Goal: Task Accomplishment & Management: Complete application form

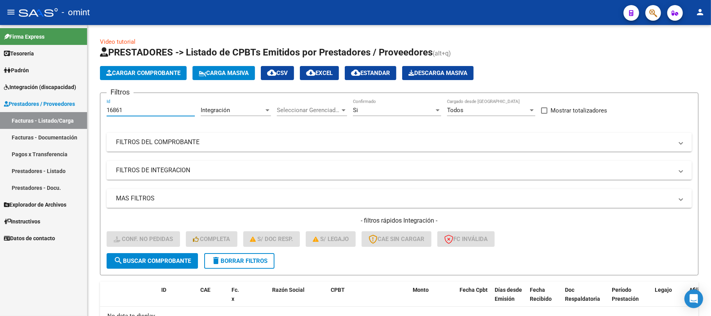
drag, startPoint x: 116, startPoint y: 109, endPoint x: 85, endPoint y: 117, distance: 31.9
click at [84, 114] on mat-sidenav-container "Firma Express Tesorería Extractos Procesados (csv) Extractos Originales (pdf) P…" at bounding box center [355, 170] width 711 height 291
paste input "35"
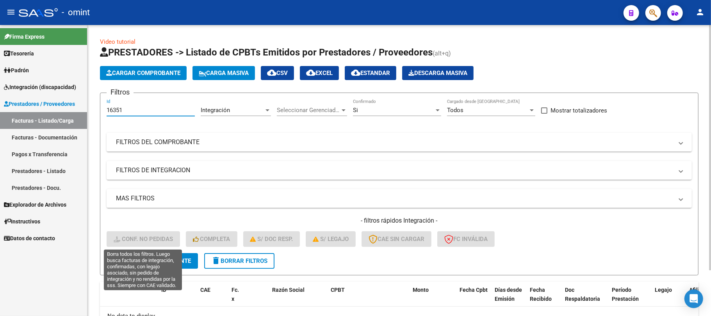
type input "16351"
click at [160, 247] on div "- filtros rápidos Integración - Conf. no pedidas Completa S/ Doc Resp. S/ legaj…" at bounding box center [399, 234] width 585 height 37
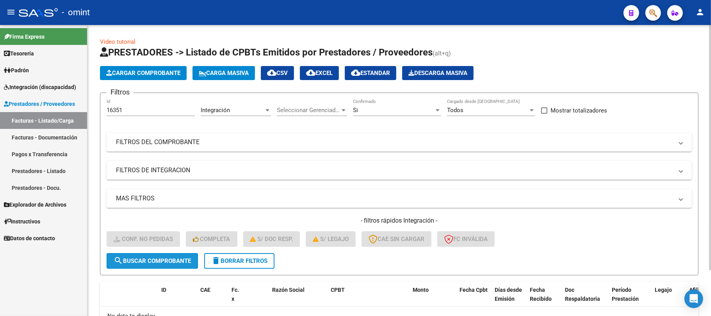
drag, startPoint x: 160, startPoint y: 258, endPoint x: 160, endPoint y: 265, distance: 6.6
click at [160, 259] on span "search Buscar Comprobante" at bounding box center [152, 260] width 77 height 7
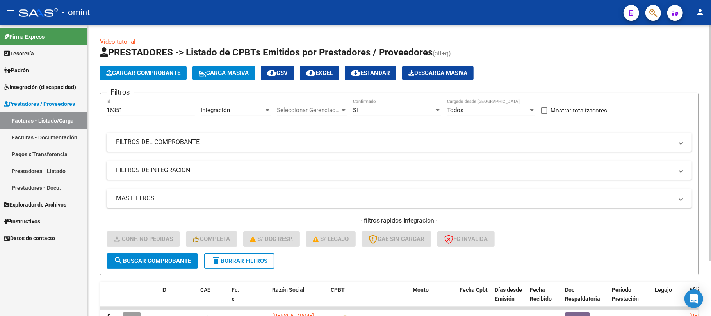
scroll to position [68, 0]
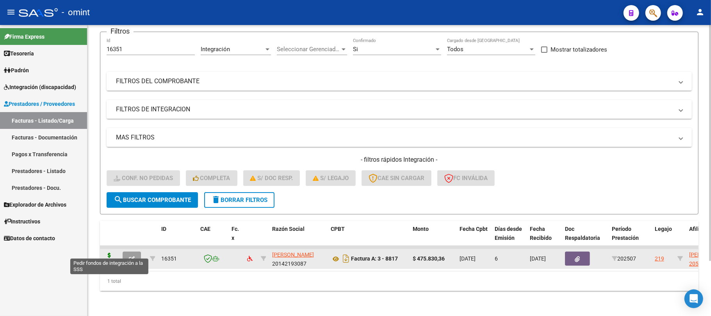
click at [108, 253] on icon at bounding box center [109, 258] width 12 height 11
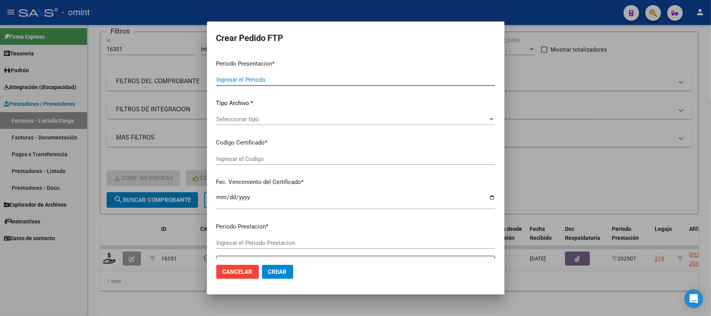
type input "202507"
type input "$ 475.830,36"
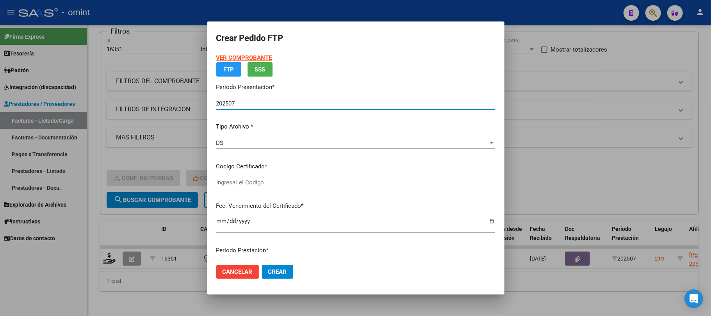
type input "684256465"
type input "2029-04-17"
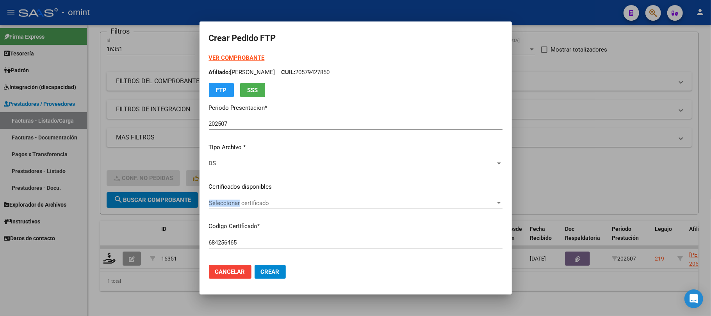
click at [240, 199] on div "Seleccionar certificado Seleccionar certificado" at bounding box center [355, 203] width 293 height 12
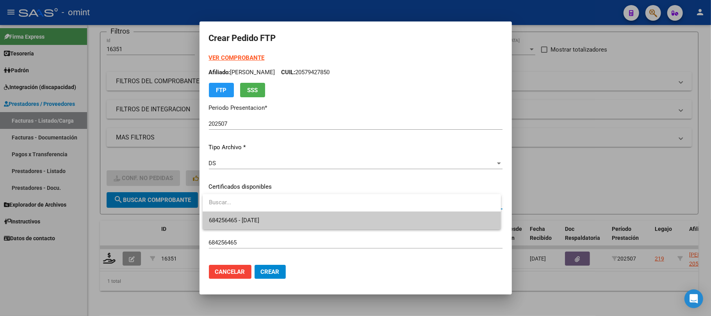
click at [243, 215] on span "684256465 - 2029-04-17" at bounding box center [352, 221] width 286 height 18
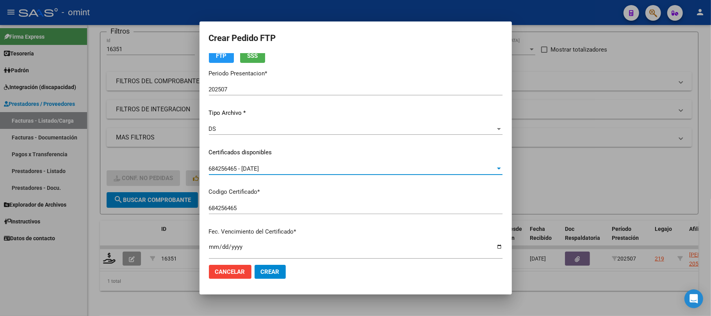
scroll to position [208, 0]
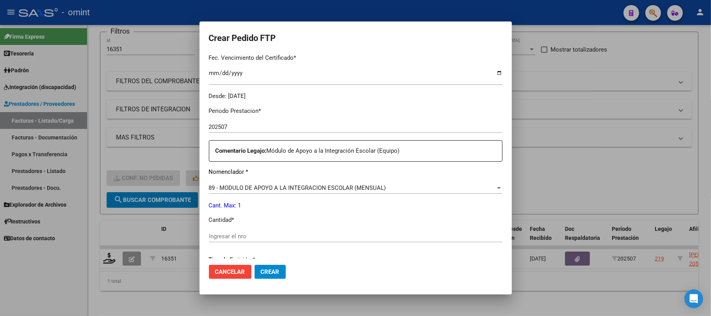
click at [250, 234] on input "Ingresar el nro" at bounding box center [355, 236] width 293 height 7
type input "1"
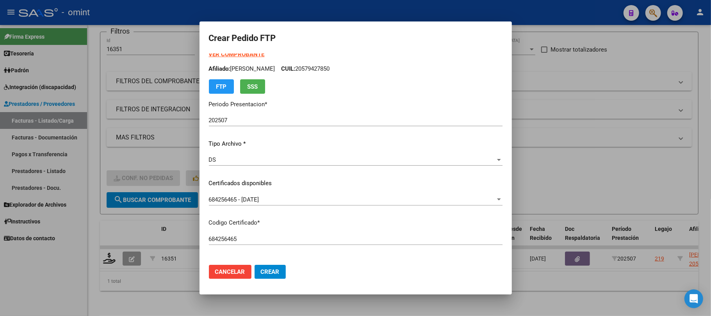
scroll to position [0, 0]
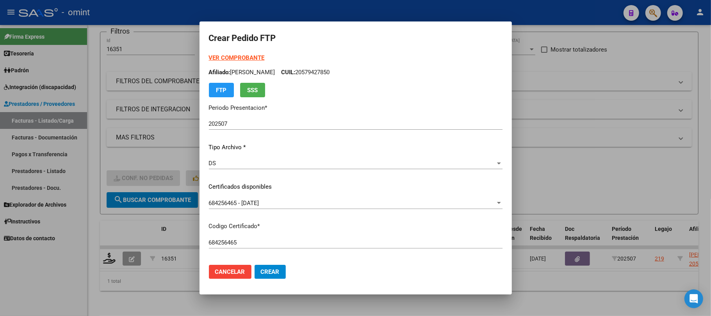
click at [233, 59] on strong "VER COMPROBANTE" at bounding box center [237, 57] width 56 height 7
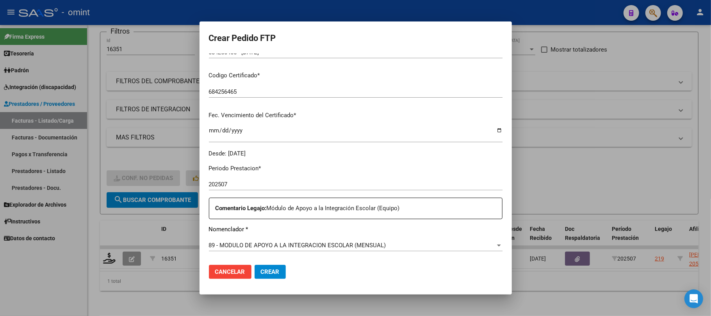
scroll to position [260, 0]
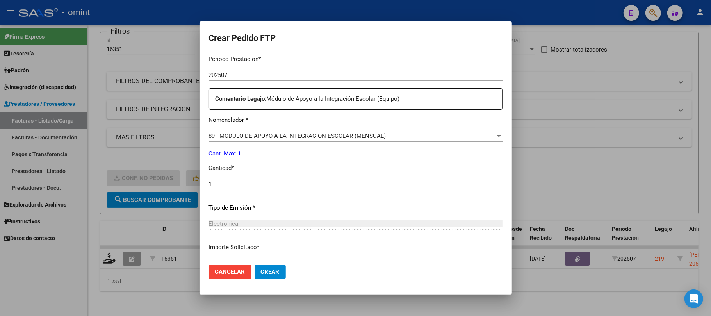
click at [267, 274] on span "Crear" at bounding box center [270, 271] width 19 height 7
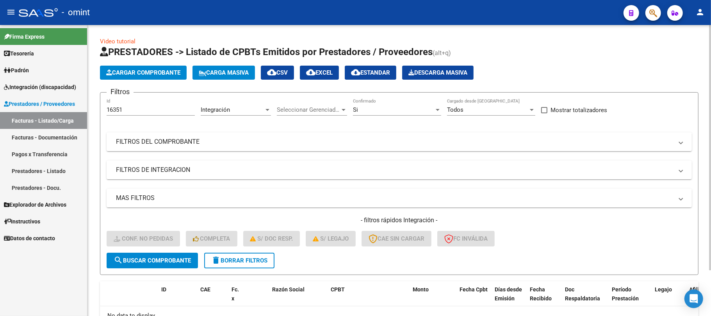
scroll to position [0, 0]
drag, startPoint x: 116, startPoint y: 111, endPoint x: 88, endPoint y: 112, distance: 28.5
click at [88, 112] on div "Video tutorial PRESTADORES -> Listado de CPBTs Emitidos por Prestadores / Prove…" at bounding box center [398, 198] width 623 height 346
paste input "4"
type input "16354"
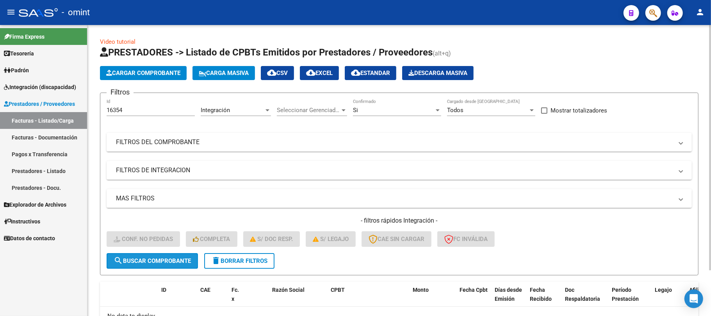
click at [161, 257] on span "search Buscar Comprobante" at bounding box center [152, 260] width 77 height 7
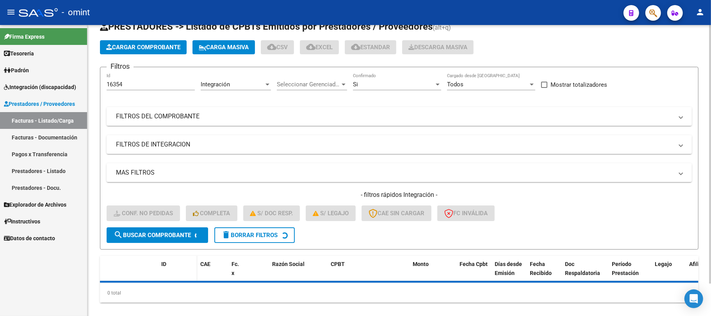
scroll to position [36, 0]
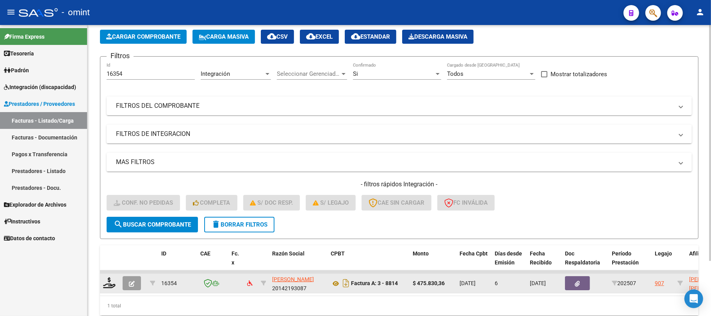
drag, startPoint x: 100, startPoint y: 287, endPoint x: 107, endPoint y: 285, distance: 6.7
click at [101, 287] on datatable-body-cell at bounding box center [110, 283] width 20 height 19
click at [111, 283] on icon at bounding box center [109, 282] width 12 height 11
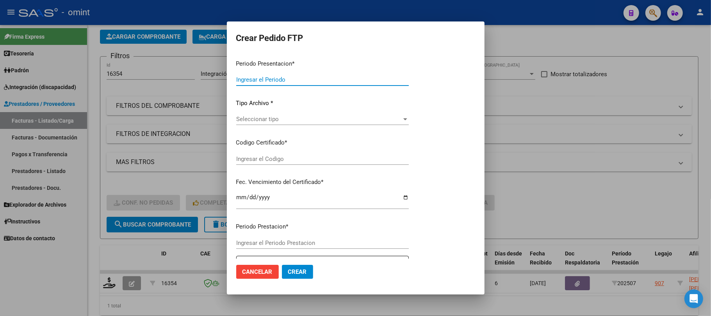
type input "202507"
type input "$ 475.830,36"
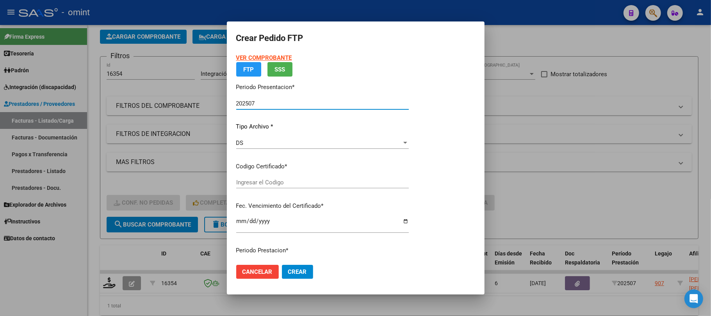
type input "464032476"
type input "2028-08-17"
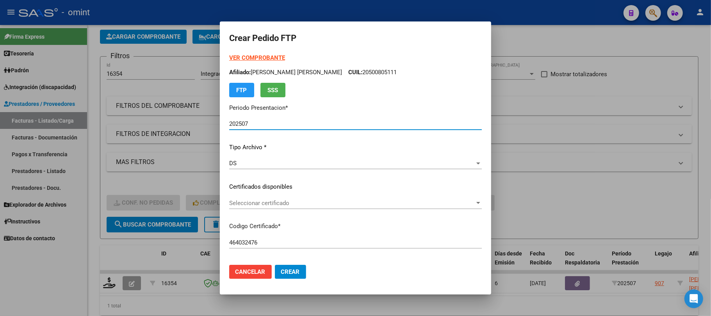
click at [259, 209] on div "Seleccionar certificado Seleccionar certificado" at bounding box center [355, 206] width 253 height 19
click at [258, 205] on span "Seleccionar certificado" at bounding box center [351, 202] width 245 height 7
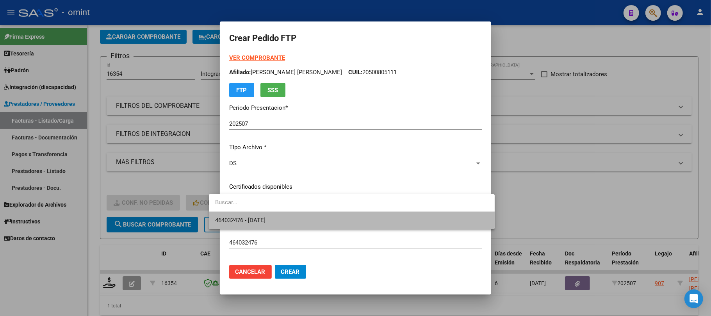
click at [265, 215] on span "464032476 - 2028-08-17" at bounding box center [351, 221] width 273 height 18
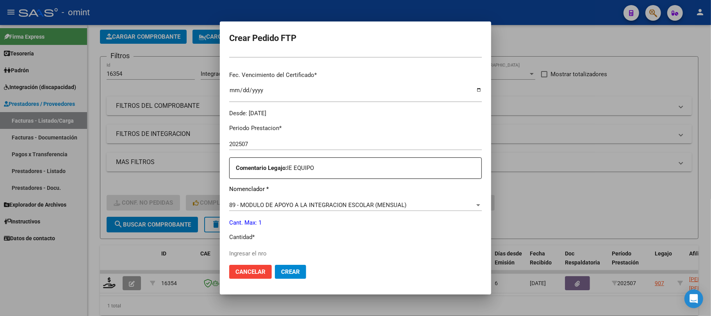
scroll to position [260, 0]
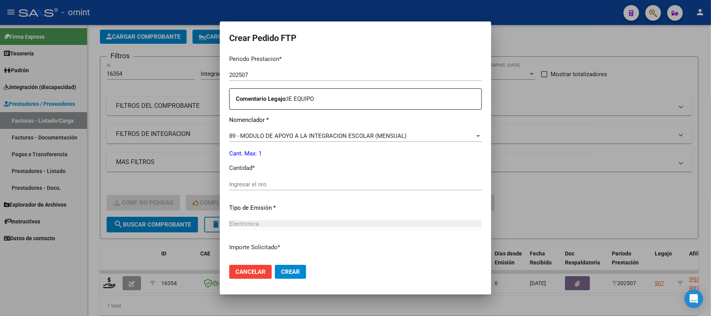
click at [261, 181] on input "Ingresar el nro" at bounding box center [355, 184] width 253 height 7
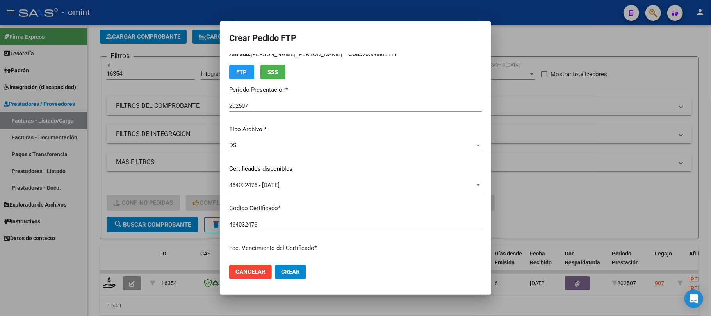
scroll to position [0, 0]
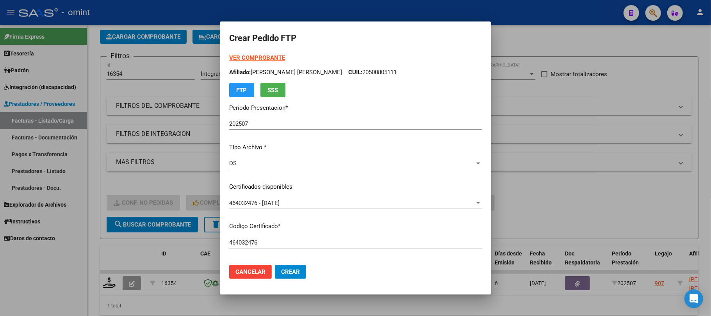
type input "1"
click at [247, 60] on strong "VER COMPROBANTE" at bounding box center [257, 57] width 56 height 7
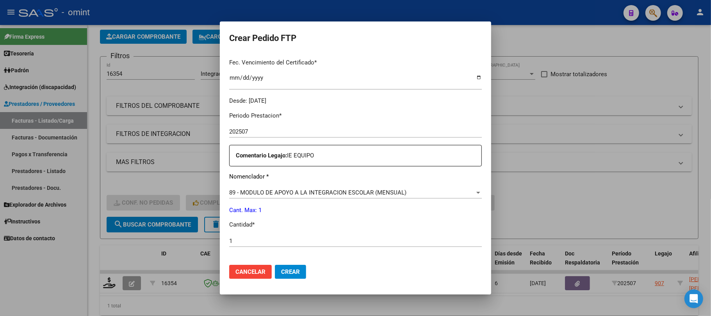
scroll to position [317, 0]
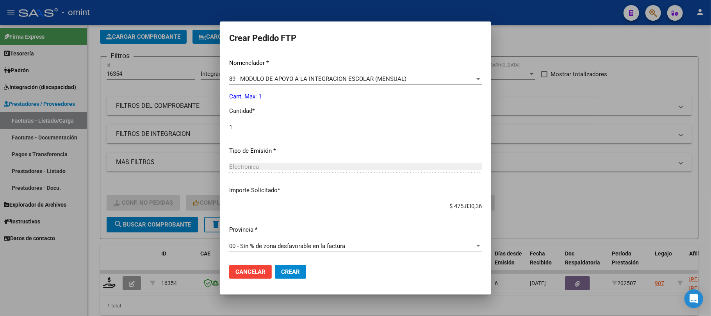
click at [286, 270] on button "Crear" at bounding box center [290, 272] width 31 height 14
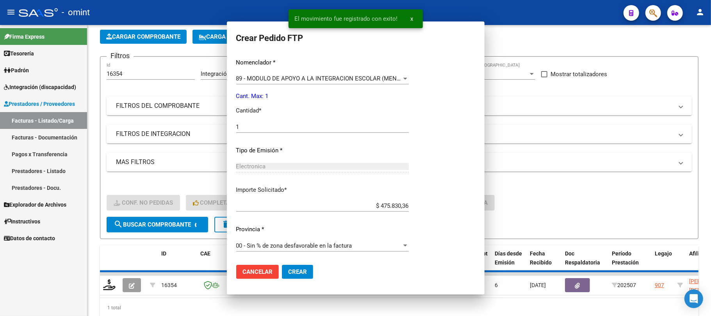
scroll to position [0, 0]
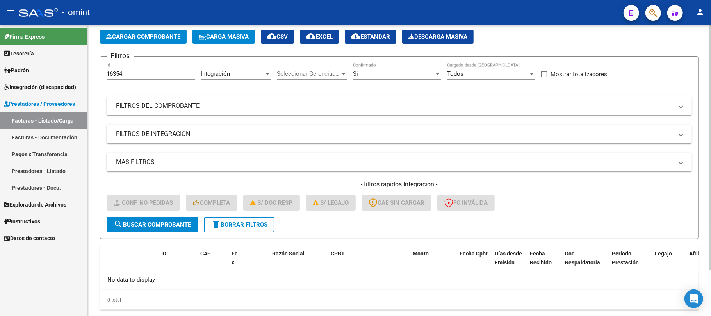
click at [92, 77] on div "Video tutorial PRESTADORES -> Listado de CPBTs Emitidos por Prestadores / Prove…" at bounding box center [398, 162] width 623 height 346
paste input "117"
type input "16117"
drag, startPoint x: 166, startPoint y: 229, endPoint x: 171, endPoint y: 227, distance: 4.7
click at [168, 228] on button "search Buscar Comprobante" at bounding box center [152, 225] width 91 height 16
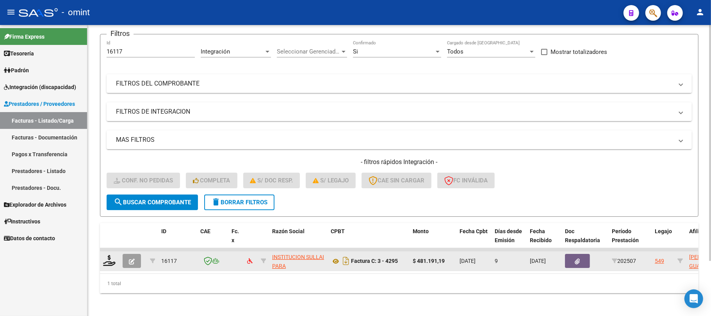
scroll to position [68, 0]
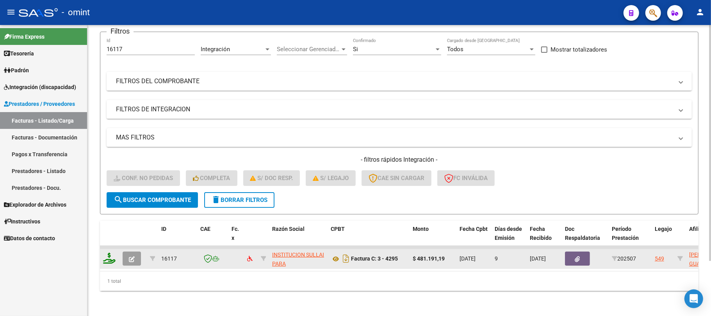
click at [107, 254] on icon at bounding box center [109, 258] width 12 height 11
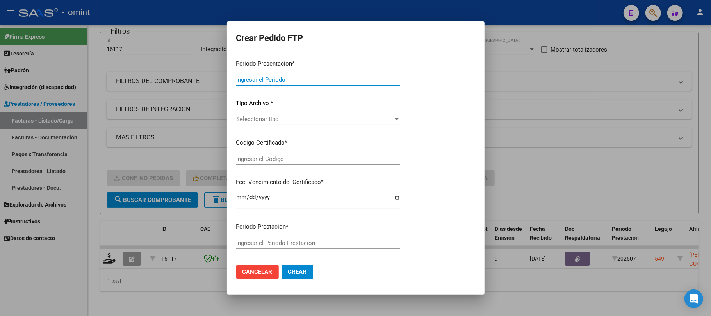
type input "202507"
type input "$ 481.191,19"
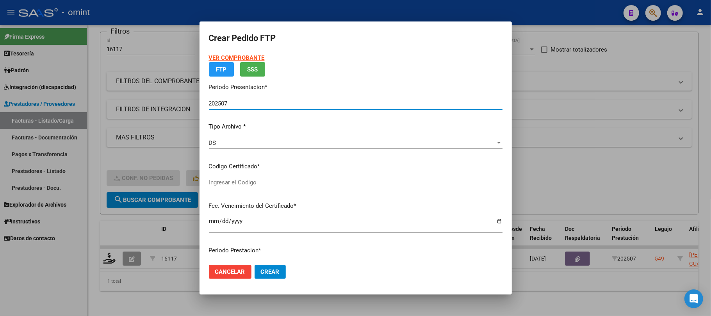
type input "905666536"
type input "2027-06-10"
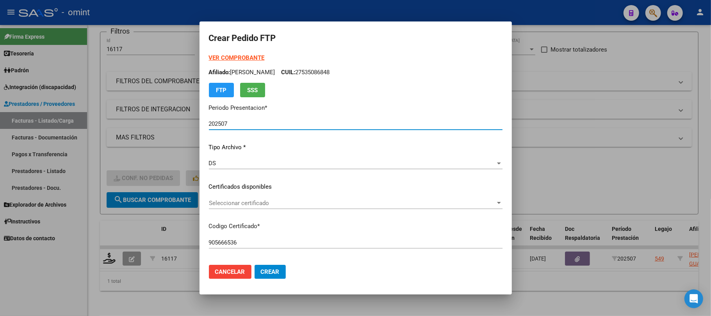
click at [299, 203] on span "Seleccionar certificado" at bounding box center [352, 202] width 286 height 7
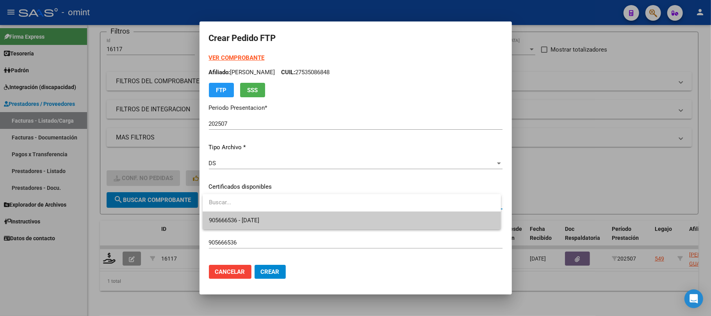
click at [259, 221] on span "905666536 - 2027-06-10" at bounding box center [234, 220] width 50 height 7
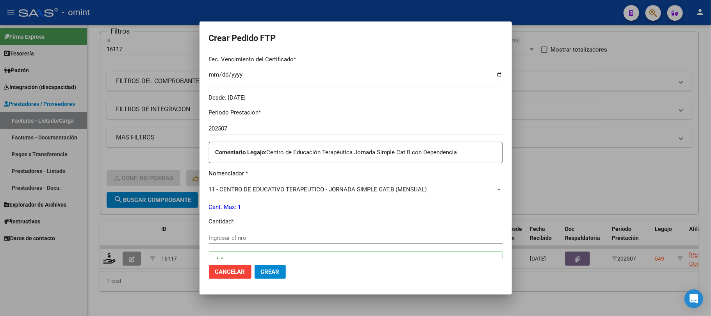
scroll to position [208, 0]
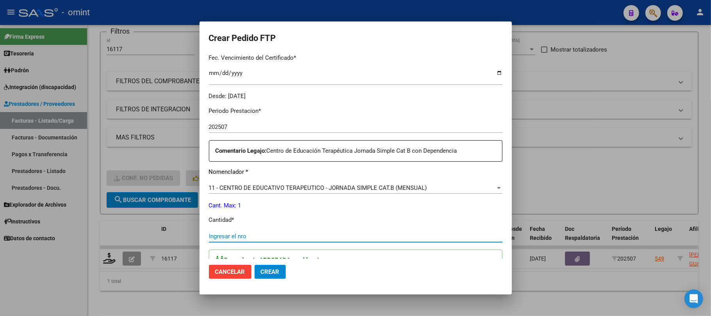
click at [244, 238] on input "Ingresar el nro" at bounding box center [355, 236] width 293 height 7
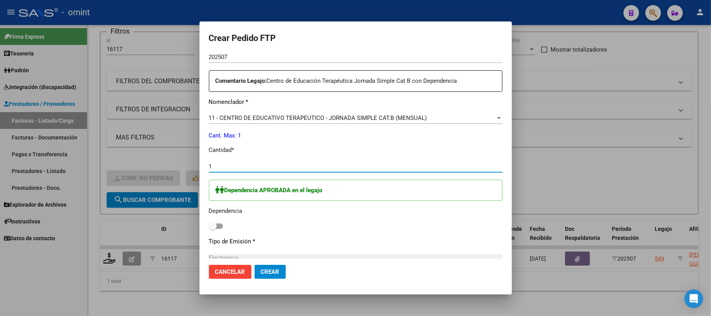
scroll to position [369, 0]
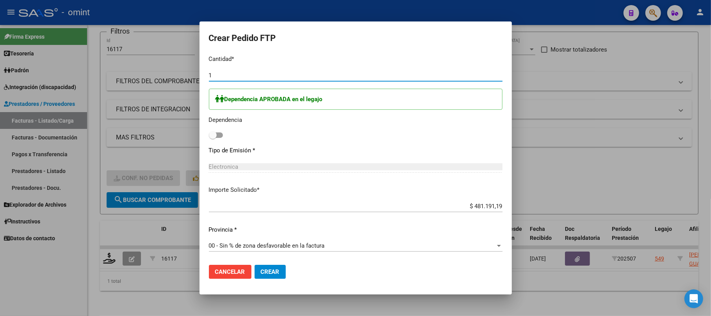
type input "1"
drag, startPoint x: 219, startPoint y: 136, endPoint x: 277, endPoint y: 148, distance: 59.7
click at [220, 136] on span at bounding box center [216, 134] width 14 height 5
click at [213, 138] on input "checkbox" at bounding box center [212, 138] width 0 height 0
checkbox input "true"
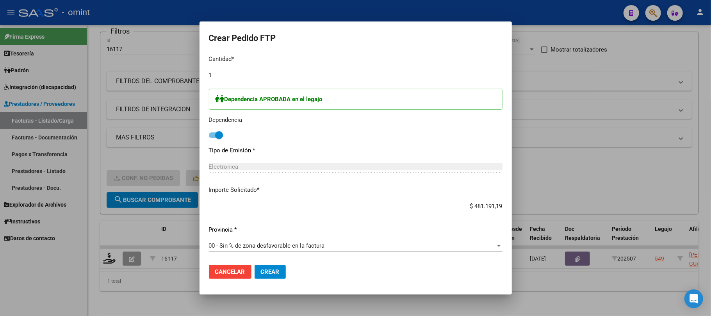
click at [269, 274] on span "Crear" at bounding box center [270, 271] width 19 height 7
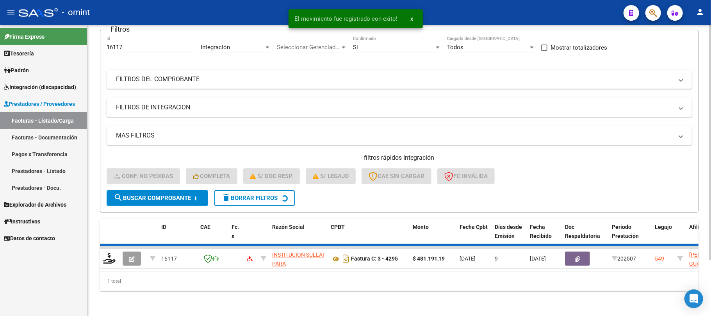
scroll to position [54, 0]
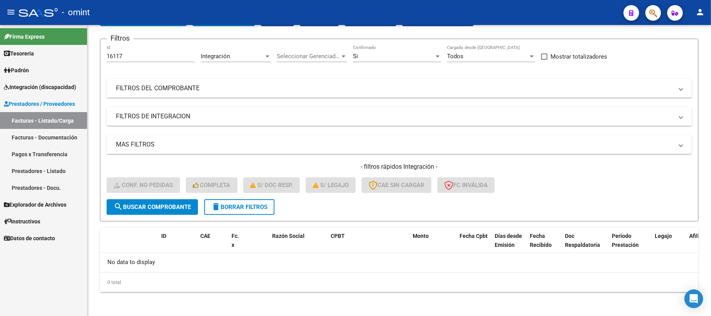
drag, startPoint x: 80, startPoint y: 61, endPoint x: 60, endPoint y: 63, distance: 20.0
click at [67, 62] on mat-sidenav-container "Firma Express Tesorería Extractos Procesados (csv) Extractos Originales (pdf) P…" at bounding box center [355, 170] width 711 height 291
paste input "5271"
type input "15271"
drag, startPoint x: 165, startPoint y: 210, endPoint x: 172, endPoint y: 212, distance: 7.0
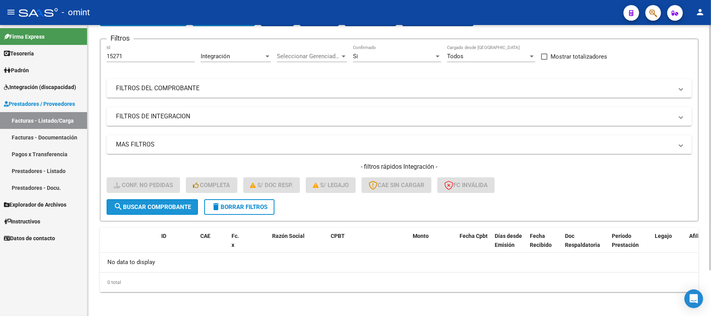
click at [165, 211] on button "search Buscar Comprobante" at bounding box center [152, 207] width 91 height 16
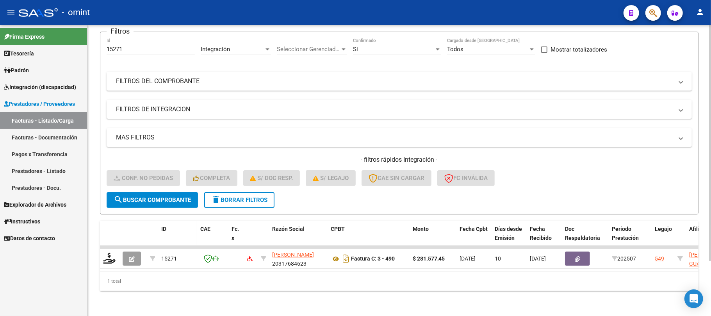
scroll to position [68, 0]
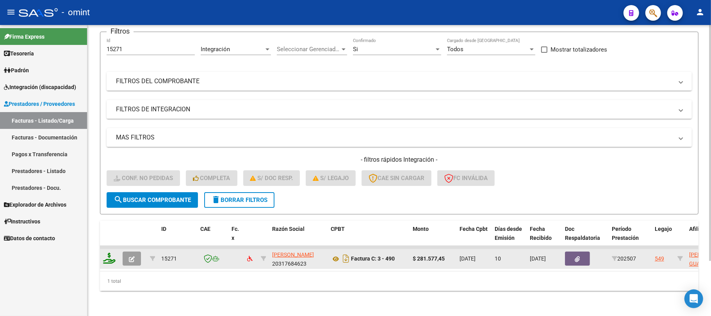
click at [110, 253] on icon at bounding box center [109, 258] width 12 height 11
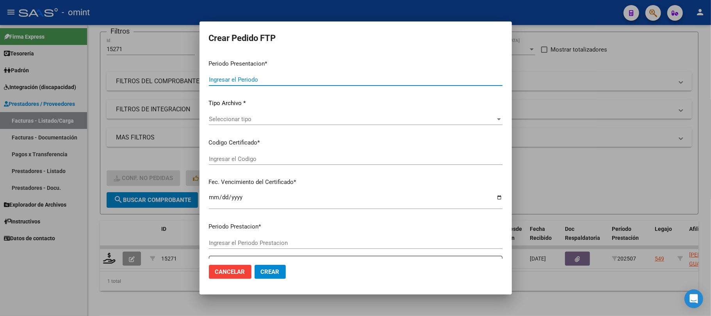
type input "202507"
type input "$ 281.577,45"
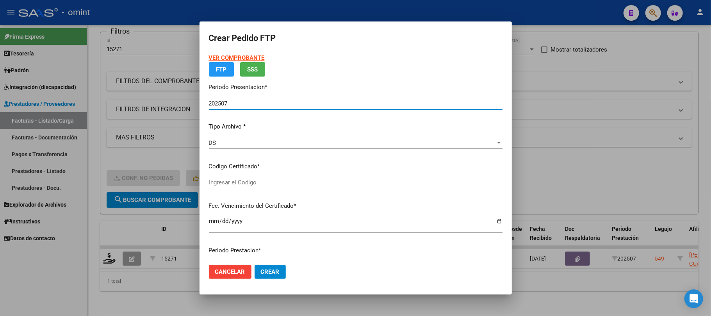
type input "905666536"
type input "2027-06-10"
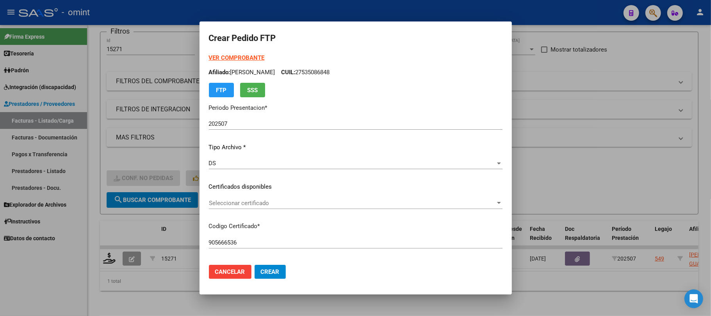
click at [236, 57] on strong "VER COMPROBANTE" at bounding box center [237, 57] width 56 height 7
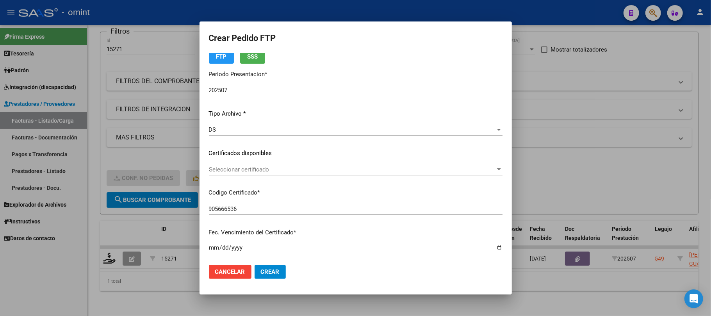
scroll to position [52, 0]
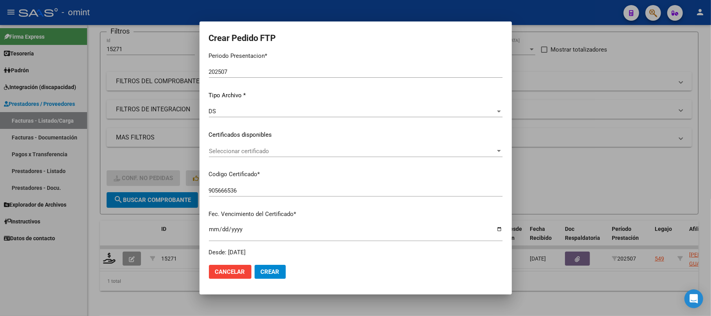
click at [254, 155] on div "Seleccionar certificado Seleccionar certificado" at bounding box center [355, 151] width 293 height 12
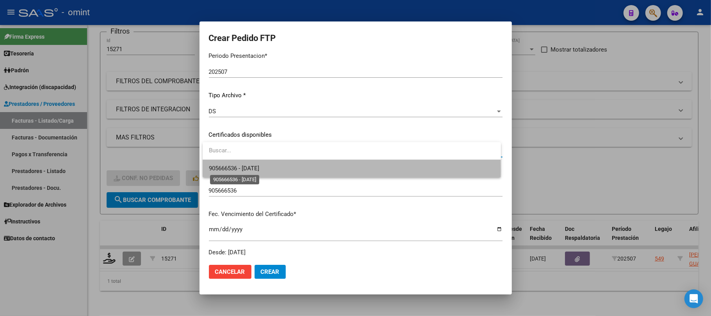
click at [258, 170] on span "905666536 - 2027-06-10" at bounding box center [234, 168] width 50 height 7
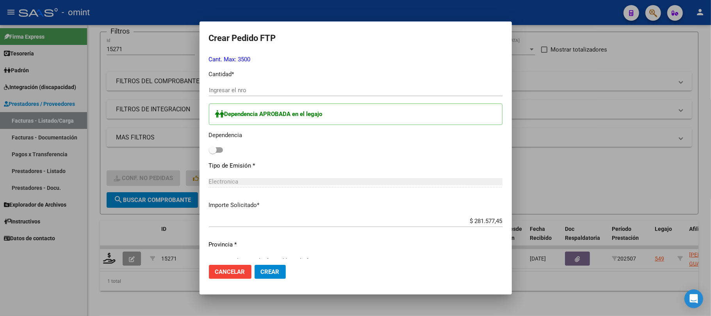
scroll to position [312, 0]
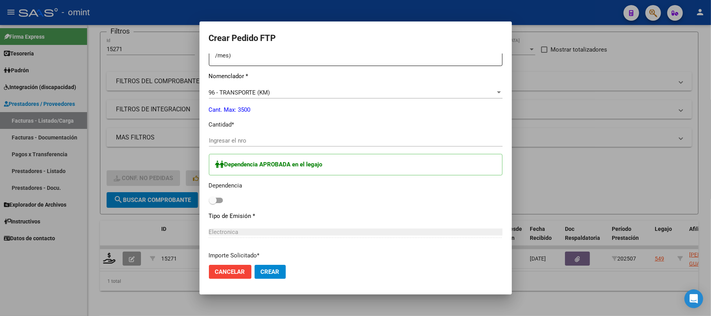
click at [250, 142] on input "Ingresar el nro" at bounding box center [355, 140] width 293 height 7
type input "385"
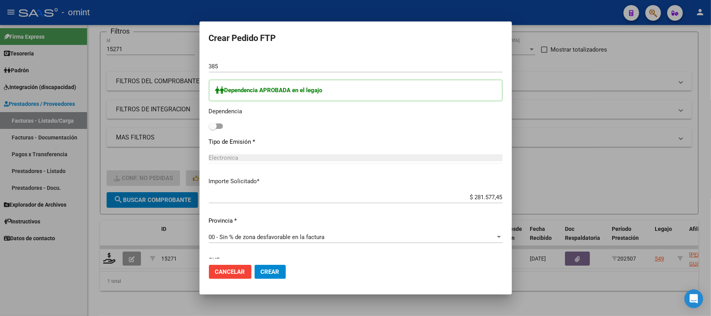
scroll to position [457, 0]
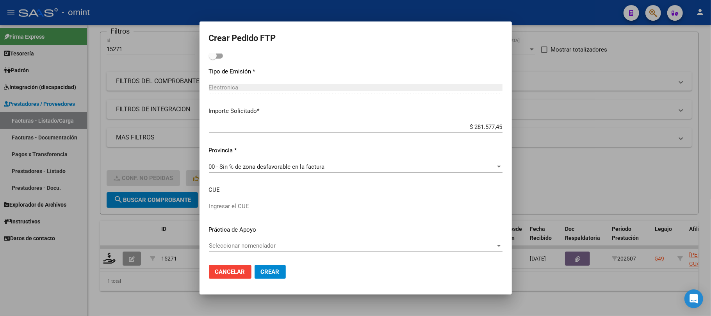
click at [272, 273] on span "Crear" at bounding box center [270, 271] width 19 height 7
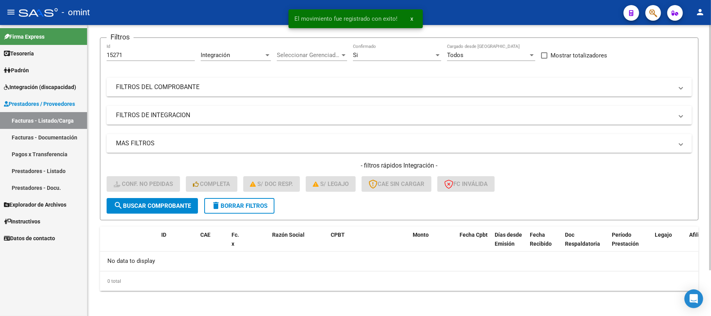
scroll to position [54, 0]
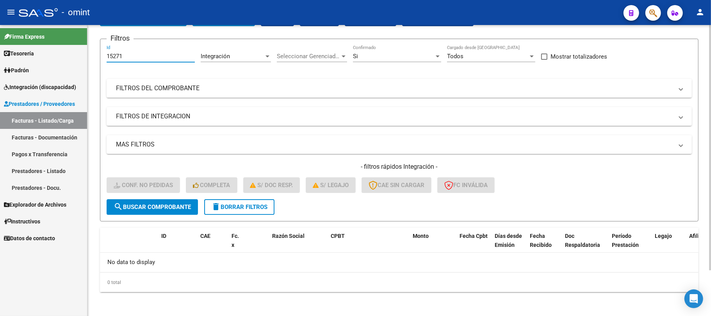
click at [135, 53] on input "15271" at bounding box center [151, 56] width 88 height 7
click at [133, 53] on input "15271" at bounding box center [151, 56] width 88 height 7
paste input "3"
type input "15273"
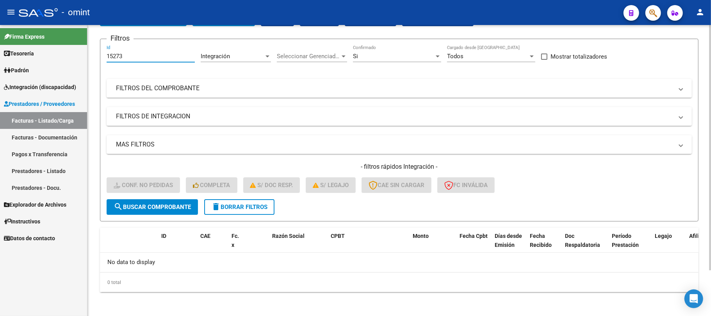
click at [149, 208] on span "search Buscar Comprobante" at bounding box center [152, 206] width 77 height 7
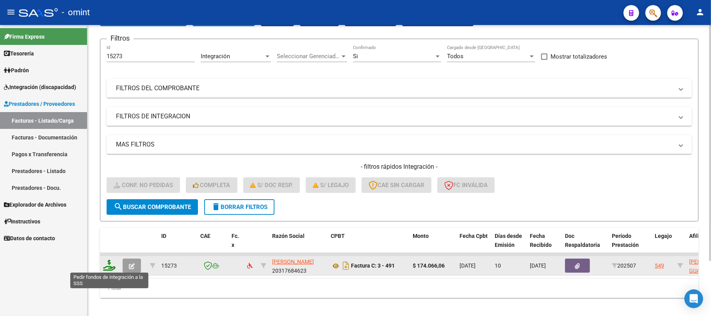
click at [111, 268] on icon at bounding box center [109, 265] width 12 height 11
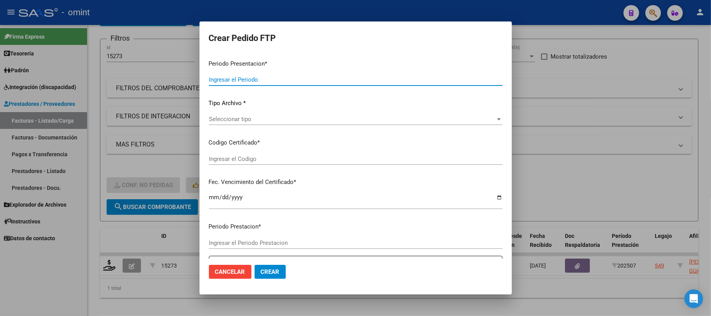
type input "202507"
type input "$ 174.066,06"
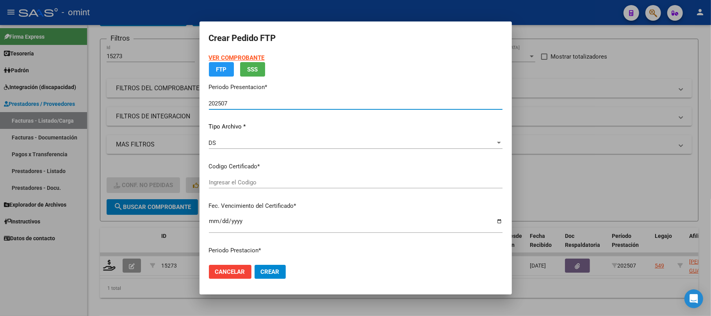
type input "905666536"
type input "2027-06-10"
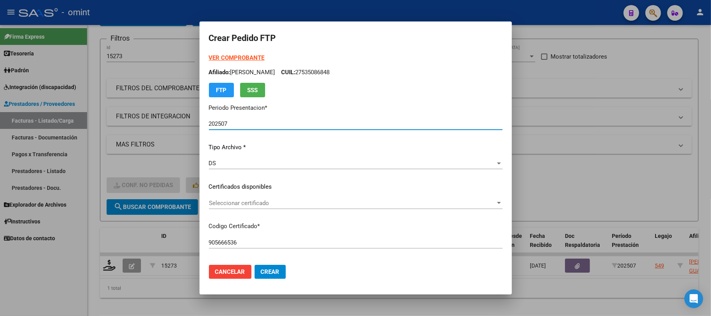
click at [246, 205] on span "Seleccionar certificado" at bounding box center [352, 202] width 286 height 7
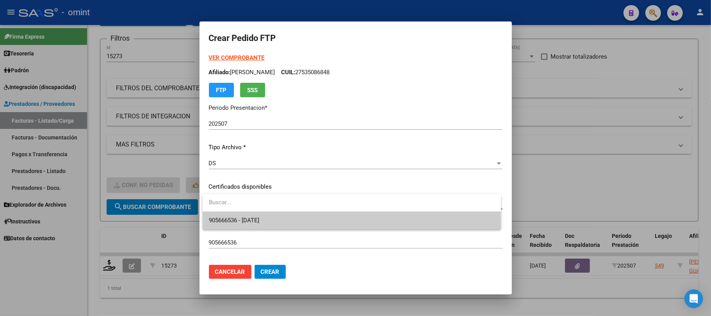
drag, startPoint x: 254, startPoint y: 222, endPoint x: 258, endPoint y: 223, distance: 4.0
click at [256, 223] on span "905666536 - 2027-06-10" at bounding box center [234, 220] width 50 height 7
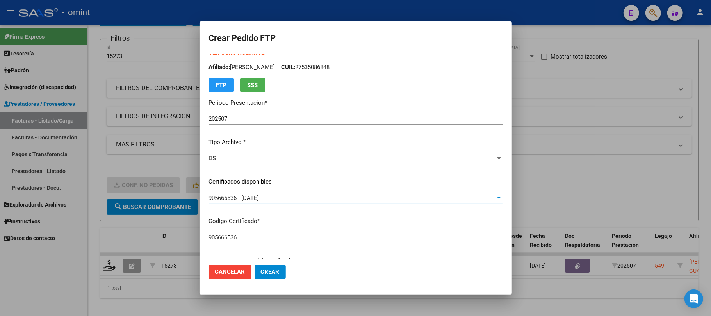
scroll to position [0, 0]
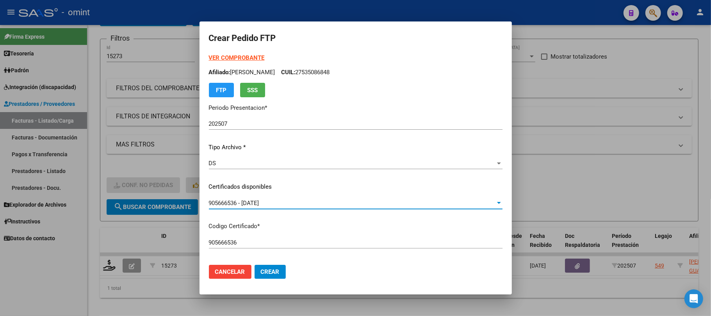
click at [233, 57] on strong "VER COMPROBANTE" at bounding box center [237, 57] width 56 height 7
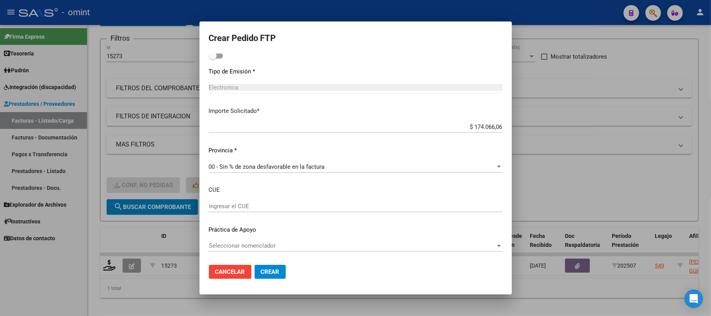
scroll to position [301, 0]
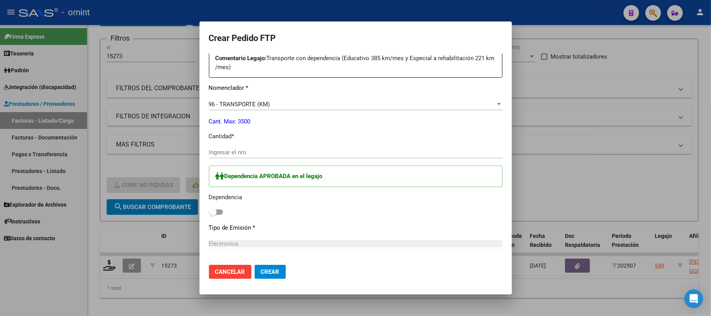
click at [253, 153] on input "Ingresar el nro" at bounding box center [355, 152] width 293 height 7
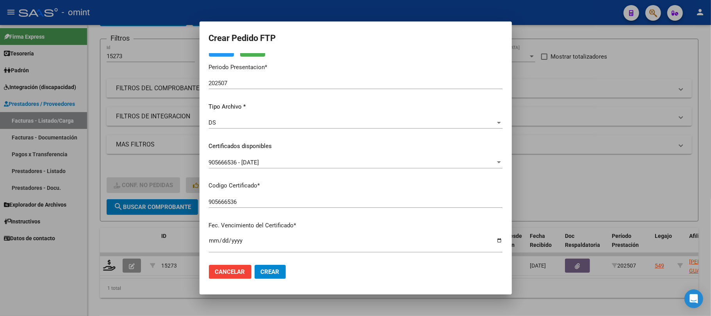
scroll to position [0, 0]
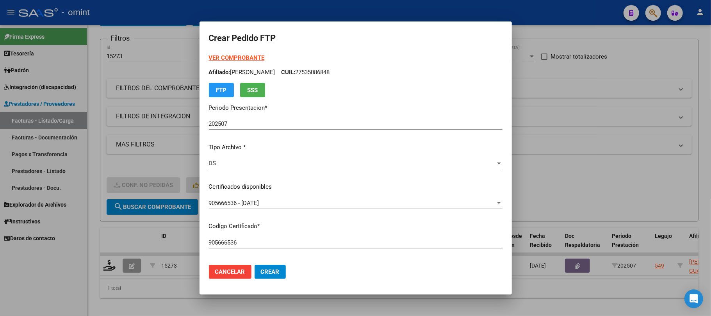
type input "238"
click at [236, 57] on strong "VER COMPROBANTE" at bounding box center [237, 57] width 56 height 7
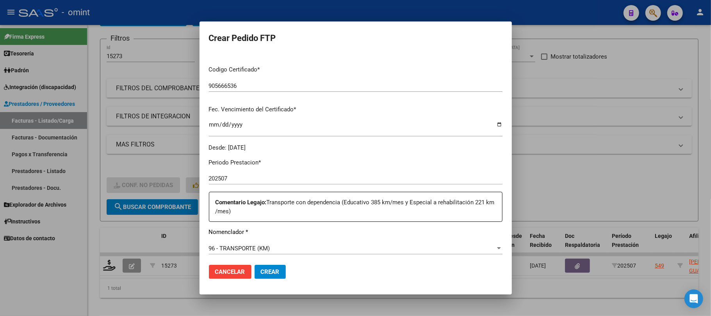
scroll to position [312, 0]
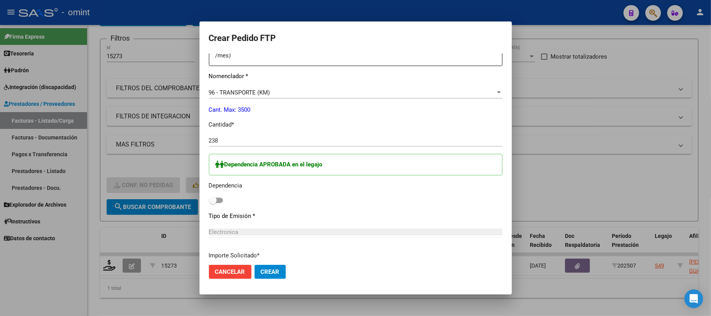
click at [217, 205] on div "Dependencia APROBADA en el legajo Dependencia" at bounding box center [355, 180] width 293 height 52
click at [219, 202] on span at bounding box center [216, 199] width 14 height 5
click at [213, 203] on input "checkbox" at bounding box center [212, 203] width 0 height 0
checkbox input "true"
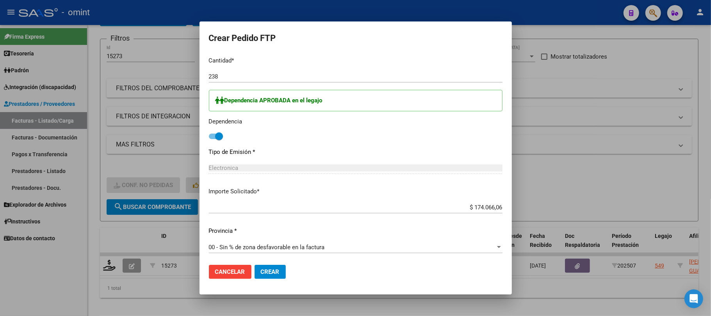
scroll to position [457, 0]
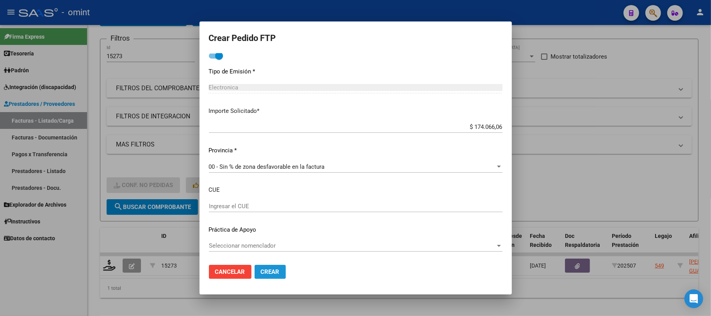
drag, startPoint x: 279, startPoint y: 269, endPoint x: 285, endPoint y: 269, distance: 5.1
click at [282, 269] on button "Crear" at bounding box center [269, 272] width 31 height 14
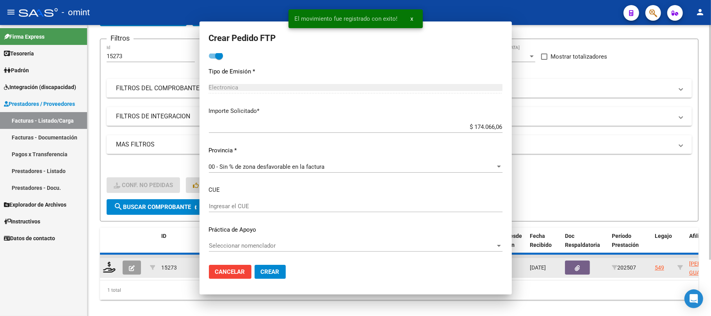
scroll to position [413, 0]
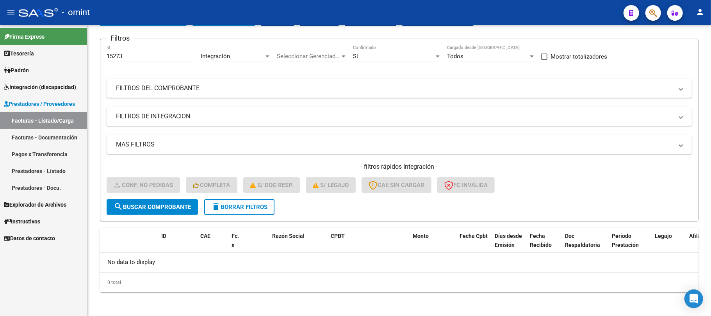
drag, startPoint x: 130, startPoint y: 50, endPoint x: 75, endPoint y: 53, distance: 55.1
click at [94, 52] on div "Video tutorial PRESTADORES -> Listado de CPBTs Emitidos por Prestadores / Prove…" at bounding box center [398, 144] width 623 height 346
click at [126, 51] on div "15273 Id" at bounding box center [151, 53] width 88 height 17
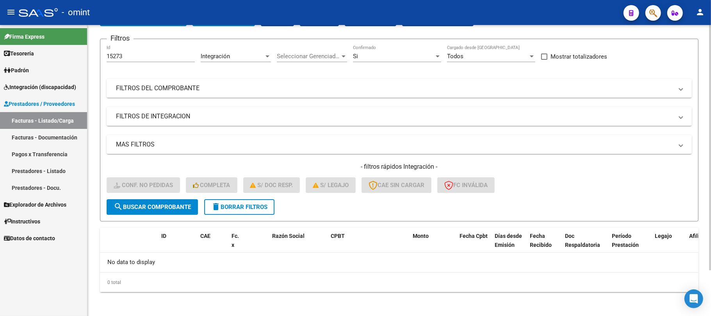
click at [126, 51] on div "15273 Id" at bounding box center [151, 53] width 88 height 17
drag, startPoint x: 126, startPoint y: 51, endPoint x: 124, endPoint y: 55, distance: 4.9
click at [125, 52] on div "15273 Id" at bounding box center [151, 53] width 88 height 17
click at [124, 58] on input "15273" at bounding box center [151, 56] width 88 height 7
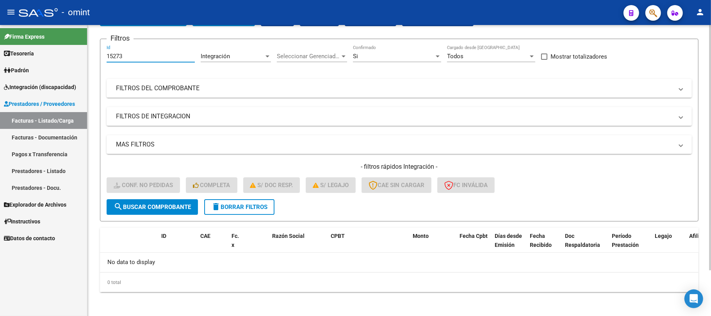
click at [124, 58] on input "15273" at bounding box center [151, 56] width 88 height 7
paste input "625"
type input "16253"
click at [165, 216] on form "Filtros 16253 Id Integración Area Seleccionar Gerenciador Seleccionar Gerenciad…" at bounding box center [399, 130] width 598 height 183
click at [165, 212] on button "search Buscar Comprobante" at bounding box center [152, 207] width 91 height 16
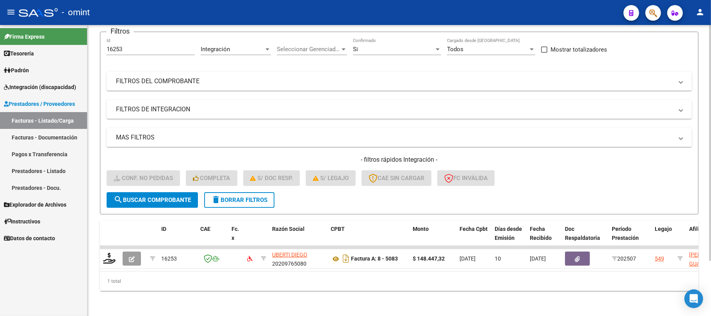
scroll to position [68, 0]
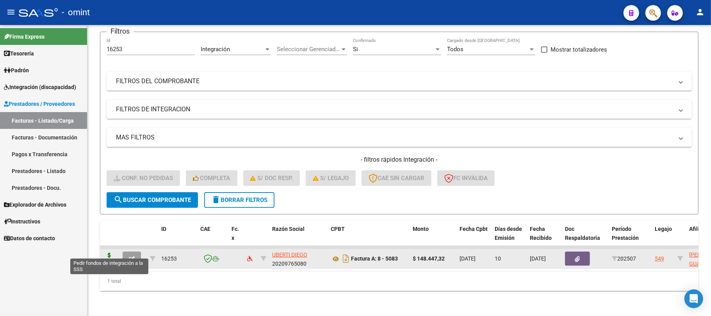
click at [103, 253] on icon at bounding box center [109, 258] width 12 height 11
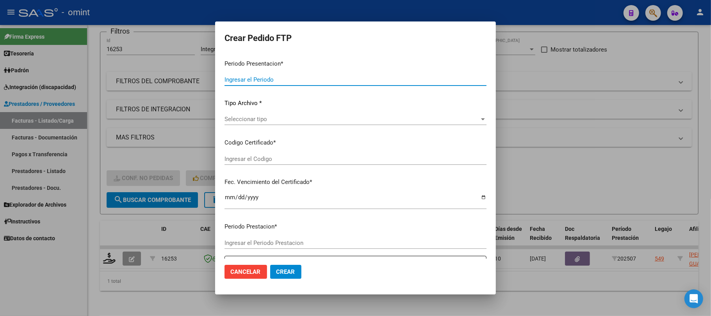
type input "202507"
type input "$ 148.447,32"
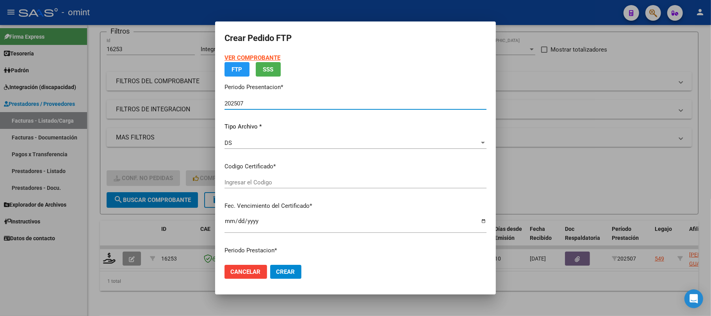
type input "905666536"
type input "2027-06-10"
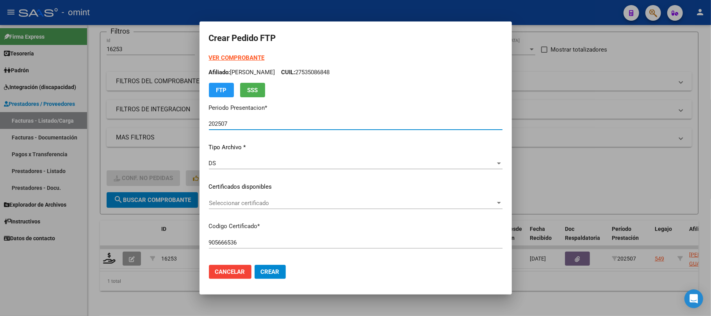
click at [256, 201] on span "Seleccionar certificado" at bounding box center [352, 202] width 286 height 7
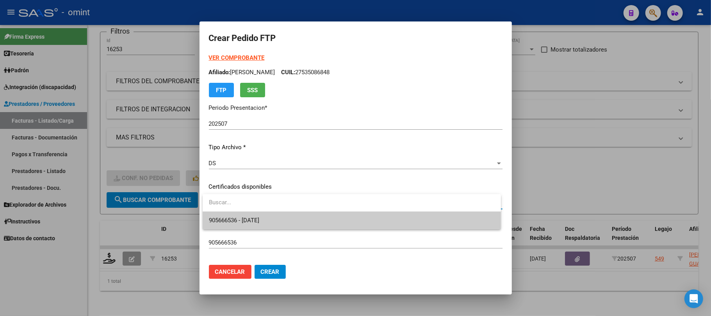
click at [247, 222] on span "905666536 - 2027-06-10" at bounding box center [234, 220] width 50 height 7
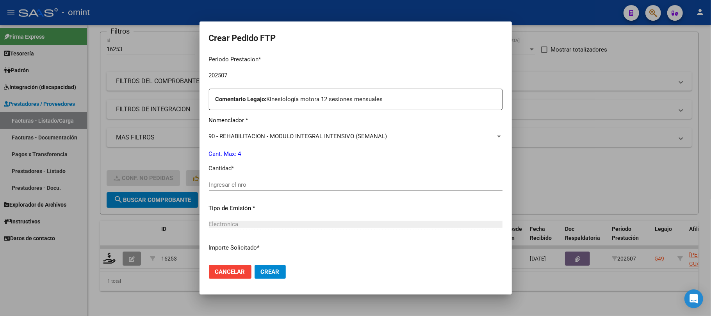
scroll to position [260, 0]
click at [256, 179] on div "Ingresar el nro" at bounding box center [355, 184] width 293 height 12
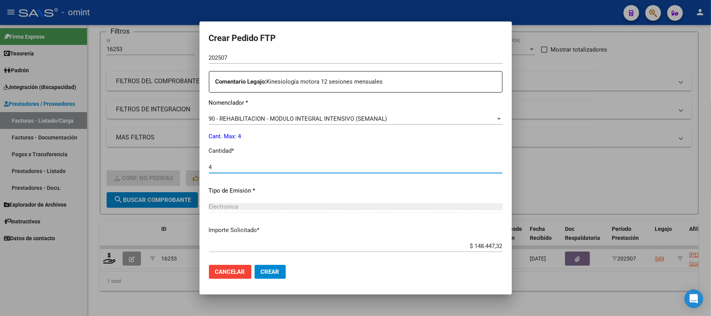
scroll to position [265, 0]
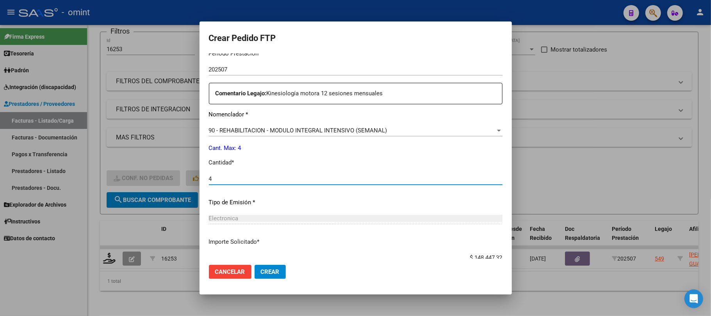
type input "4"
click at [277, 273] on span "Crear" at bounding box center [270, 271] width 19 height 7
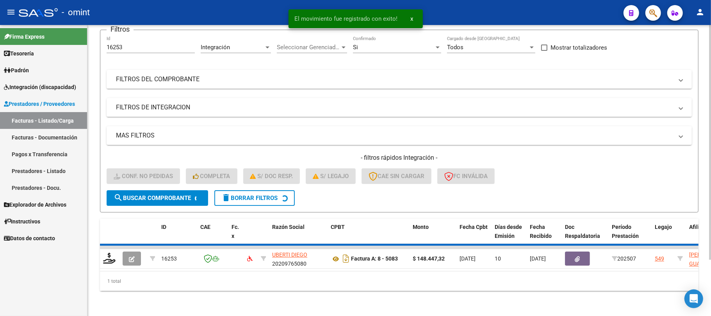
scroll to position [54, 0]
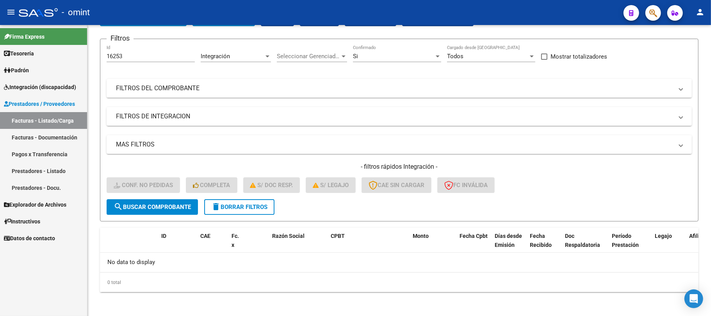
click at [75, 60] on mat-sidenav-container "Firma Express Tesorería Extractos Procesados (csv) Extractos Originales (pdf) P…" at bounding box center [355, 170] width 711 height 291
paste input "4"
type input "16254"
click at [158, 213] on button "search Buscar Comprobante" at bounding box center [152, 207] width 91 height 16
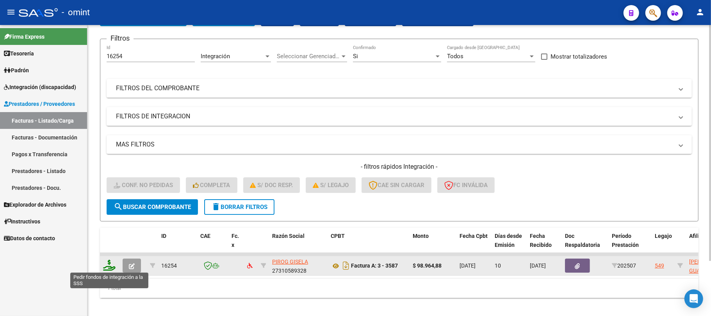
click at [110, 267] on icon at bounding box center [109, 265] width 12 height 11
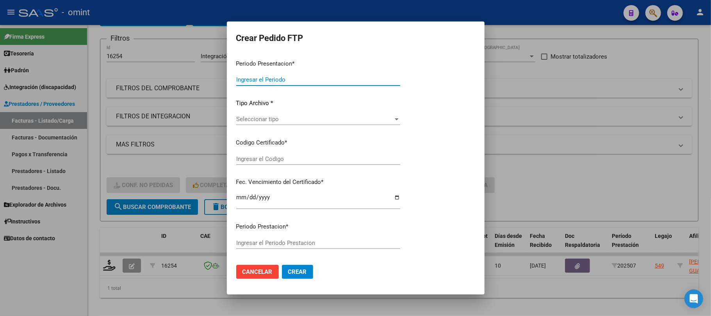
type input "202507"
type input "$ 98.964,88"
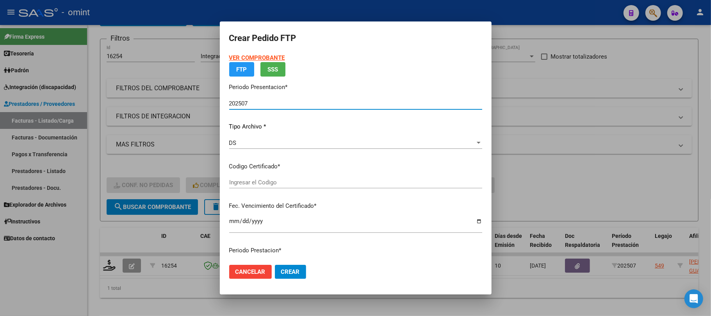
type input "905666536"
type input "2027-06-10"
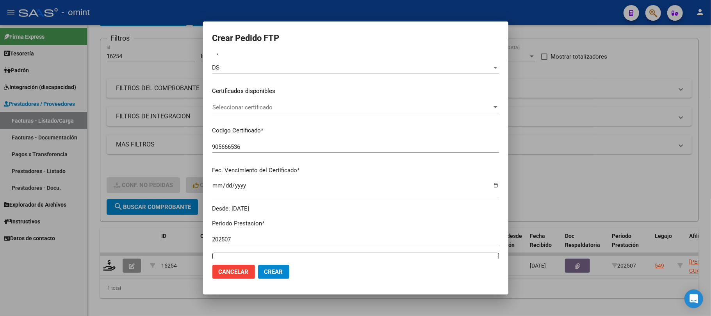
scroll to position [104, 0]
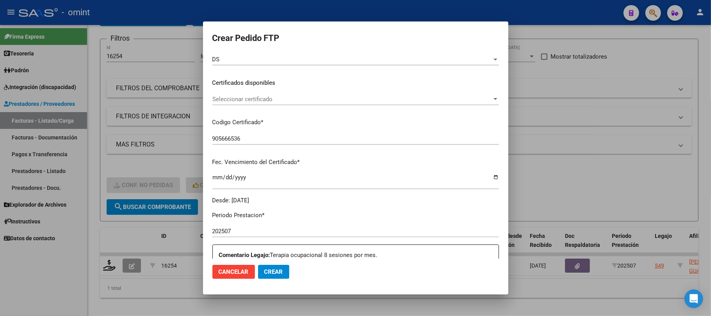
click at [253, 105] on div "Seleccionar certificado Seleccionar certificado" at bounding box center [355, 102] width 286 height 19
click at [252, 104] on div "Seleccionar certificado Seleccionar certificado" at bounding box center [355, 99] width 286 height 12
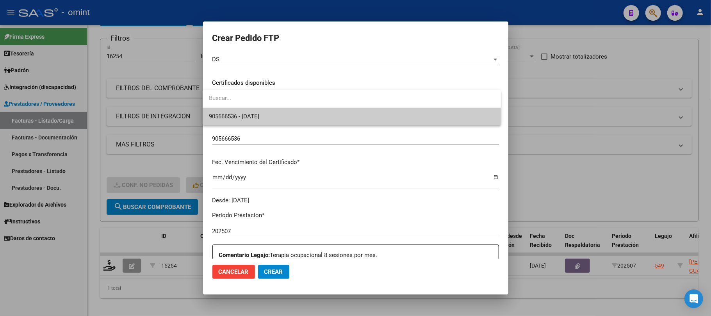
click at [259, 123] on span "905666536 - 2027-06-10" at bounding box center [352, 117] width 286 height 18
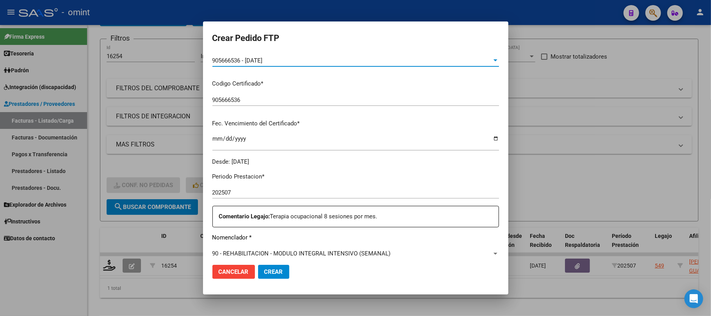
scroll to position [208, 0]
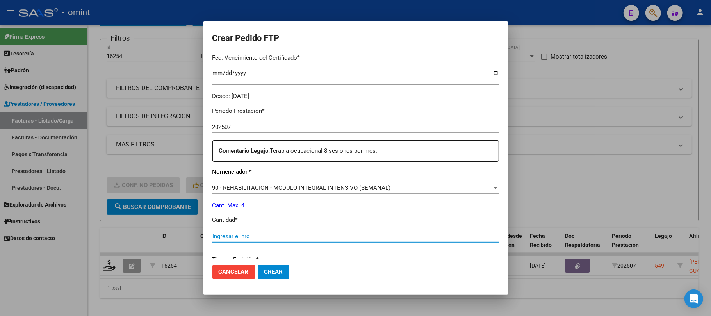
click at [240, 234] on input "Ingresar el nro" at bounding box center [355, 236] width 286 height 7
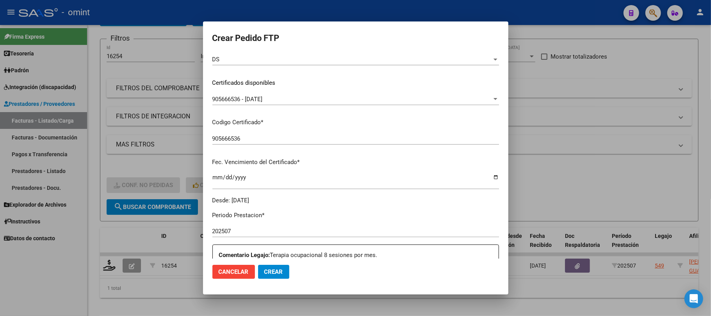
scroll to position [317, 0]
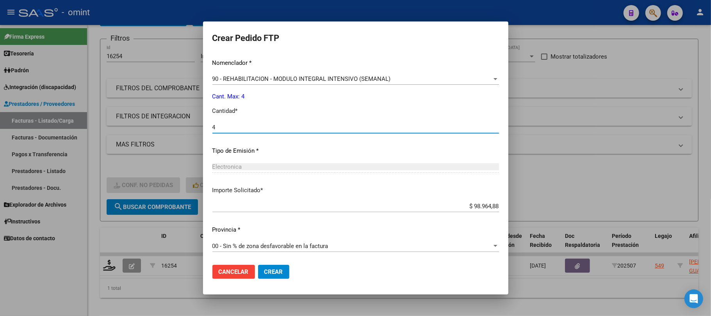
type input "4"
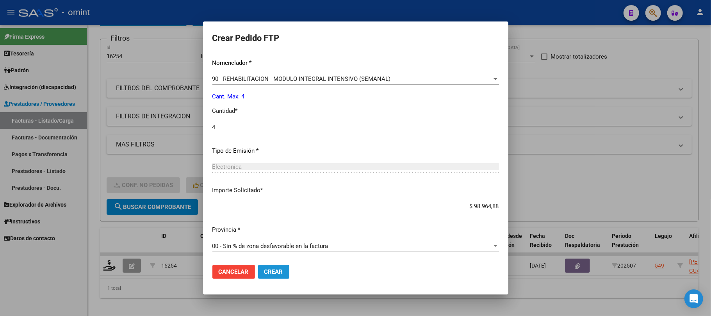
click at [276, 269] on span "Crear" at bounding box center [273, 271] width 19 height 7
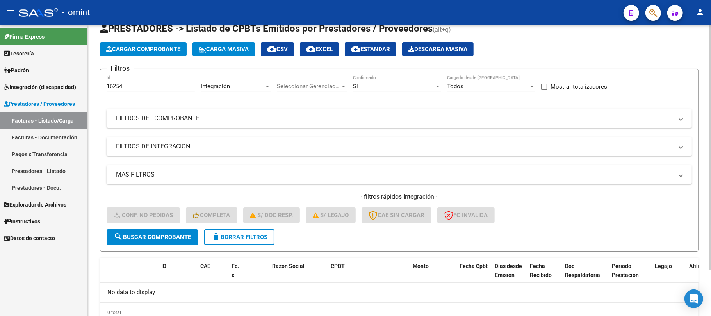
scroll to position [0, 0]
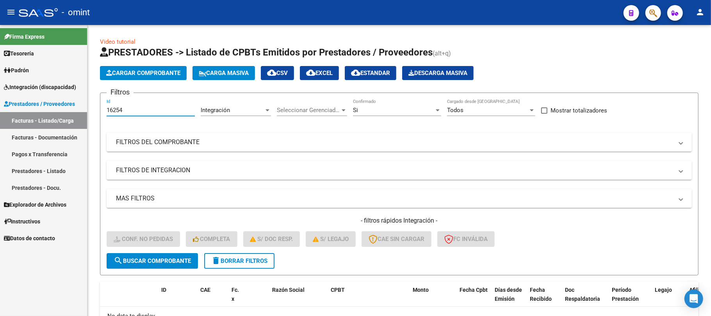
drag, startPoint x: 135, startPoint y: 111, endPoint x: 73, endPoint y: 112, distance: 61.7
click at [87, 112] on mat-sidenav-container "Firma Express Tesorería Extractos Procesados (csv) Extractos Originales (pdf) P…" at bounding box center [355, 170] width 711 height 291
paste input "5278"
type input "15278"
click at [185, 260] on span "search Buscar Comprobante" at bounding box center [152, 260] width 77 height 7
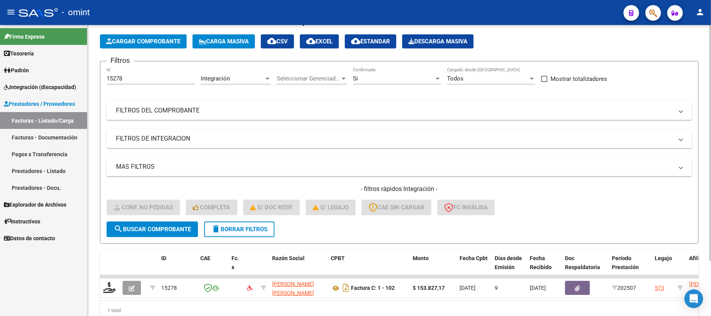
scroll to position [68, 0]
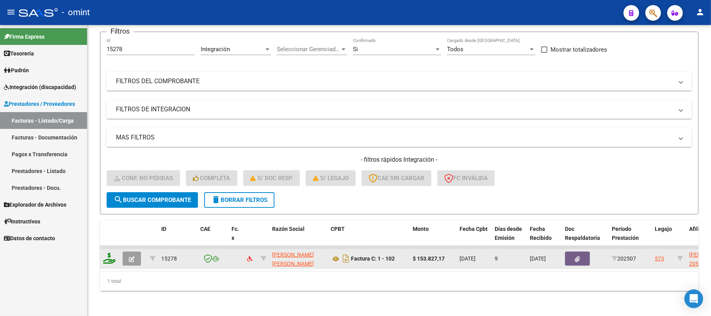
click at [110, 253] on icon at bounding box center [109, 258] width 12 height 11
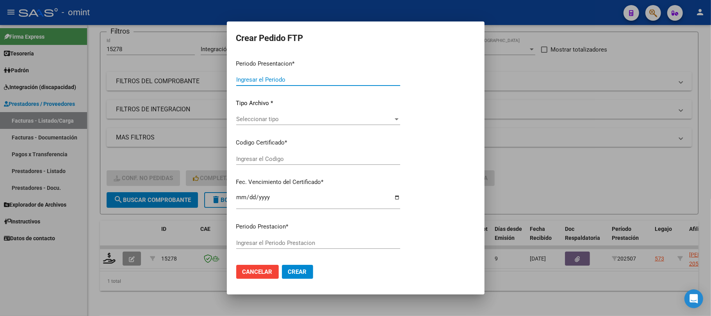
type input "202507"
type input "$ 153.827,17"
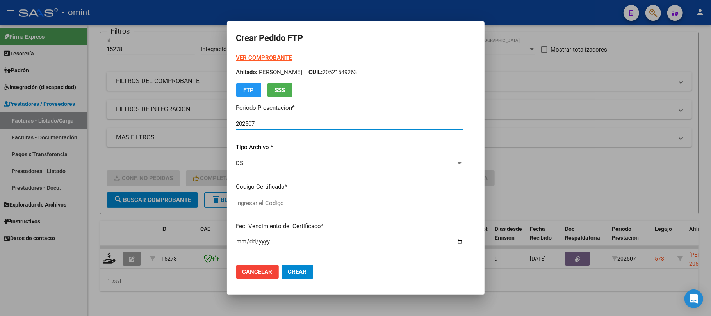
click at [258, 202] on input "Ingresar el Codigo" at bounding box center [349, 202] width 227 height 7
click at [256, 211] on div "Ingresar el Codigo" at bounding box center [349, 206] width 227 height 19
type input "6169935420"
type input "2024-11-26"
click at [268, 205] on span "Seleccionar certificado" at bounding box center [346, 202] width 220 height 7
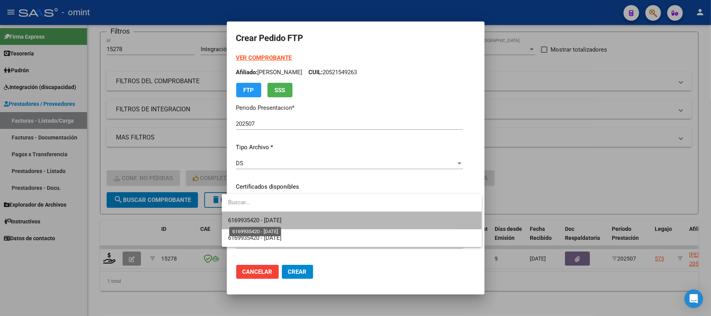
drag, startPoint x: 272, startPoint y: 219, endPoint x: 300, endPoint y: 213, distance: 28.0
click at [272, 219] on span "6169935420 - 2024-11-26" at bounding box center [254, 220] width 53 height 7
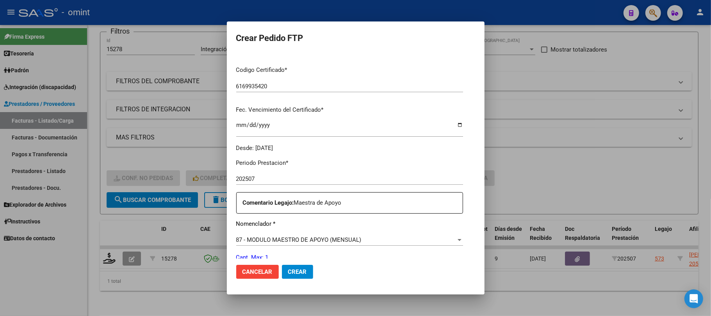
scroll to position [260, 0]
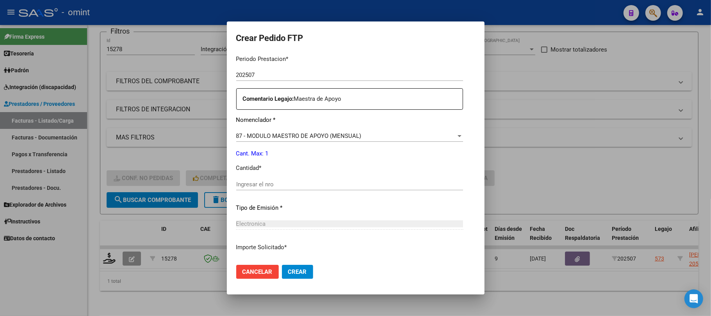
click at [252, 185] on input "Ingresar el nro" at bounding box center [349, 184] width 227 height 7
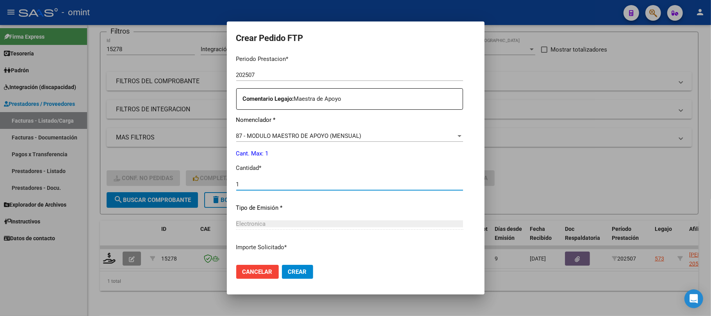
type input "1"
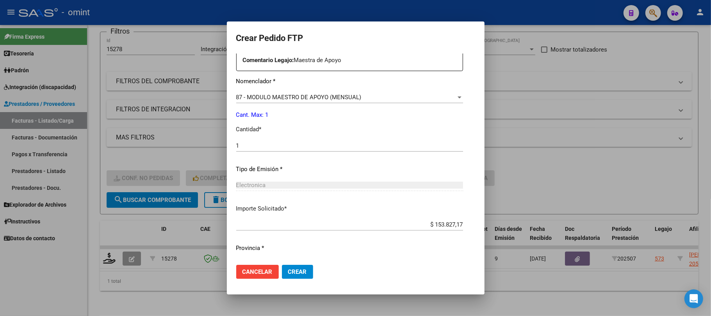
scroll to position [317, 0]
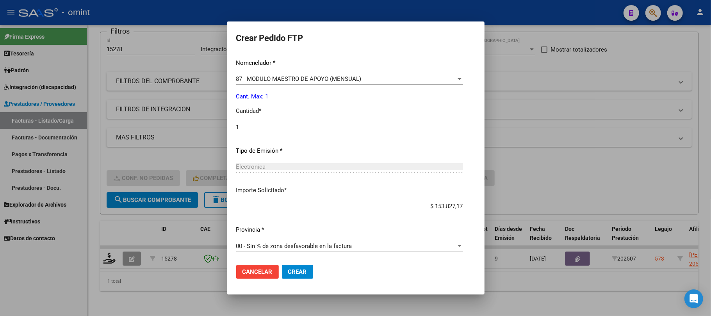
click at [295, 272] on span "Crear" at bounding box center [297, 271] width 19 height 7
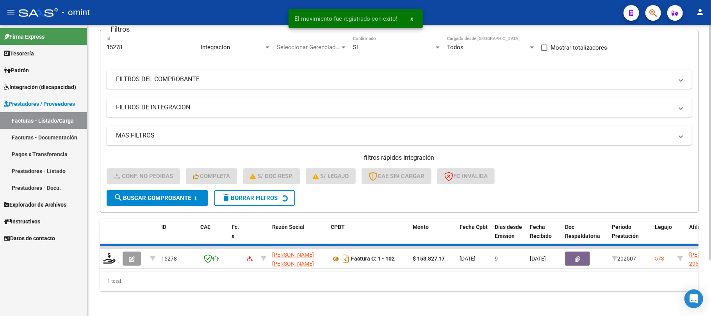
scroll to position [54, 0]
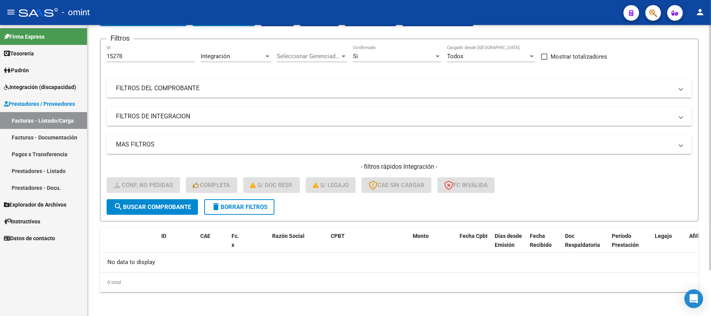
drag, startPoint x: 137, startPoint y: 48, endPoint x: 117, endPoint y: 57, distance: 21.2
click at [99, 55] on div "Video tutorial PRESTADORES -> Listado de CPBTs Emitidos por Prestadores / Prove…" at bounding box center [398, 144] width 623 height 346
drag, startPoint x: 124, startPoint y: 55, endPoint x: 116, endPoint y: 59, distance: 8.7
click at [81, 59] on mat-sidenav-container "Firma Express Tesorería Extractos Procesados (csv) Extractos Originales (pdf) P…" at bounding box center [355, 170] width 711 height 291
paste input "544"
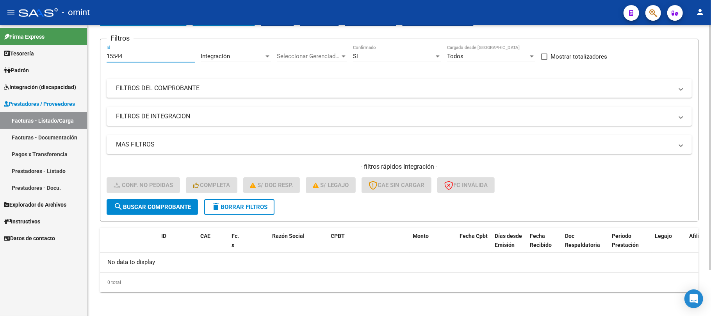
type input "15544"
click at [158, 208] on span "search Buscar Comprobante" at bounding box center [152, 206] width 77 height 7
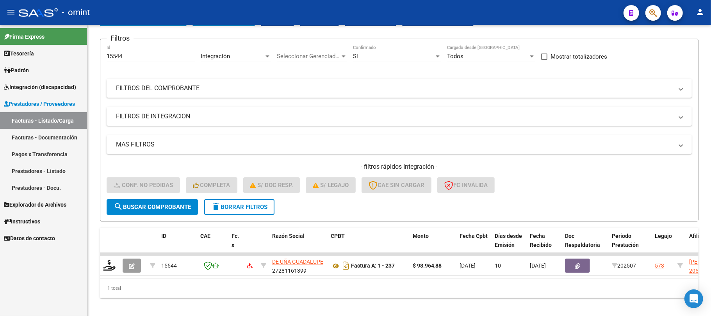
scroll to position [68, 0]
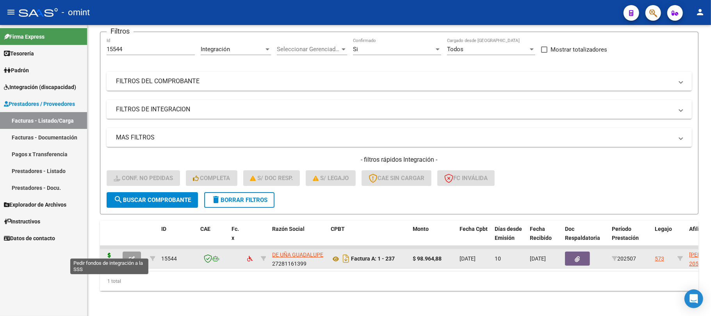
click at [109, 253] on icon at bounding box center [109, 258] width 12 height 11
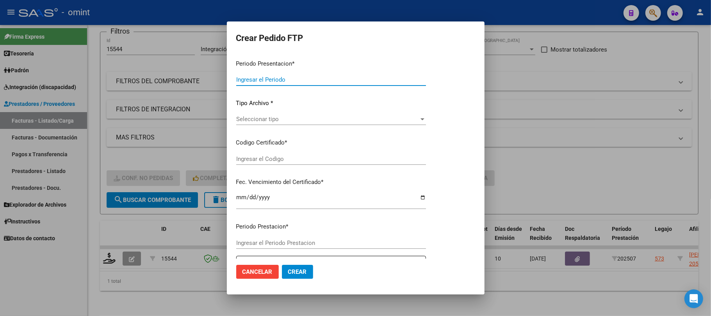
type input "202507"
type input "$ 98.964,88"
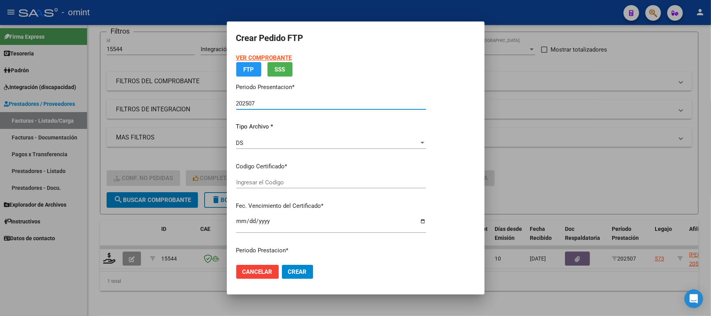
type input "6169935420"
type input "2024-11-26"
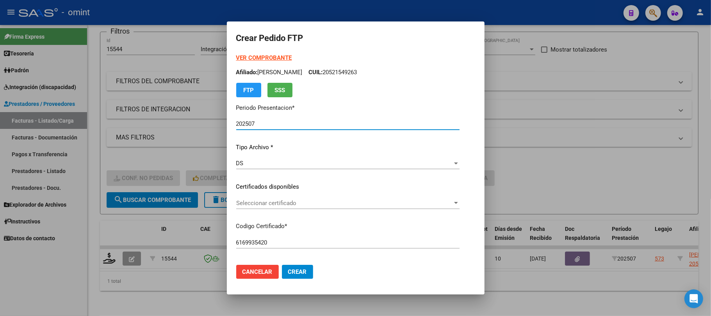
click at [257, 202] on span "Seleccionar certificado" at bounding box center [344, 202] width 216 height 7
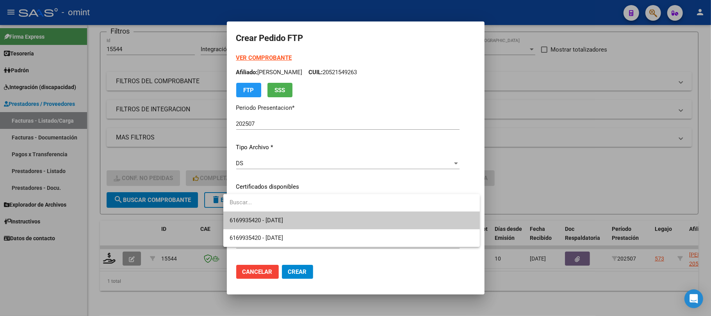
click at [272, 222] on span "6169935420 - 2024-11-26" at bounding box center [255, 220] width 53 height 7
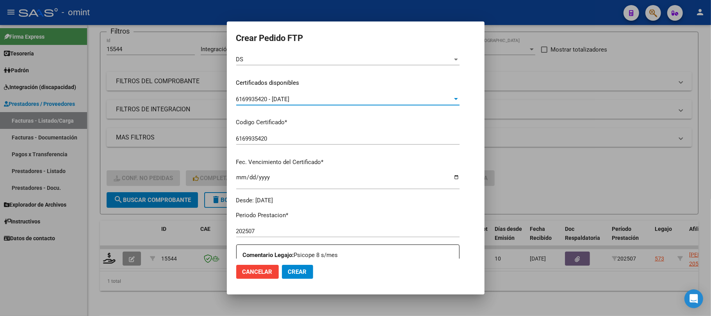
scroll to position [208, 0]
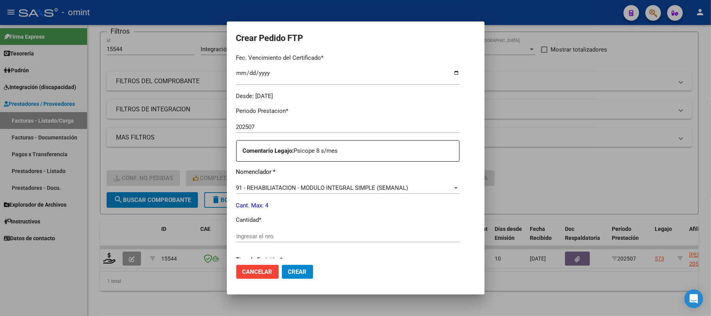
click at [280, 235] on input "Ingresar el nro" at bounding box center [347, 236] width 223 height 7
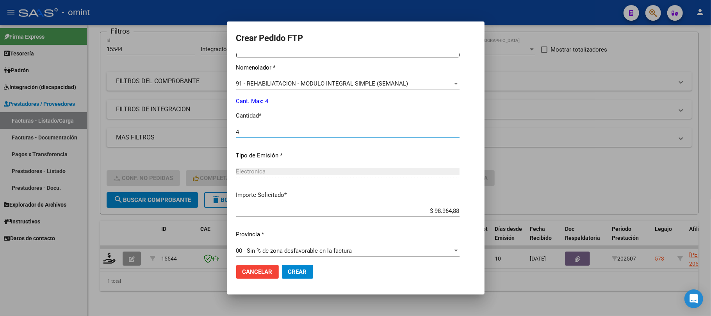
scroll to position [317, 0]
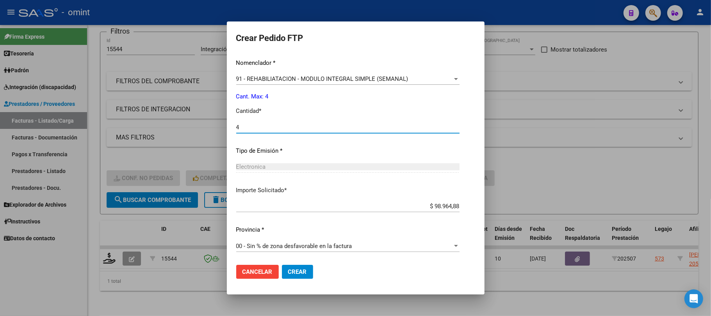
type input "4"
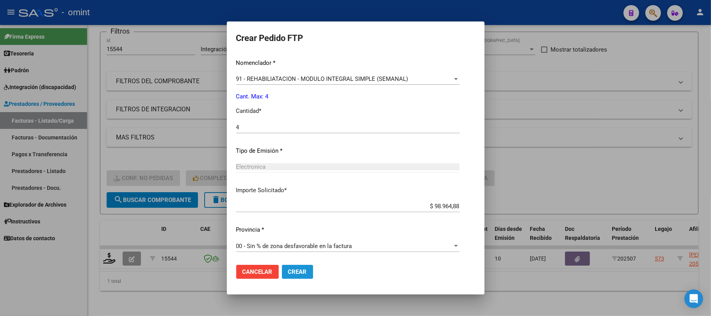
click at [293, 277] on button "Crear" at bounding box center [297, 272] width 31 height 14
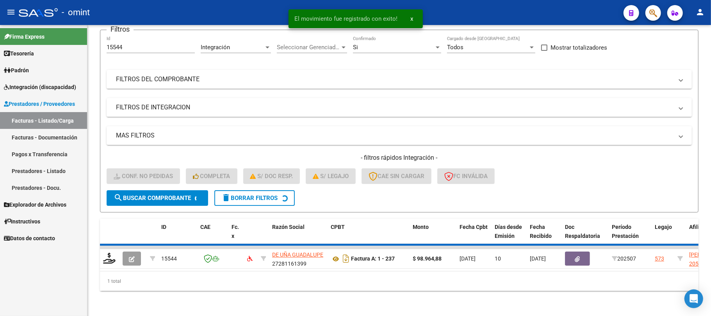
scroll to position [54, 0]
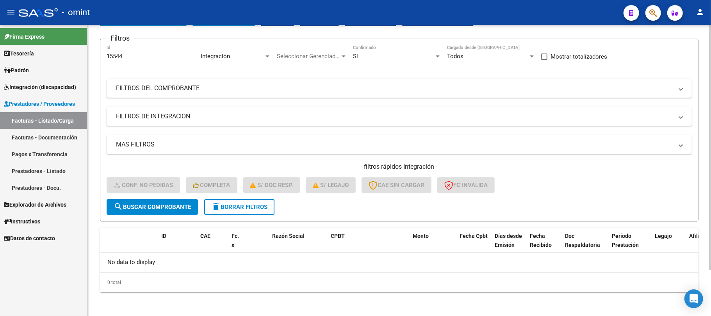
drag, startPoint x: 130, startPoint y: 55, endPoint x: 95, endPoint y: 55, distance: 34.3
click at [95, 55] on div "Video tutorial PRESTADORES -> Listado de CPBTs Emitidos por Prestadores / Prove…" at bounding box center [398, 144] width 623 height 346
paste input "756"
type input "15756"
click at [158, 208] on span "search Buscar Comprobante" at bounding box center [152, 206] width 77 height 7
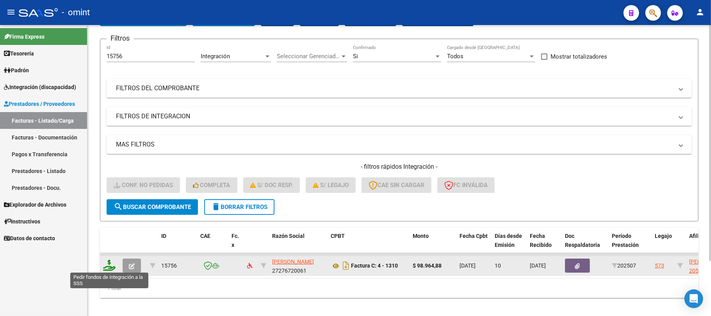
click at [105, 266] on icon at bounding box center [109, 265] width 12 height 11
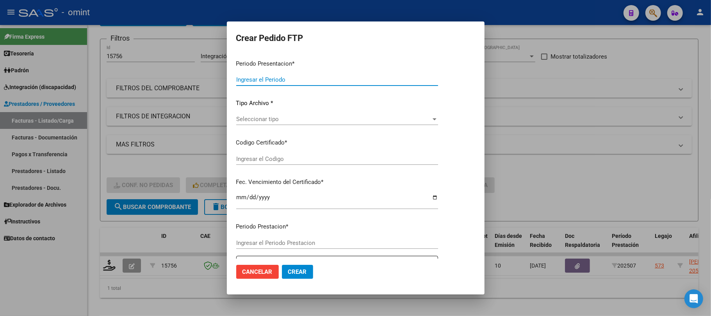
type input "202507"
type input "$ 98.964,88"
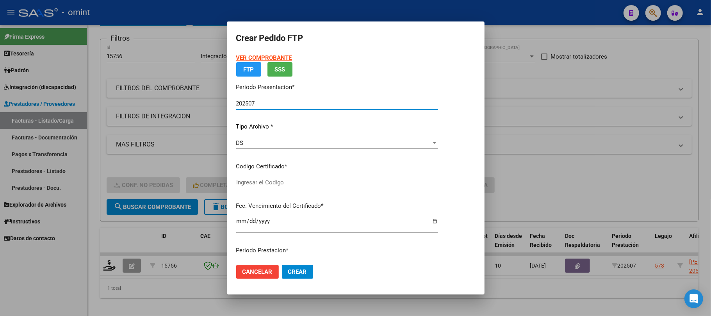
type input "6169935420"
type input "2024-11-26"
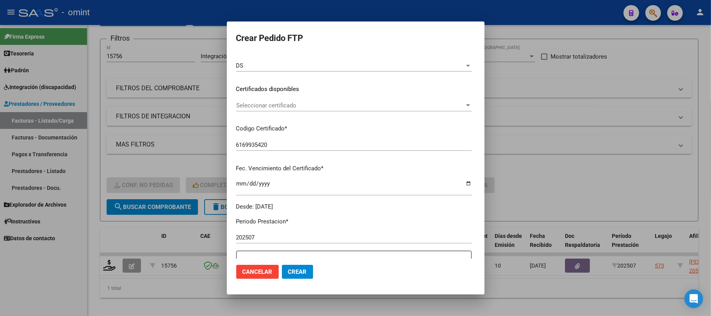
scroll to position [104, 0]
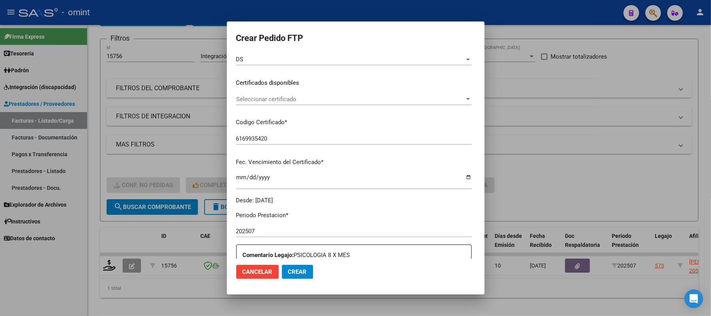
click at [245, 105] on div "Seleccionar certificado Seleccionar certificado" at bounding box center [353, 102] width 235 height 19
click at [249, 101] on span "Seleccionar certificado" at bounding box center [350, 99] width 228 height 7
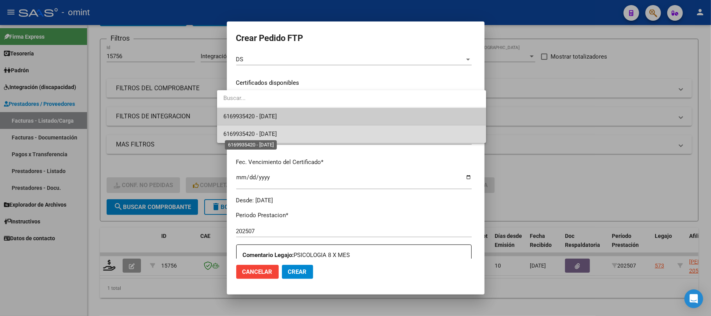
click at [269, 132] on span "6169935420 - 2024-11-26" at bounding box center [249, 133] width 53 height 7
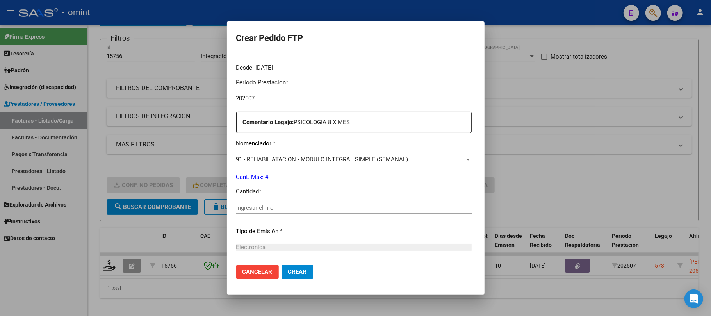
scroll to position [260, 0]
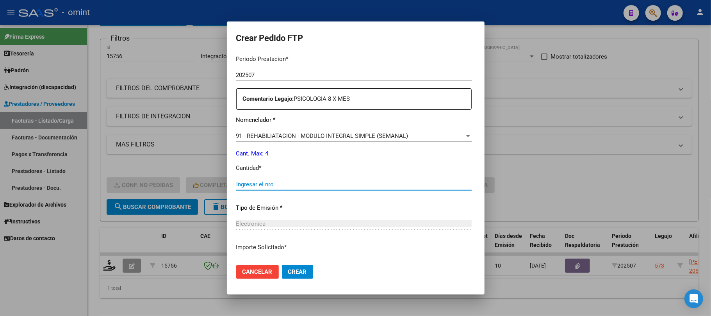
click at [250, 181] on input "Ingresar el nro" at bounding box center [353, 184] width 235 height 7
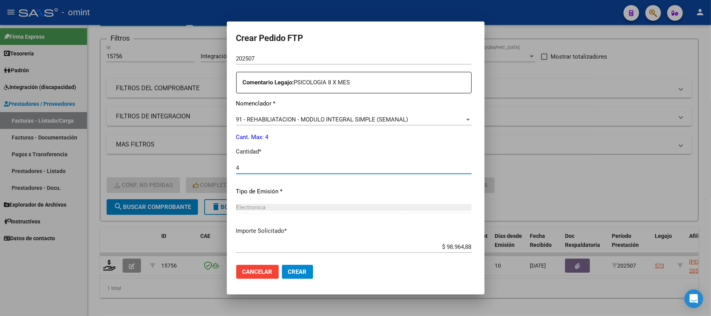
scroll to position [265, 0]
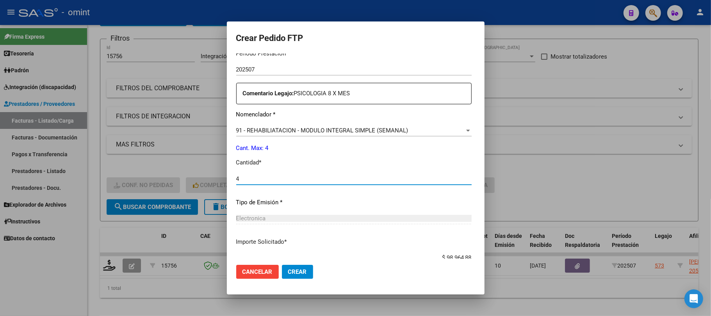
type input "4"
drag, startPoint x: 288, startPoint y: 270, endPoint x: 304, endPoint y: 269, distance: 16.8
click at [288, 271] on span "Crear" at bounding box center [297, 271] width 19 height 7
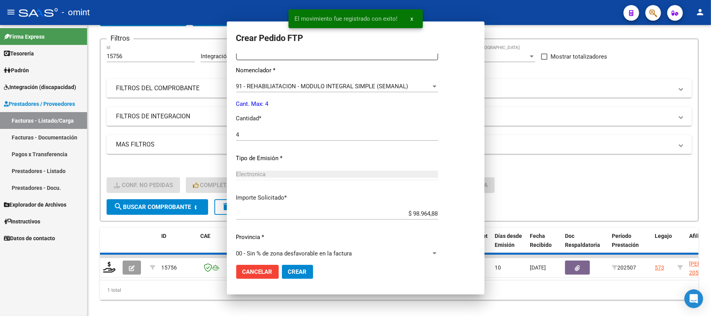
scroll to position [221, 0]
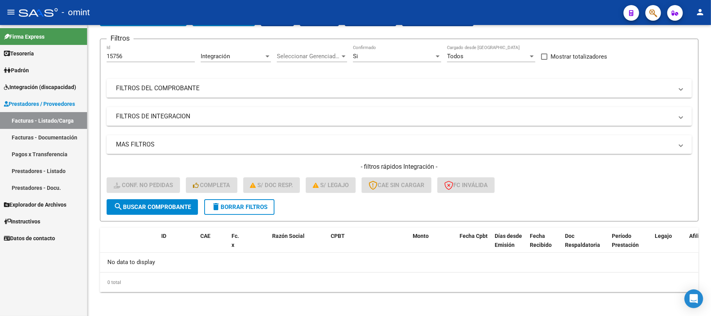
drag, startPoint x: 136, startPoint y: 58, endPoint x: 86, endPoint y: 58, distance: 50.0
click at [86, 58] on mat-sidenav-container "Firma Express Tesorería Extractos Procesados (csv) Extractos Originales (pdf) P…" at bounding box center [355, 170] width 711 height 291
click at [130, 60] on div "15756 Id" at bounding box center [151, 53] width 88 height 17
click at [128, 59] on input "15756" at bounding box center [151, 56] width 88 height 7
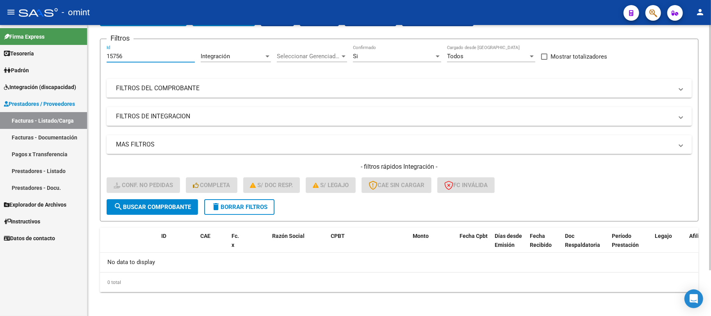
click at [128, 59] on input "15756" at bounding box center [151, 56] width 88 height 7
click at [116, 56] on input "15756" at bounding box center [151, 56] width 88 height 7
paste input "621"
type input "15621"
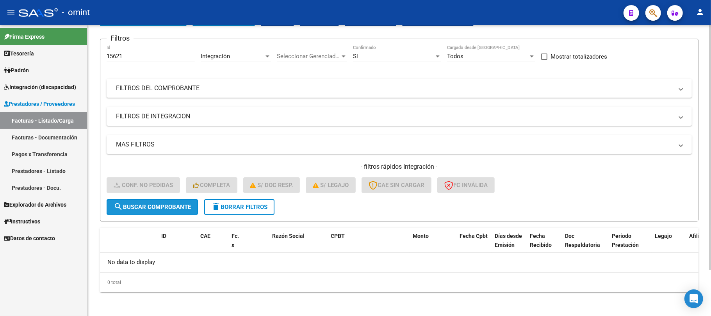
click at [167, 212] on button "search Buscar Comprobante" at bounding box center [152, 207] width 91 height 16
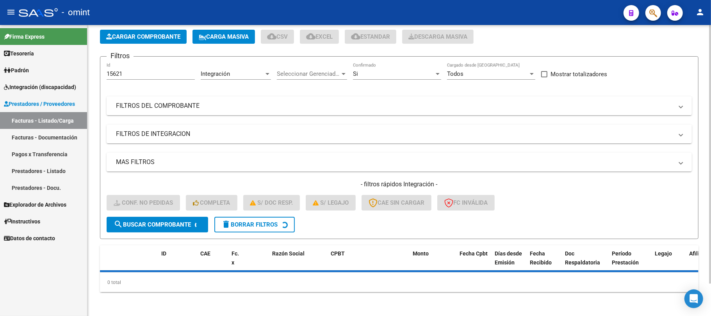
scroll to position [54, 0]
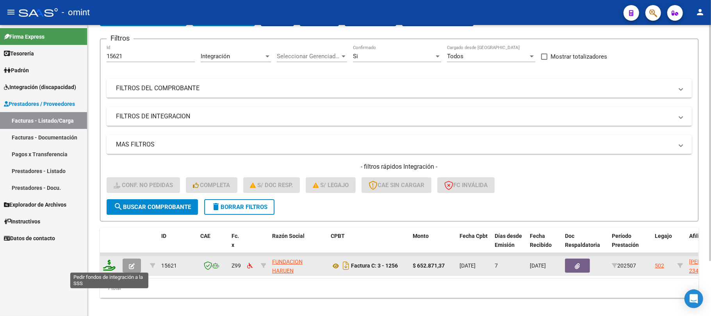
click at [103, 263] on icon at bounding box center [109, 265] width 12 height 11
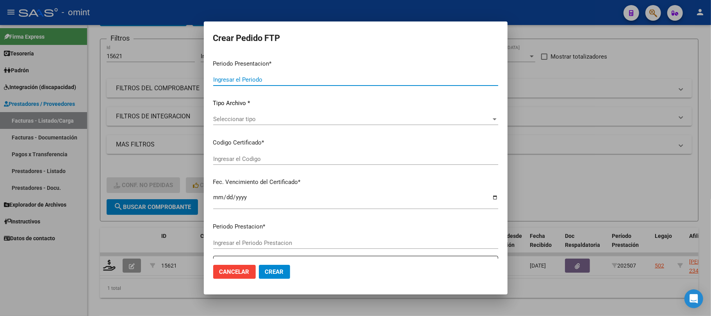
type input "202507"
type input "$ 652.871,37"
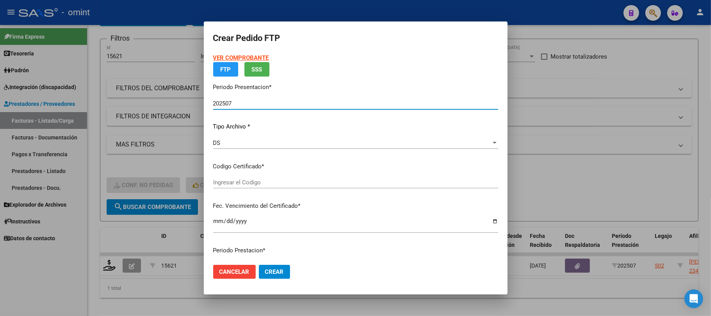
type input "2797619578"
type input "2030-06-29"
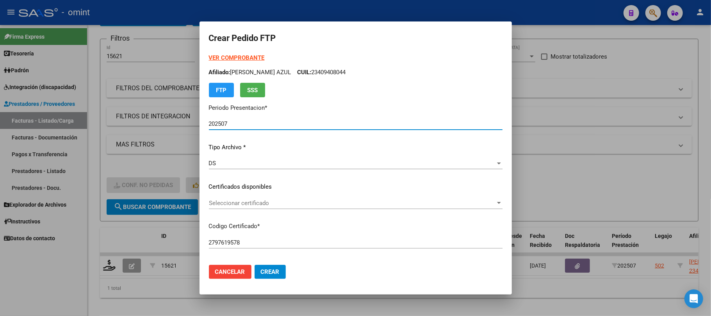
click at [253, 201] on span "Seleccionar certificado" at bounding box center [352, 202] width 286 height 7
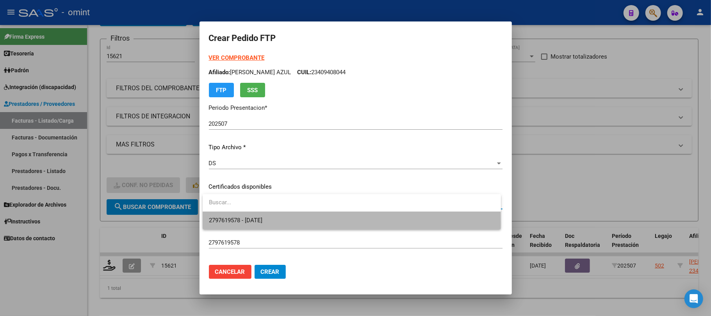
click at [238, 224] on span "2797619578 - 2030-06-29" at bounding box center [352, 221] width 286 height 18
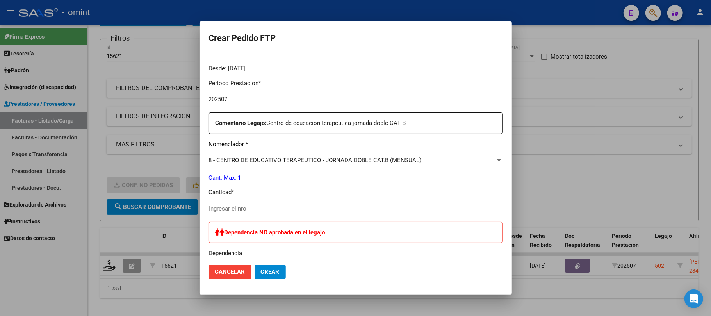
scroll to position [260, 0]
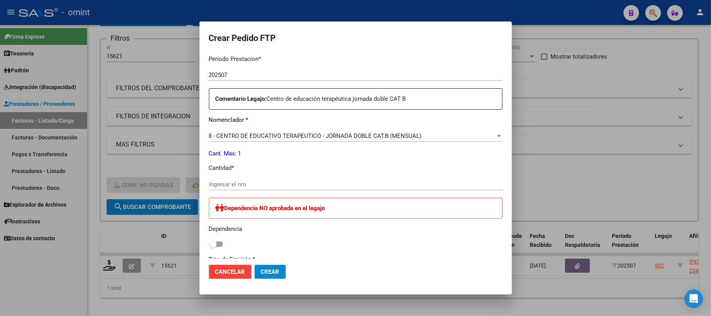
click at [254, 181] on input "Ingresar el nro" at bounding box center [355, 184] width 293 height 7
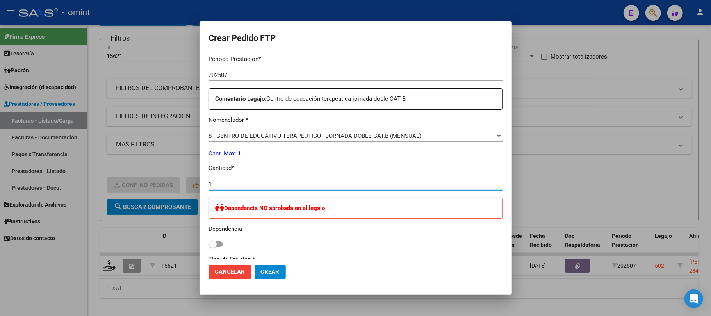
type input "1"
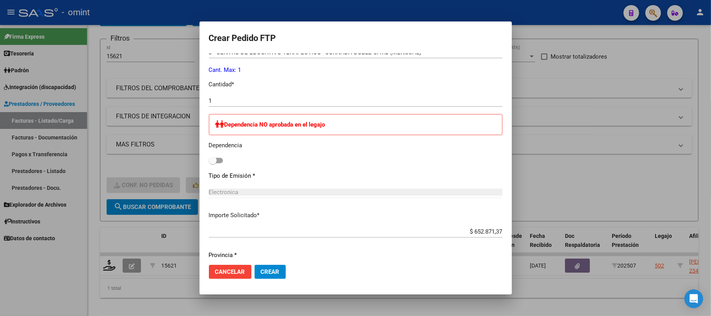
scroll to position [369, 0]
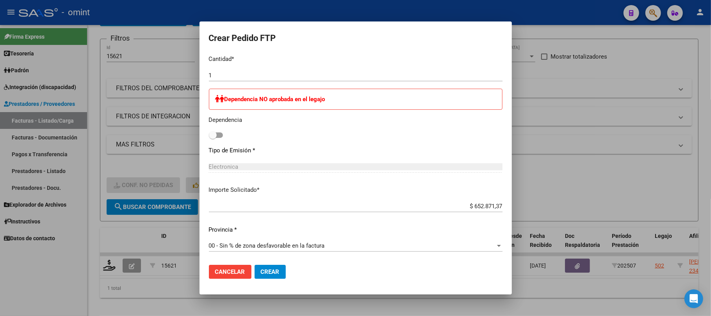
click at [266, 276] on button "Crear" at bounding box center [269, 272] width 31 height 14
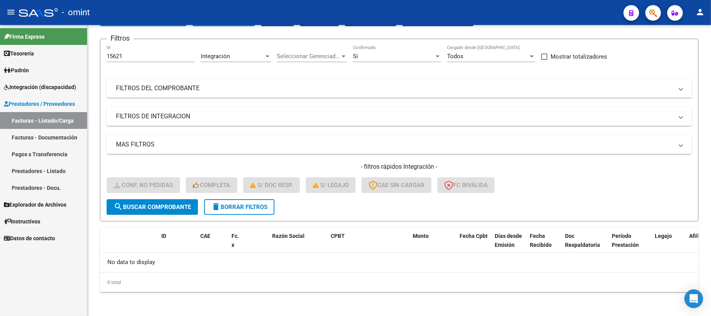
drag, startPoint x: 138, startPoint y: 52, endPoint x: 53, endPoint y: 66, distance: 86.2
click at [54, 66] on mat-sidenav-container "Firma Express Tesorería Extractos Procesados (csv) Extractos Originales (pdf) P…" at bounding box center [355, 170] width 711 height 291
click at [123, 55] on input "15621" at bounding box center [151, 56] width 88 height 7
click at [114, 55] on input "15621" at bounding box center [151, 56] width 88 height 7
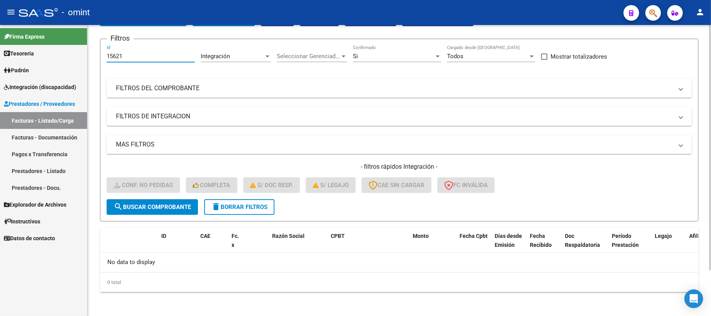
click at [115, 55] on input "15621" at bounding box center [151, 56] width 88 height 7
paste input "6724"
type input "16724"
click at [163, 205] on span "search Buscar Comprobante" at bounding box center [152, 206] width 77 height 7
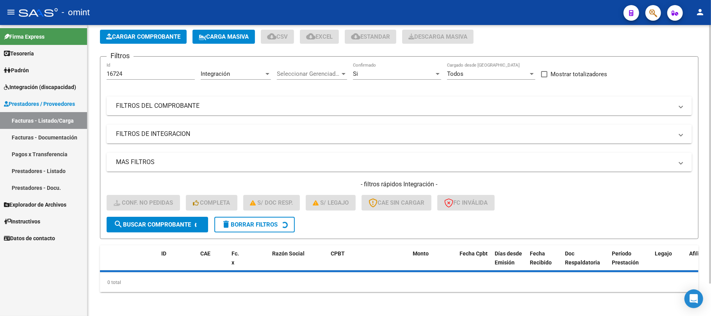
scroll to position [54, 0]
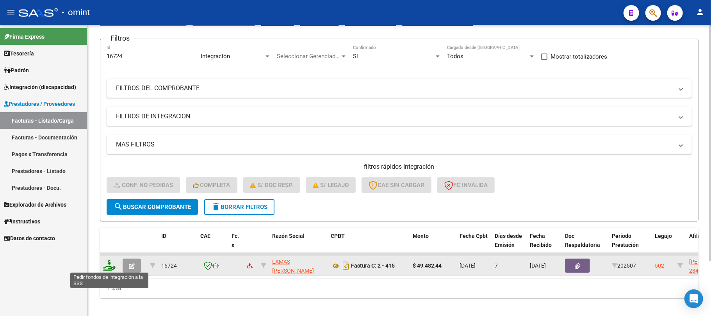
click at [108, 264] on icon at bounding box center [109, 265] width 12 height 11
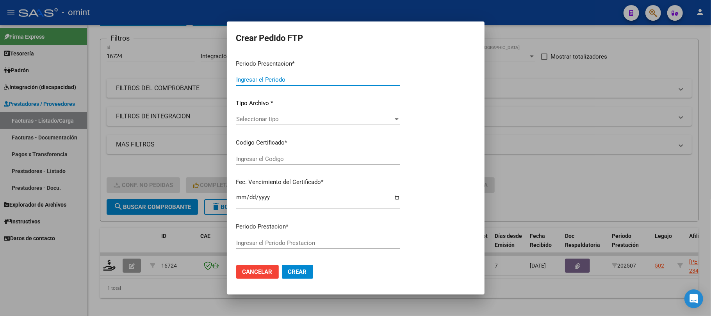
type input "202507"
type input "$ 49.482,44"
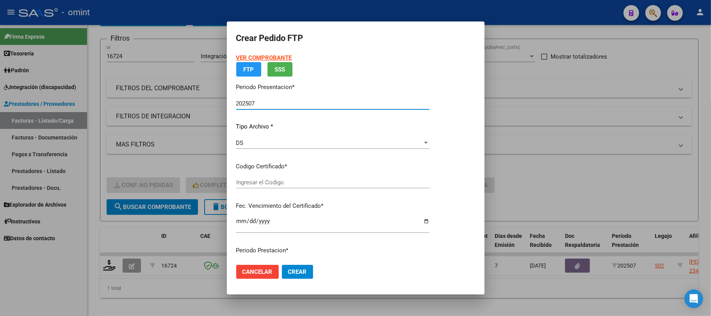
type input "2797619578"
type input "2030-06-29"
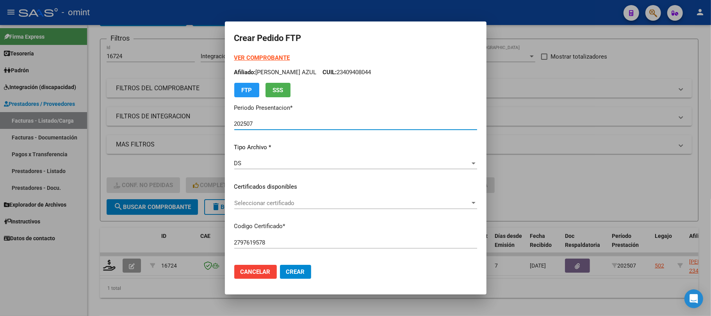
click at [234, 208] on div "Seleccionar certificado Seleccionar certificado" at bounding box center [355, 203] width 243 height 12
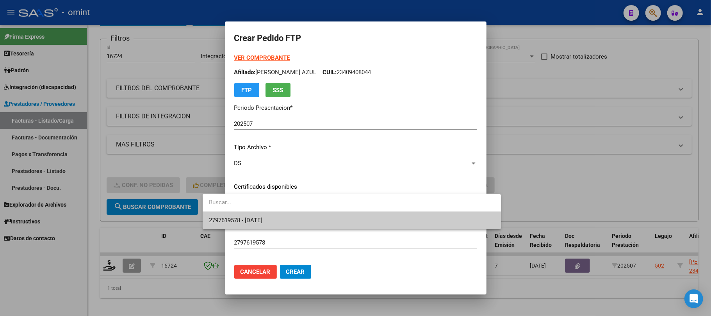
click at [240, 217] on span "2797619578 - 2030-06-29" at bounding box center [235, 220] width 53 height 7
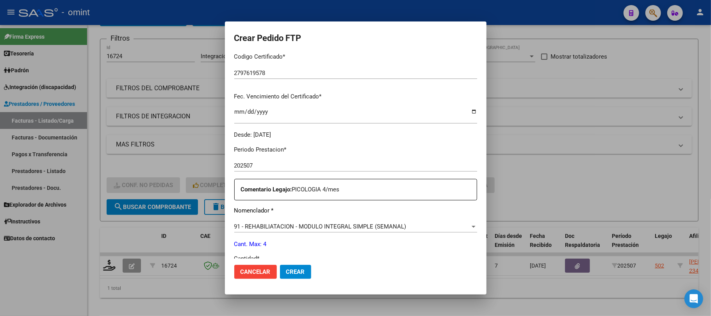
scroll to position [260, 0]
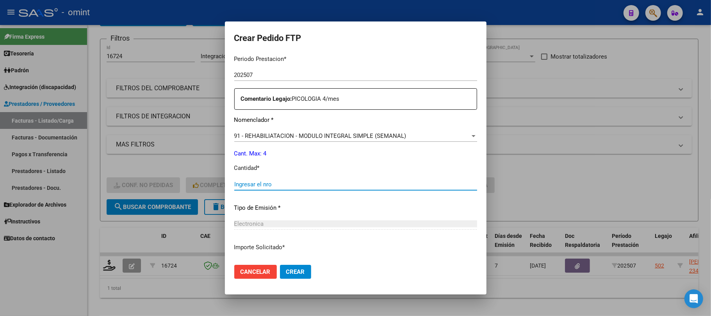
drag, startPoint x: 239, startPoint y: 183, endPoint x: 237, endPoint y: 187, distance: 4.6
click at [239, 184] on input "Ingresar el nro" at bounding box center [355, 184] width 243 height 7
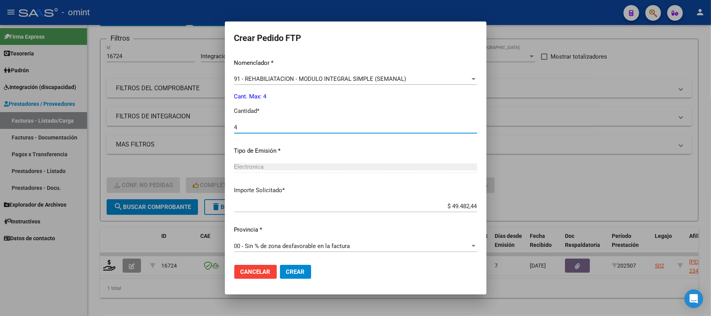
type input "4"
click at [280, 266] on button "Crear" at bounding box center [295, 272] width 31 height 14
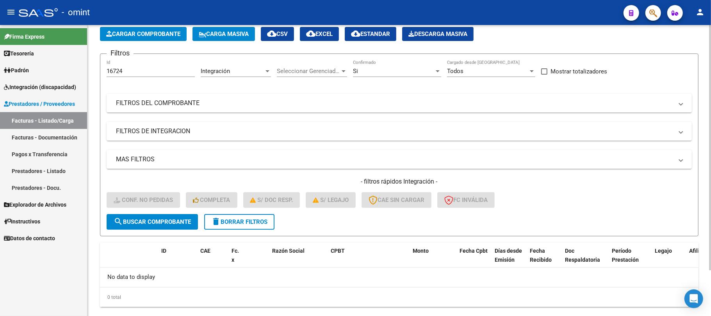
scroll to position [54, 0]
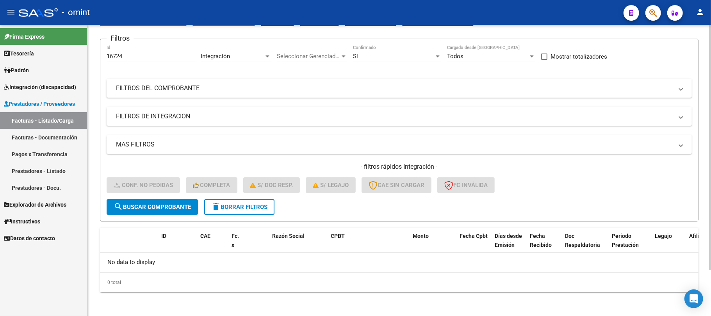
drag, startPoint x: 133, startPoint y: 59, endPoint x: 88, endPoint y: 61, distance: 45.3
click at [90, 57] on div "Video tutorial PRESTADORES -> Listado de CPBTs Emitidos por Prestadores / Prove…" at bounding box center [398, 144] width 623 height 346
click at [162, 208] on span "search Buscar Comprobante" at bounding box center [152, 206] width 77 height 7
click at [115, 57] on input "16724" at bounding box center [151, 56] width 88 height 7
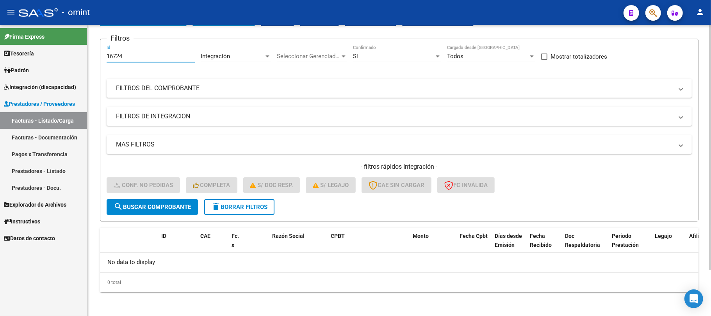
drag, startPoint x: 132, startPoint y: 53, endPoint x: 119, endPoint y: 58, distance: 13.6
click at [119, 58] on input "16724" at bounding box center [151, 56] width 88 height 7
click at [136, 56] on input "16724" at bounding box center [151, 56] width 88 height 7
click at [137, 56] on input "16724" at bounding box center [151, 56] width 88 height 7
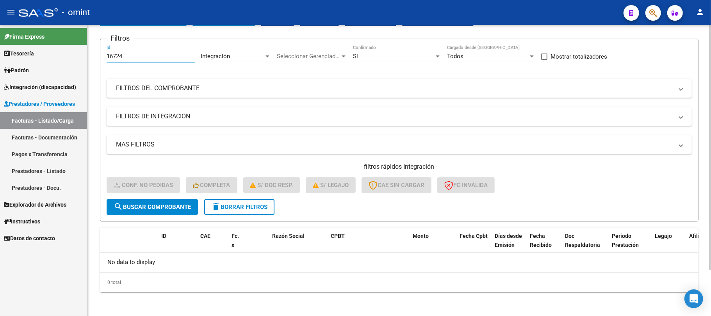
paste input "4999"
type input "14999"
click at [140, 207] on span "search Buscar Comprobante" at bounding box center [152, 206] width 77 height 7
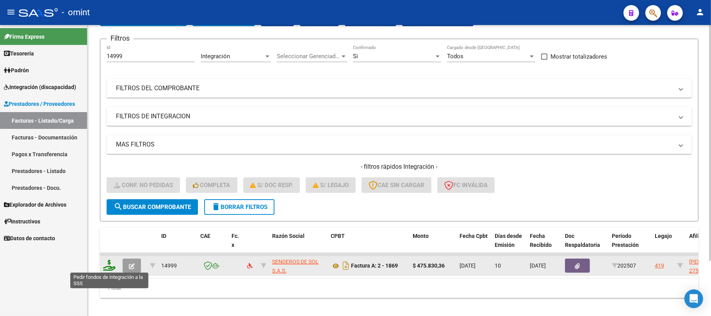
click at [108, 264] on icon at bounding box center [109, 265] width 12 height 11
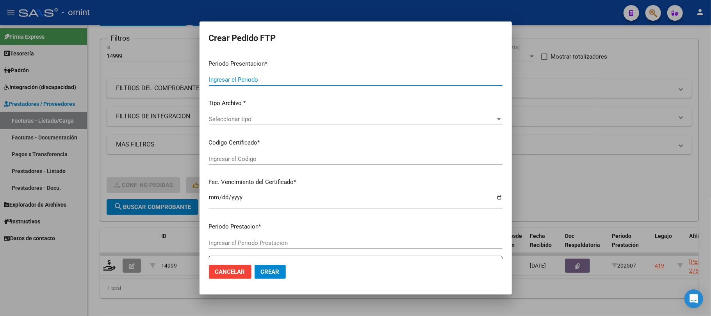
type input "202507"
type input "$ 475.830,36"
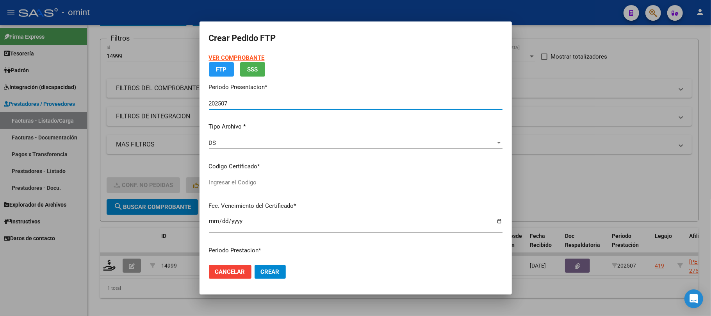
type input "1550764309"
type input "2025-09-05"
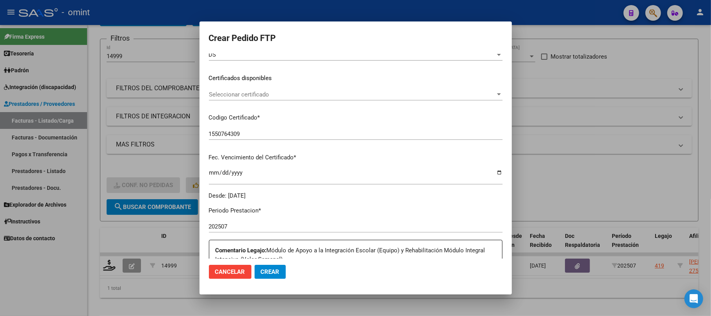
scroll to position [52, 0]
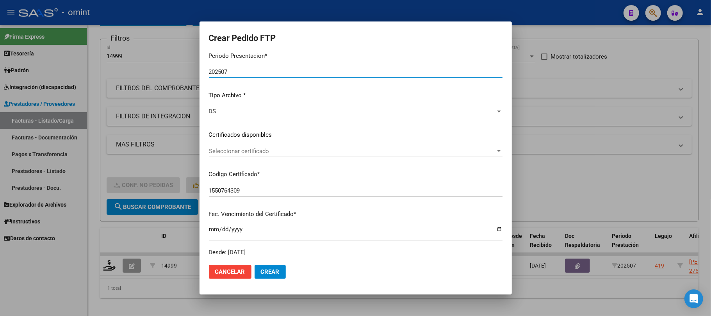
click at [255, 148] on span "Seleccionar certificado" at bounding box center [352, 151] width 286 height 7
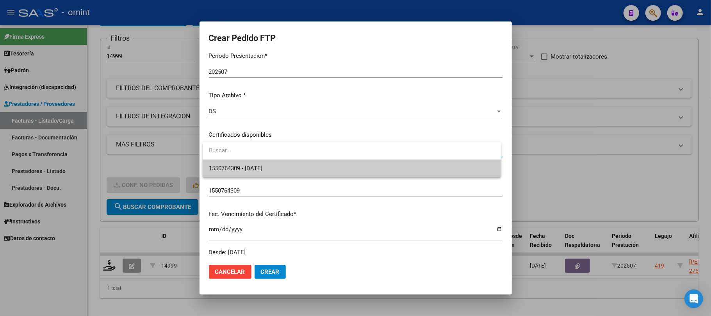
drag, startPoint x: 255, startPoint y: 166, endPoint x: 299, endPoint y: 172, distance: 44.5
click at [258, 166] on span "1550764309 - 2025-09-05" at bounding box center [235, 168] width 53 height 7
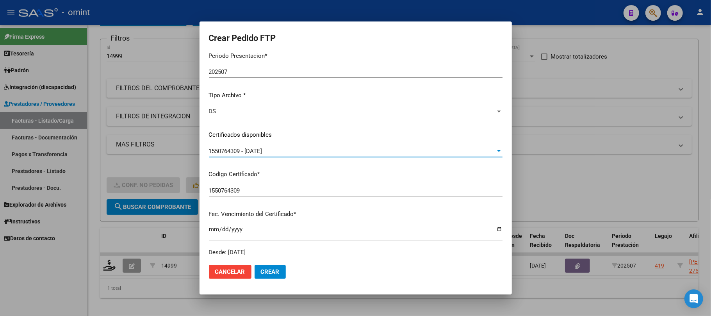
scroll to position [260, 0]
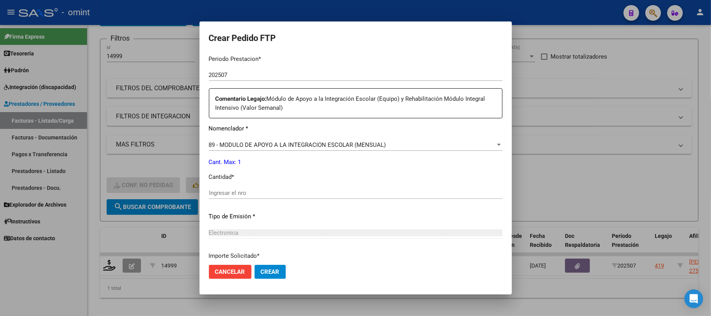
click at [247, 188] on div "Ingresar el nro" at bounding box center [355, 193] width 293 height 12
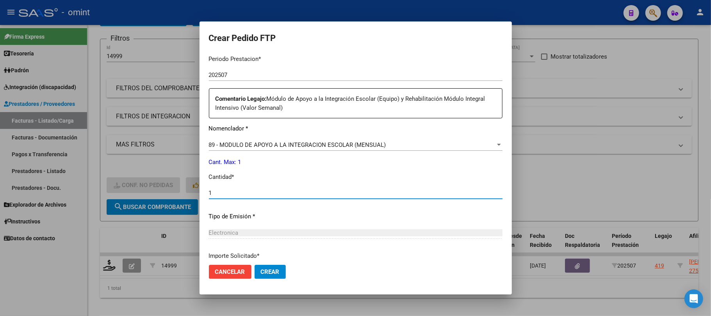
type input "1"
click at [280, 274] on button "Crear" at bounding box center [269, 272] width 31 height 14
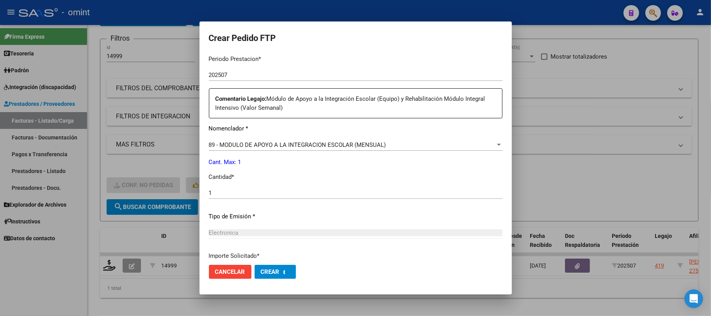
scroll to position [0, 0]
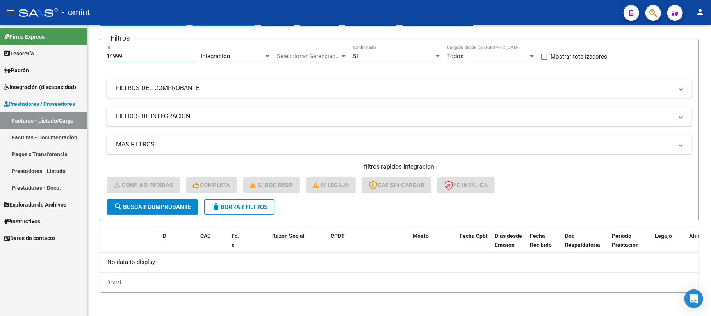
drag, startPoint x: 142, startPoint y: 53, endPoint x: 78, endPoint y: 56, distance: 64.1
click at [76, 56] on mat-sidenav-container "Firma Express Tesorería Extractos Procesados (csv) Extractos Originales (pdf) P…" at bounding box center [355, 170] width 711 height 291
paste input "7552"
type input "17552"
click at [146, 205] on span "search Buscar Comprobante" at bounding box center [152, 206] width 77 height 7
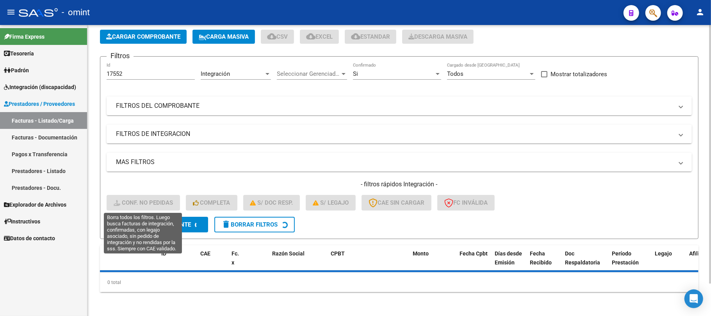
scroll to position [54, 0]
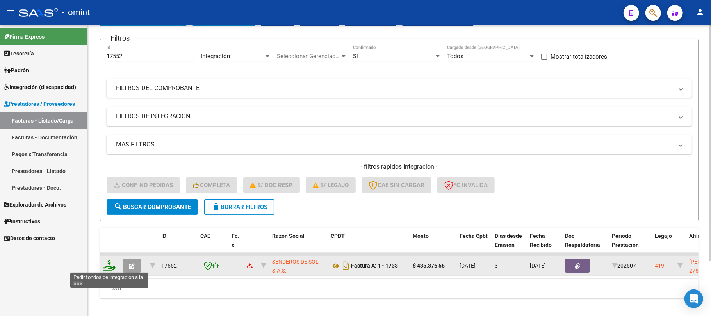
click at [110, 267] on icon at bounding box center [109, 265] width 12 height 11
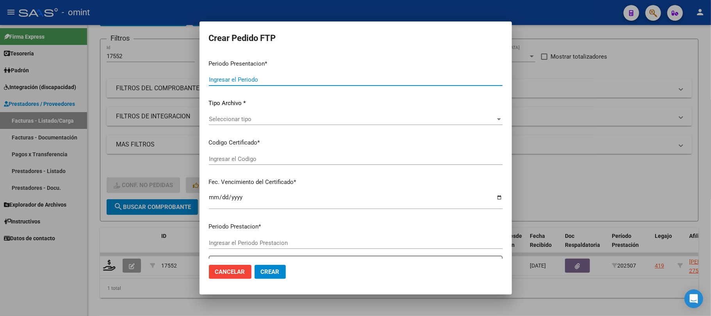
type input "202507"
type input "$ 435.376,56"
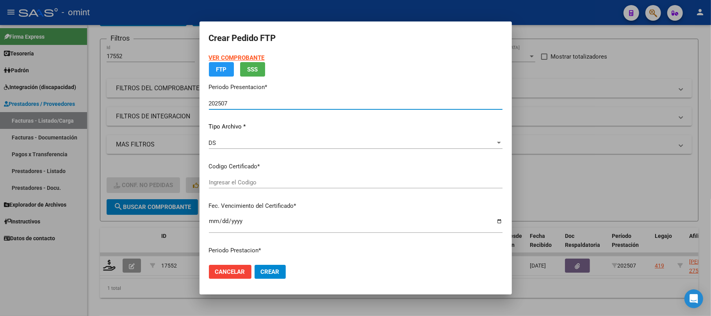
type input "1550764309"
type input "2025-09-05"
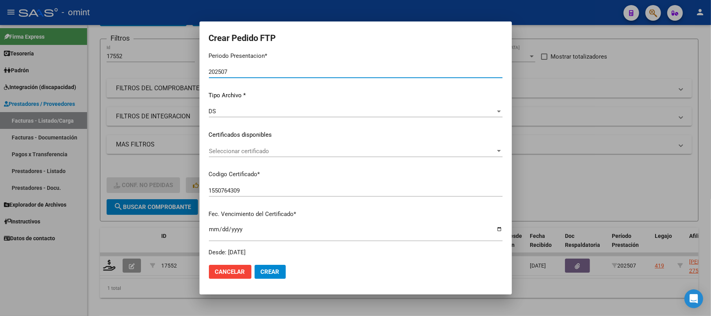
click at [275, 151] on span "Seleccionar certificado" at bounding box center [352, 151] width 286 height 7
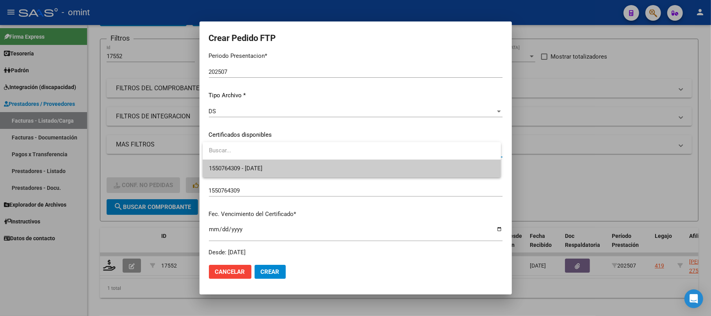
click at [243, 164] on span "1550764309 - 2025-09-05" at bounding box center [352, 169] width 286 height 18
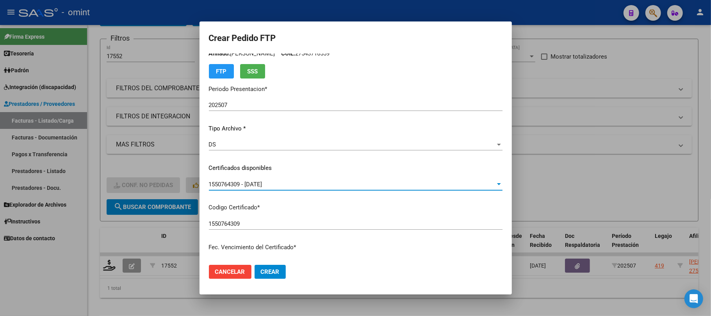
scroll to position [0, 0]
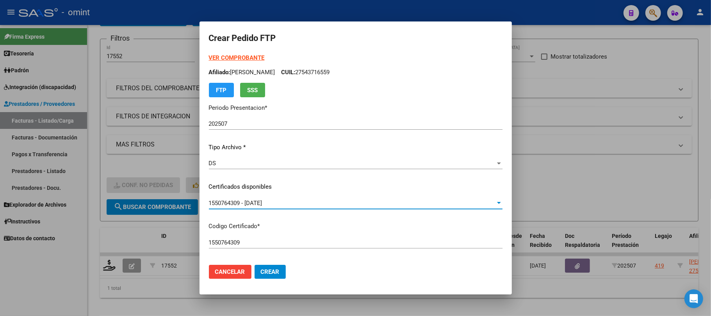
click at [247, 58] on strong "VER COMPROBANTE" at bounding box center [237, 57] width 56 height 7
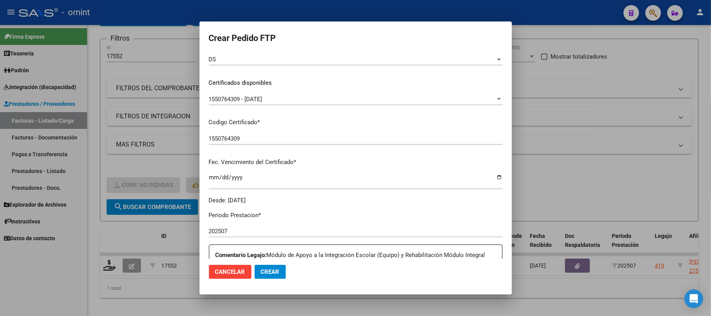
scroll to position [312, 0]
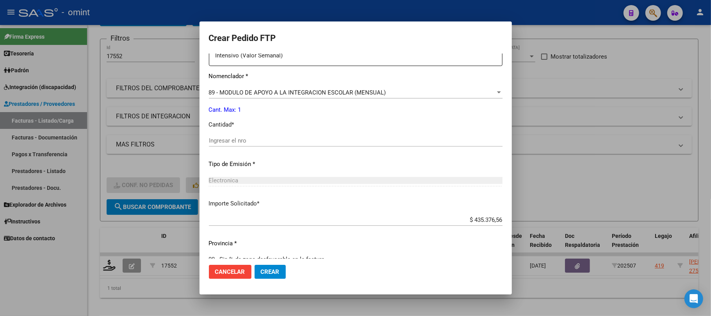
click at [247, 92] on span "89 - MODULO DE APOYO A LA INTEGRACION ESCOLAR (MENSUAL)" at bounding box center [297, 92] width 177 height 7
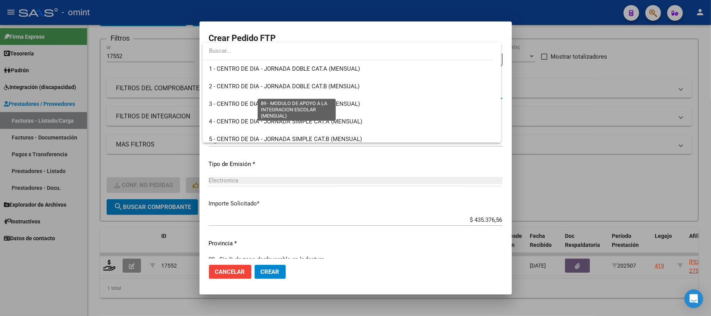
scroll to position [1522, 0]
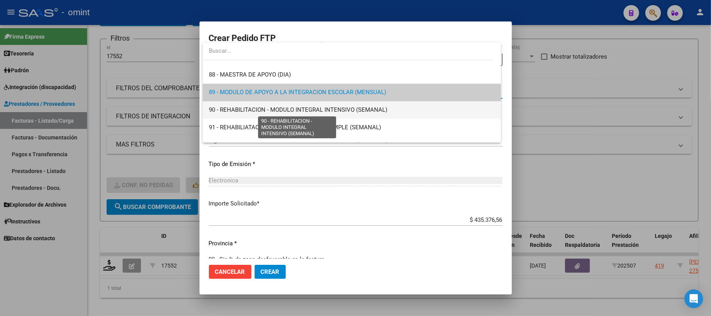
click at [222, 109] on span "90 - REHABILITACION - MODULO INTEGRAL INTENSIVO (SEMANAL)" at bounding box center [298, 109] width 178 height 7
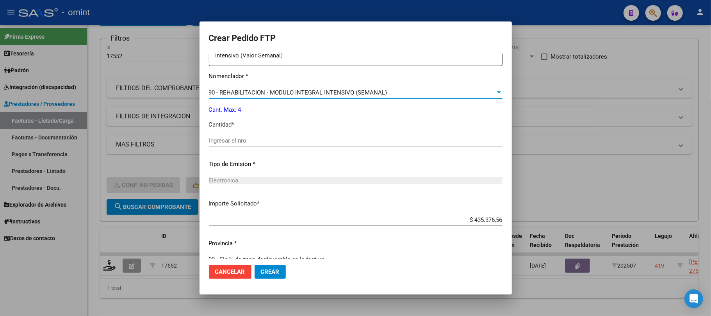
click at [239, 144] on input "Ingresar el nro" at bounding box center [355, 140] width 293 height 7
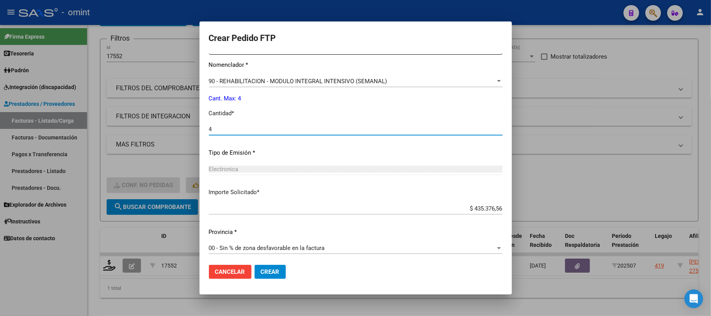
scroll to position [325, 0]
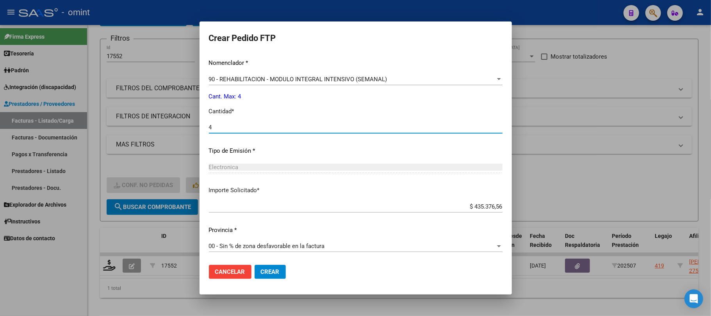
type input "4"
click at [265, 270] on span "Crear" at bounding box center [270, 271] width 19 height 7
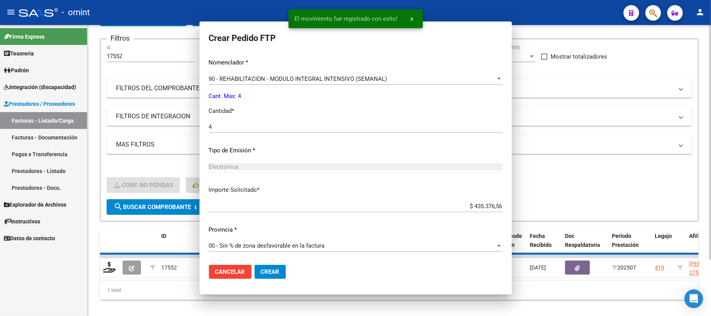
scroll to position [0, 0]
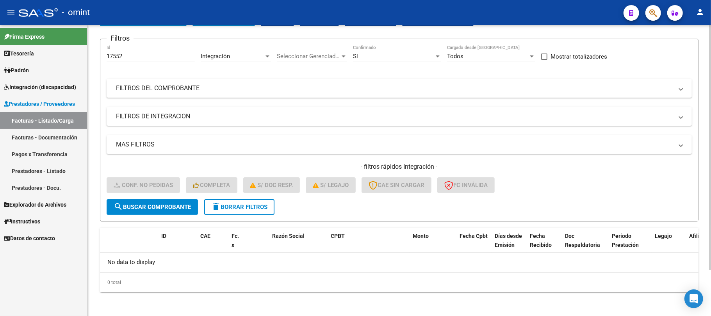
click at [133, 49] on div "17552 Id" at bounding box center [151, 53] width 88 height 17
click at [131, 53] on input "17552" at bounding box center [151, 56] width 88 height 7
paste input "6674"
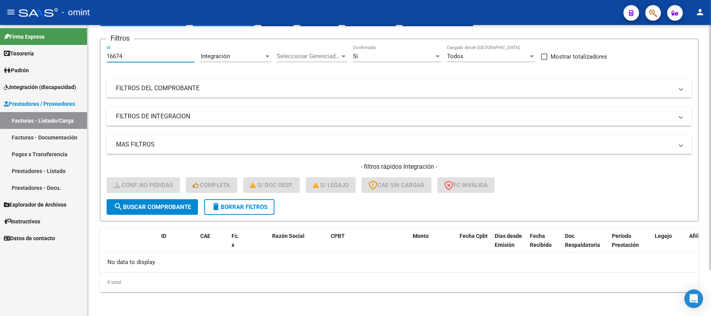
type input "16674"
click at [158, 206] on span "search Buscar Comprobante" at bounding box center [152, 206] width 77 height 7
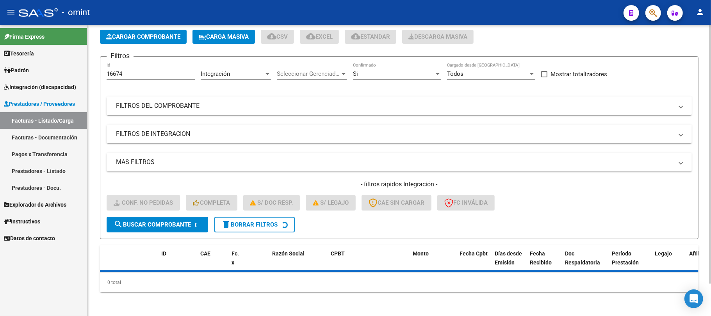
scroll to position [54, 0]
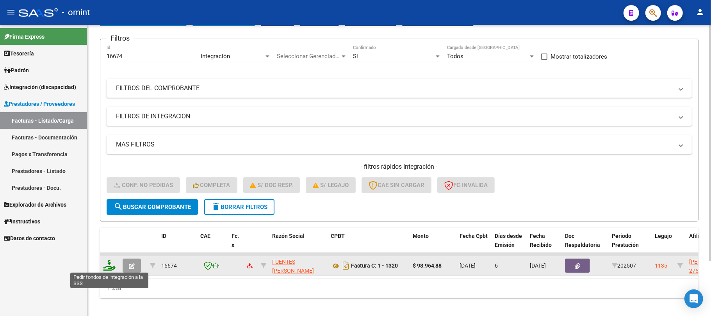
click at [106, 267] on icon at bounding box center [109, 265] width 12 height 11
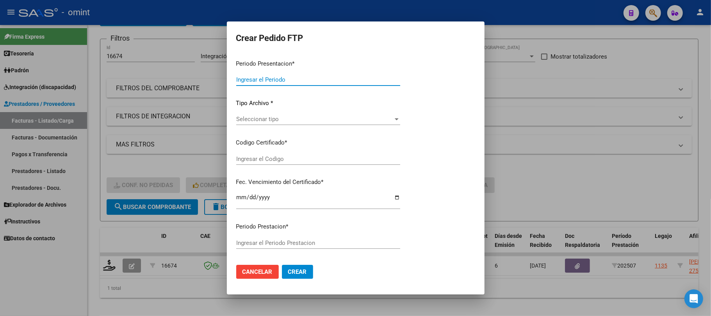
type input "202507"
type input "$ 98.964,88"
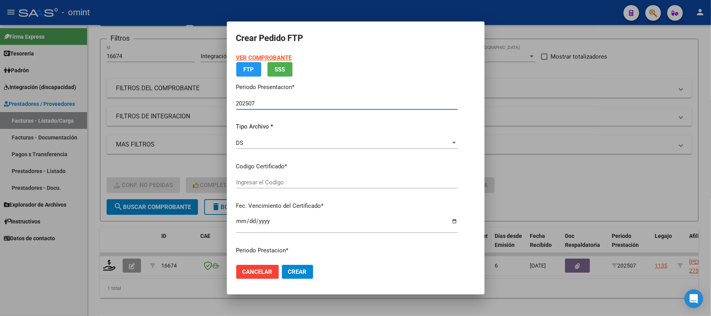
type input "4720040096"
type input "2027-02-02"
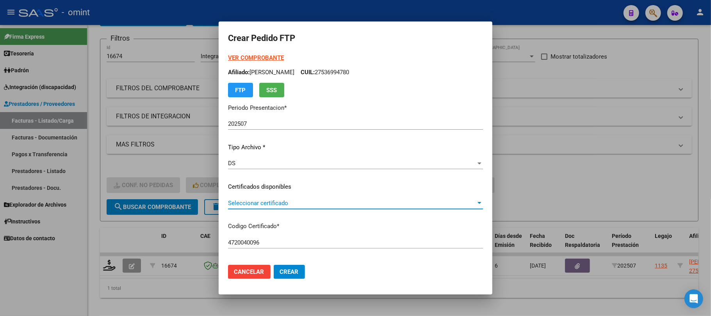
click at [253, 202] on span "Seleccionar certificado" at bounding box center [352, 202] width 248 height 7
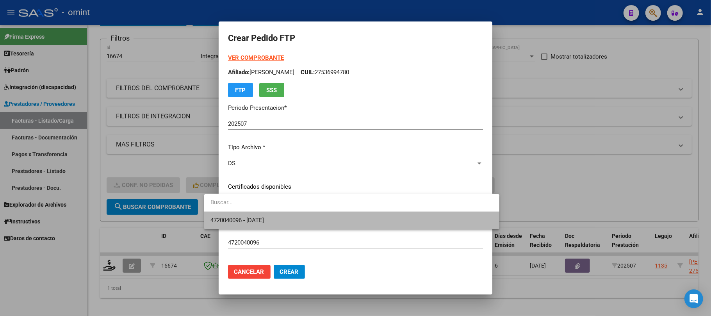
drag, startPoint x: 257, startPoint y: 215, endPoint x: 356, endPoint y: 202, distance: 100.5
click at [257, 216] on span "4720040096 - 2027-02-02" at bounding box center [351, 221] width 283 height 18
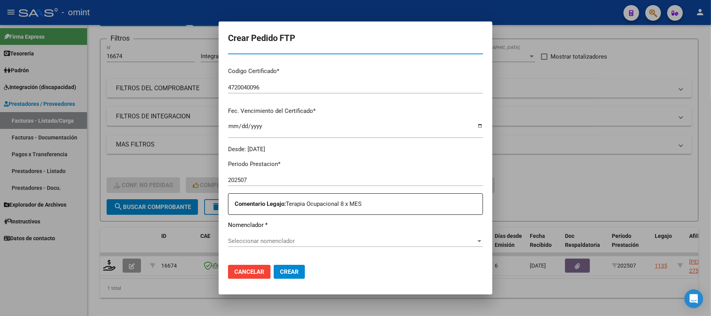
scroll to position [260, 0]
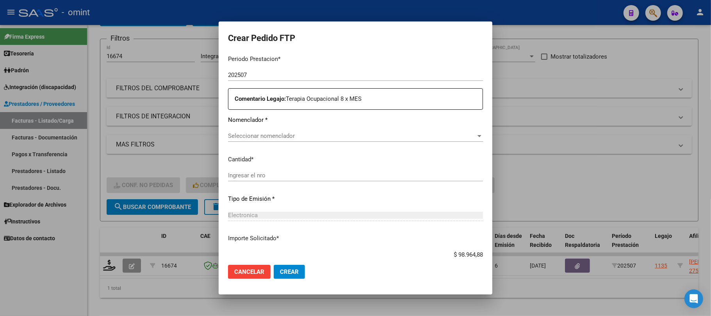
click at [252, 133] on span "Seleccionar nomenclador" at bounding box center [352, 135] width 248 height 7
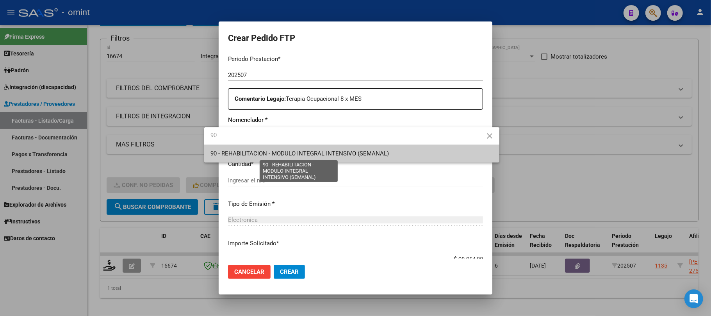
type input "90"
click at [258, 150] on span "90 - REHABILITACION - MODULO INTEGRAL INTENSIVO (SEMANAL)" at bounding box center [299, 153] width 178 height 7
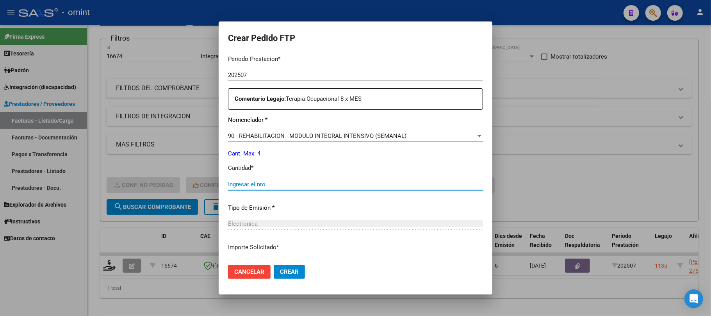
click at [239, 184] on input "Ingresar el nro" at bounding box center [355, 184] width 255 height 7
type input "4"
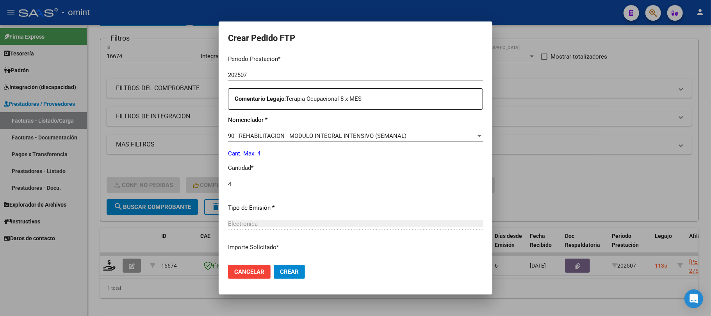
scroll to position [317, 0]
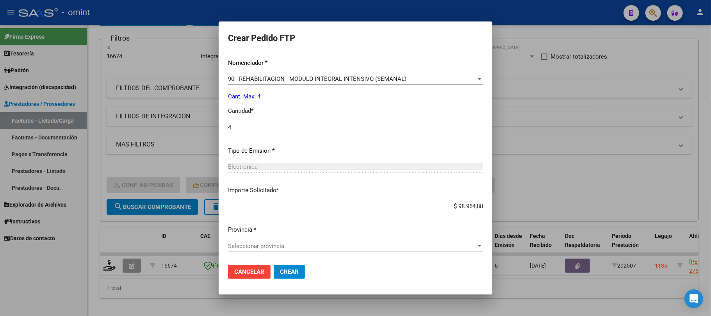
click at [280, 273] on span "Crear" at bounding box center [289, 271] width 19 height 7
click at [290, 237] on div "Periodo Prestacion * 202507 Ingresar el Periodo Prestacion Comentario Legajo: T…" at bounding box center [355, 125] width 255 height 267
click at [271, 245] on span "Seleccionar provincia" at bounding box center [352, 245] width 248 height 7
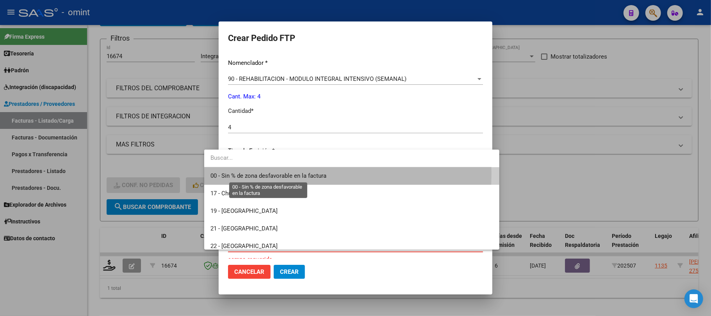
click at [247, 173] on span "00 - Sin % de zona desfavorable en la factura" at bounding box center [268, 175] width 116 height 7
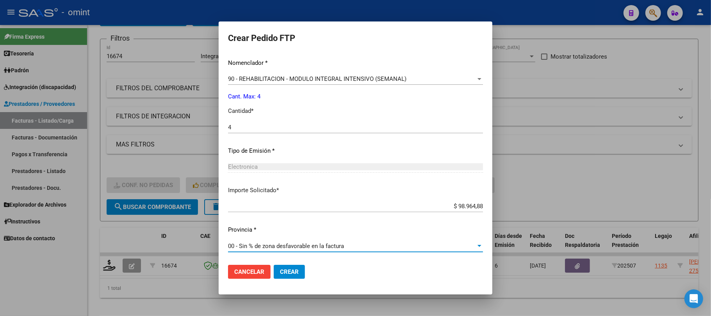
click at [280, 272] on span "Crear" at bounding box center [289, 271] width 19 height 7
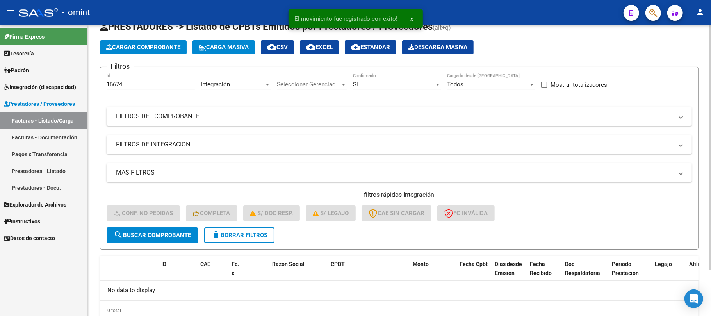
scroll to position [0, 0]
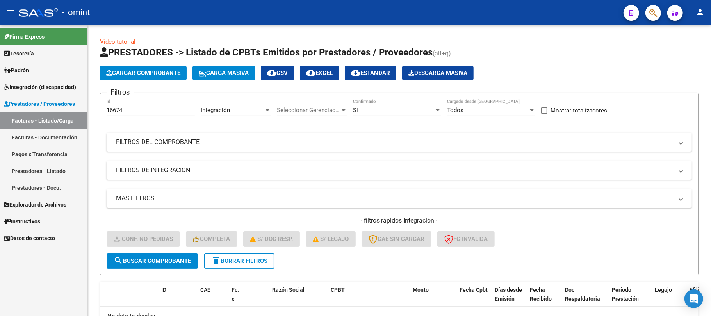
drag, startPoint x: 130, startPoint y: 105, endPoint x: 85, endPoint y: 105, distance: 44.9
click at [85, 105] on mat-sidenav-container "Firma Express Tesorería Extractos Procesados (csv) Extractos Originales (pdf) P…" at bounding box center [355, 170] width 711 height 291
click at [119, 105] on div "16674 Id" at bounding box center [151, 107] width 88 height 17
click at [119, 107] on div "16674 Id" at bounding box center [151, 107] width 88 height 17
click at [119, 108] on input "16674" at bounding box center [151, 110] width 88 height 7
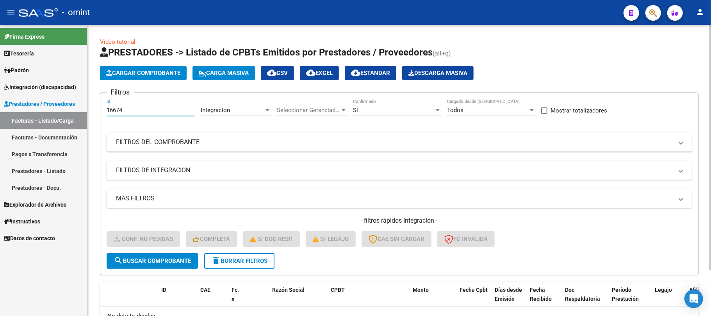
click at [119, 108] on input "16674" at bounding box center [151, 110] width 88 height 7
paste input "5338"
type input "15338"
click at [144, 260] on span "search Buscar Comprobante" at bounding box center [152, 260] width 77 height 7
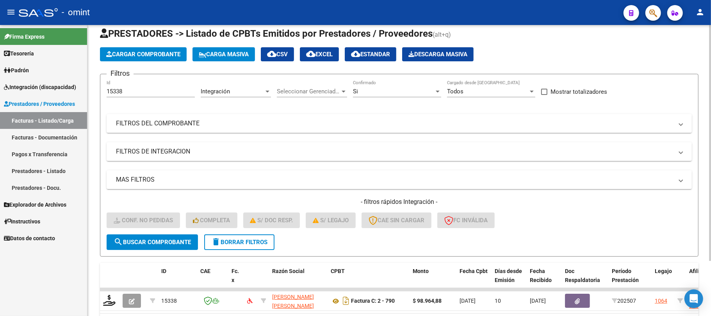
scroll to position [36, 0]
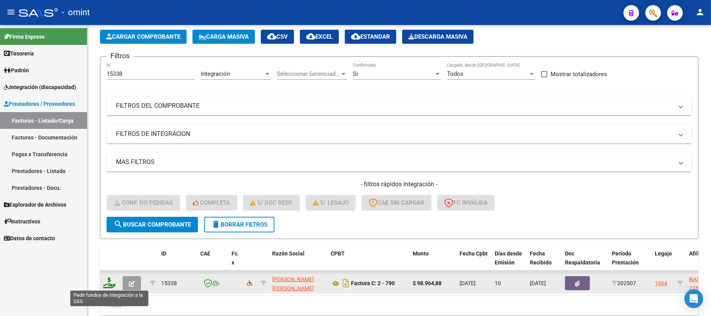
click at [108, 284] on icon at bounding box center [109, 282] width 12 height 11
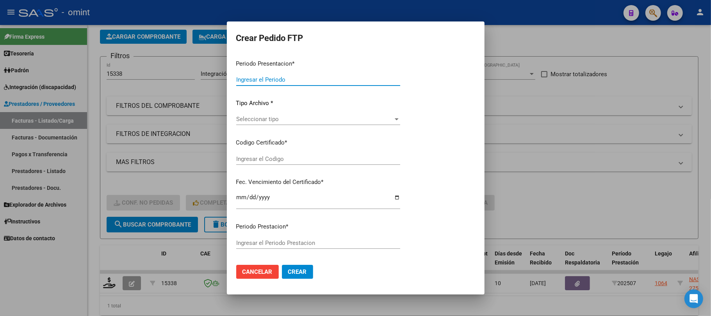
type input "202507"
type input "$ 98.964,88"
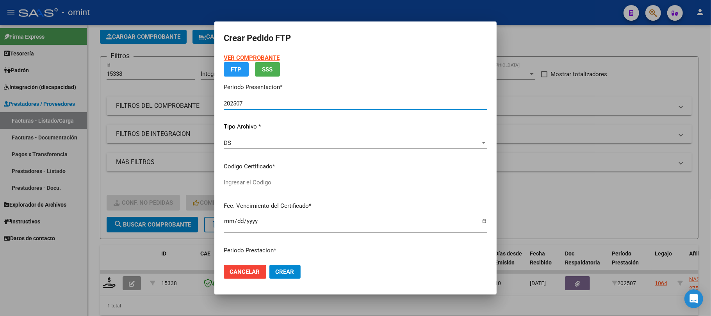
type input "9405615646"
type input "2026-02-05"
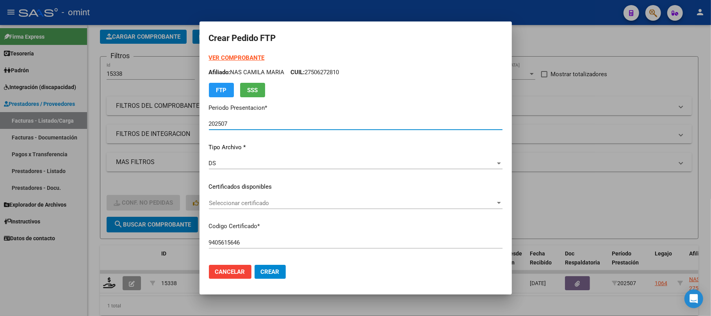
click at [258, 203] on span "Seleccionar certificado" at bounding box center [352, 202] width 286 height 7
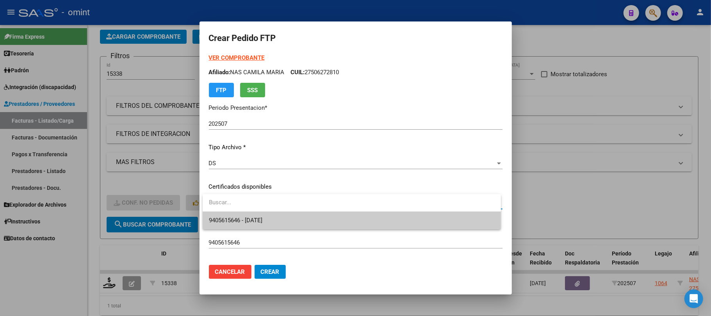
click at [249, 214] on span "9405615646 - 2026-02-05" at bounding box center [352, 221] width 286 height 18
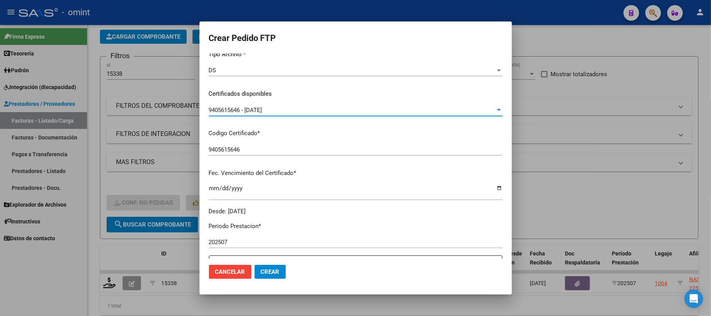
scroll to position [208, 0]
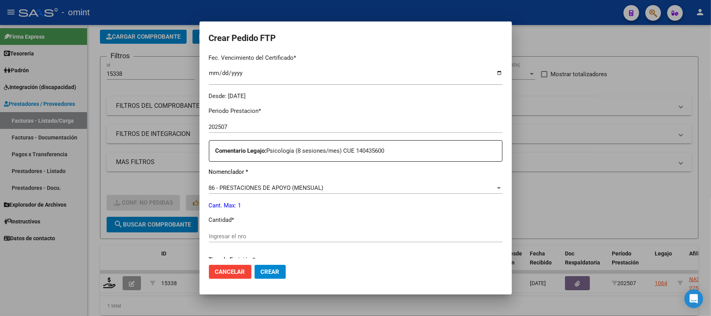
click at [265, 230] on div "Ingresar el nro" at bounding box center [355, 236] width 293 height 12
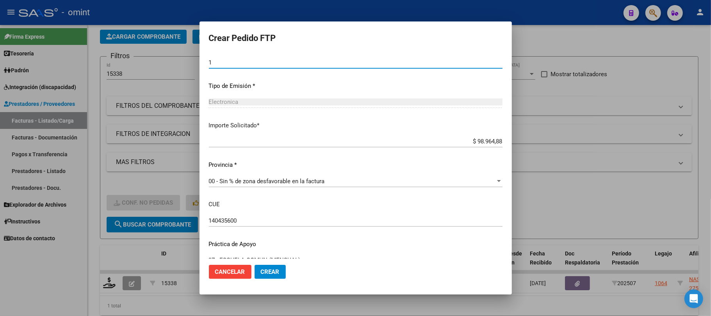
scroll to position [396, 0]
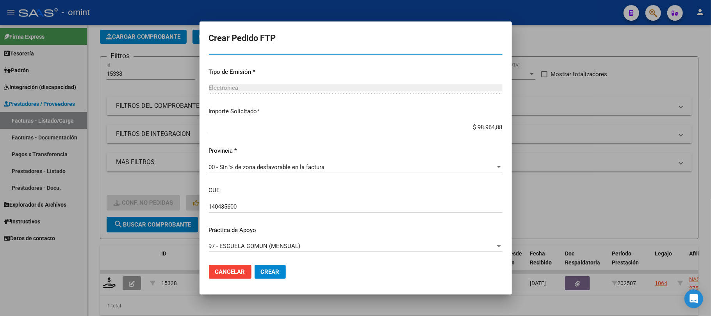
type input "1"
click at [262, 272] on span "Crear" at bounding box center [270, 271] width 19 height 7
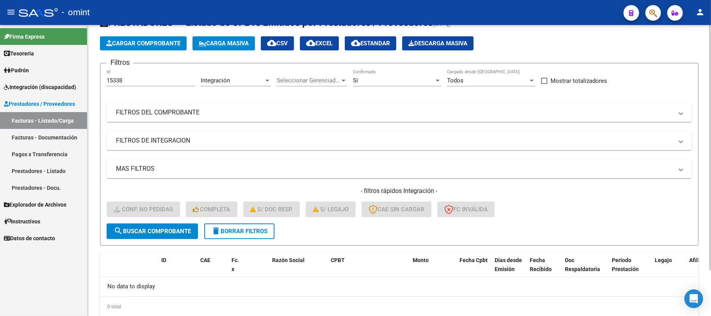
scroll to position [54, 0]
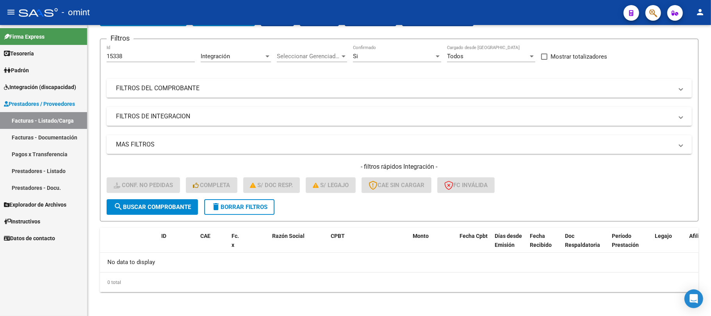
drag, startPoint x: 137, startPoint y: 57, endPoint x: 55, endPoint y: 61, distance: 82.5
click at [75, 64] on mat-sidenav-container "Firma Express Tesorería Extractos Procesados (csv) Extractos Originales (pdf) P…" at bounding box center [355, 170] width 711 height 291
paste input "506"
type input "15506"
click at [168, 211] on button "search Buscar Comprobante" at bounding box center [152, 207] width 91 height 16
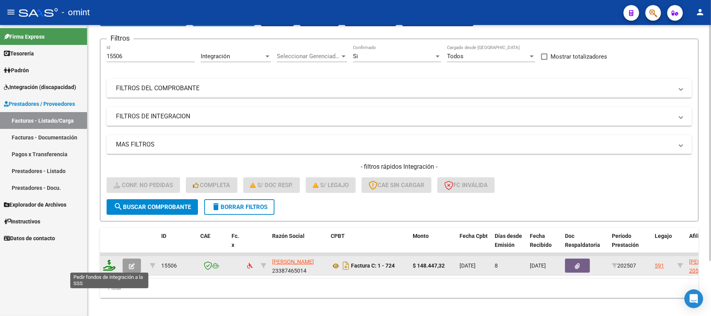
click at [105, 263] on icon at bounding box center [109, 265] width 12 height 11
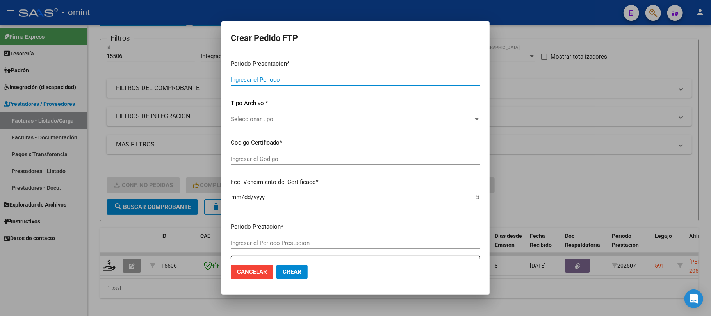
type input "202507"
type input "$ 148.447,32"
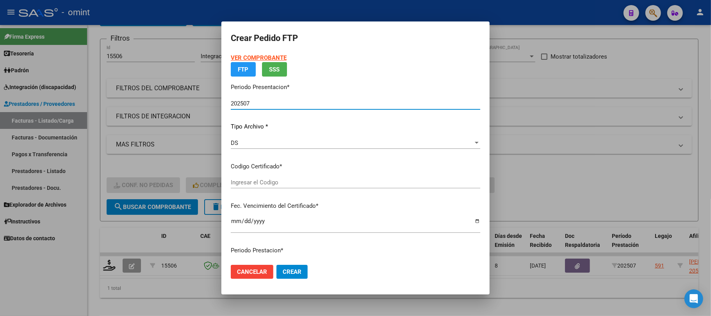
type input "4718464838"
type input "2025-11-29"
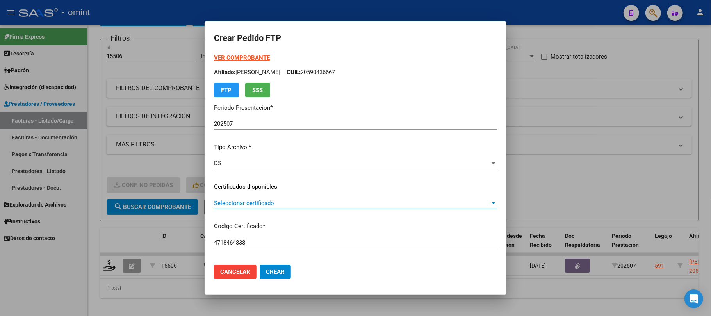
click at [258, 202] on span "Seleccionar certificado" at bounding box center [352, 202] width 276 height 7
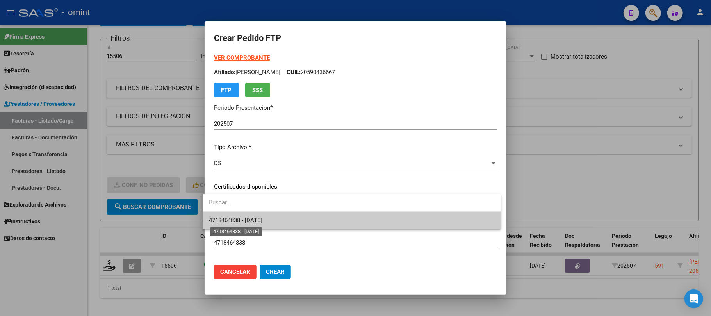
drag, startPoint x: 251, startPoint y: 221, endPoint x: 300, endPoint y: 193, distance: 56.8
click at [251, 221] on span "4718464838 - 2025-11-29" at bounding box center [235, 220] width 53 height 7
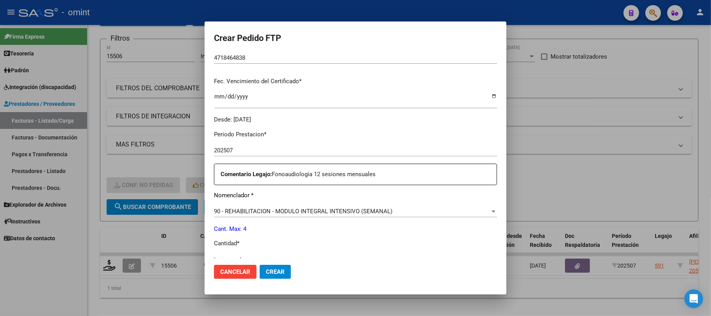
scroll to position [208, 0]
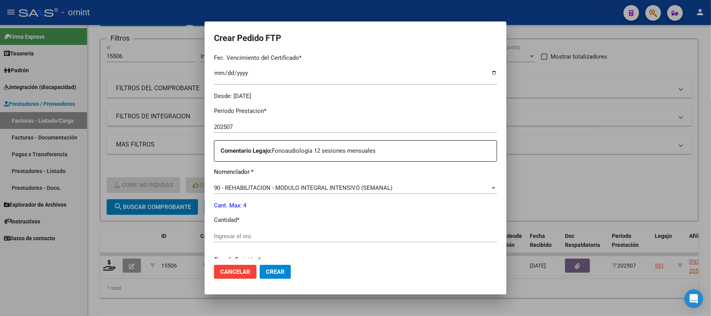
click at [240, 240] on div "Ingresar el nro" at bounding box center [355, 236] width 283 height 12
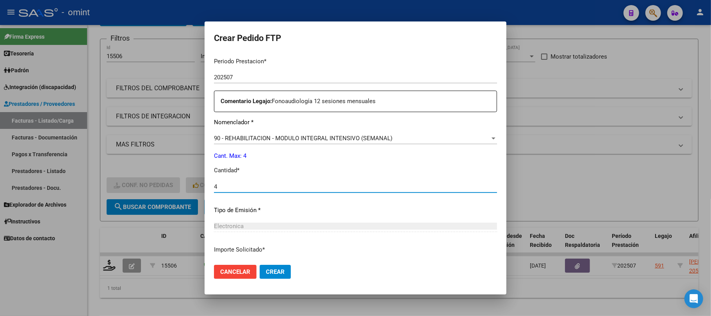
scroll to position [317, 0]
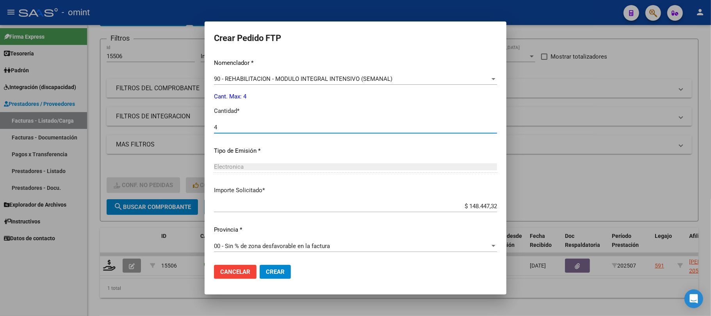
type input "4"
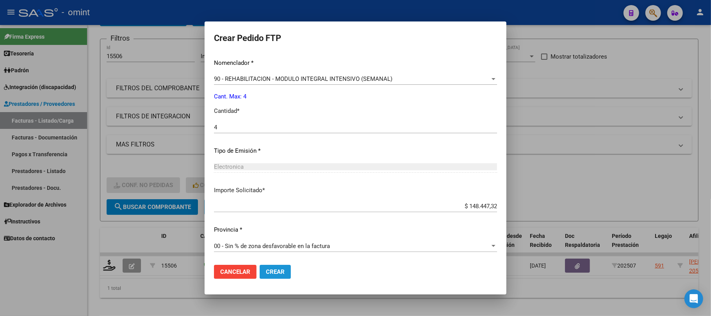
click at [268, 270] on span "Crear" at bounding box center [275, 271] width 19 height 7
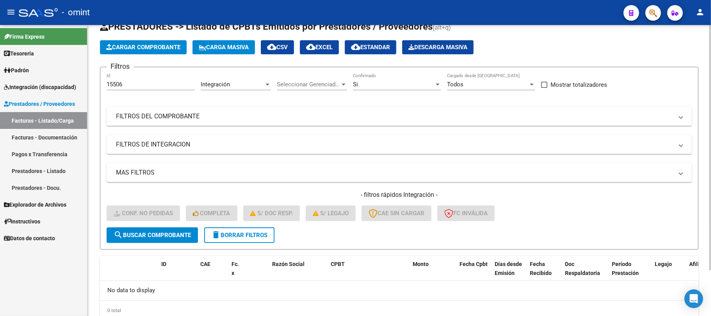
scroll to position [0, 0]
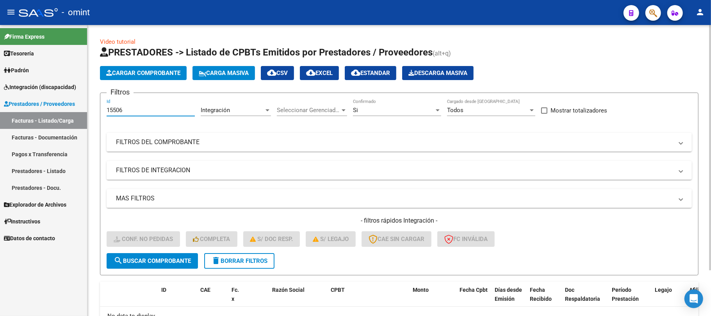
drag, startPoint x: 125, startPoint y: 110, endPoint x: 93, endPoint y: 111, distance: 32.0
click at [93, 110] on div "Video tutorial PRESTADORES -> Listado de CPBTs Emitidos por Prestadores / Prove…" at bounding box center [398, 198] width 623 height 346
paste input "6908"
type input "16908"
click at [146, 258] on span "search Buscar Comprobante" at bounding box center [152, 260] width 77 height 7
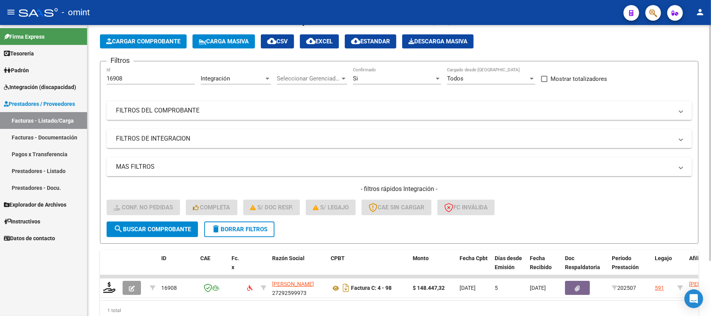
scroll to position [68, 0]
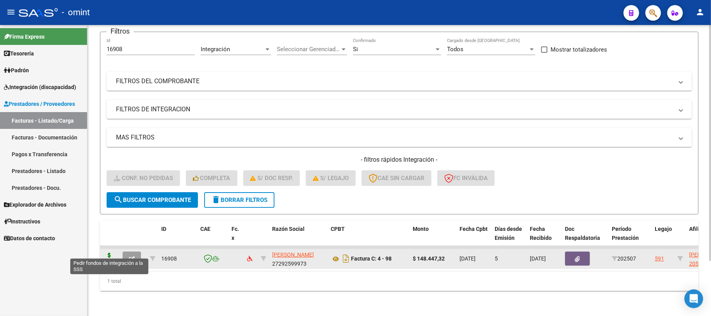
click at [110, 253] on icon at bounding box center [109, 258] width 12 height 11
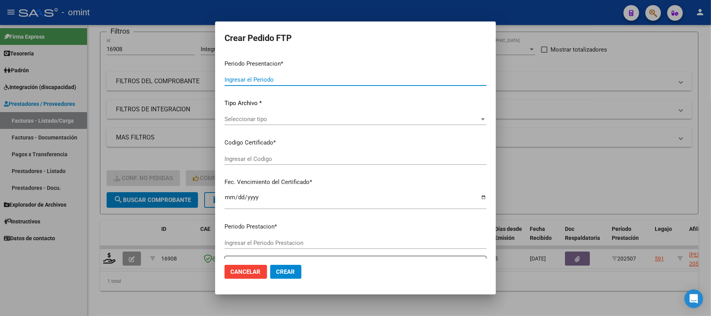
type input "202507"
type input "$ 148.447,32"
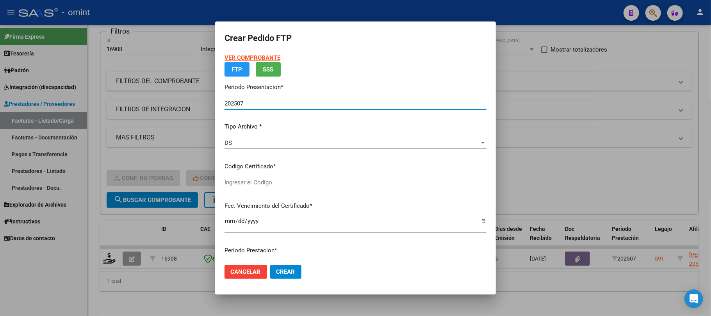
type input "4718464838"
type input "2025-11-29"
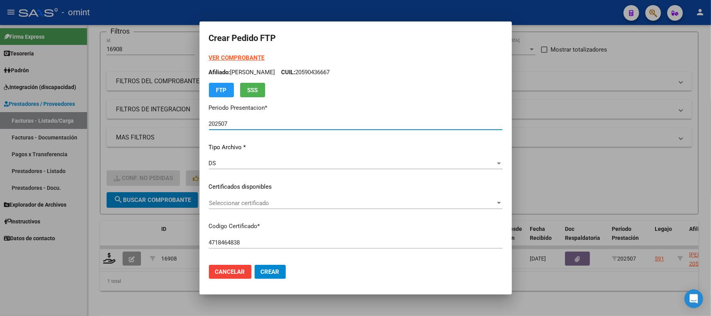
click at [257, 203] on span "Seleccionar certificado" at bounding box center [352, 202] width 286 height 7
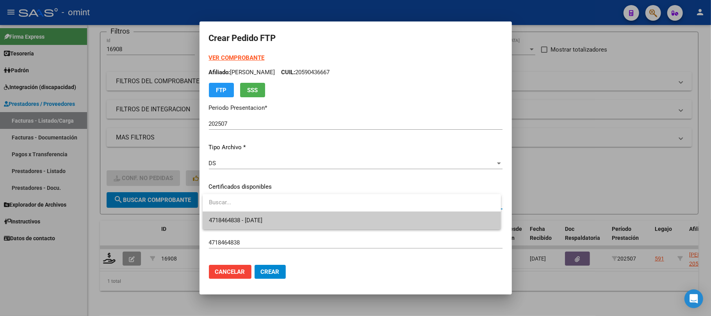
click at [241, 215] on span "4718464838 - 2025-11-29" at bounding box center [352, 221] width 286 height 18
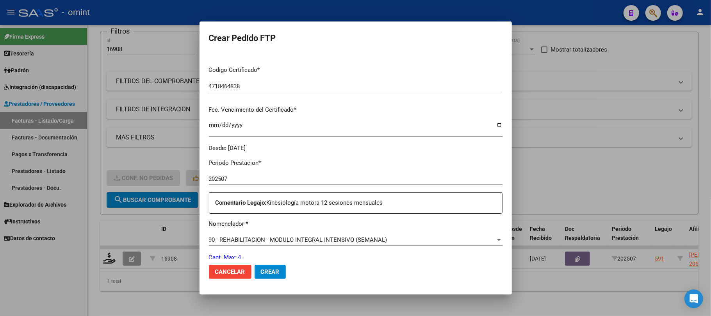
scroll to position [260, 0]
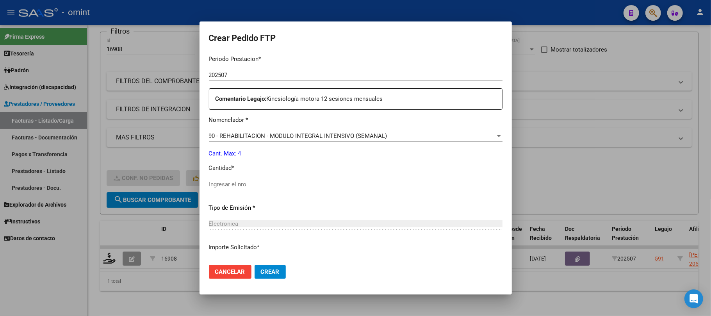
click at [249, 188] on div "Ingresar el nro" at bounding box center [355, 184] width 293 height 12
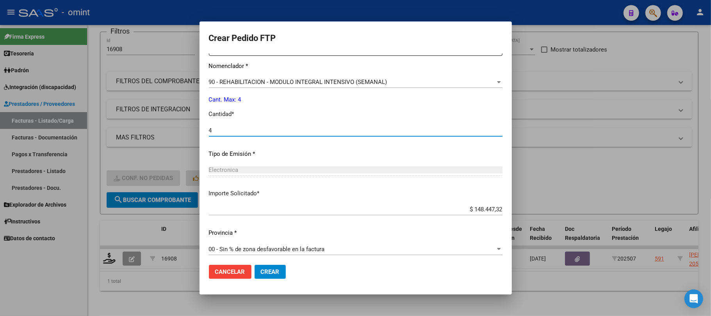
scroll to position [317, 0]
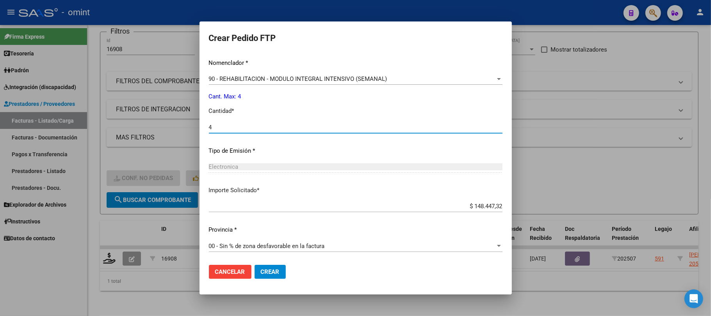
type input "4"
click at [277, 272] on span "Crear" at bounding box center [270, 271] width 19 height 7
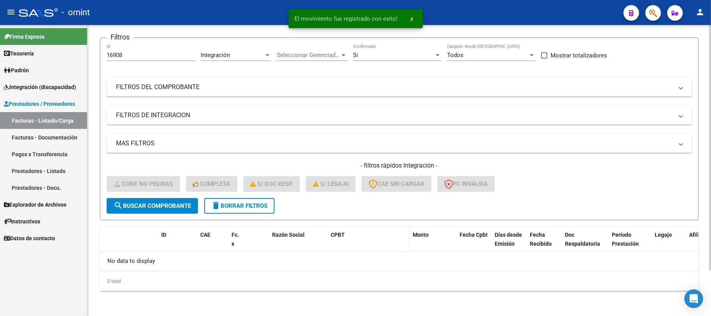
scroll to position [54, 0]
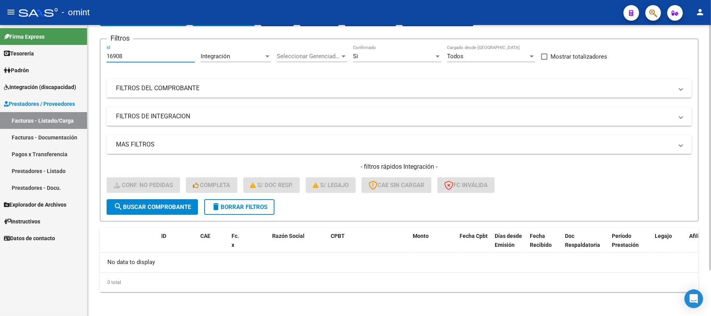
drag, startPoint x: 124, startPoint y: 57, endPoint x: 90, endPoint y: 62, distance: 34.7
click at [101, 59] on form "Filtros 16908 Id Integración Area Seleccionar Gerenciador Seleccionar Gerenciad…" at bounding box center [399, 130] width 598 height 183
paste input "5181"
type input "15181"
click at [157, 212] on button "search Buscar Comprobante" at bounding box center [152, 207] width 91 height 16
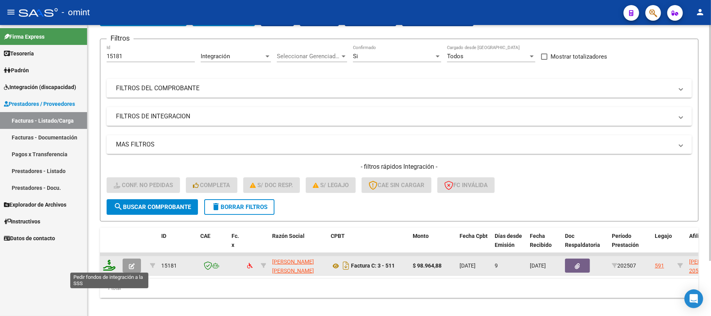
click at [112, 264] on icon at bounding box center [109, 265] width 12 height 11
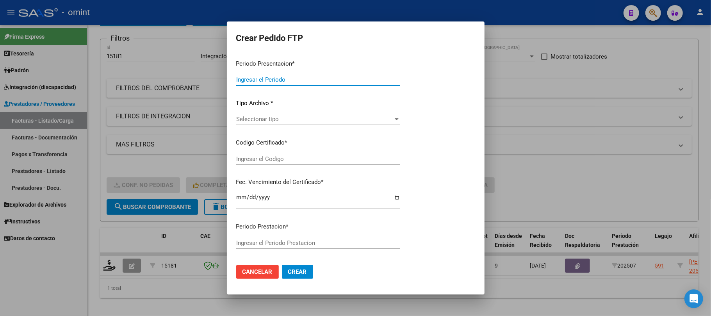
type input "202507"
type input "$ 98.964,88"
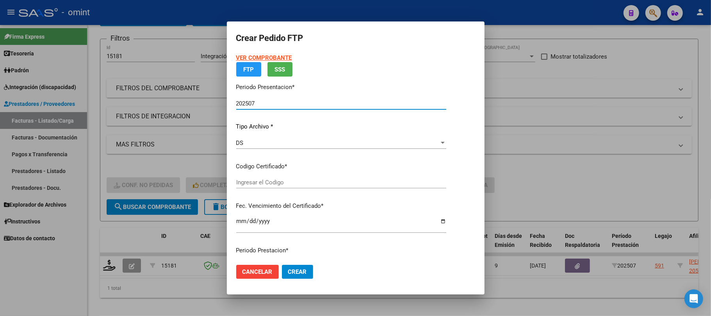
type input "4718464838"
type input "2025-11-29"
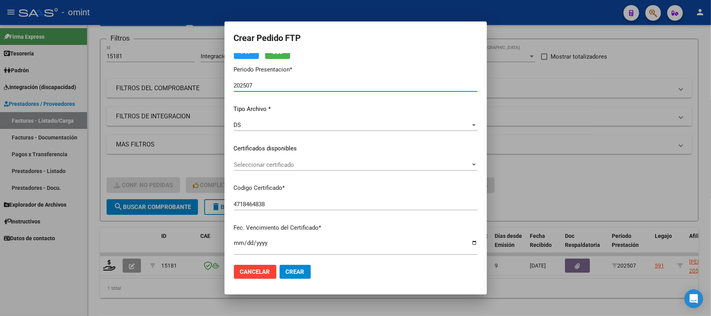
scroll to position [104, 0]
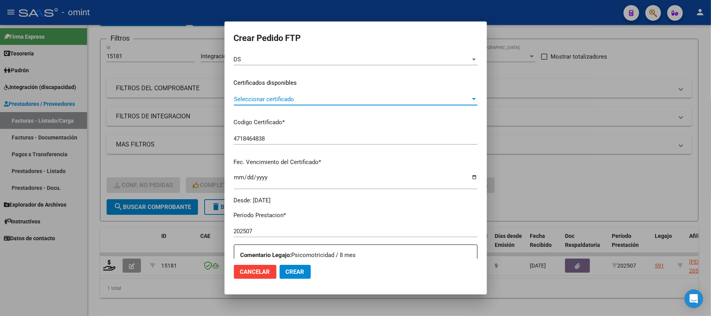
click at [264, 100] on span "Seleccionar certificado" at bounding box center [352, 99] width 237 height 7
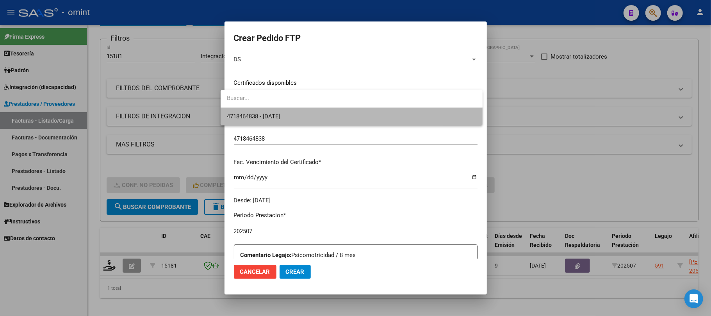
click at [265, 119] on span "4718464838 - 2025-11-29" at bounding box center [351, 117] width 249 height 18
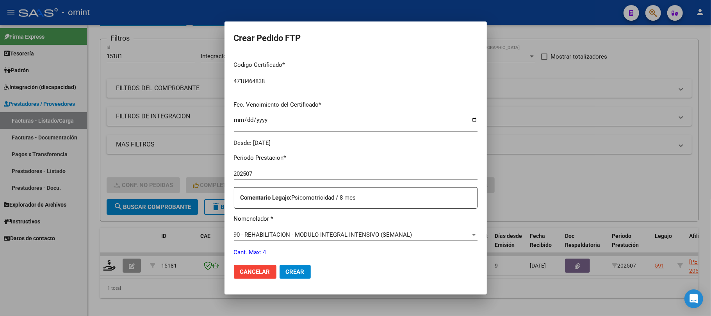
scroll to position [260, 0]
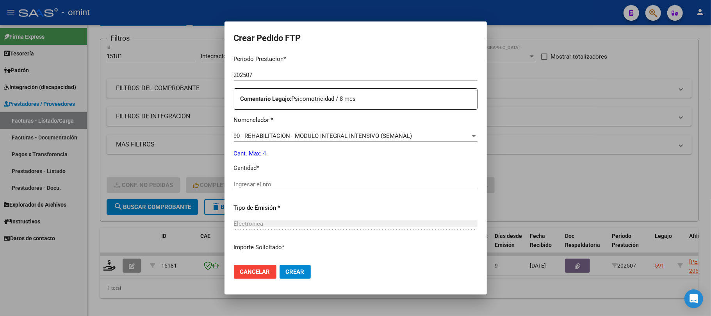
click at [253, 181] on input "Ingresar el nro" at bounding box center [356, 184] width 244 height 7
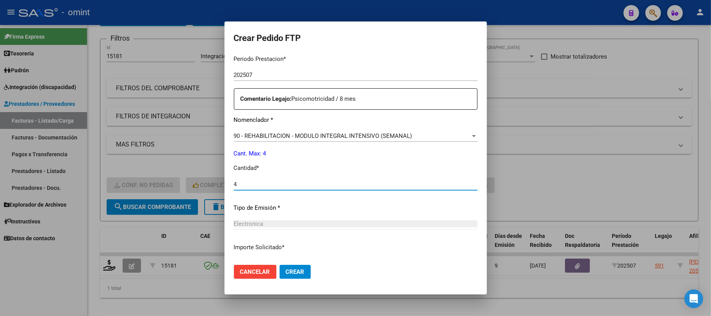
type input "4"
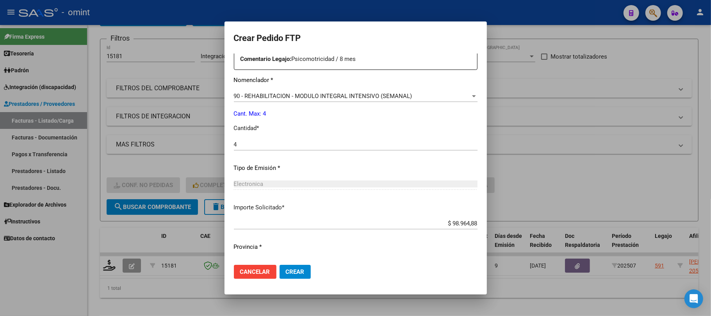
scroll to position [317, 0]
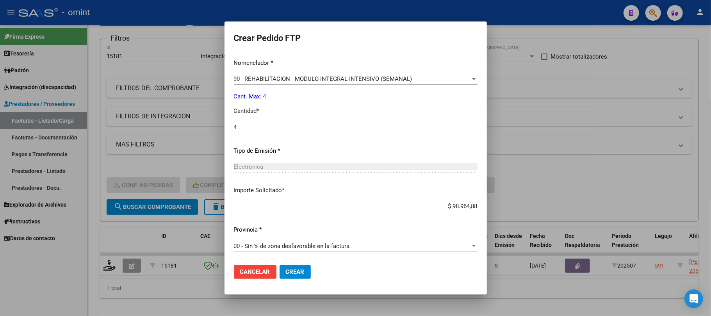
click at [298, 269] on button "Crear" at bounding box center [294, 272] width 31 height 14
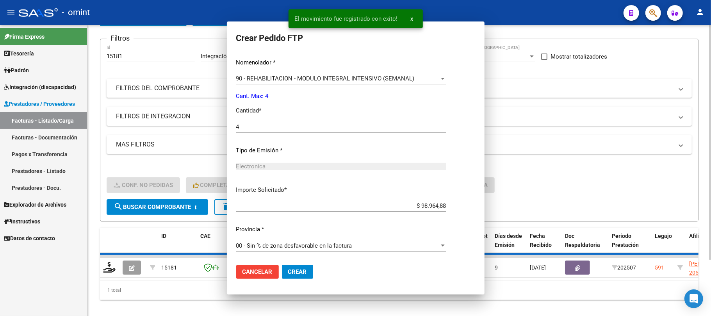
scroll to position [0, 0]
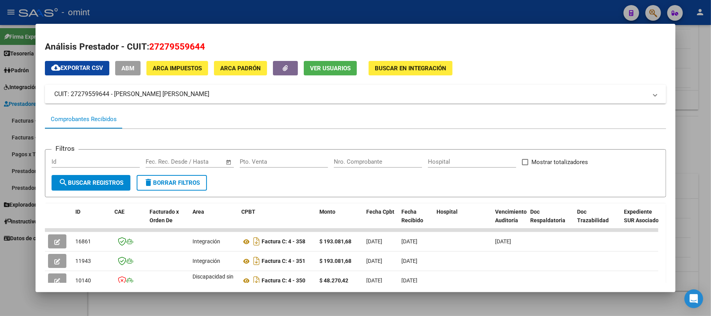
click at [164, 14] on div at bounding box center [355, 158] width 711 height 316
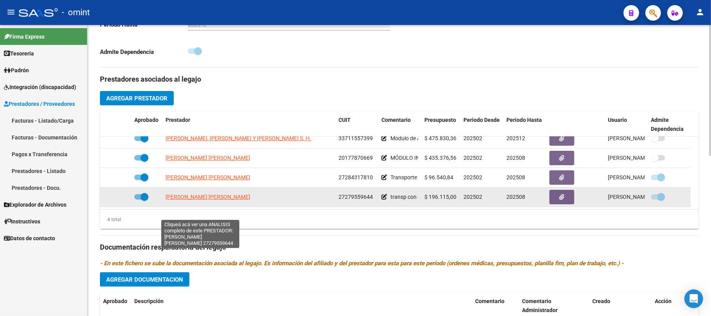
scroll to position [252, 0]
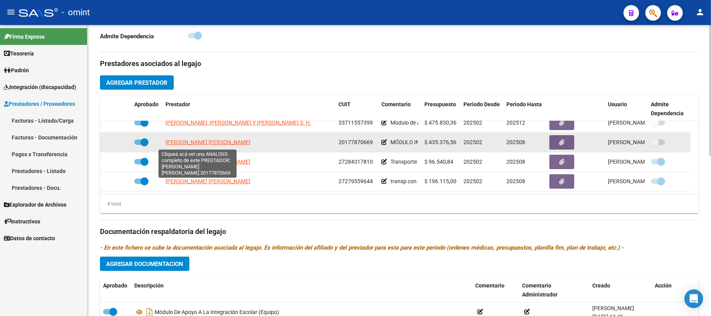
click at [195, 143] on span "MARZARI JOSE EDUARDO" at bounding box center [207, 142] width 85 height 6
type textarea "20177870669"
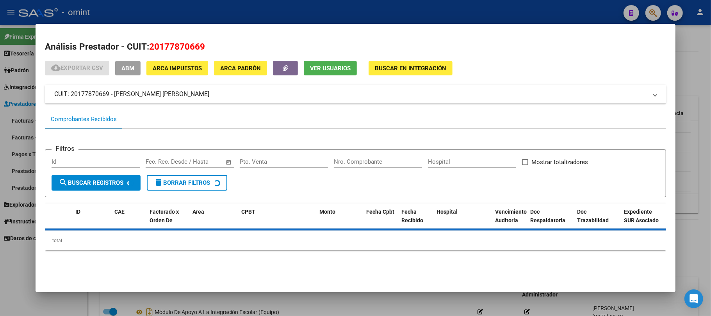
click at [194, 10] on div at bounding box center [355, 158] width 711 height 316
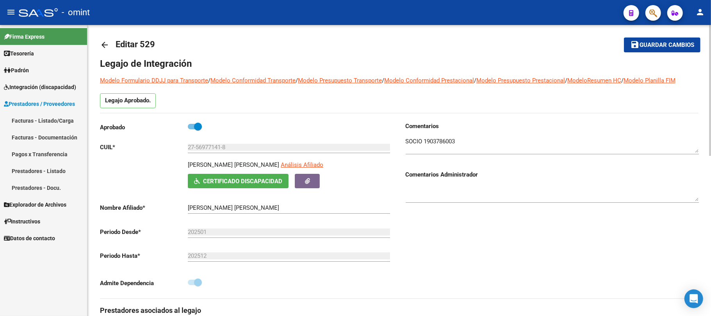
scroll to position [0, 0]
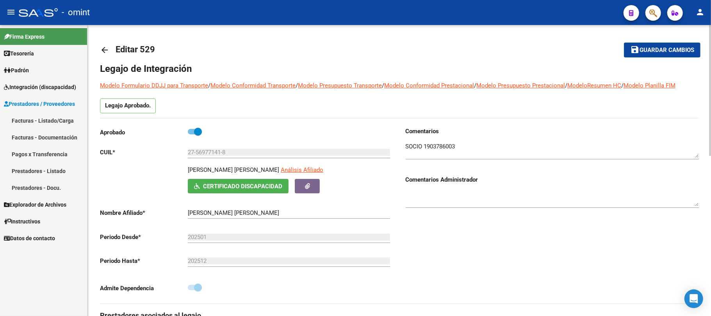
click at [107, 51] on mat-icon "arrow_back" at bounding box center [104, 49] width 9 height 9
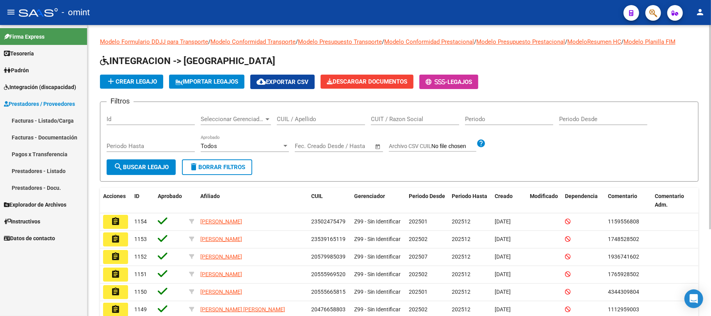
click at [299, 119] on input "CUIL / Apellido" at bounding box center [321, 119] width 88 height 7
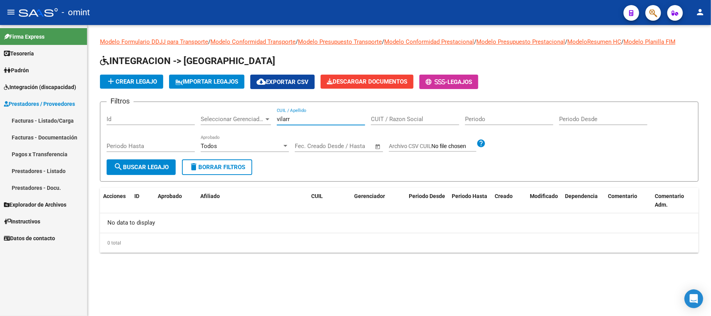
drag, startPoint x: 294, startPoint y: 119, endPoint x: 244, endPoint y: 121, distance: 50.0
click at [245, 121] on div "Filtros Id Seleccionar Gerenciador Seleccionar Gerenciador vilarr CUIL / Apelli…" at bounding box center [399, 133] width 585 height 51
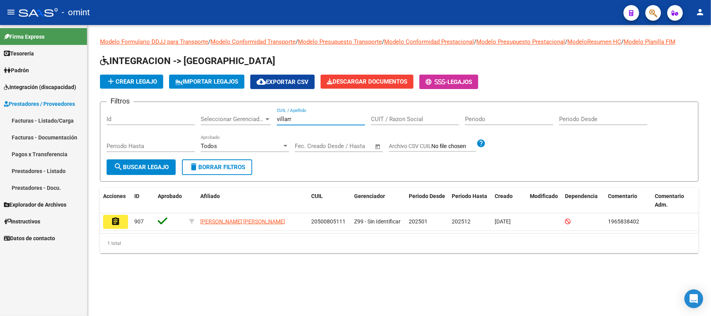
type input "villarr"
click at [109, 220] on button "assignment" at bounding box center [115, 222] width 25 height 14
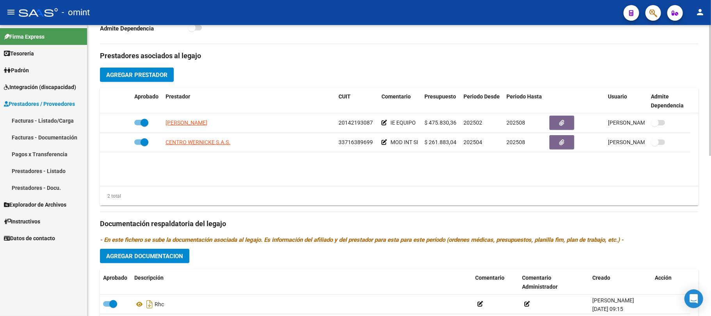
scroll to position [260, 0]
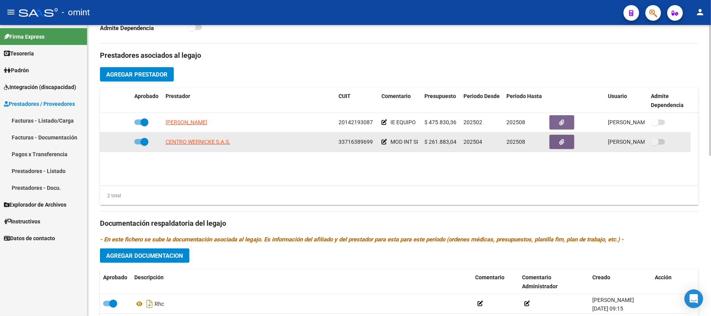
click at [357, 144] on span "33716389699" at bounding box center [355, 142] width 34 height 6
copy span "33716389699"
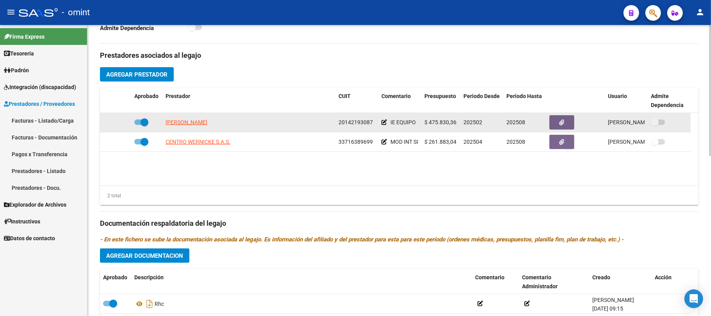
click at [203, 127] on datatable-body-cell "JURE RUBIN EDUARDO PABLO" at bounding box center [248, 122] width 173 height 19
click at [203, 120] on span "JURE RUBIN EDUARDO PABLO" at bounding box center [186, 122] width 42 height 6
type textarea "20142193087"
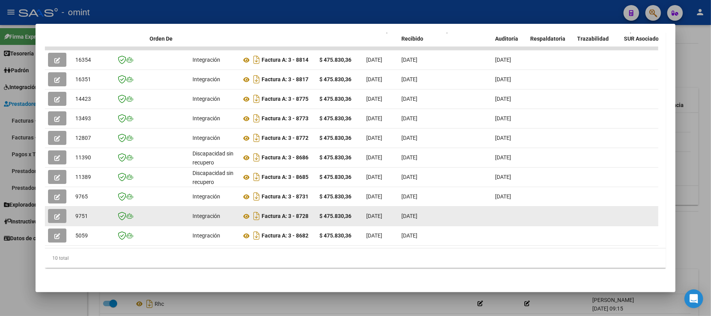
scroll to position [137, 0]
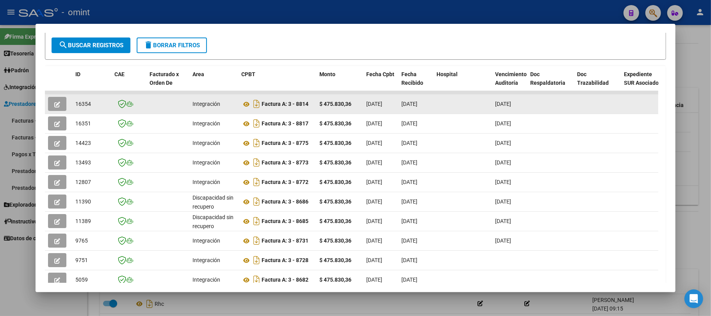
click at [62, 102] on button "button" at bounding box center [57, 104] width 18 height 14
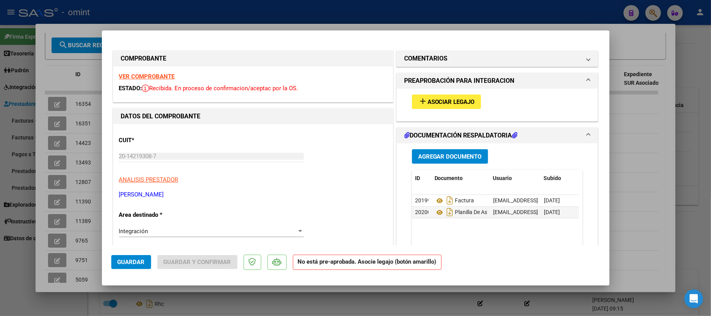
click at [420, 100] on mat-icon "add" at bounding box center [422, 100] width 9 height 9
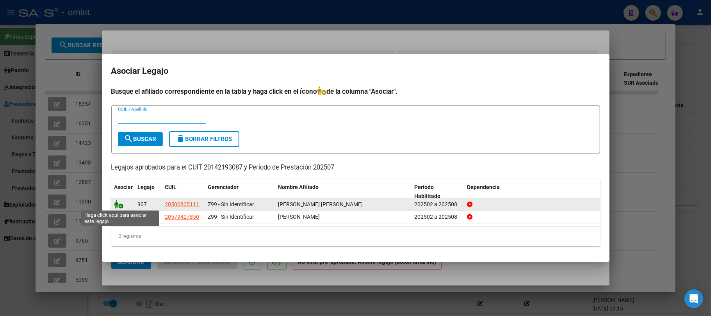
click at [114, 205] on icon at bounding box center [118, 204] width 9 height 9
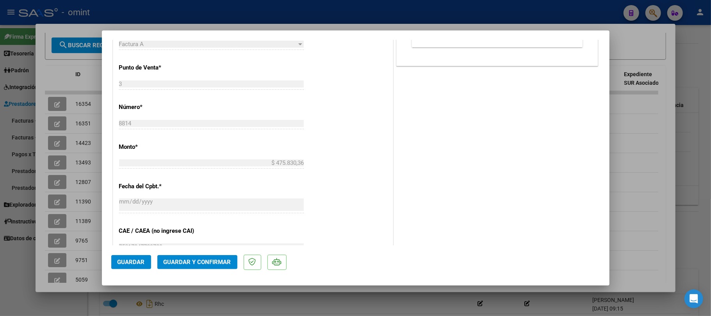
scroll to position [468, 0]
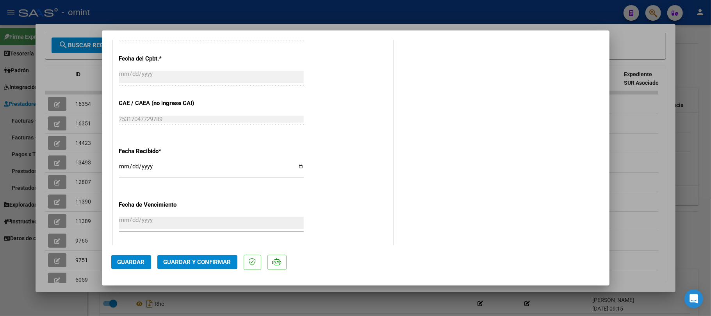
click at [189, 263] on span "Guardar y Confirmar" at bounding box center [198, 261] width 68 height 7
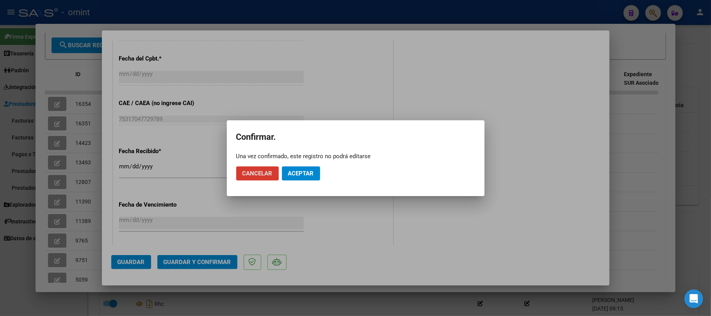
click at [311, 176] on span "Aceptar" at bounding box center [301, 173] width 26 height 7
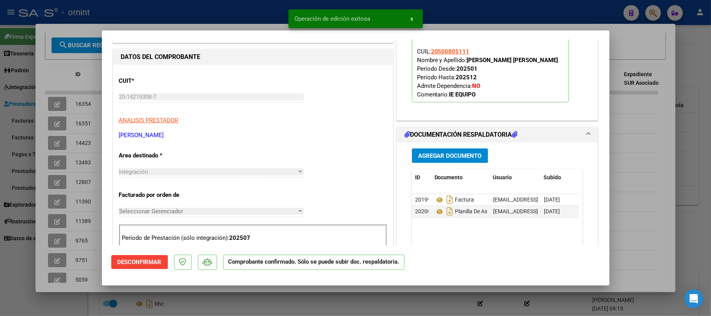
scroll to position [0, 0]
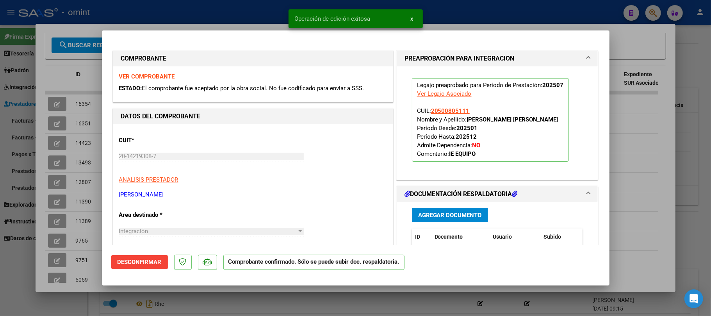
click at [208, 23] on div at bounding box center [355, 158] width 711 height 316
type input "$ 0,00"
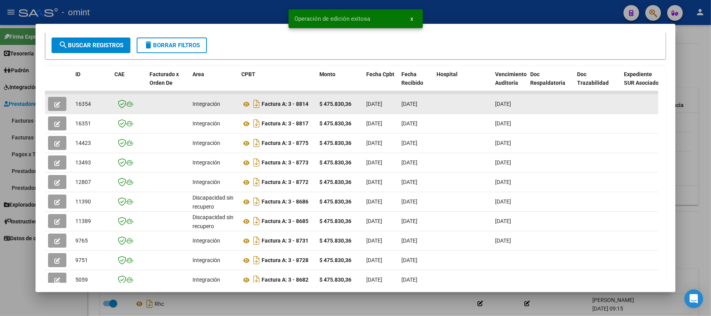
click at [82, 103] on span "16354" at bounding box center [83, 104] width 16 height 6
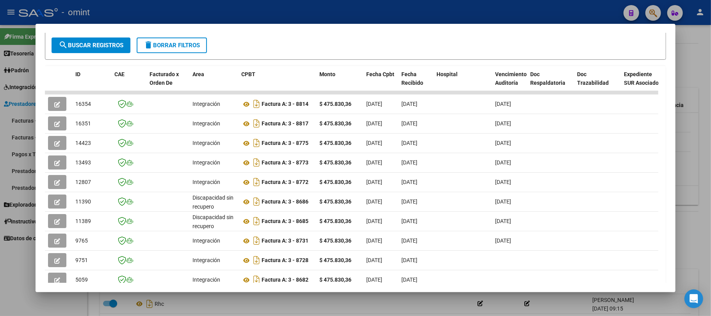
click at [236, 10] on div at bounding box center [355, 158] width 711 height 316
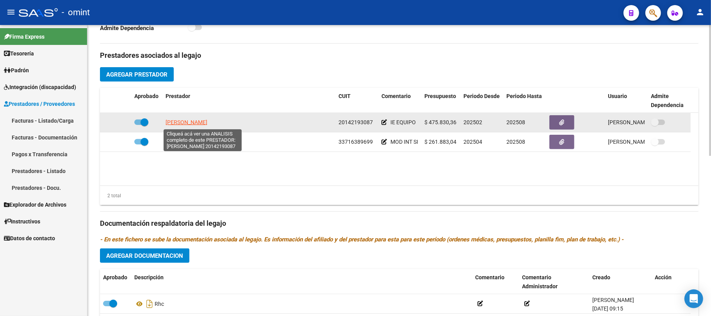
click at [192, 119] on span "JURE RUBIN EDUARDO PABLO" at bounding box center [186, 122] width 42 height 6
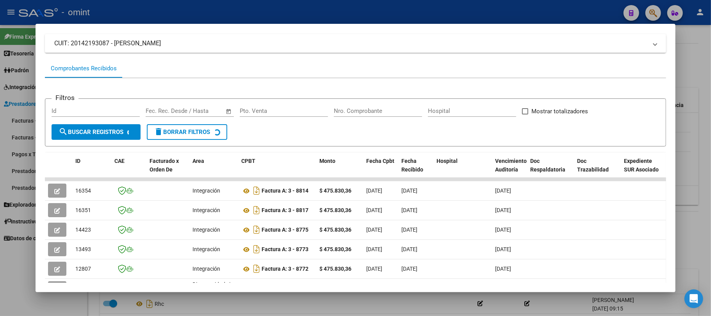
scroll to position [156, 0]
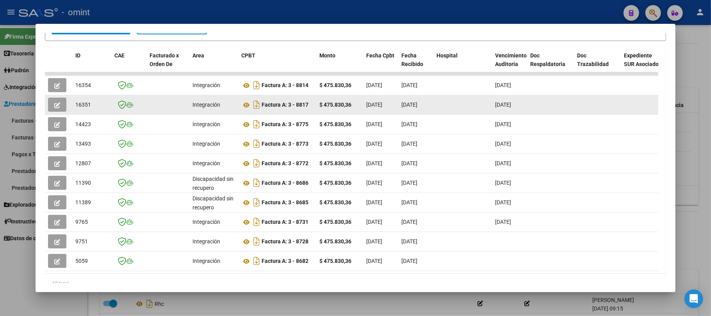
click at [62, 104] on button "button" at bounding box center [57, 105] width 18 height 14
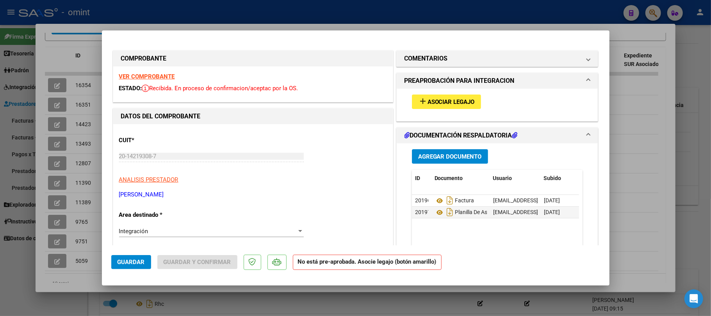
click at [447, 109] on div "add Asociar Legajo" at bounding box center [497, 102] width 183 height 26
click at [446, 105] on span "Asociar Legajo" at bounding box center [450, 101] width 47 height 7
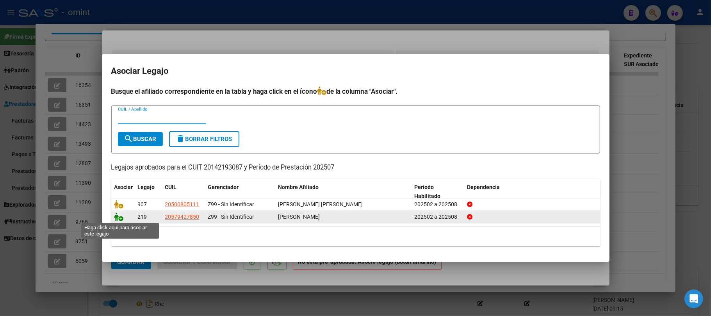
click at [117, 215] on icon at bounding box center [118, 216] width 9 height 9
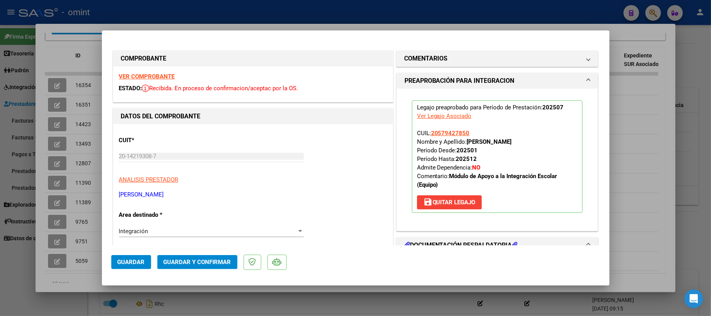
click at [169, 82] on div "VER COMPROBANTE ESTADO: Recibida. En proceso de confirmacion/aceptac por la OS." at bounding box center [252, 84] width 279 height 36
click at [169, 77] on strong "VER COMPROBANTE" at bounding box center [147, 76] width 56 height 7
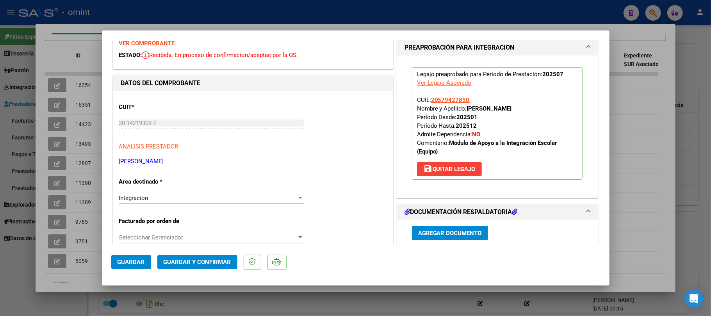
scroll to position [52, 0]
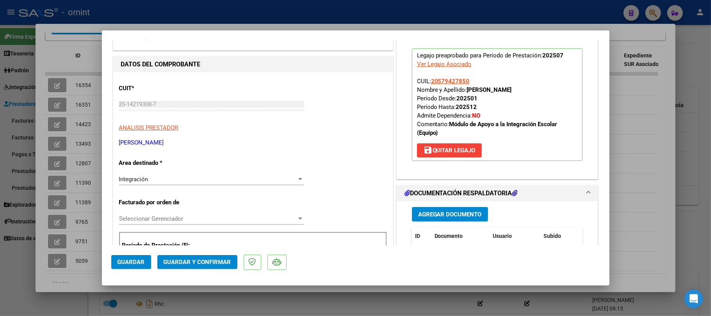
click at [218, 269] on button "Guardar y Confirmar" at bounding box center [197, 262] width 80 height 14
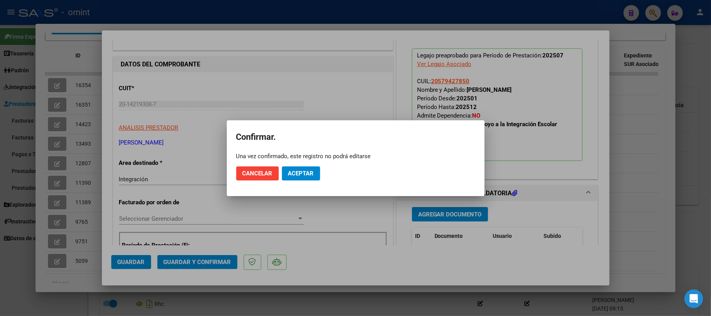
click at [305, 163] on mat-dialog-actions "Cancelar Aceptar" at bounding box center [355, 173] width 239 height 27
click at [303, 172] on span "Aceptar" at bounding box center [301, 173] width 26 height 7
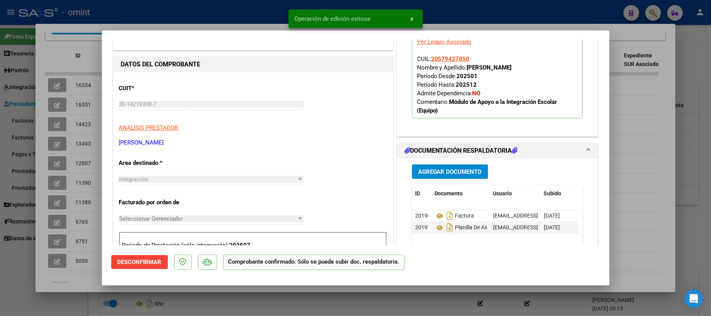
click at [233, 23] on div at bounding box center [355, 158] width 711 height 316
type input "$ 0,00"
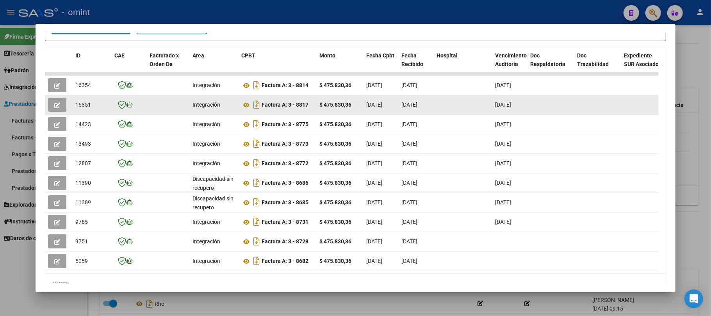
click at [82, 105] on span "16351" at bounding box center [83, 104] width 16 height 6
copy span "16351"
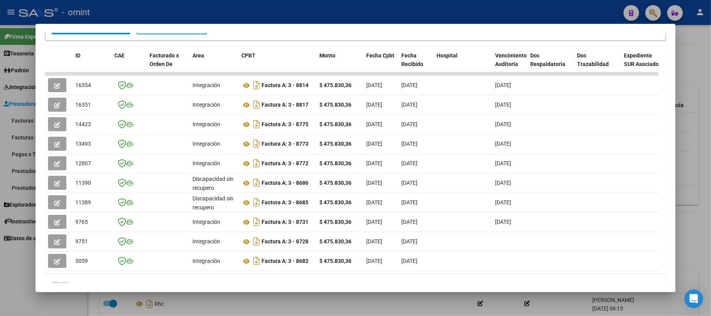
drag, startPoint x: 176, startPoint y: 7, endPoint x: 203, endPoint y: 36, distance: 40.3
click at [175, 8] on div at bounding box center [355, 158] width 711 height 316
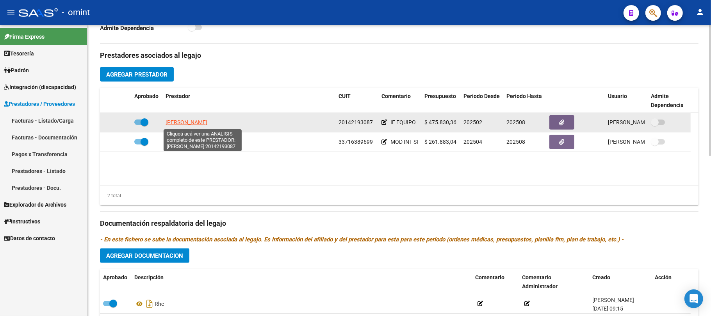
click at [186, 120] on span "JURE RUBIN EDUARDO PABLO" at bounding box center [186, 122] width 42 height 6
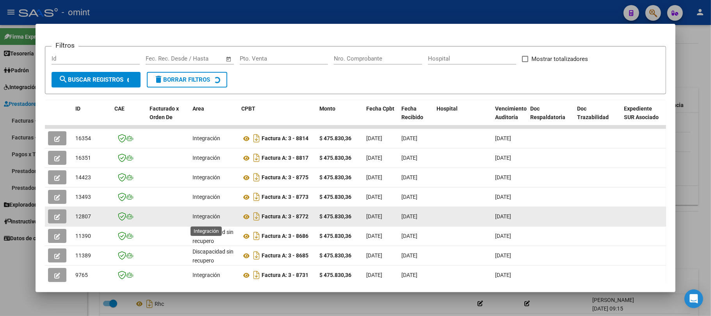
scroll to position [104, 0]
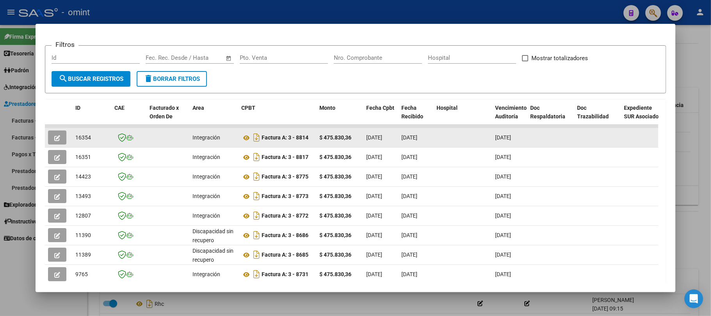
click at [79, 135] on span "16354" at bounding box center [83, 137] width 16 height 6
click at [80, 135] on span "16354" at bounding box center [83, 137] width 16 height 6
copy span "16354"
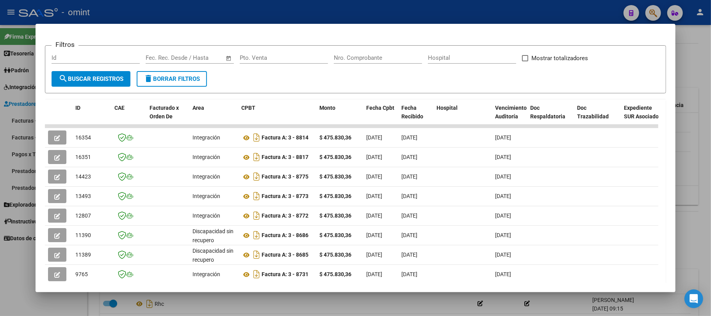
click at [177, 12] on div at bounding box center [355, 158] width 711 height 316
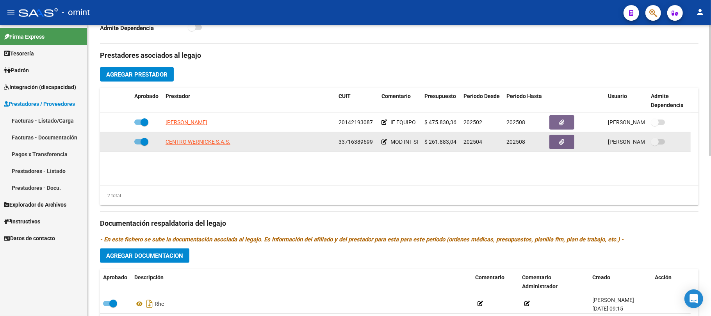
click at [193, 145] on span "CENTRO WERNICKE S.A.S." at bounding box center [197, 142] width 65 height 6
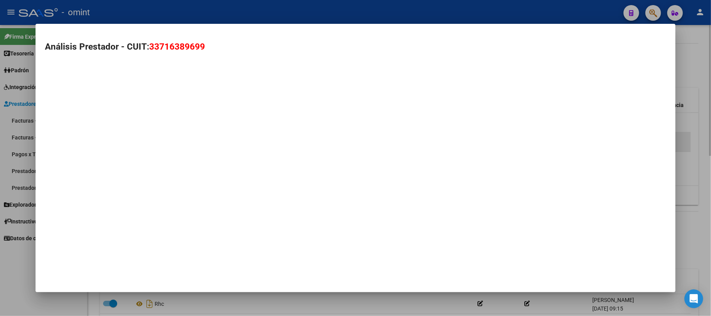
type textarea "33716389699"
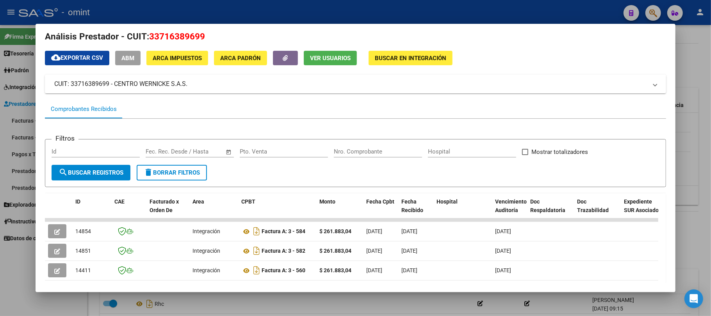
scroll to position [0, 0]
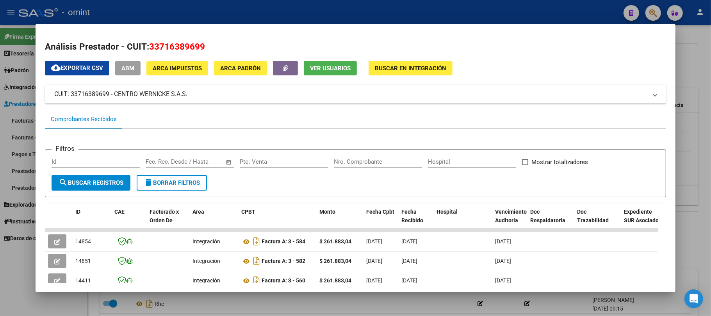
click at [190, 13] on div at bounding box center [355, 158] width 711 height 316
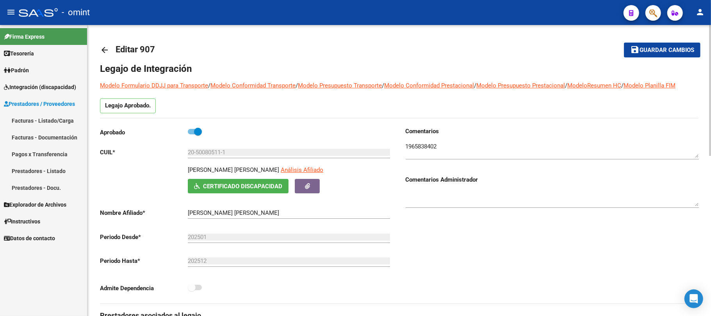
click at [107, 49] on mat-icon "arrow_back" at bounding box center [104, 49] width 9 height 9
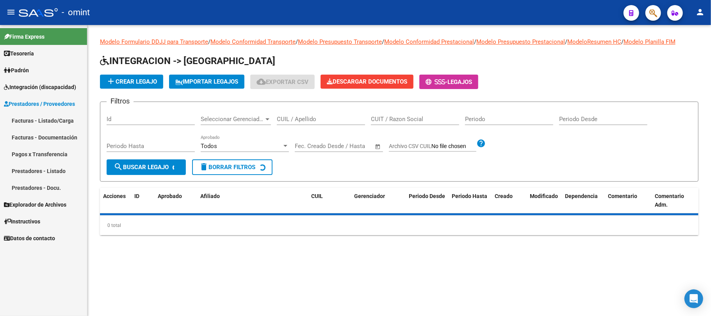
drag, startPoint x: 304, startPoint y: 113, endPoint x: 308, endPoint y: 111, distance: 4.0
click at [308, 112] on div "CUIL / Apellido" at bounding box center [321, 116] width 88 height 17
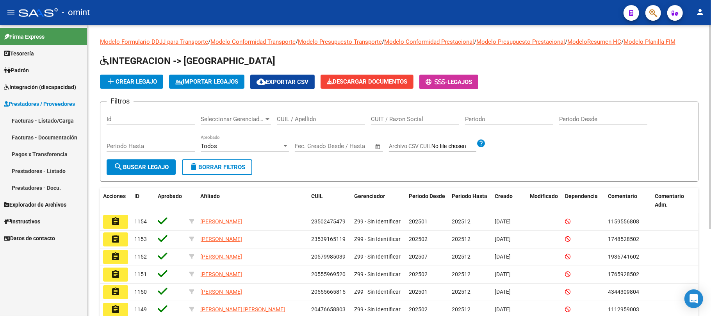
click at [255, 128] on div "Seleccionar Gerenciador Seleccionar Gerenciador" at bounding box center [236, 120] width 70 height 24
click at [293, 117] on input "CUIL / Apellido" at bounding box center [321, 119] width 88 height 7
paste input "27535086848"
type input "27535086848"
drag, startPoint x: 158, startPoint y: 163, endPoint x: 161, endPoint y: 166, distance: 4.1
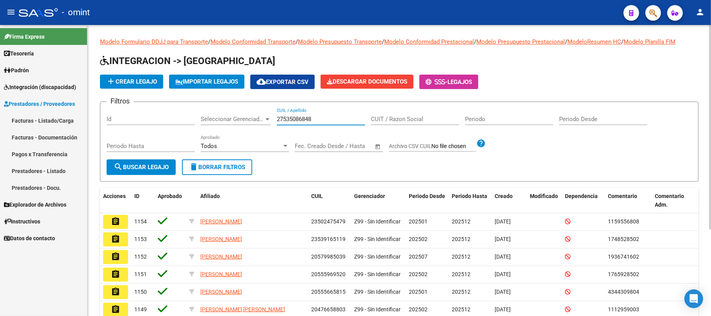
click at [158, 164] on span "search Buscar Legajo" at bounding box center [141, 167] width 55 height 7
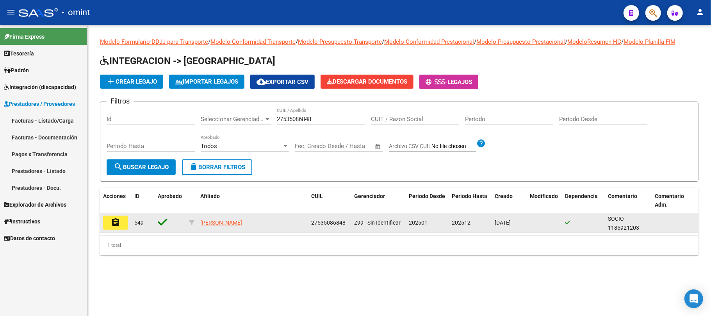
click at [113, 225] on mat-icon "assignment" at bounding box center [115, 221] width 9 height 9
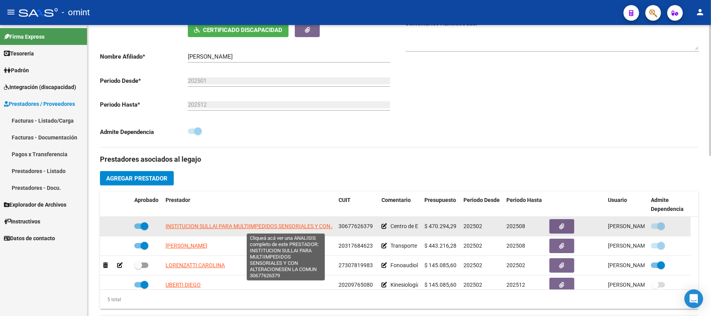
click at [234, 225] on span "INSTITUCION SULLAI PARA MULTIIMPEDIDOS SENSORIALES Y CON ALTERACIONESEN LA COMUN" at bounding box center [285, 226] width 240 height 6
type textarea "30677626379"
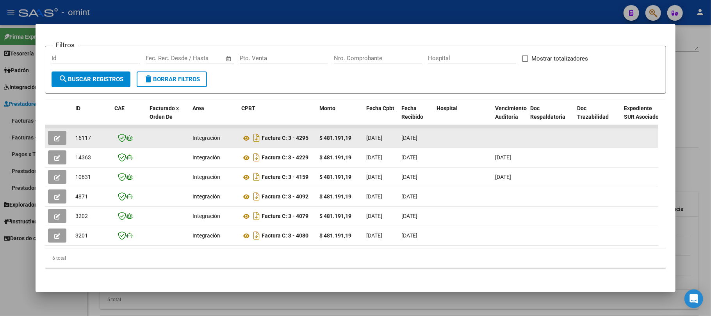
click at [82, 135] on span "16117" at bounding box center [83, 138] width 16 height 6
copy span "16117"
click at [61, 131] on button "button" at bounding box center [57, 138] width 18 height 14
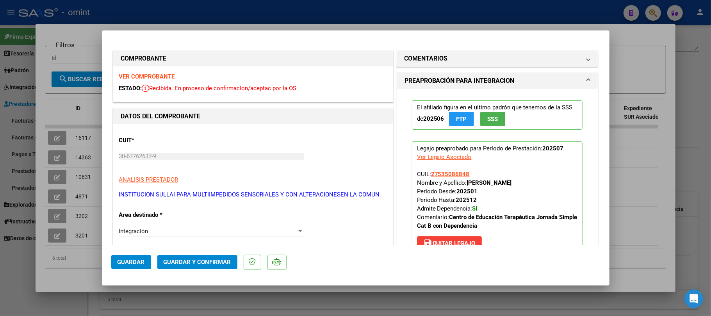
scroll to position [156, 0]
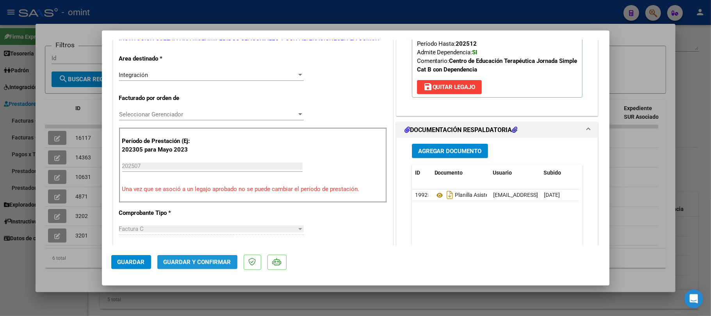
click at [192, 266] on button "Guardar y Confirmar" at bounding box center [197, 262] width 80 height 14
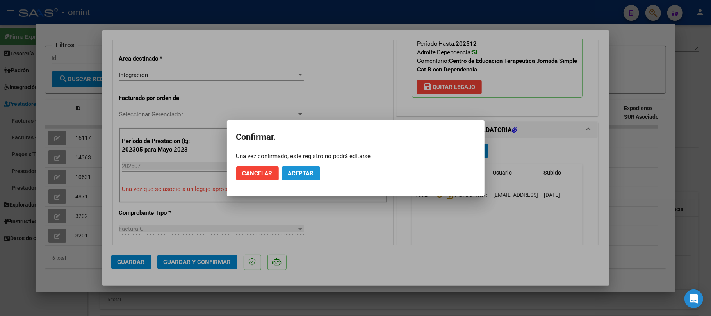
click at [304, 174] on span "Aceptar" at bounding box center [301, 173] width 26 height 7
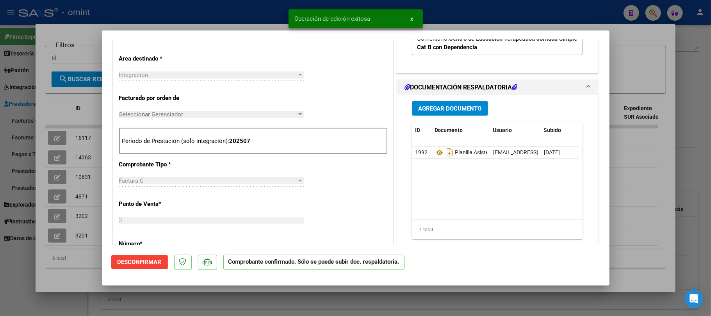
click at [85, 129] on div at bounding box center [355, 158] width 711 height 316
type input "$ 0,00"
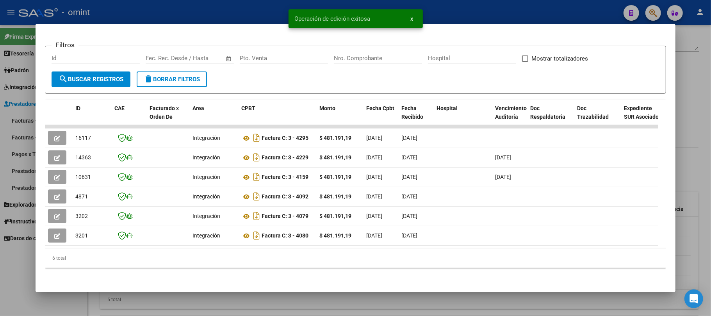
click at [85, 135] on span "16117" at bounding box center [83, 138] width 16 height 6
copy span "16117"
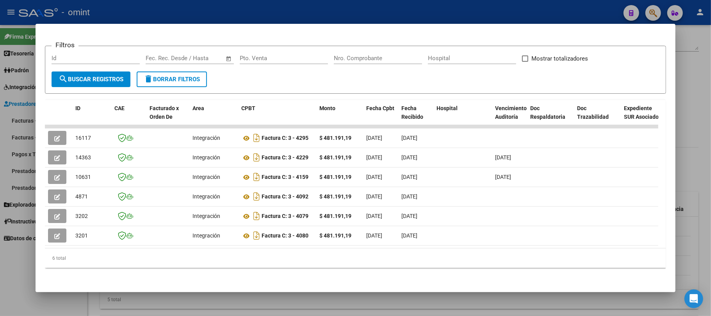
drag, startPoint x: 134, startPoint y: 8, endPoint x: 185, endPoint y: 17, distance: 51.1
click at [138, 9] on div at bounding box center [355, 158] width 711 height 316
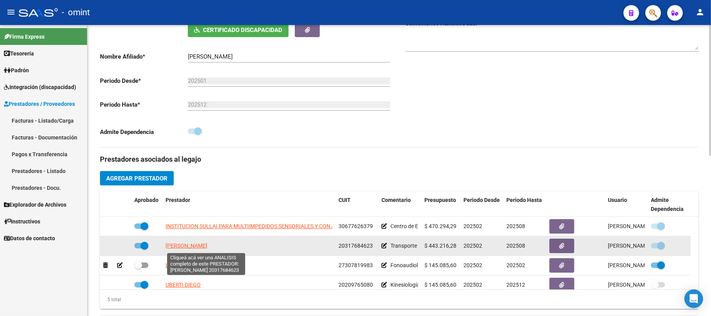
click at [202, 246] on span "BARBERIS ROBERTO EMMANUEL" at bounding box center [186, 245] width 42 height 6
type textarea "20317684623"
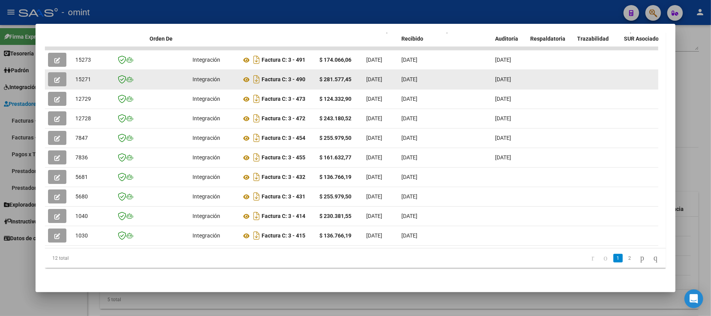
click at [55, 70] on datatable-body-cell at bounding box center [58, 79] width 27 height 19
click at [56, 77] on icon "button" at bounding box center [57, 80] width 6 height 6
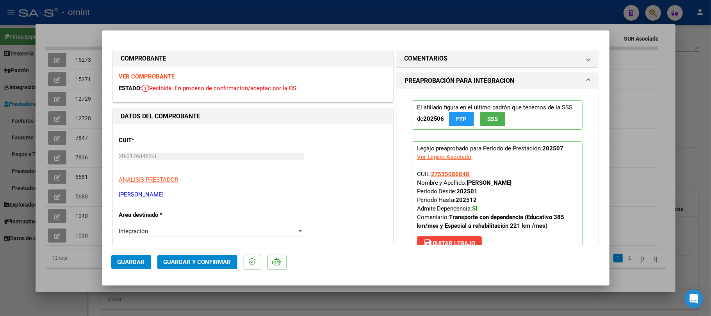
click at [203, 257] on button "Guardar y Confirmar" at bounding box center [197, 262] width 80 height 14
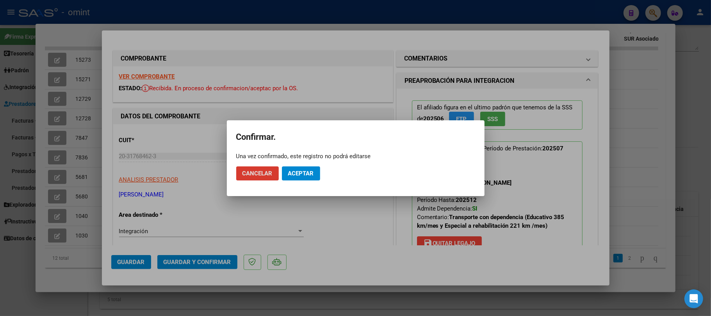
click at [309, 172] on span "Aceptar" at bounding box center [301, 173] width 26 height 7
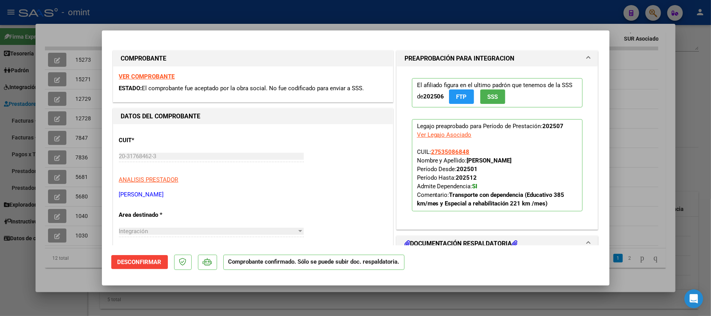
click at [82, 71] on div at bounding box center [355, 158] width 711 height 316
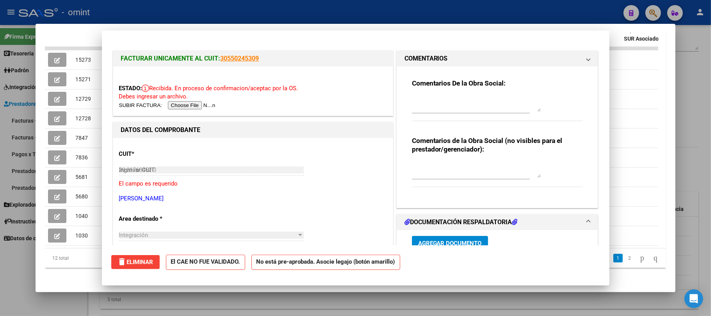
type input "$ 0,00"
click at [82, 76] on span "15271" at bounding box center [83, 79] width 16 height 6
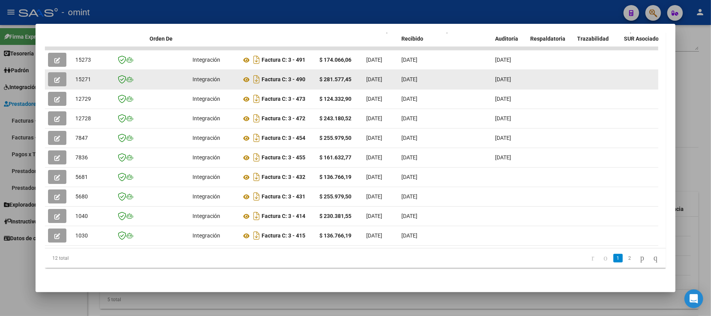
click at [82, 76] on span "15271" at bounding box center [83, 79] width 16 height 6
copy span "15271"
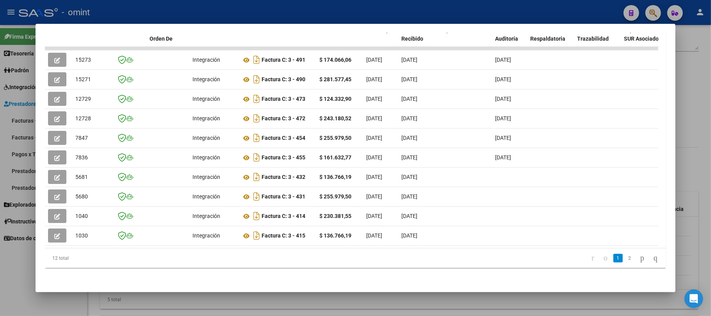
scroll to position [85, 0]
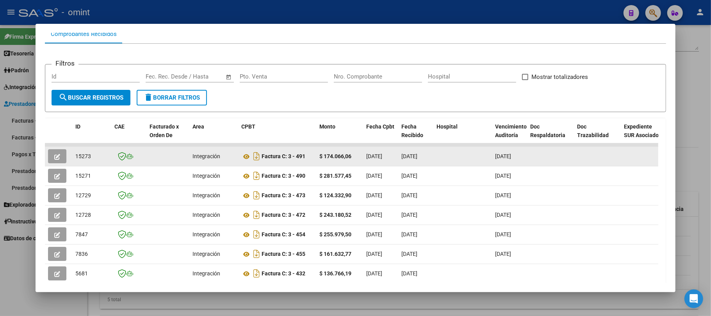
click at [80, 155] on span "15273" at bounding box center [83, 156] width 16 height 6
copy span "15273"
click at [55, 155] on icon "button" at bounding box center [57, 157] width 6 height 6
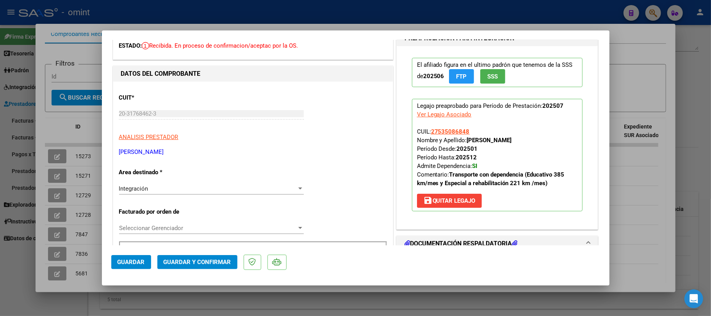
scroll to position [0, 0]
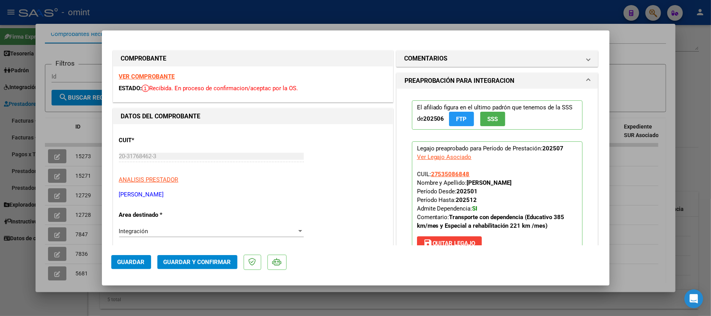
click at [192, 263] on span "Guardar y Confirmar" at bounding box center [198, 261] width 68 height 7
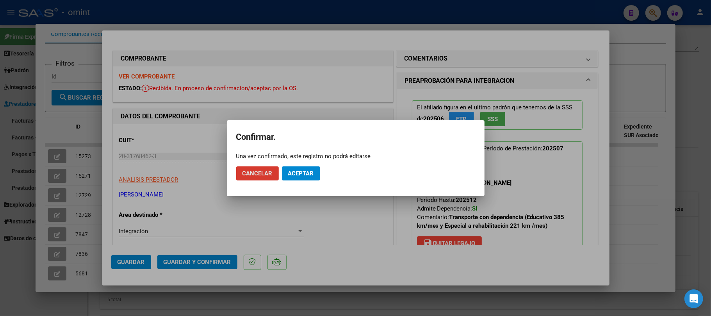
click at [302, 174] on span "Aceptar" at bounding box center [301, 173] width 26 height 7
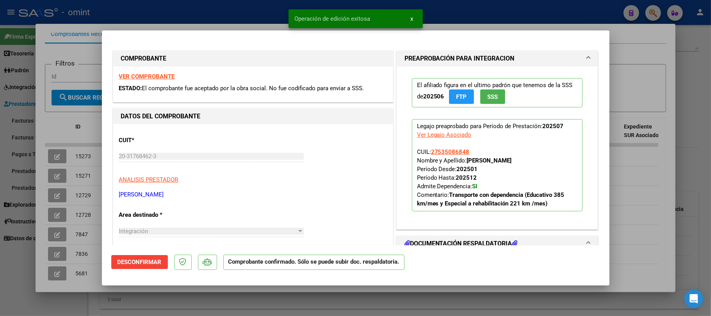
click at [148, 78] on strong "VER COMPROBANTE" at bounding box center [147, 76] width 56 height 7
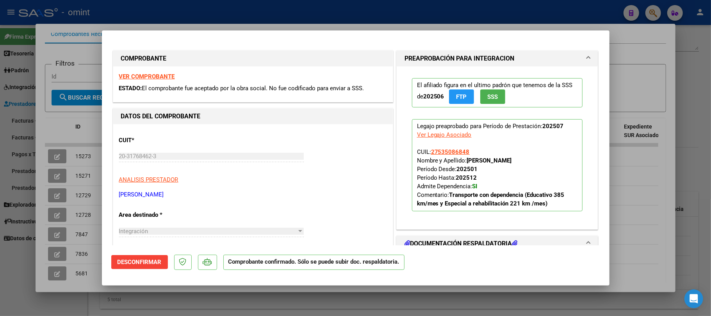
drag, startPoint x: 80, startPoint y: 70, endPoint x: 118, endPoint y: 14, distance: 67.8
click at [80, 69] on div at bounding box center [355, 158] width 711 height 316
type input "$ 0,00"
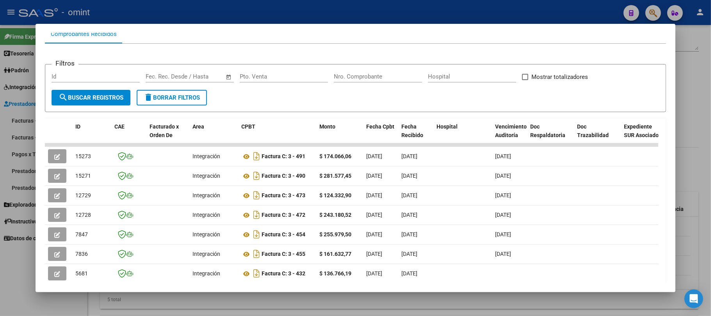
drag, startPoint x: 219, startPoint y: 16, endPoint x: 227, endPoint y: 23, distance: 10.5
click at [219, 15] on div at bounding box center [355, 158] width 711 height 316
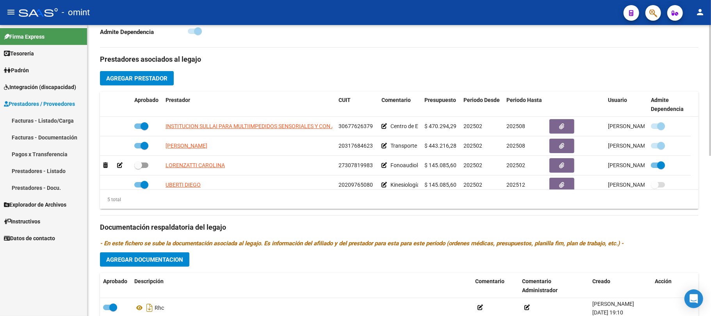
scroll to position [260, 0]
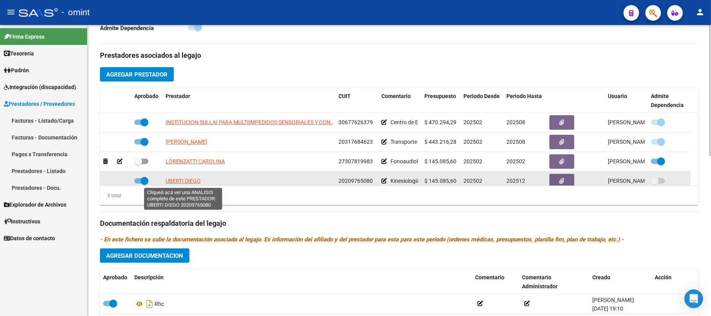
click at [182, 183] on span "UBERTI DIEGO" at bounding box center [182, 181] width 35 height 6
type textarea "20209765080"
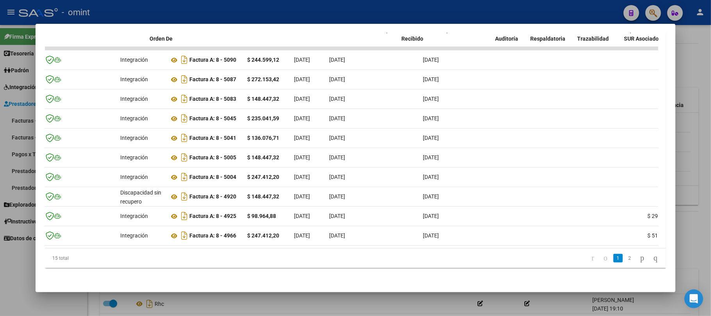
scroll to position [0, 0]
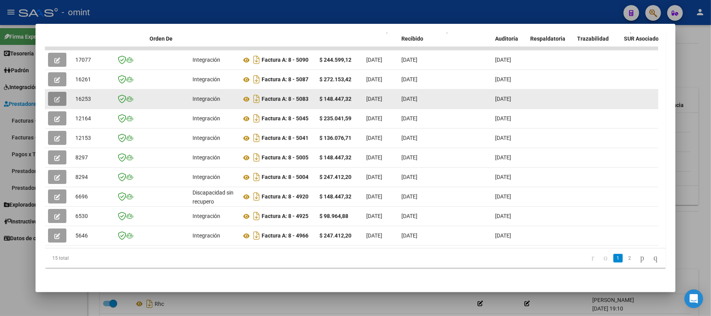
click at [56, 96] on icon "button" at bounding box center [57, 99] width 6 height 6
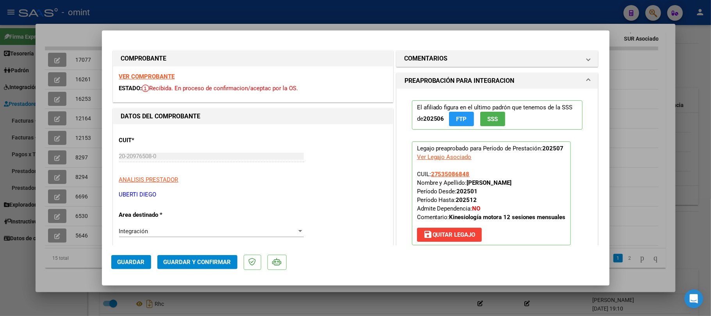
click at [160, 76] on strong "VER COMPROBANTE" at bounding box center [147, 76] width 56 height 7
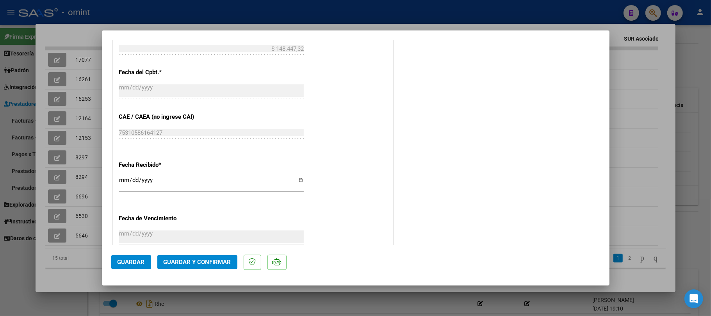
scroll to position [520, 0]
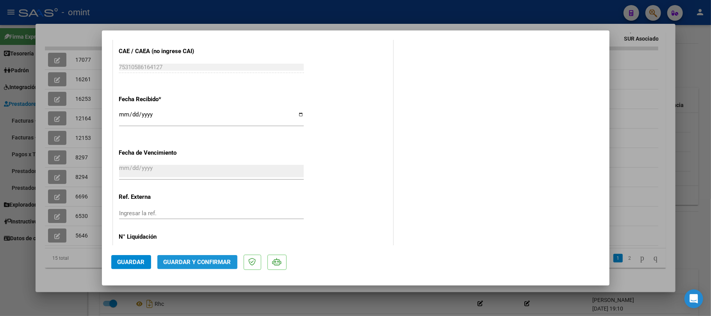
click at [207, 261] on span "Guardar y Confirmar" at bounding box center [198, 261] width 68 height 7
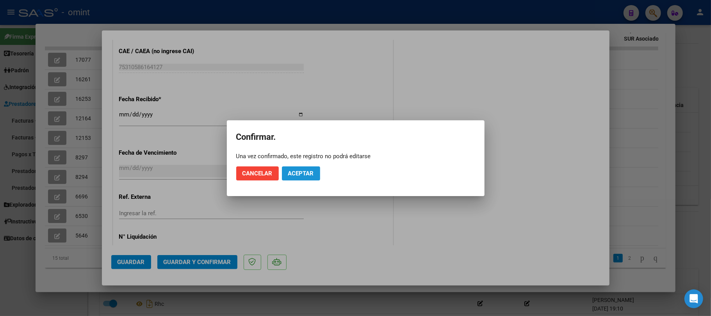
click at [297, 171] on span "Aceptar" at bounding box center [301, 173] width 26 height 7
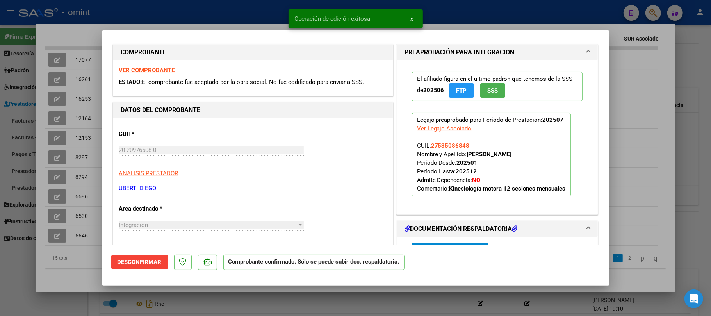
scroll to position [0, 0]
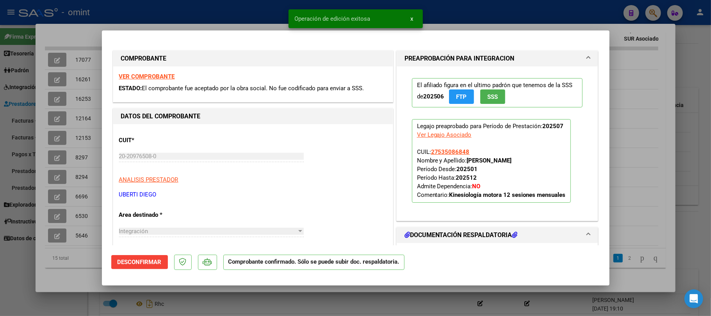
click at [185, 20] on div at bounding box center [355, 158] width 711 height 316
type input "$ 0,00"
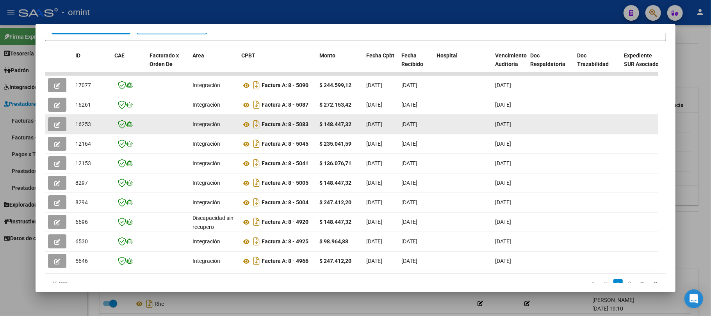
click at [80, 121] on span "16253" at bounding box center [83, 124] width 16 height 6
copy span "16253"
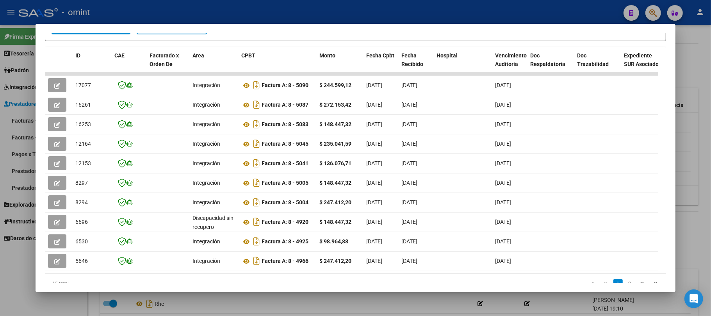
click at [233, 12] on div at bounding box center [355, 158] width 711 height 316
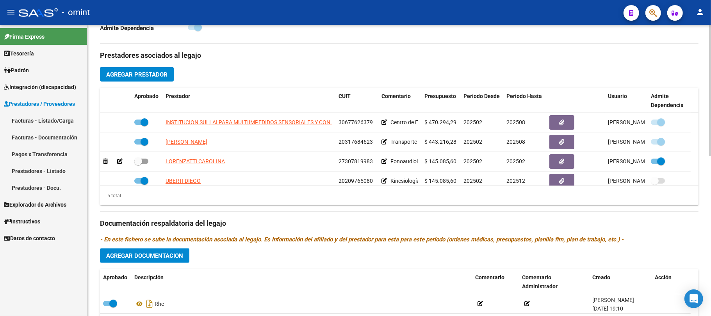
scroll to position [27, 0]
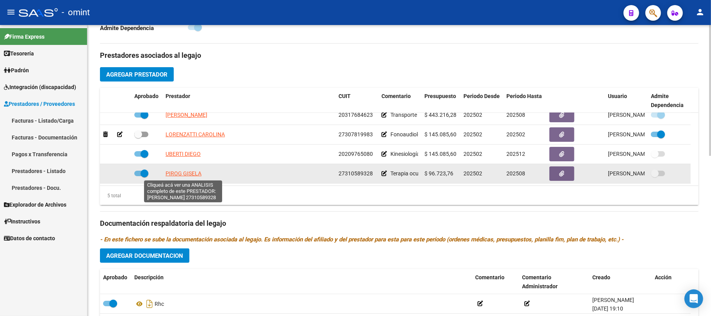
click at [188, 176] on span "PIROG GISELA" at bounding box center [183, 173] width 36 height 6
type textarea "27310589328"
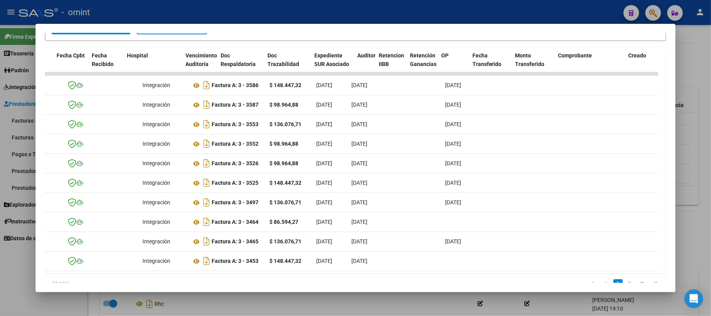
scroll to position [0, 0]
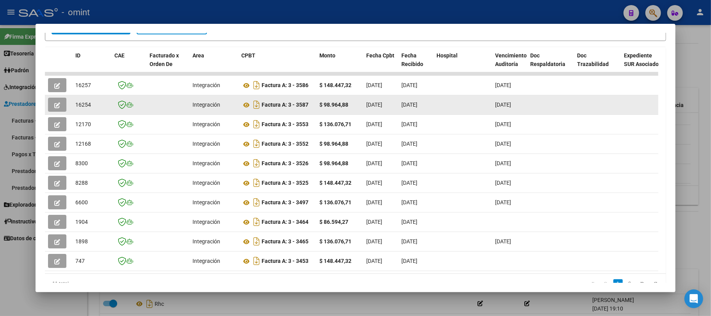
click at [80, 103] on span "16254" at bounding box center [83, 104] width 16 height 6
copy span "16254"
click at [62, 105] on button "button" at bounding box center [57, 105] width 18 height 14
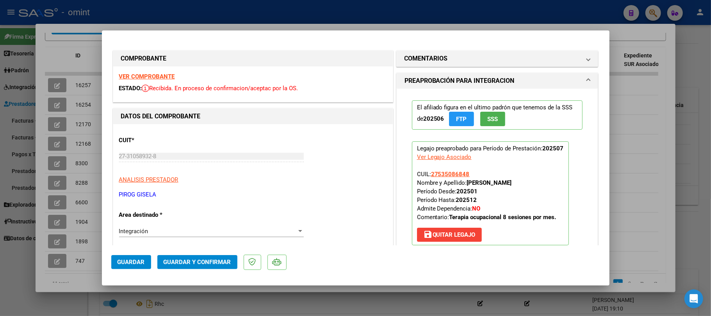
click at [192, 264] on span "Guardar y Confirmar" at bounding box center [198, 261] width 68 height 7
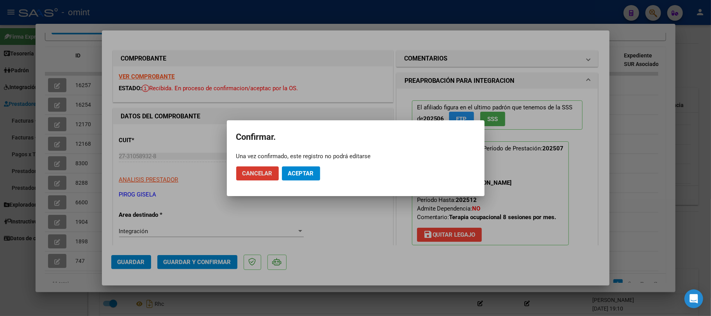
click at [302, 170] on span "Aceptar" at bounding box center [301, 173] width 26 height 7
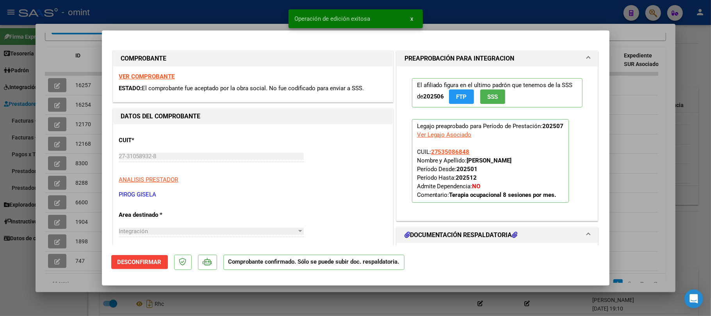
click at [210, 14] on div at bounding box center [355, 158] width 711 height 316
type input "$ 0,00"
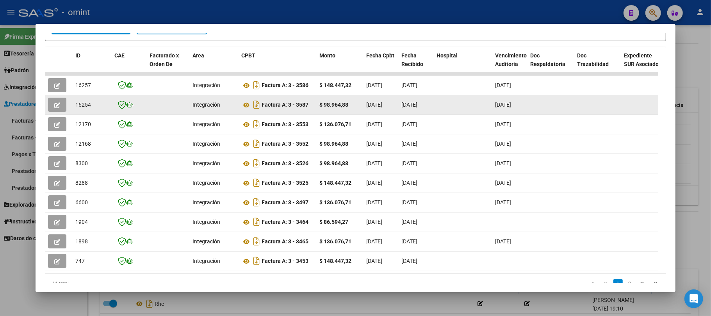
click at [57, 105] on icon "button" at bounding box center [57, 105] width 6 height 6
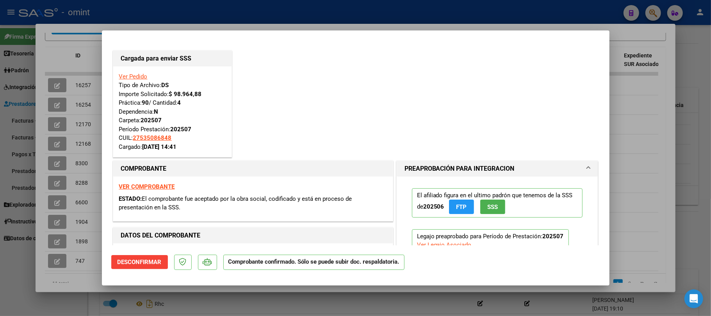
click at [132, 27] on div at bounding box center [355, 158] width 711 height 316
type input "$ 0,00"
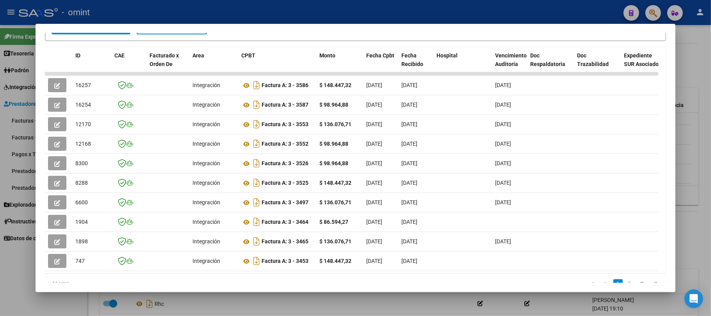
click at [138, 1] on div at bounding box center [355, 158] width 711 height 316
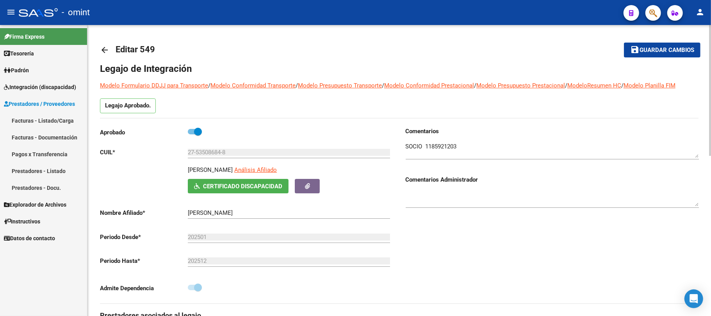
click at [102, 52] on mat-icon "arrow_back" at bounding box center [104, 49] width 9 height 9
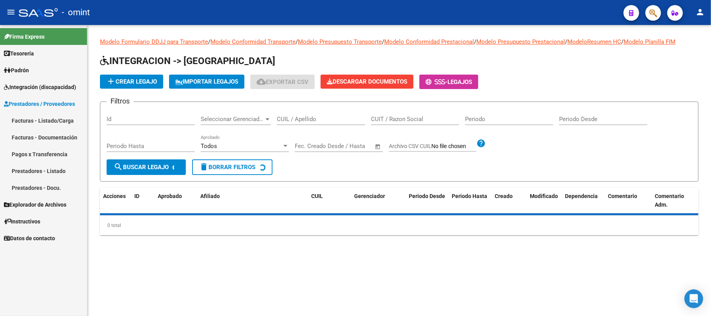
click at [309, 119] on input "CUIL / Apellido" at bounding box center [321, 119] width 88 height 7
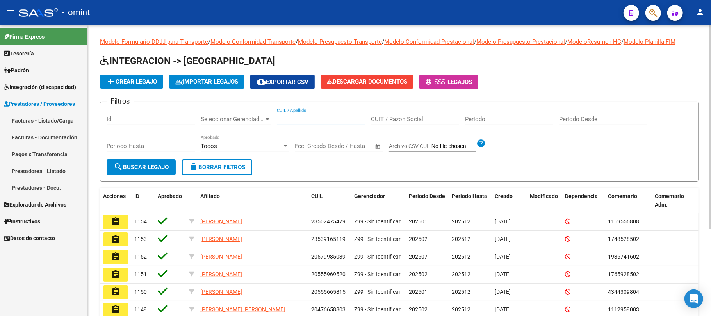
paste input "20521549263"
type input "20521549263"
click at [157, 172] on button "search Buscar Legajo" at bounding box center [141, 167] width 69 height 16
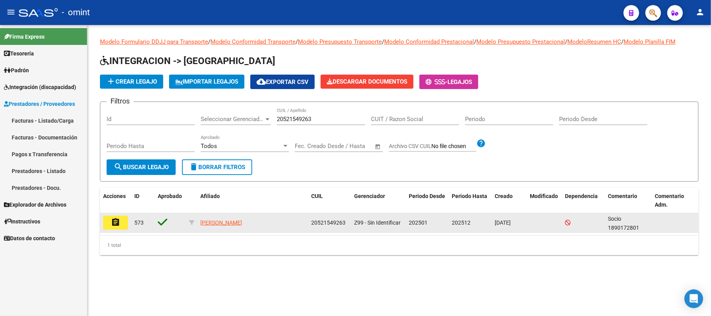
click at [117, 225] on mat-icon "assignment" at bounding box center [115, 221] width 9 height 9
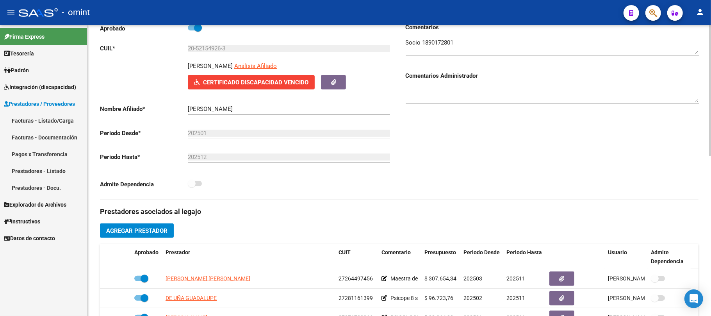
scroll to position [156, 0]
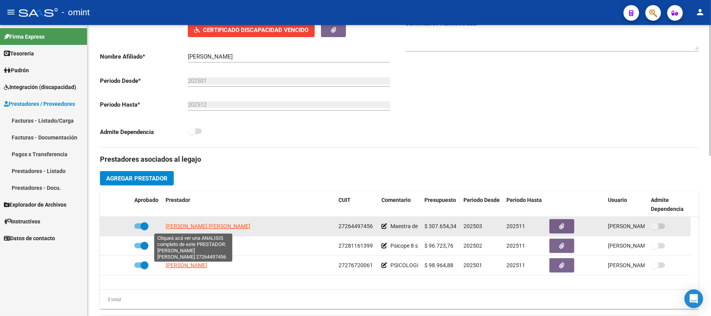
click at [187, 227] on span "[PERSON_NAME]" at bounding box center [207, 226] width 85 height 6
type textarea "27264497456"
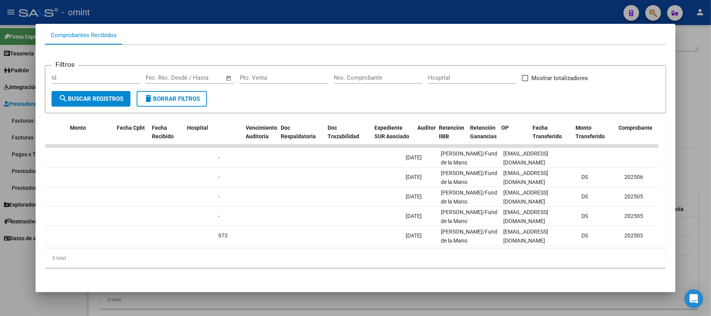
scroll to position [0, 0]
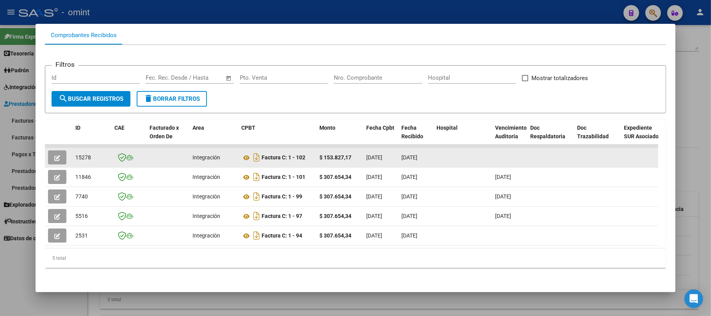
click at [82, 154] on span "15278" at bounding box center [83, 157] width 16 height 6
click at [83, 154] on span "15278" at bounding box center [83, 157] width 16 height 6
copy span "15278"
click at [59, 155] on icon "button" at bounding box center [57, 158] width 6 height 6
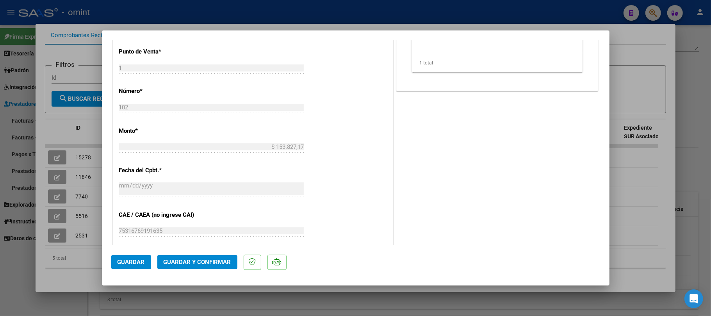
scroll to position [416, 0]
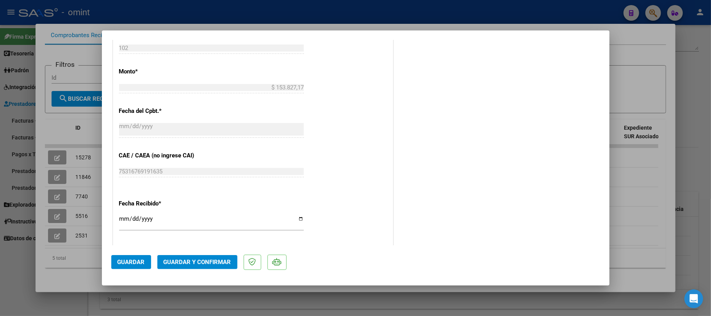
click at [202, 264] on span "Guardar y Confirmar" at bounding box center [198, 261] width 68 height 7
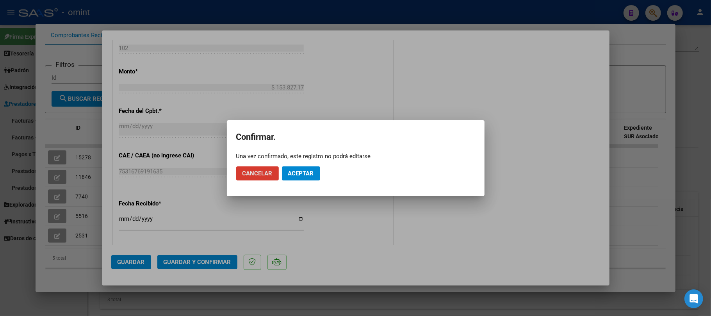
click at [307, 162] on mat-dialog-actions "Cancelar Aceptar" at bounding box center [355, 173] width 239 height 27
click at [301, 176] on span "Aceptar" at bounding box center [301, 173] width 26 height 7
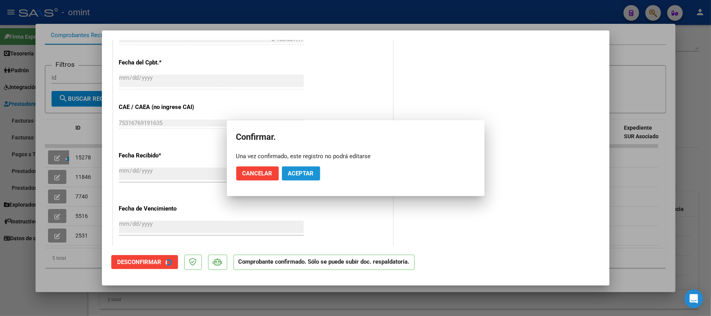
scroll to position [368, 0]
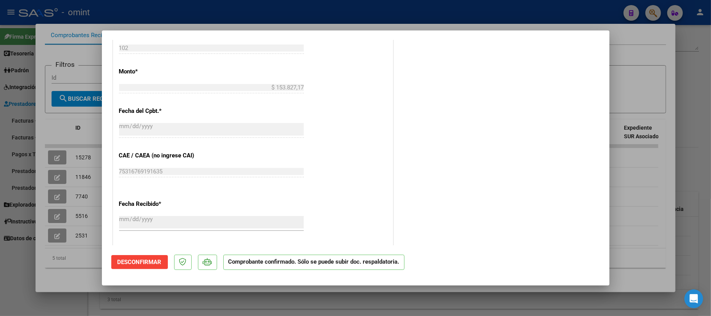
click at [74, 111] on div at bounding box center [355, 158] width 711 height 316
type input "$ 0,00"
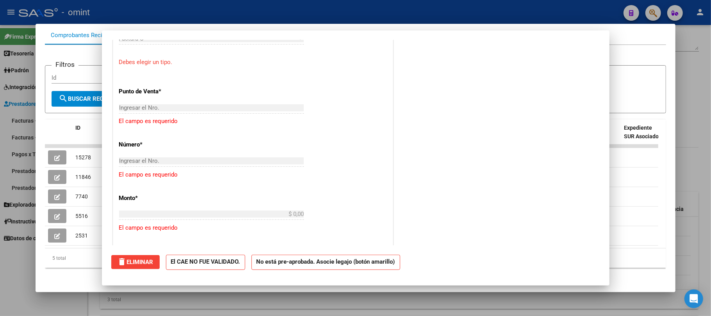
scroll to position [512, 0]
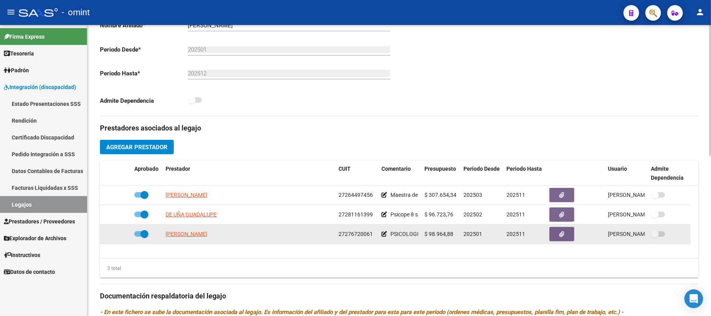
scroll to position [208, 0]
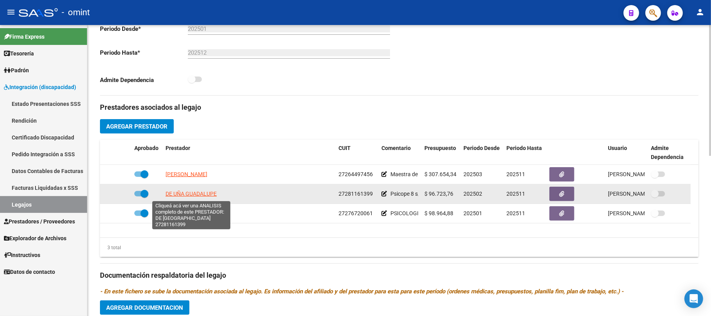
click at [188, 195] on span "DE UÑA GUADALUPE" at bounding box center [190, 193] width 51 height 6
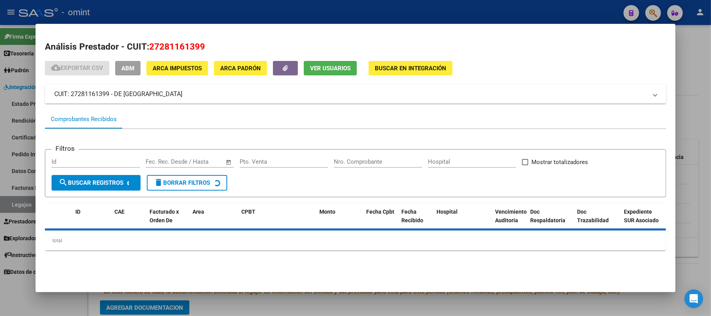
click at [135, 2] on div at bounding box center [355, 158] width 711 height 316
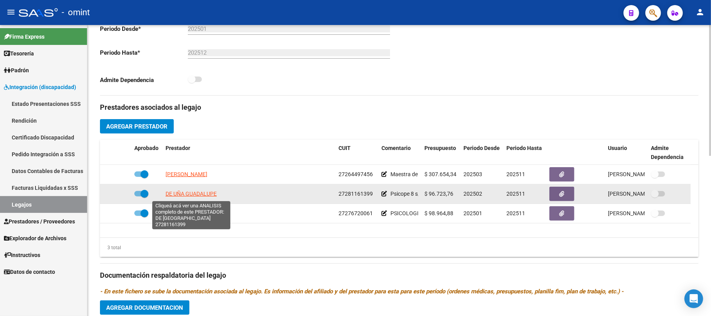
click at [183, 195] on span "DE UÑA GUADALUPE" at bounding box center [190, 193] width 51 height 6
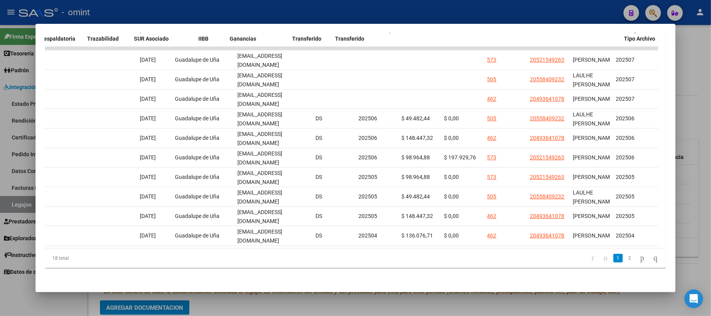
scroll to position [0, 0]
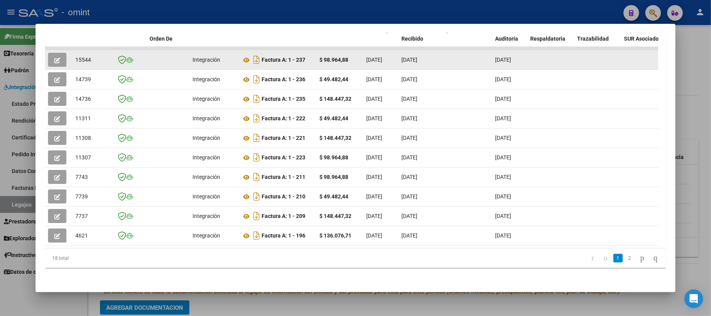
click at [83, 57] on span "15544" at bounding box center [83, 60] width 16 height 6
copy span "15544"
click at [63, 56] on button "button" at bounding box center [57, 60] width 18 height 14
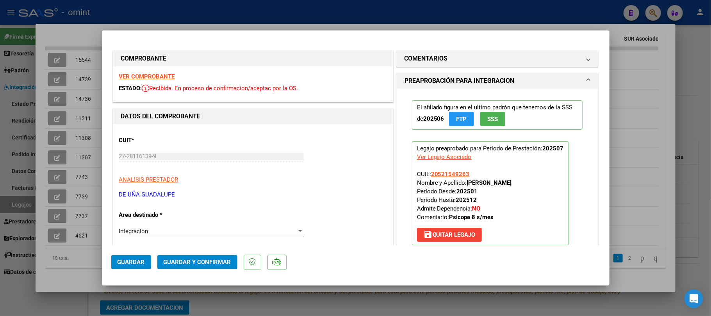
click at [152, 79] on strong "VER COMPROBANTE" at bounding box center [147, 76] width 56 height 7
click at [194, 265] on span "Guardar y Confirmar" at bounding box center [198, 261] width 68 height 7
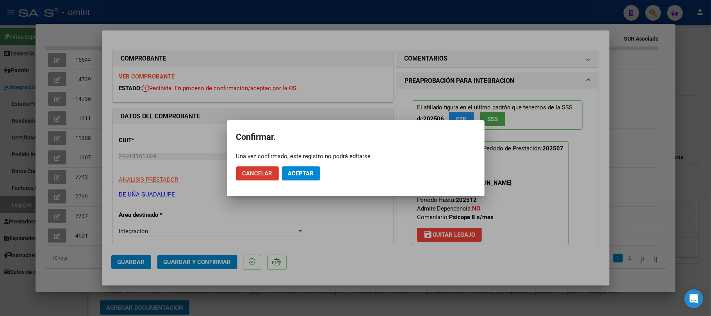
click at [302, 167] on button "Aceptar" at bounding box center [301, 173] width 38 height 14
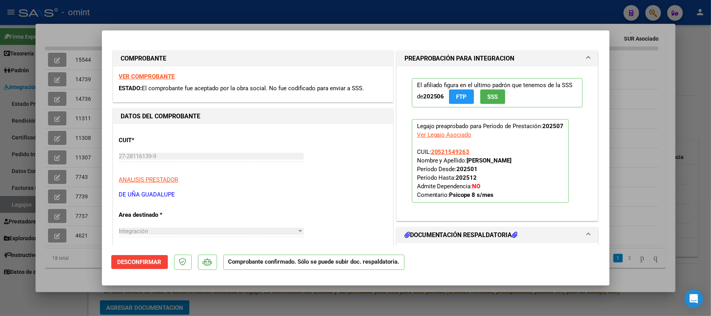
click at [187, 19] on div at bounding box center [355, 158] width 711 height 316
type input "$ 0,00"
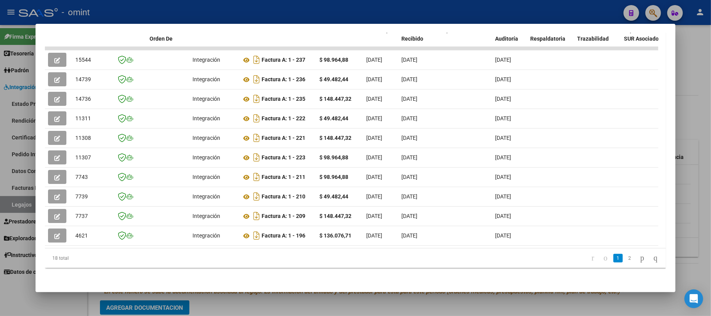
click at [197, 8] on div at bounding box center [355, 158] width 711 height 316
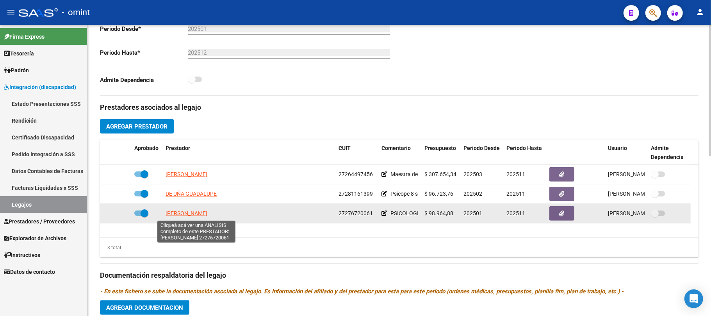
click at [197, 214] on span "CODINA MARIA CELESTE" at bounding box center [186, 213] width 42 height 6
type textarea "27276720061"
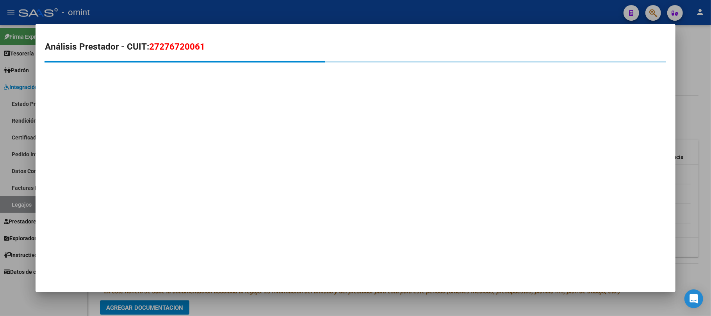
click at [197, 14] on div at bounding box center [355, 158] width 711 height 316
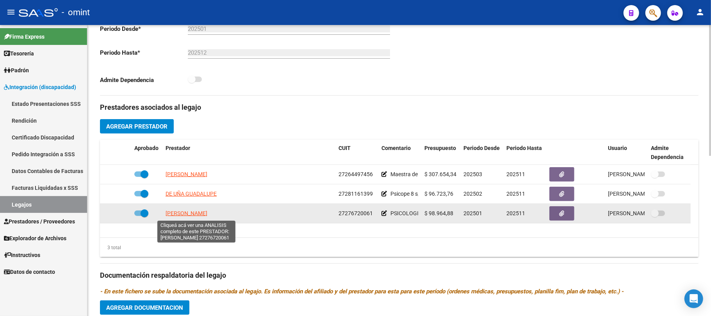
click at [176, 213] on span "CODINA MARIA CELESTE" at bounding box center [186, 213] width 42 height 6
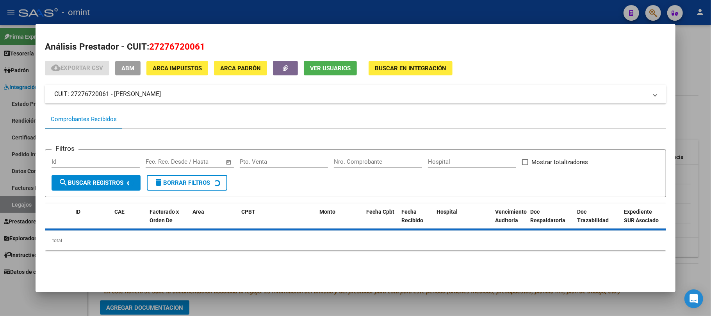
click at [154, 14] on div at bounding box center [355, 158] width 711 height 316
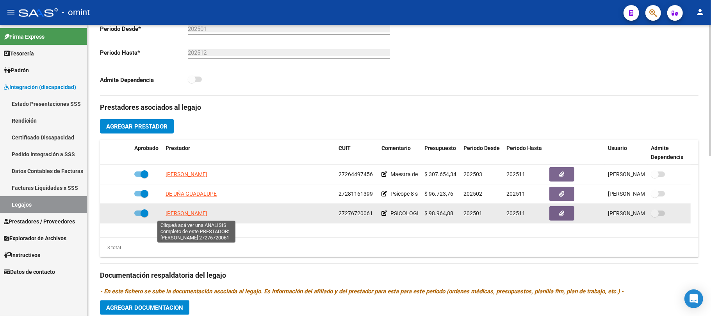
click at [180, 210] on span "CODINA MARIA CELESTE" at bounding box center [186, 213] width 42 height 6
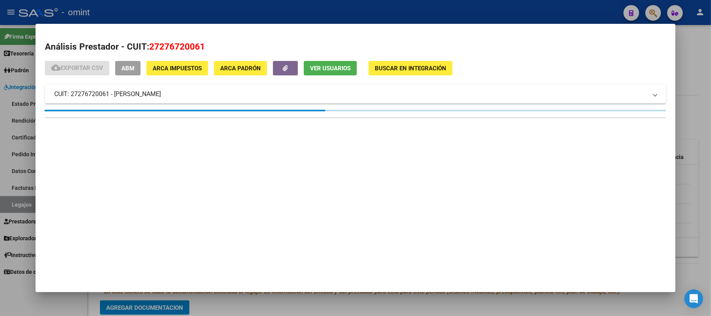
click at [156, 13] on div at bounding box center [355, 158] width 711 height 316
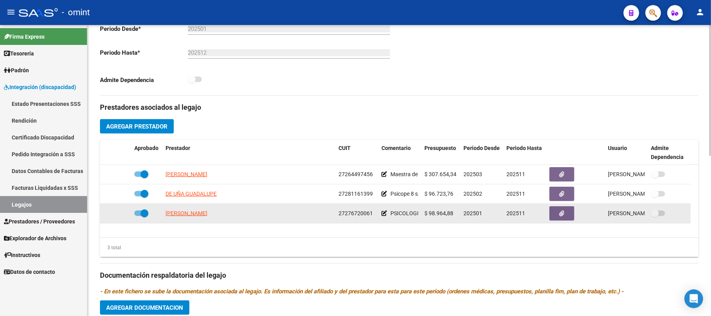
click at [185, 219] on datatable-body-cell "CODINA MARIA CELESTE" at bounding box center [248, 213] width 173 height 19
click at [185, 214] on span "CODINA MARIA CELESTE" at bounding box center [186, 213] width 42 height 6
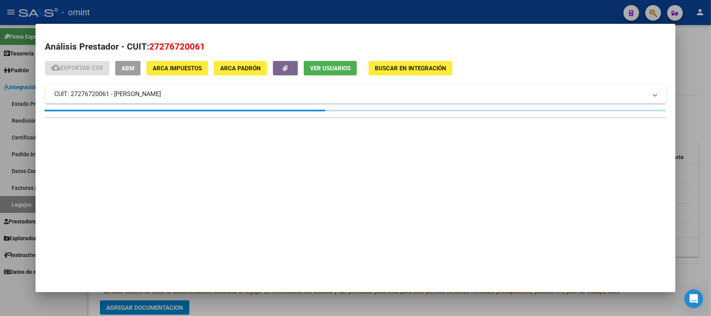
click at [122, 18] on div at bounding box center [355, 158] width 711 height 316
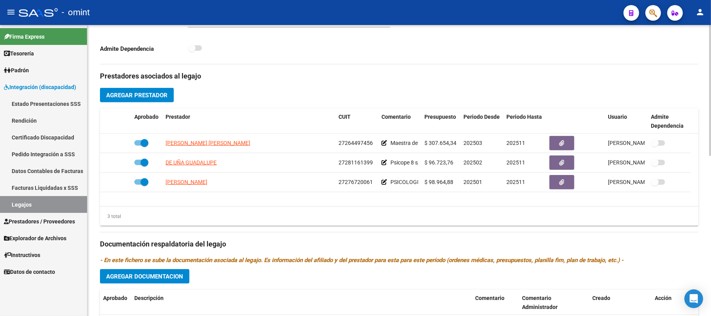
scroll to position [260, 0]
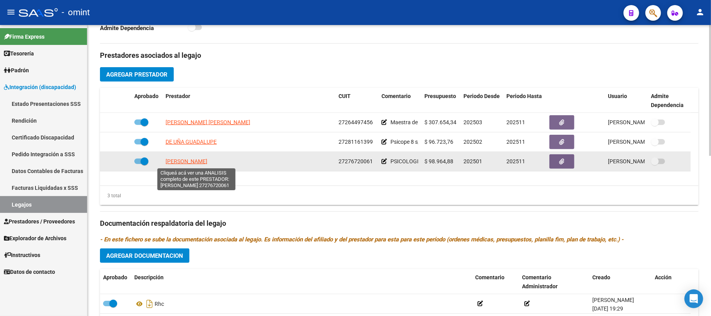
click at [183, 161] on span "[PERSON_NAME]" at bounding box center [186, 161] width 42 height 6
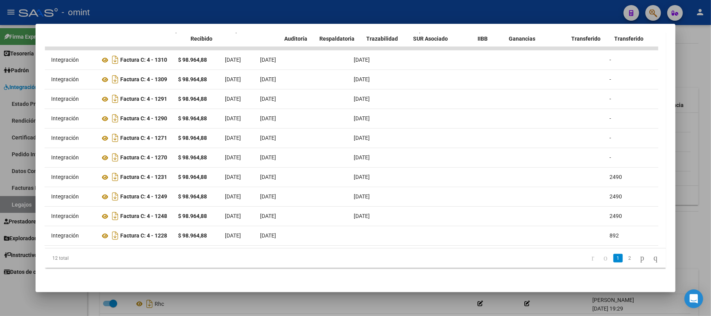
scroll to position [0, 0]
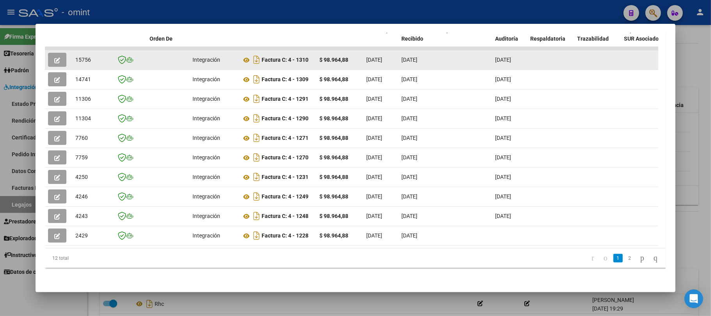
click at [86, 57] on span "15756" at bounding box center [83, 60] width 16 height 6
copy span "15756"
click at [62, 53] on button "button" at bounding box center [57, 60] width 18 height 14
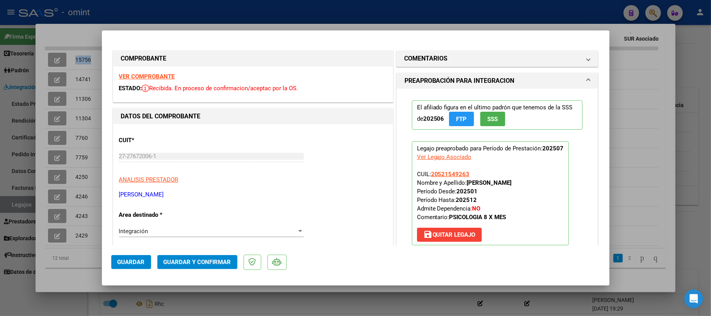
scroll to position [208, 0]
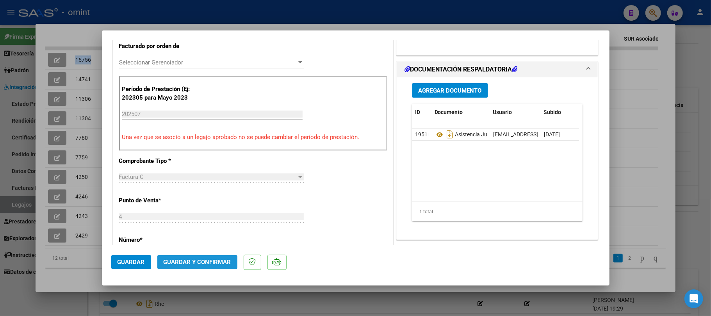
click at [192, 265] on span "Guardar y Confirmar" at bounding box center [198, 261] width 68 height 7
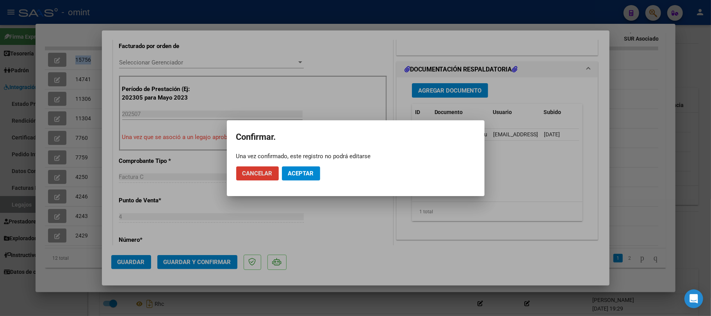
click at [304, 168] on button "Aceptar" at bounding box center [301, 173] width 38 height 14
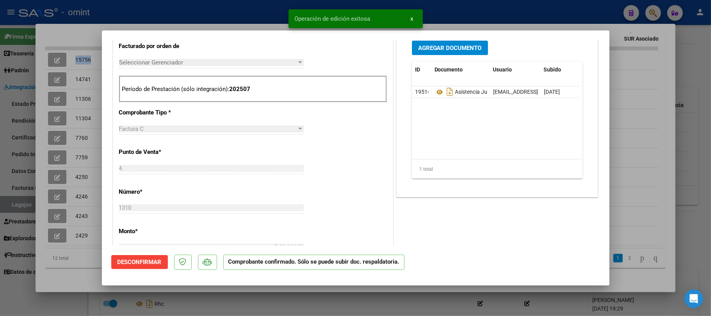
click at [163, 23] on div at bounding box center [355, 158] width 711 height 316
type input "$ 0,00"
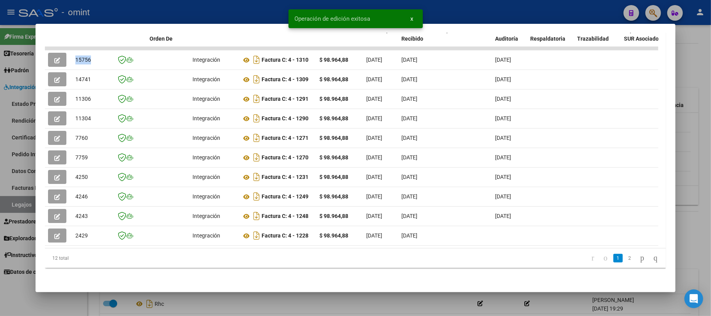
click at [163, 5] on div at bounding box center [355, 158] width 711 height 316
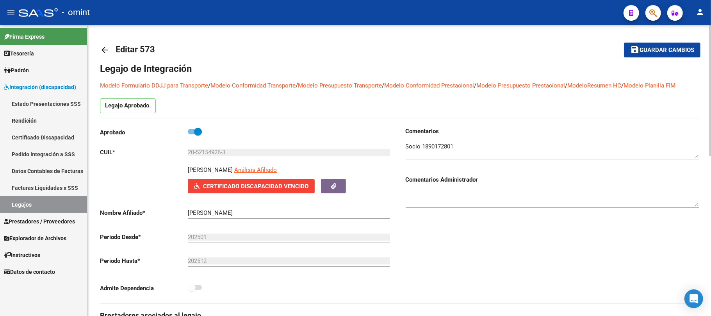
click at [105, 49] on mat-icon "arrow_back" at bounding box center [104, 49] width 9 height 9
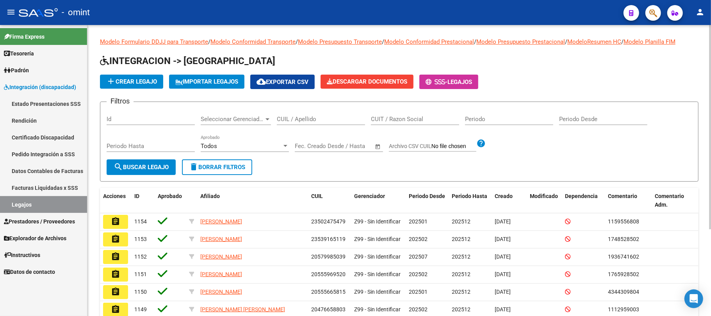
click at [342, 121] on input "CUIL / Apellido" at bounding box center [321, 119] width 88 height 7
paste input "23409408044"
type input "23409408044"
click at [155, 169] on span "search Buscar Legajo" at bounding box center [141, 167] width 55 height 7
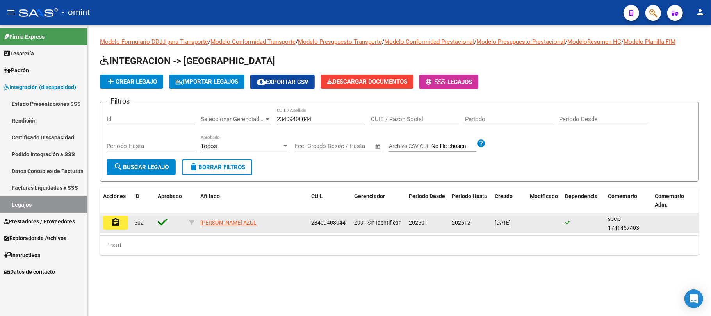
click at [103, 219] on button "assignment" at bounding box center [115, 222] width 25 height 14
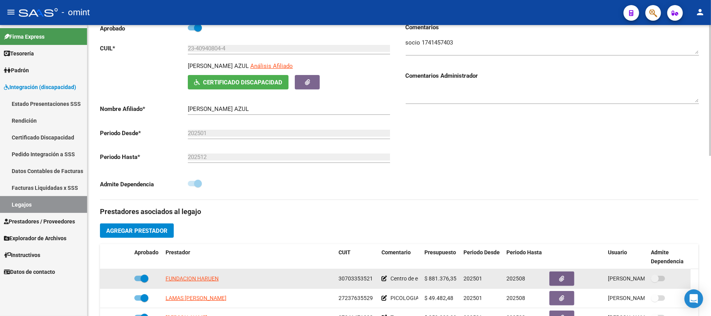
scroll to position [208, 0]
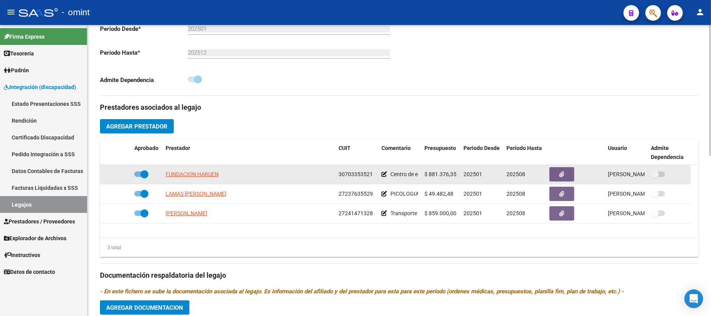
click at [200, 175] on span "FUNDACION HARUEN" at bounding box center [191, 174] width 53 height 6
type textarea "30703353521"
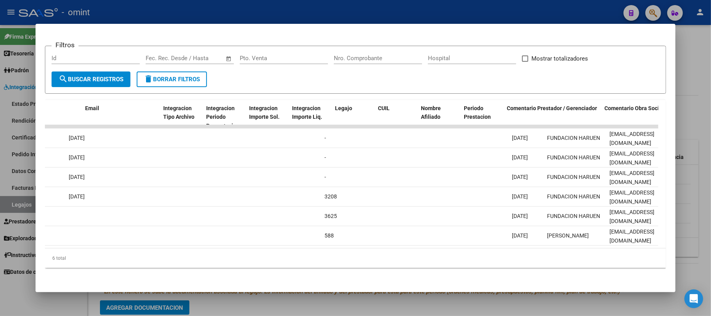
scroll to position [0, 0]
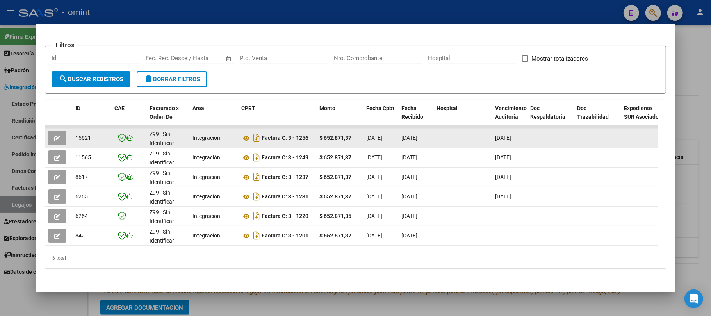
click at [73, 130] on datatable-body-cell "15621" at bounding box center [91, 137] width 39 height 19
click at [75, 135] on span "15621" at bounding box center [83, 138] width 16 height 6
click at [78, 135] on span "15621" at bounding box center [83, 138] width 16 height 6
copy span "15621"
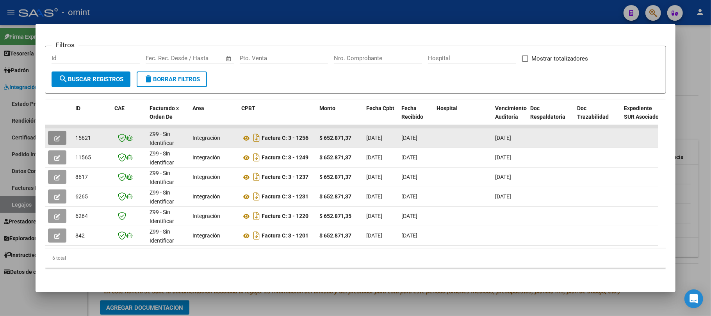
click at [55, 135] on icon "button" at bounding box center [57, 138] width 6 height 6
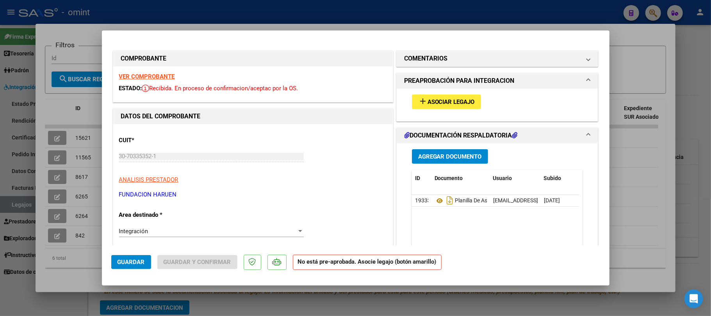
click at [456, 98] on span "Asociar Legajo" at bounding box center [450, 101] width 47 height 7
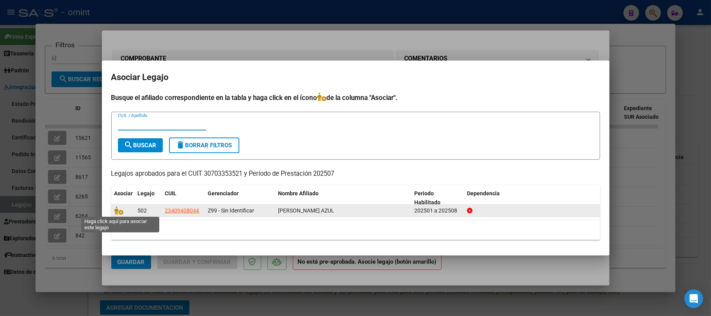
click at [113, 205] on datatable-body-cell at bounding box center [122, 211] width 23 height 12
drag, startPoint x: 116, startPoint y: 208, endPoint x: 128, endPoint y: 210, distance: 13.0
click at [116, 210] on icon at bounding box center [118, 210] width 9 height 9
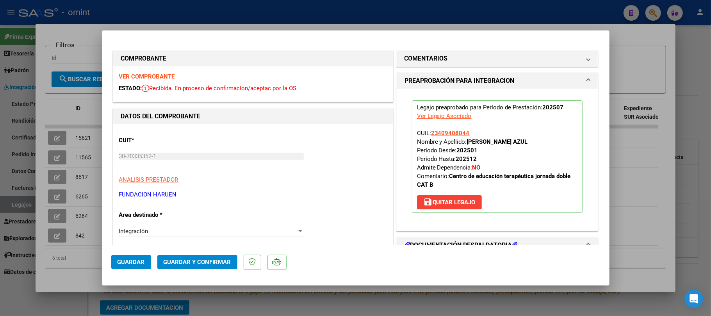
click at [172, 72] on div "VER COMPROBANTE ESTADO: Recibida. En proceso de confirmacion/aceptac por la OS." at bounding box center [252, 84] width 279 height 36
click at [170, 75] on strong "VER COMPROBANTE" at bounding box center [147, 76] width 56 height 7
click at [213, 267] on button "Guardar y Confirmar" at bounding box center [197, 262] width 80 height 14
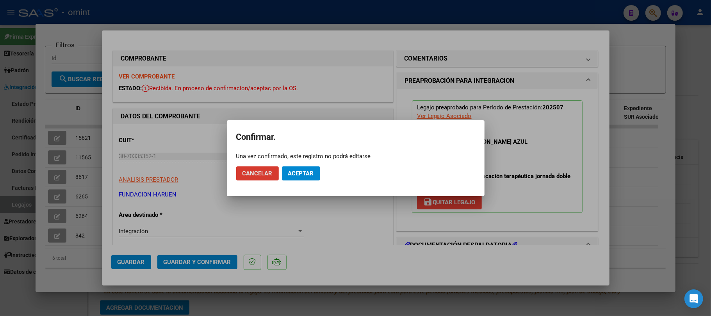
drag, startPoint x: 304, startPoint y: 155, endPoint x: 300, endPoint y: 165, distance: 11.0
click at [304, 156] on div "Una vez confirmado, este registro no podrá editarse" at bounding box center [355, 156] width 239 height 8
click at [297, 176] on span "Aceptar" at bounding box center [301, 173] width 26 height 7
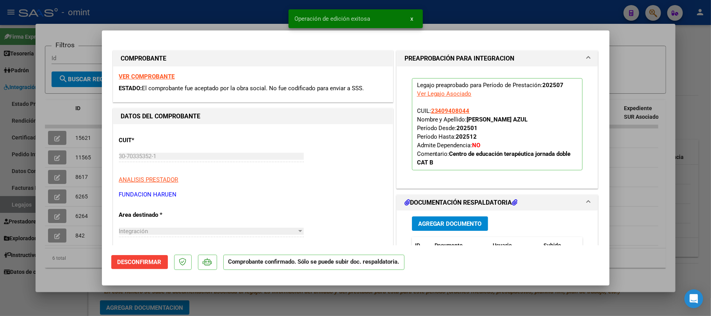
click at [83, 83] on div at bounding box center [355, 158] width 711 height 316
type input "$ 0,00"
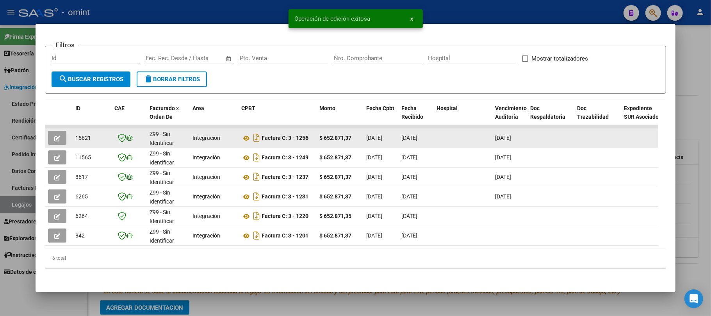
click at [82, 135] on span "15621" at bounding box center [83, 138] width 16 height 6
copy span "15621"
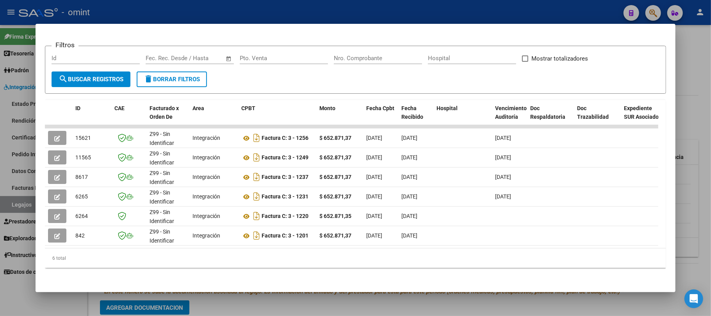
click at [173, 7] on div at bounding box center [355, 158] width 711 height 316
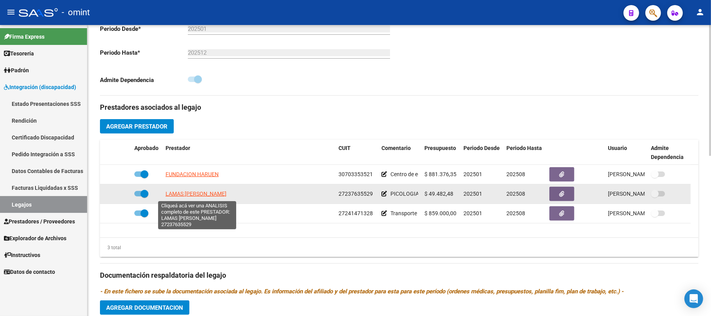
click at [196, 196] on span "LAMAS SANDRA BEATRIZ" at bounding box center [195, 193] width 61 height 6
type textarea "27237635529"
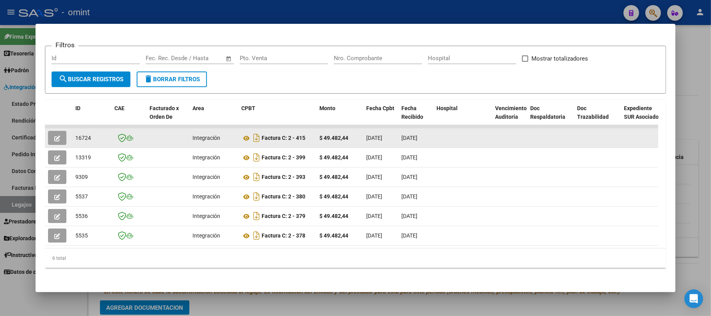
click at [82, 135] on span "16724" at bounding box center [83, 138] width 16 height 6
copy span "16724"
click at [63, 131] on button "button" at bounding box center [57, 138] width 18 height 14
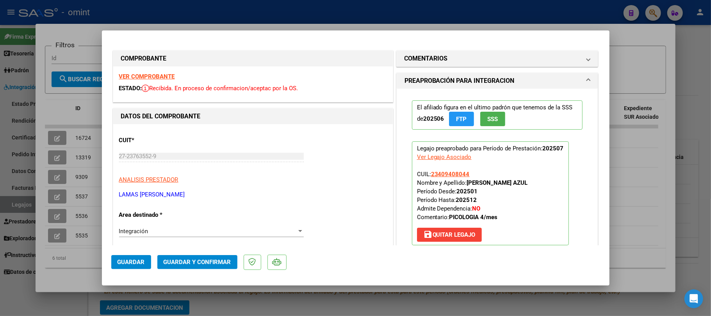
click at [186, 262] on span "Guardar y Confirmar" at bounding box center [198, 261] width 68 height 7
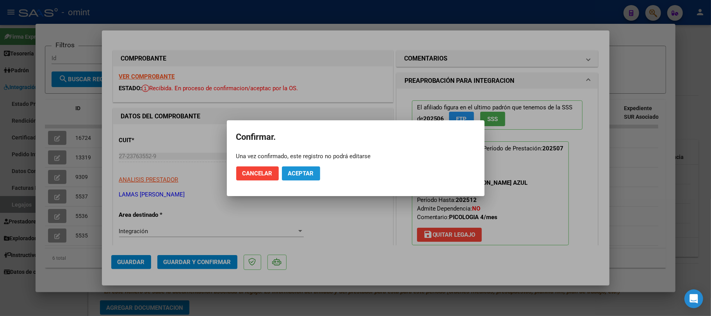
click at [311, 172] on span "Aceptar" at bounding box center [301, 173] width 26 height 7
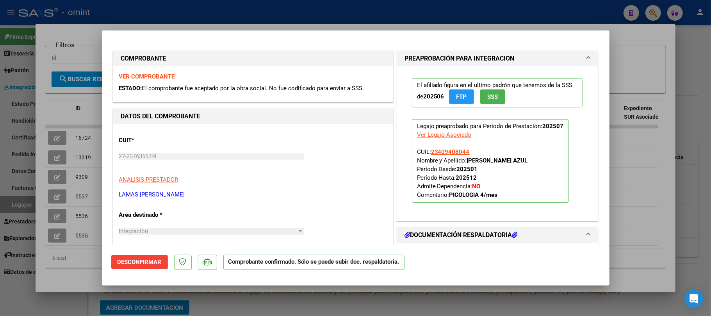
click at [177, 18] on div at bounding box center [355, 158] width 711 height 316
type input "$ 0,00"
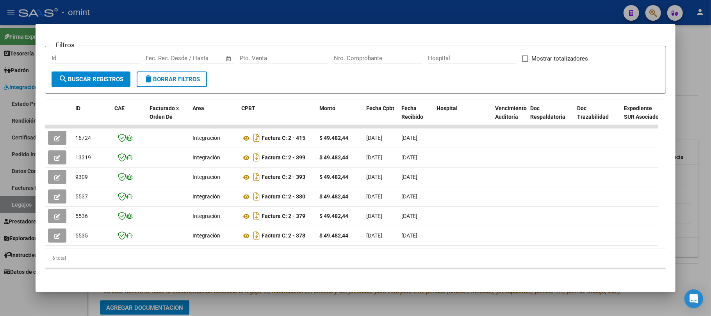
click at [172, 5] on div at bounding box center [355, 158] width 711 height 316
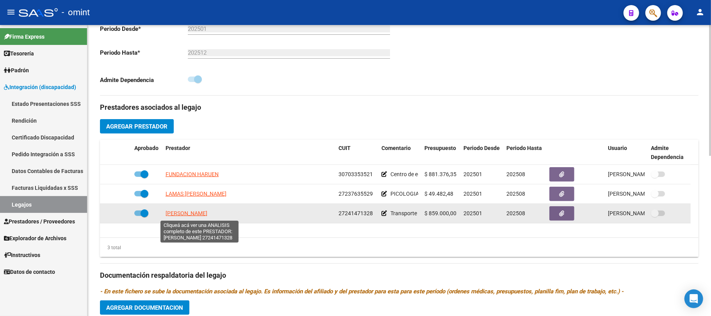
click at [203, 212] on span "ZUAZO MARIANA SOLEDAD" at bounding box center [186, 213] width 42 height 6
type textarea "27241471328"
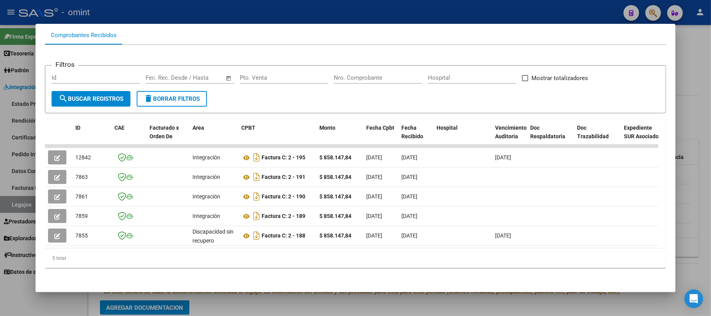
click at [127, 11] on div at bounding box center [355, 158] width 711 height 316
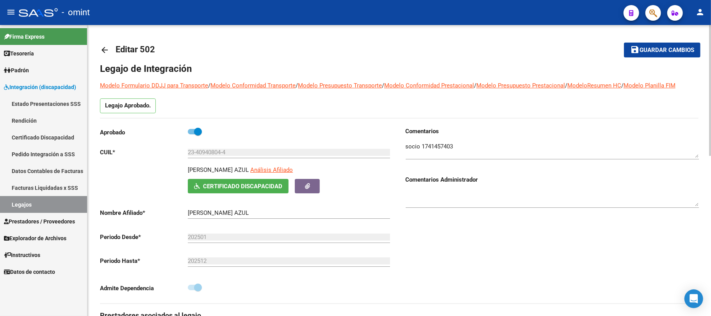
click at [104, 50] on mat-icon "arrow_back" at bounding box center [104, 49] width 9 height 9
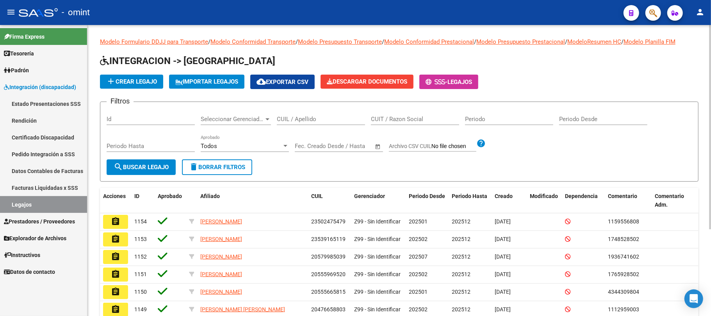
click at [325, 119] on input "CUIL / Apellido" at bounding box center [321, 119] width 88 height 7
paste input "27543716559"
type input "27543716559"
click at [134, 167] on span "search Buscar Legajo" at bounding box center [141, 167] width 55 height 7
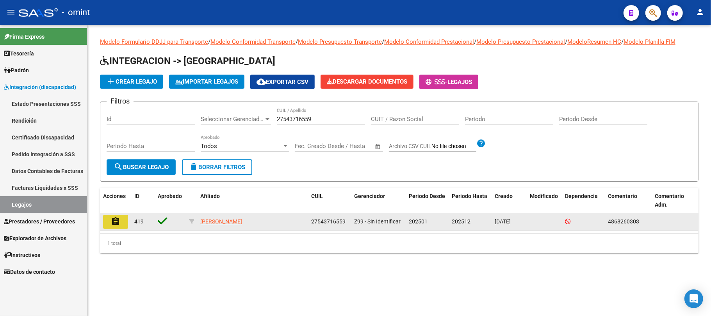
drag, startPoint x: 113, startPoint y: 222, endPoint x: 119, endPoint y: 224, distance: 5.7
click at [116, 223] on mat-icon "assignment" at bounding box center [115, 221] width 9 height 9
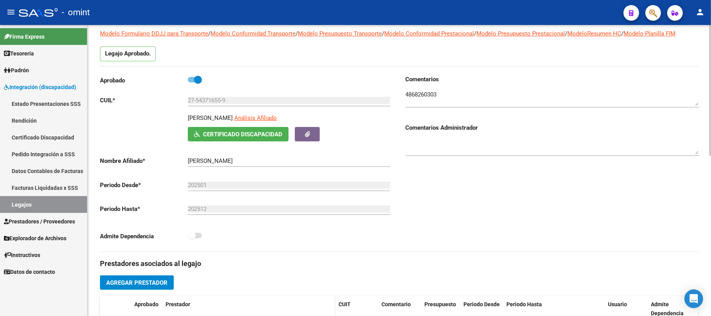
scroll to position [156, 0]
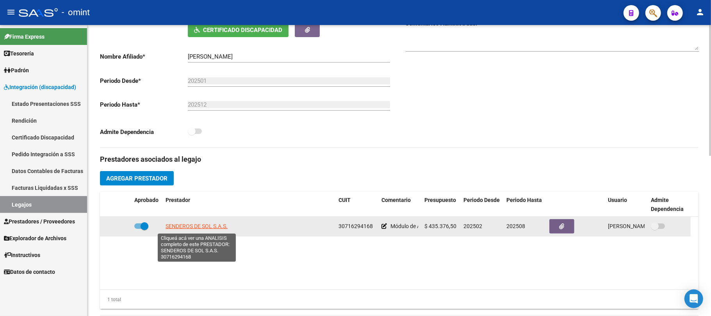
click at [188, 224] on span "SENDEROS DE SOL S.A.S." at bounding box center [196, 226] width 62 height 6
type textarea "30716294168"
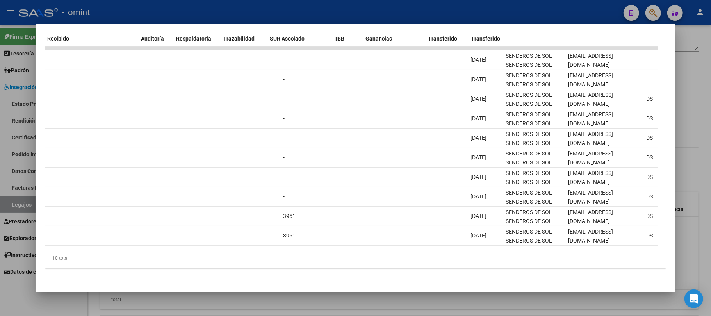
scroll to position [0, 0]
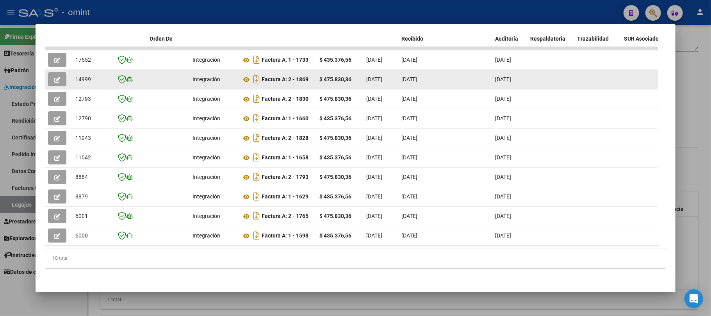
click at [77, 76] on span "14999" at bounding box center [83, 79] width 16 height 6
click at [78, 76] on span "14999" at bounding box center [83, 79] width 16 height 6
copy span "14999"
click at [62, 74] on button "button" at bounding box center [57, 79] width 18 height 14
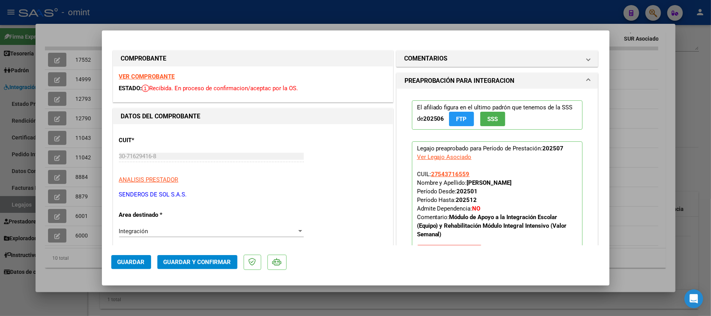
click at [156, 76] on strong "VER COMPROBANTE" at bounding box center [147, 76] width 56 height 7
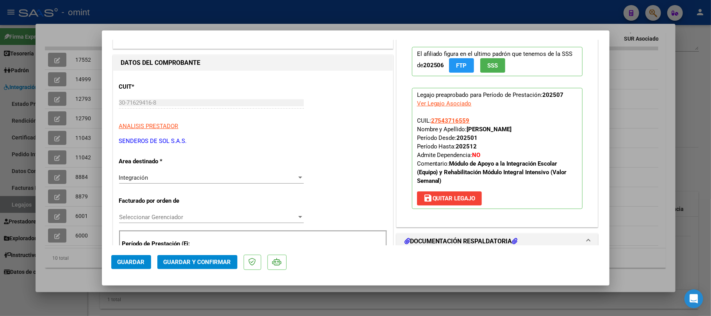
scroll to position [104, 0]
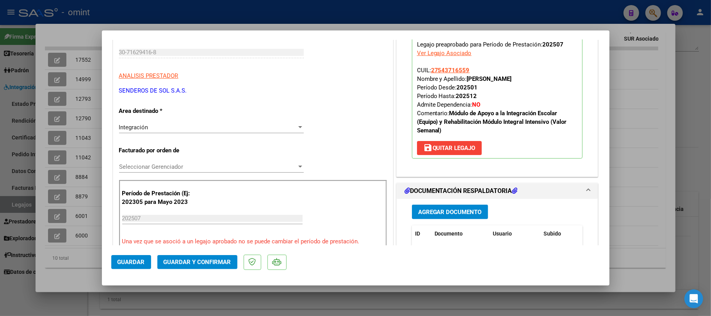
click at [197, 263] on span "Guardar y Confirmar" at bounding box center [198, 261] width 68 height 7
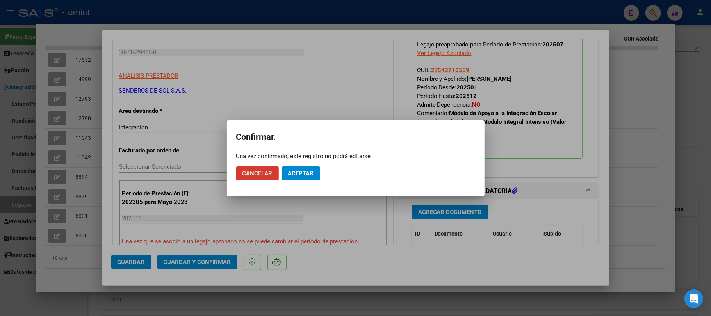
click at [304, 173] on span "Aceptar" at bounding box center [301, 173] width 26 height 7
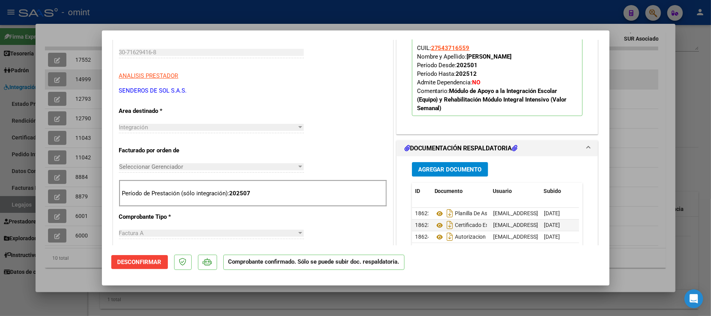
click at [84, 64] on div at bounding box center [355, 158] width 711 height 316
type input "$ 0,00"
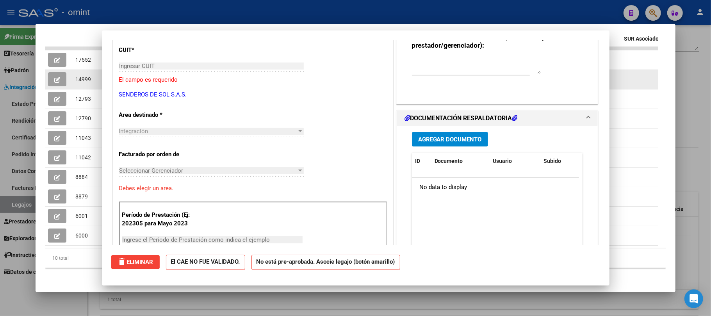
scroll to position [117, 0]
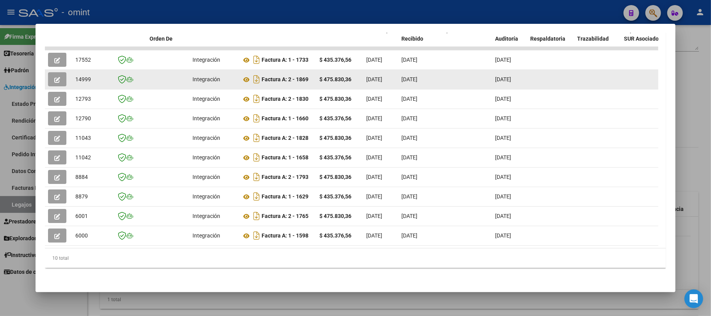
click at [78, 76] on span "14999" at bounding box center [83, 79] width 16 height 6
copy span "14999"
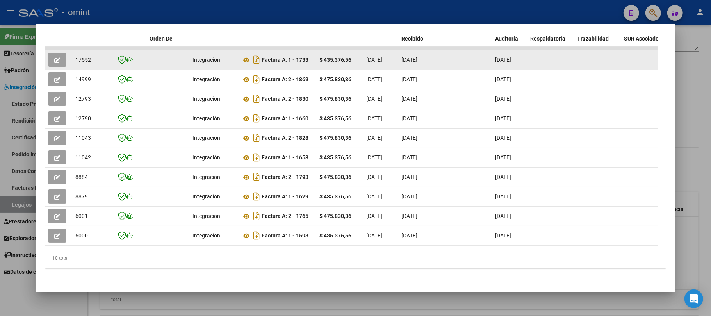
click at [81, 57] on span "17552" at bounding box center [83, 60] width 16 height 6
copy span "17552"
click at [50, 53] on button "button" at bounding box center [57, 60] width 18 height 14
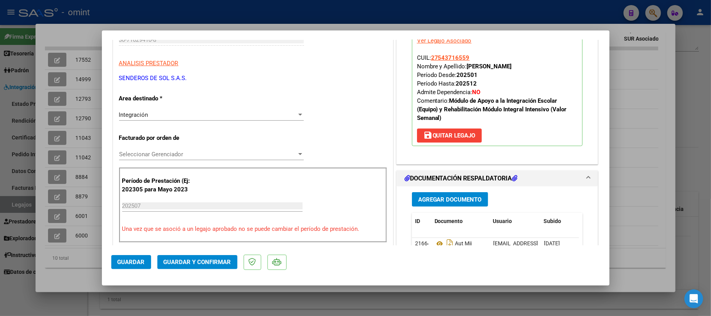
scroll to position [156, 0]
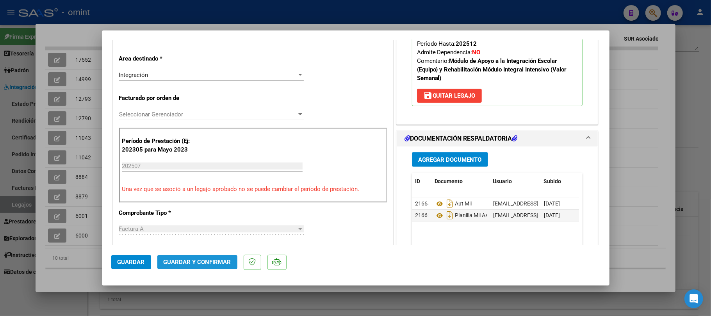
click at [208, 255] on button "Guardar y Confirmar" at bounding box center [197, 262] width 80 height 14
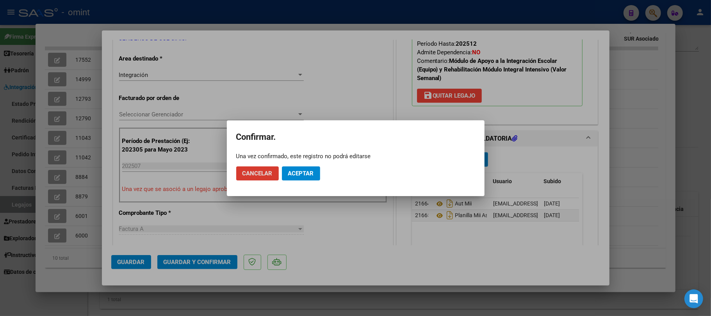
drag, startPoint x: 297, startPoint y: 175, endPoint x: 299, endPoint y: 179, distance: 4.2
click at [298, 175] on span "Aceptar" at bounding box center [301, 173] width 26 height 7
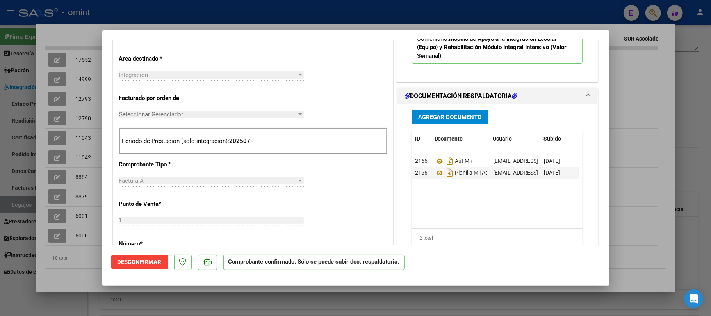
click at [75, 123] on div at bounding box center [355, 158] width 711 height 316
type input "$ 0,00"
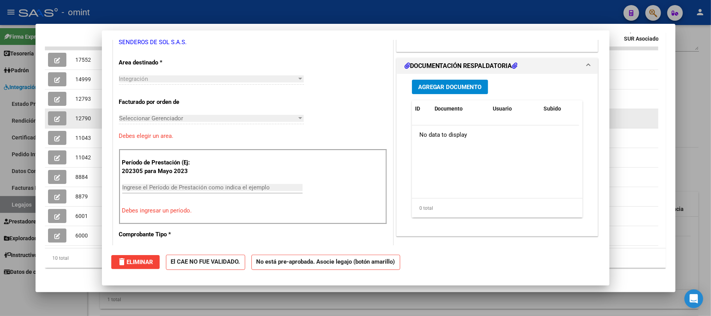
scroll to position [0, 0]
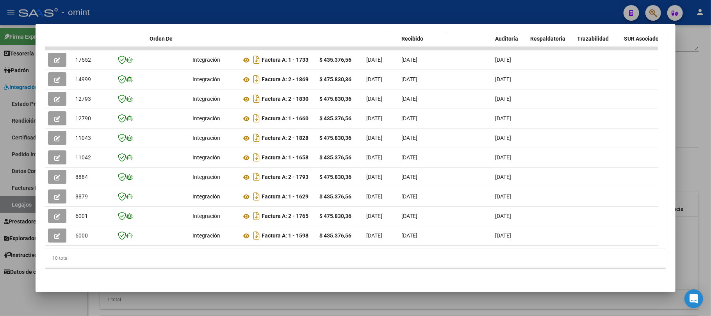
click at [175, 12] on div at bounding box center [355, 158] width 711 height 316
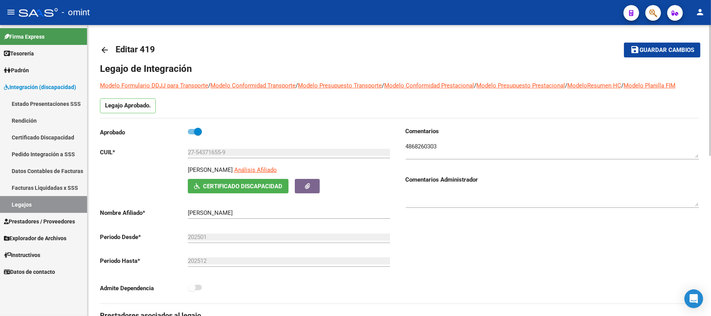
click at [104, 52] on mat-icon "arrow_back" at bounding box center [104, 49] width 9 height 9
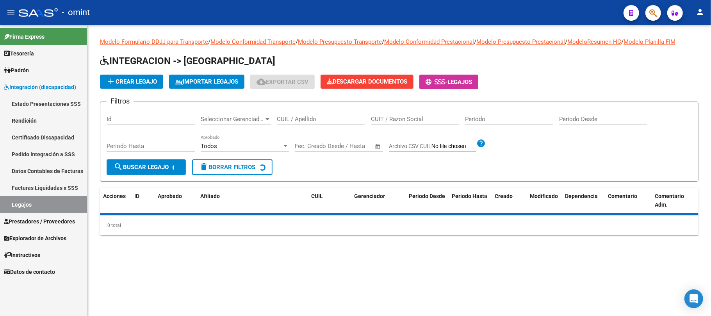
click at [299, 117] on input "CUIL / Apellido" at bounding box center [321, 119] width 88 height 7
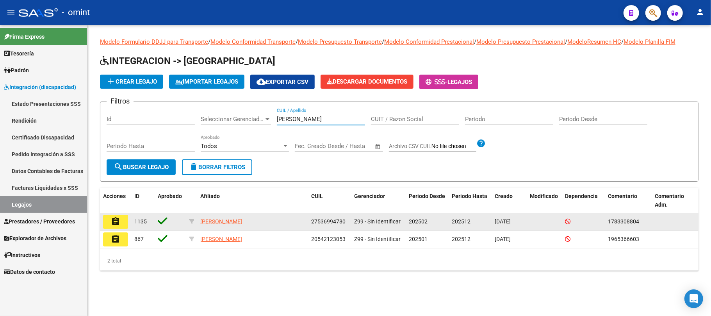
type input "quiroz"
click at [116, 219] on mat-icon "assignment" at bounding box center [115, 221] width 9 height 9
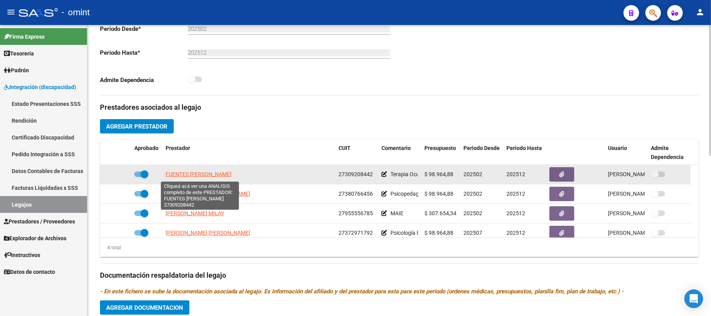
click at [188, 172] on span "FUENTES ERICA ELIZABETH" at bounding box center [198, 174] width 66 height 6
type textarea "27309208442"
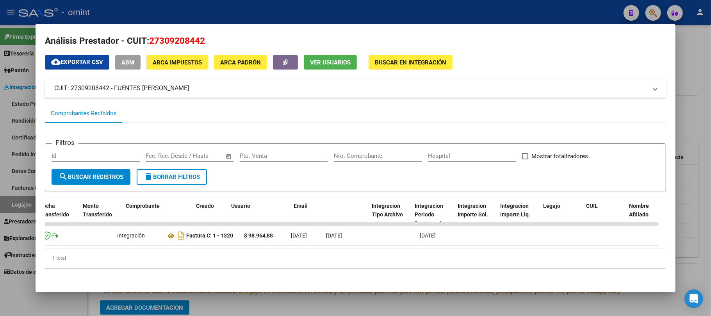
scroll to position [0, 5]
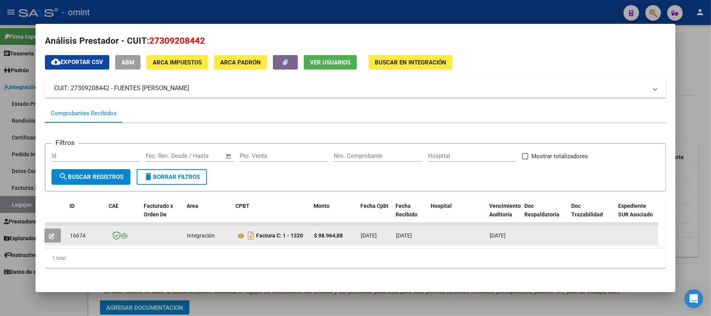
click at [60, 229] on button "button" at bounding box center [52, 235] width 18 height 14
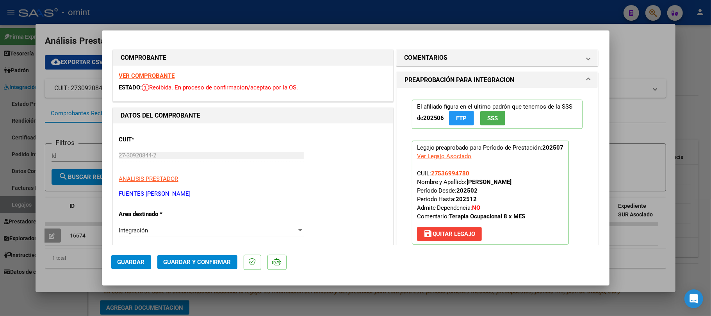
scroll to position [0, 0]
click at [150, 75] on strong "VER COMPROBANTE" at bounding box center [147, 76] width 56 height 7
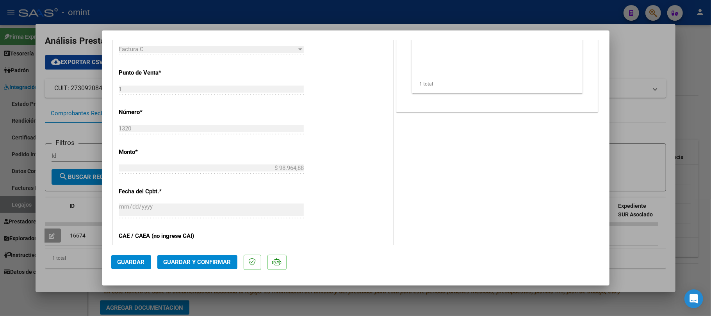
scroll to position [416, 0]
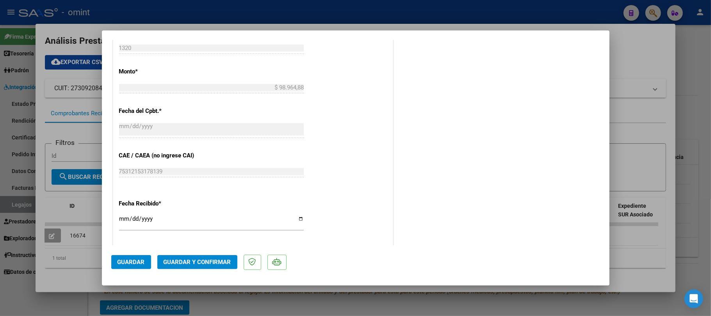
click at [201, 275] on mat-dialog-actions "Guardar Guardar y Confirmar" at bounding box center [355, 260] width 489 height 31
click at [206, 264] on span "Guardar y Confirmar" at bounding box center [198, 261] width 68 height 7
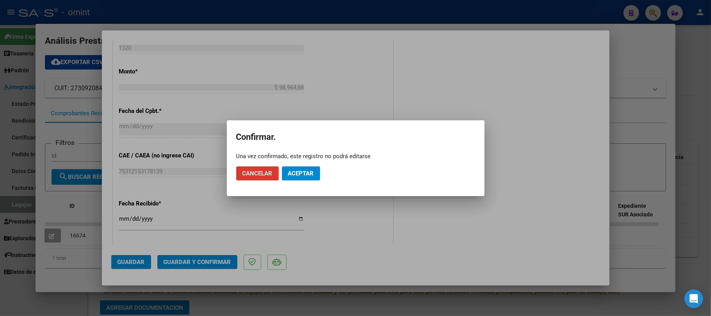
click at [308, 177] on button "Aceptar" at bounding box center [301, 173] width 38 height 14
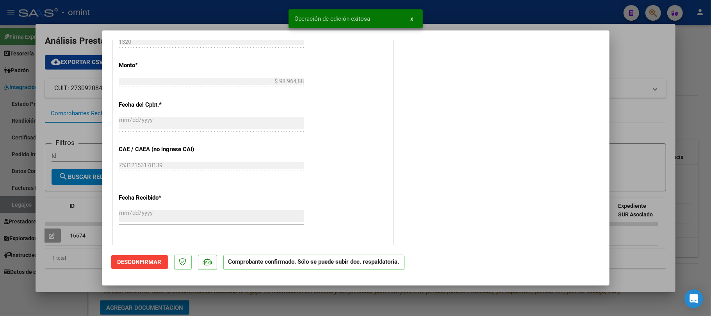
scroll to position [368, 0]
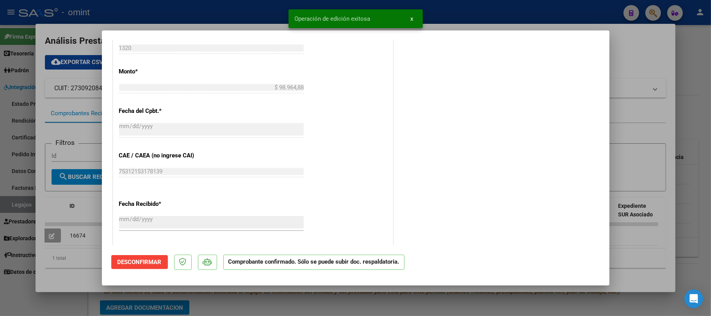
click at [86, 227] on div at bounding box center [355, 158] width 711 height 316
type input "$ 0,00"
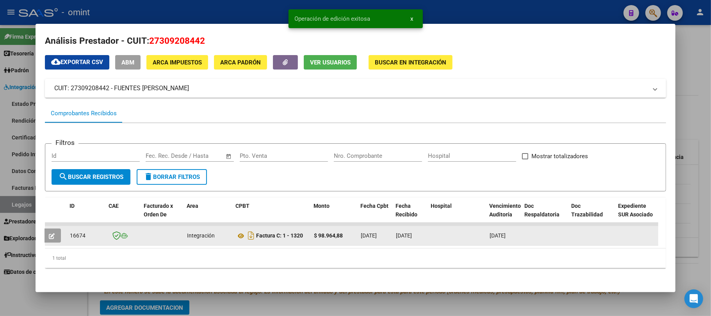
click at [80, 232] on span "16674" at bounding box center [78, 235] width 16 height 6
copy span "16674"
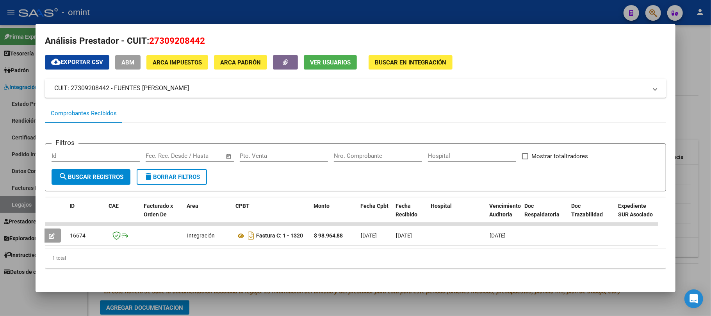
click at [180, 11] on div at bounding box center [355, 158] width 711 height 316
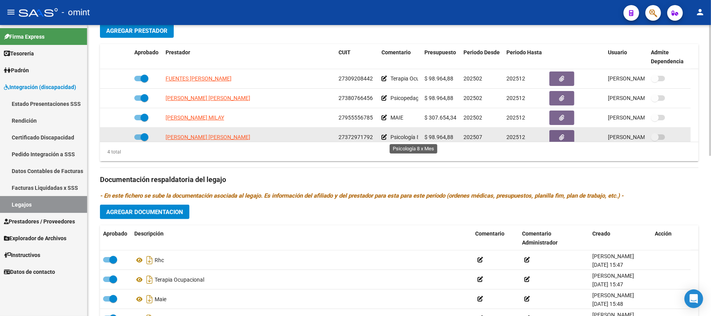
scroll to position [8, 0]
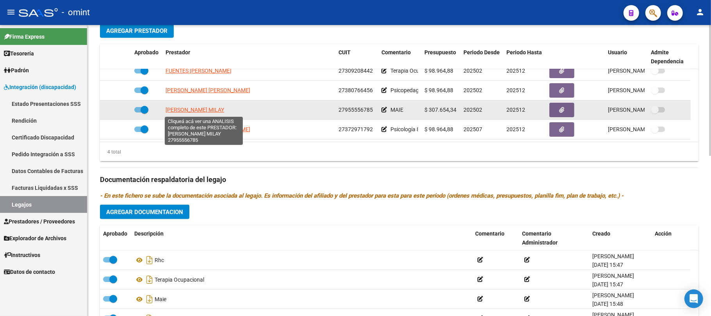
click at [208, 113] on span "AUGER IBAZETA SALMA MILAY" at bounding box center [194, 110] width 59 height 6
type textarea "27955556785"
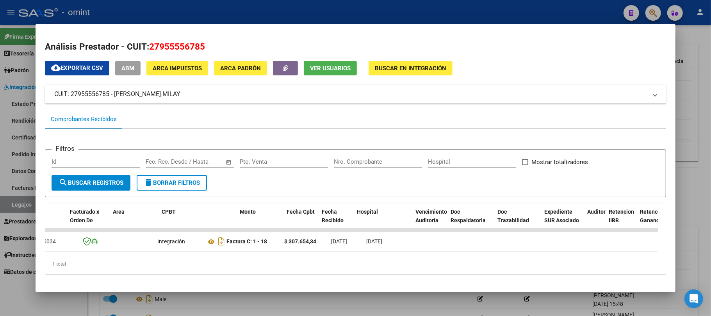
scroll to position [0, 0]
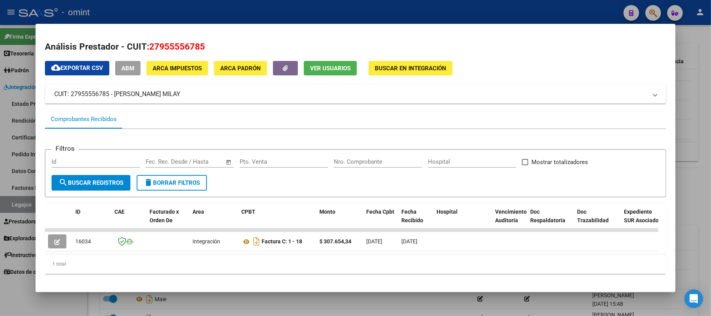
click at [178, 11] on div at bounding box center [355, 158] width 711 height 316
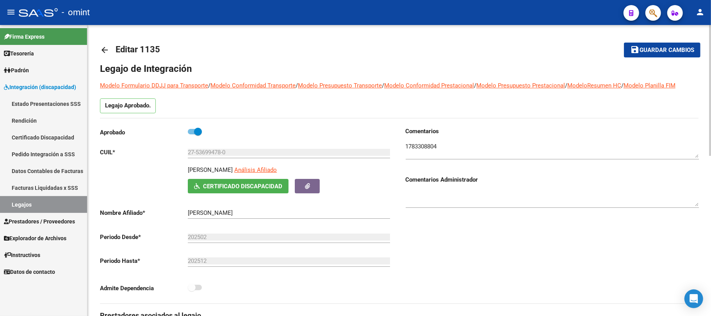
click at [103, 49] on mat-icon "arrow_back" at bounding box center [104, 49] width 9 height 9
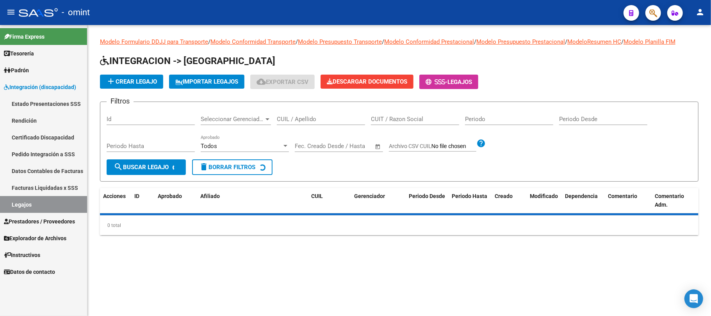
click at [308, 119] on input "CUIL / Apellido" at bounding box center [321, 119] width 88 height 7
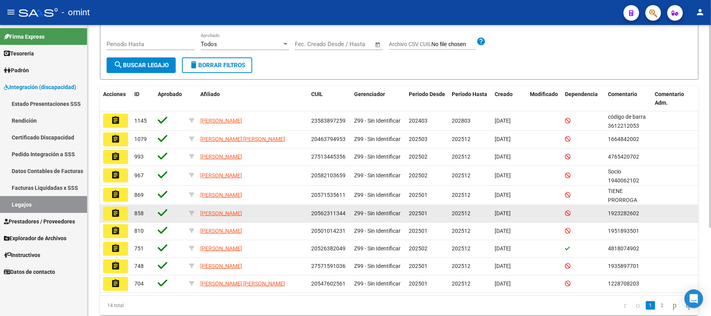
scroll to position [104, 0]
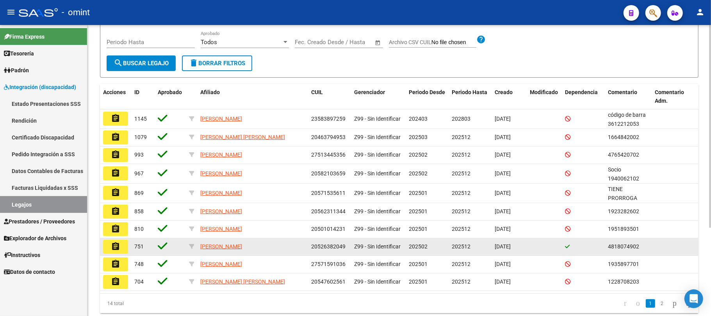
type input "mez"
click at [112, 246] on mat-icon "assignment" at bounding box center [115, 246] width 9 height 9
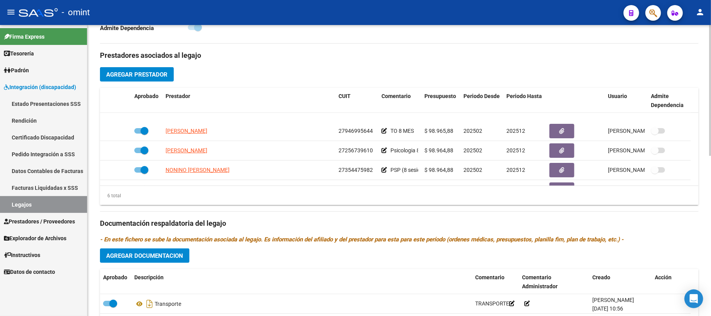
scroll to position [47, 0]
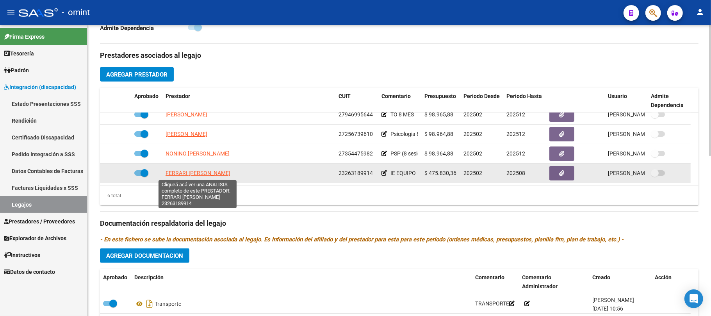
click at [190, 176] on span "FERRARI CARINA LEONOR" at bounding box center [197, 173] width 65 height 6
type textarea "23263189914"
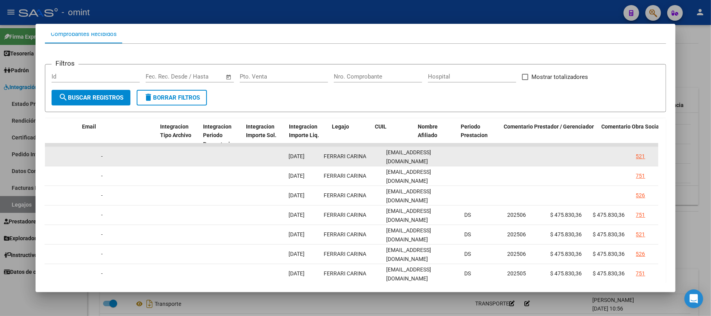
scroll to position [0, 0]
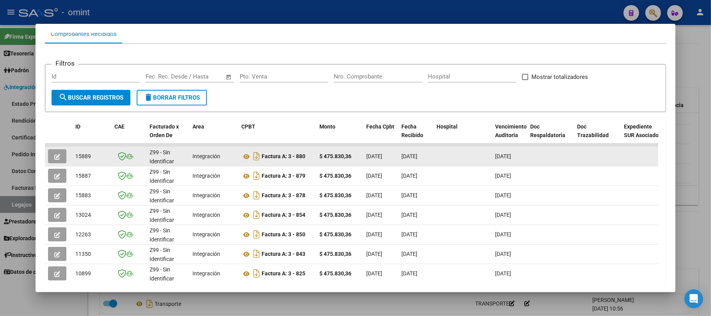
drag, startPoint x: 364, startPoint y: 155, endPoint x: 212, endPoint y: 153, distance: 152.6
click at [52, 153] on button "button" at bounding box center [57, 156] width 18 height 14
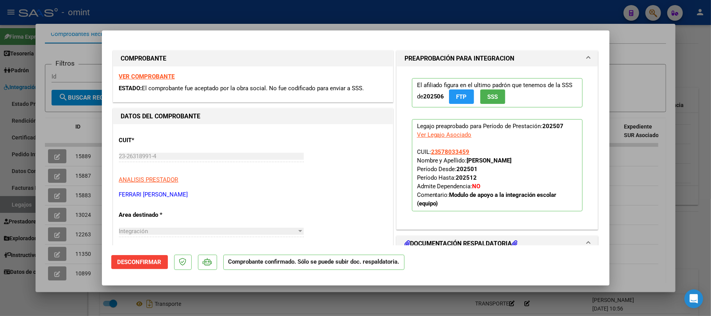
click at [201, 11] on div at bounding box center [355, 158] width 711 height 316
type input "$ 0,00"
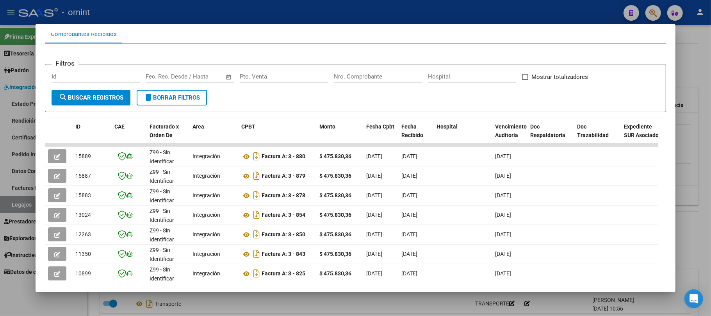
click at [204, 13] on div at bounding box center [355, 158] width 711 height 316
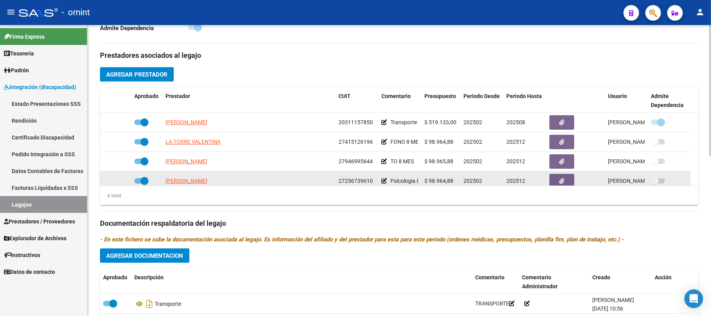
scroll to position [47, 0]
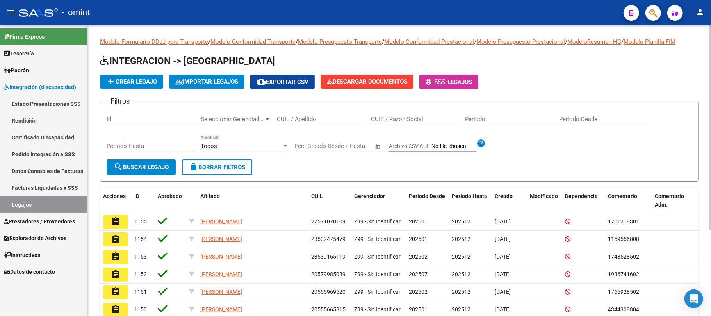
click at [308, 119] on input "CUIL / Apellido" at bounding box center [321, 119] width 88 height 7
paste input "27506272810"
type input "27506272810"
click at [137, 169] on span "search Buscar Legajo" at bounding box center [141, 167] width 55 height 7
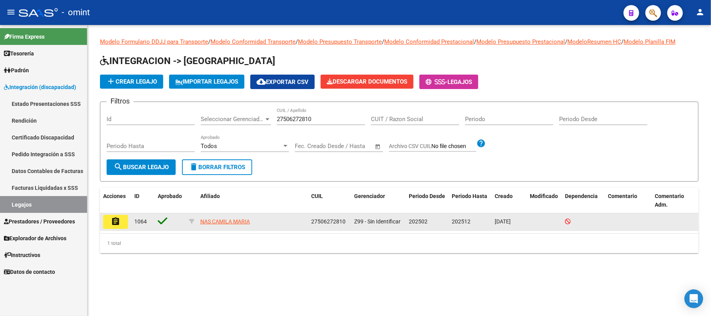
click at [113, 220] on mat-icon "assignment" at bounding box center [115, 221] width 9 height 9
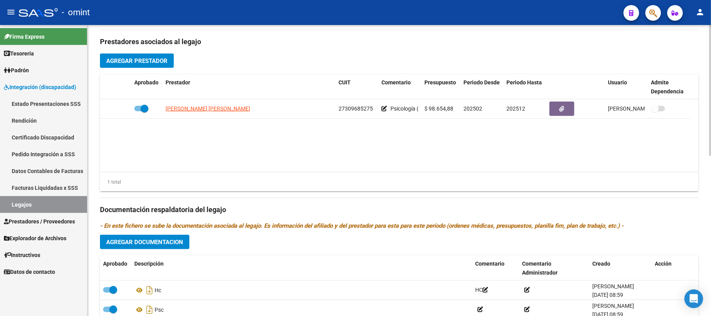
scroll to position [312, 0]
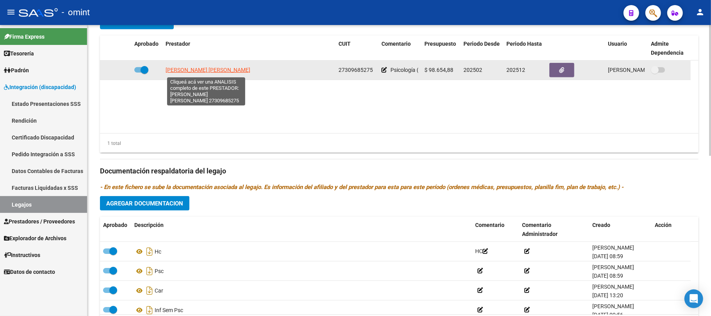
click at [194, 71] on span "PEREYRA RIBEIRO MARIA EMILIA" at bounding box center [207, 70] width 85 height 6
type textarea "27309685275"
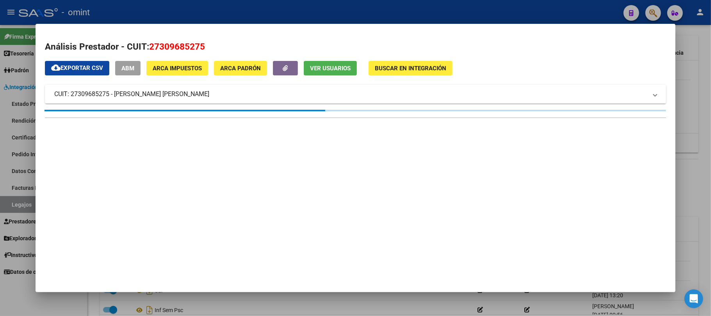
click at [219, 4] on div at bounding box center [355, 158] width 711 height 316
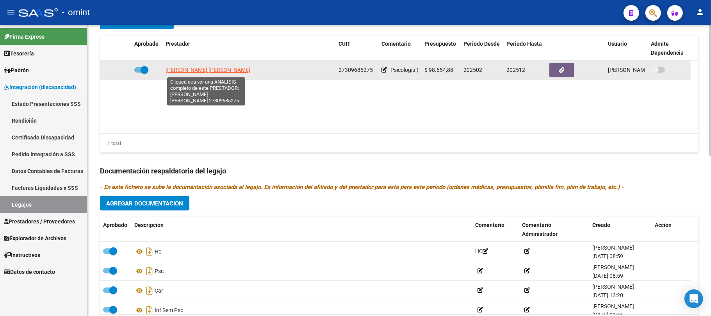
click at [211, 70] on span "PEREYRA RIBEIRO MARIA EMILIA" at bounding box center [207, 70] width 85 height 6
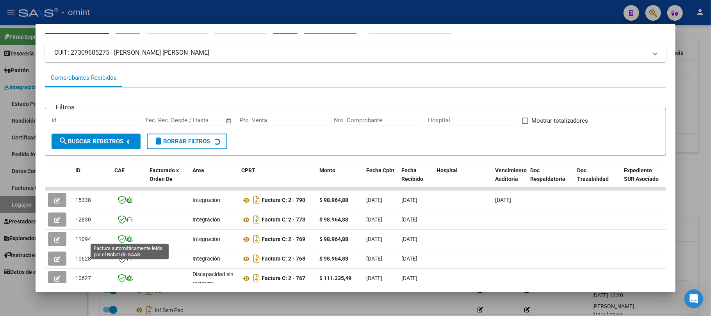
scroll to position [129, 0]
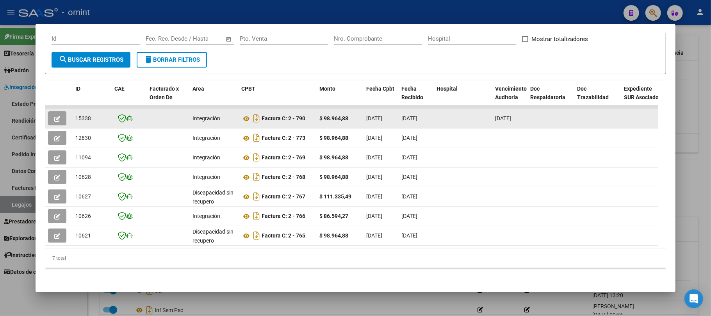
click at [53, 111] on button "button" at bounding box center [57, 118] width 18 height 14
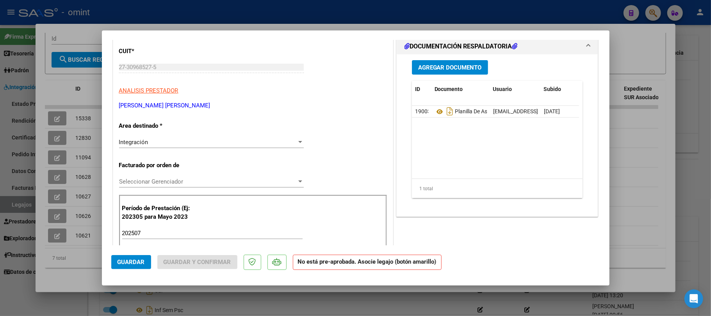
scroll to position [0, 0]
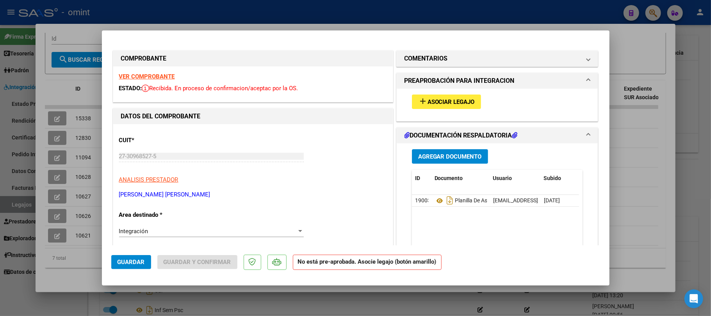
click at [422, 103] on span "add Asociar Legajo" at bounding box center [446, 101] width 57 height 7
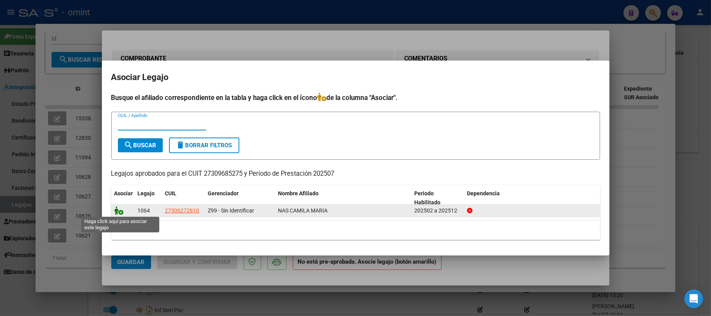
click at [118, 211] on icon at bounding box center [118, 210] width 9 height 9
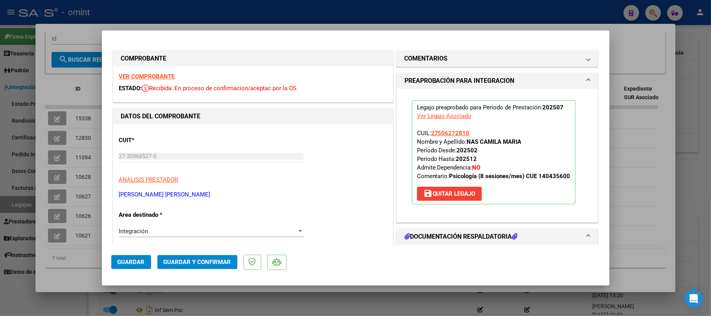
click at [154, 78] on strong "VER COMPROBANTE" at bounding box center [147, 76] width 56 height 7
click at [181, 265] on span "Guardar y Confirmar" at bounding box center [198, 261] width 68 height 7
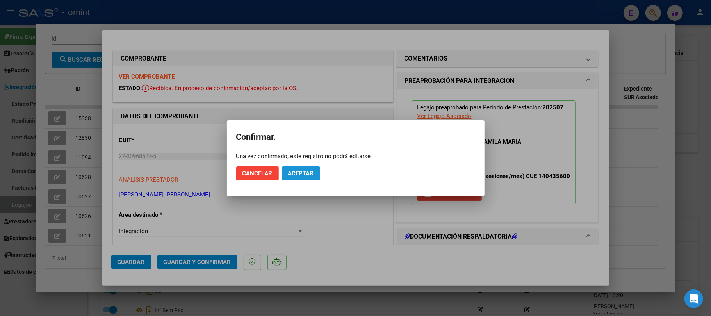
click at [297, 172] on span "Aceptar" at bounding box center [301, 173] width 26 height 7
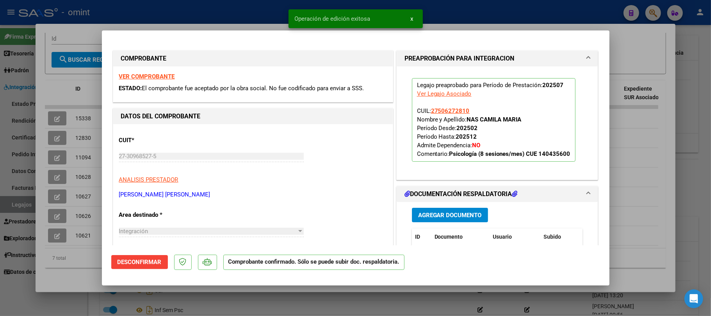
click at [82, 107] on div at bounding box center [355, 158] width 711 height 316
type input "$ 0,00"
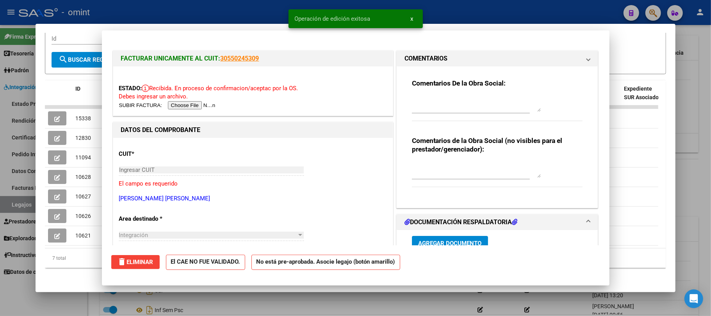
click at [82, 115] on span "15338" at bounding box center [83, 118] width 16 height 6
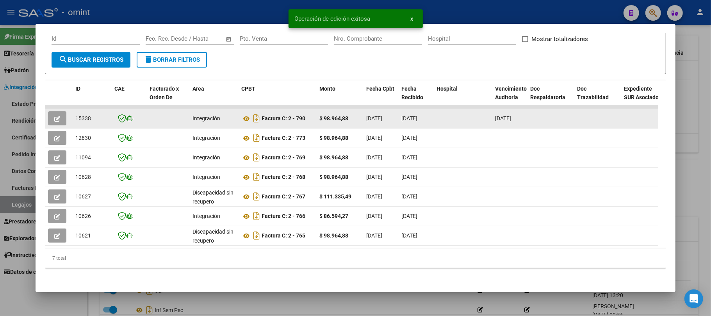
copy span "15338"
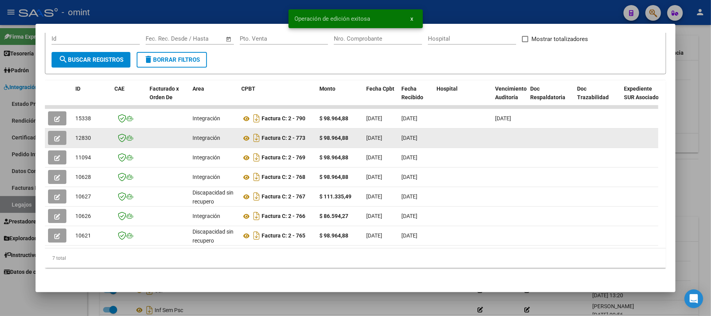
click at [58, 135] on icon "button" at bounding box center [57, 138] width 6 height 6
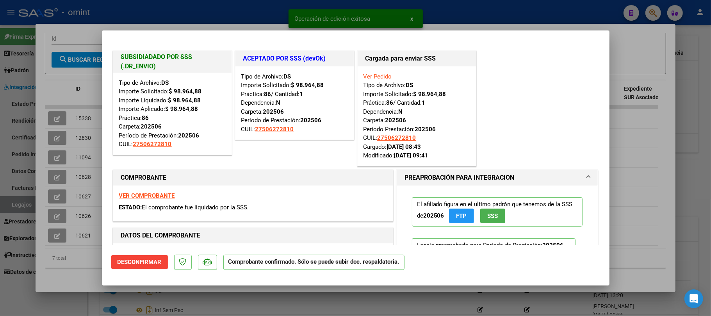
click at [174, 11] on div at bounding box center [355, 158] width 711 height 316
type input "$ 0,00"
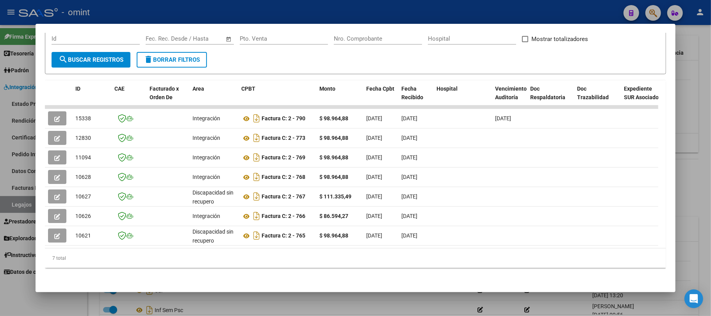
click at [222, 16] on div at bounding box center [355, 158] width 711 height 316
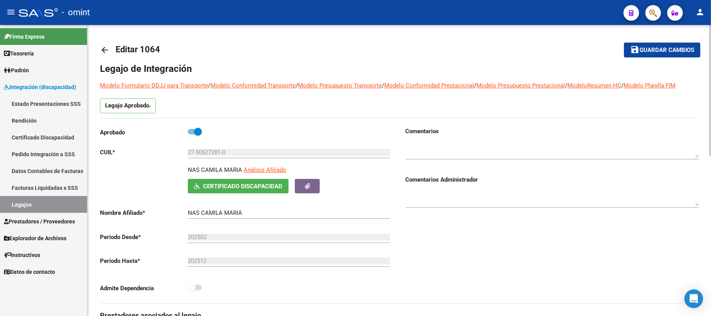
click at [101, 52] on mat-icon "arrow_back" at bounding box center [104, 49] width 9 height 9
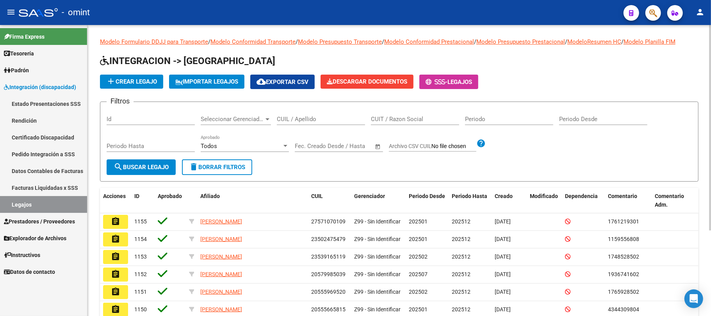
click at [293, 116] on input "CUIL / Apellido" at bounding box center [321, 119] width 88 height 7
drag, startPoint x: 291, startPoint y: 115, endPoint x: 258, endPoint y: 121, distance: 33.3
click at [258, 121] on span "Seleccionar Gerenciador" at bounding box center [232, 119] width 63 height 7
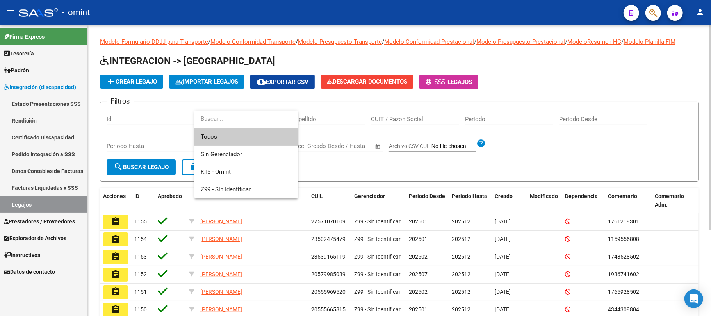
click at [300, 120] on div at bounding box center [355, 158] width 711 height 316
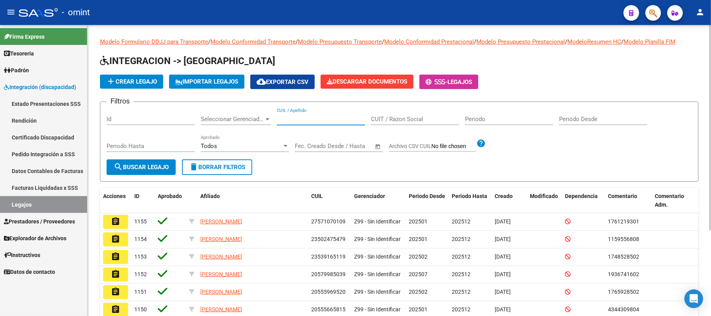
paste input "20590436667"
type input "20590436667"
drag, startPoint x: 156, startPoint y: 163, endPoint x: 191, endPoint y: 172, distance: 36.5
click at [158, 164] on span "search Buscar Legajo" at bounding box center [141, 167] width 55 height 7
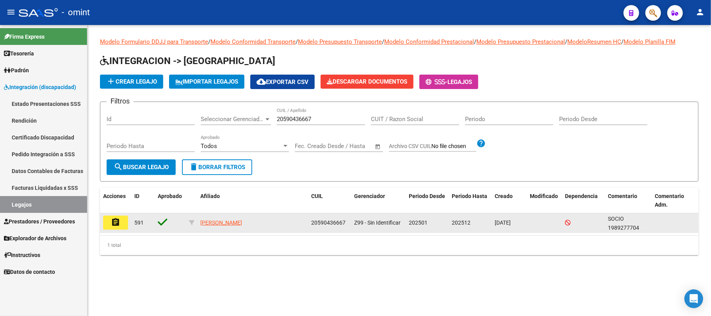
click at [122, 219] on button "assignment" at bounding box center [115, 222] width 25 height 14
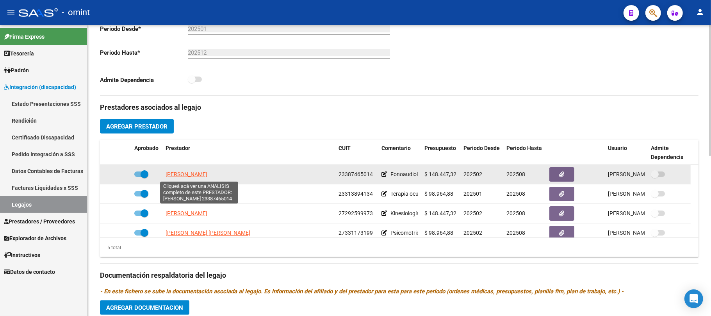
click at [191, 172] on span "MERELES MARIA VICTORIA" at bounding box center [186, 174] width 42 height 6
type textarea "23387465014"
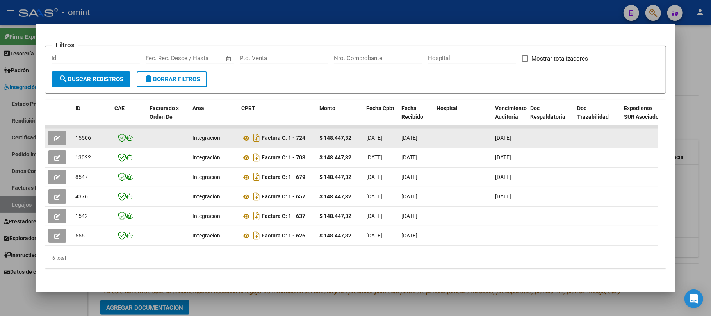
drag, startPoint x: 91, startPoint y: 128, endPoint x: 81, endPoint y: 130, distance: 10.3
click at [91, 133] on div "15506" at bounding box center [91, 137] width 33 height 9
click at [80, 135] on span "15506" at bounding box center [83, 138] width 16 height 6
click at [50, 131] on button "button" at bounding box center [57, 138] width 18 height 14
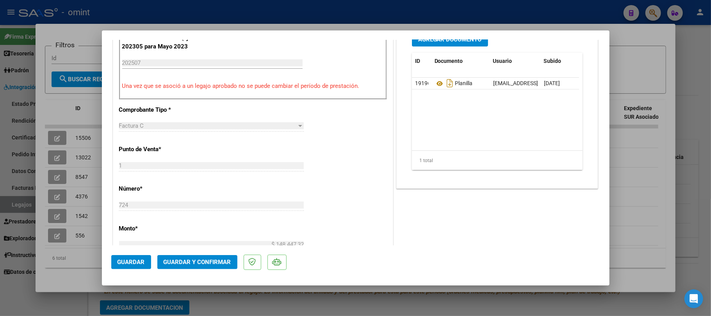
scroll to position [260, 0]
click at [206, 264] on span "Guardar y Confirmar" at bounding box center [198, 261] width 68 height 7
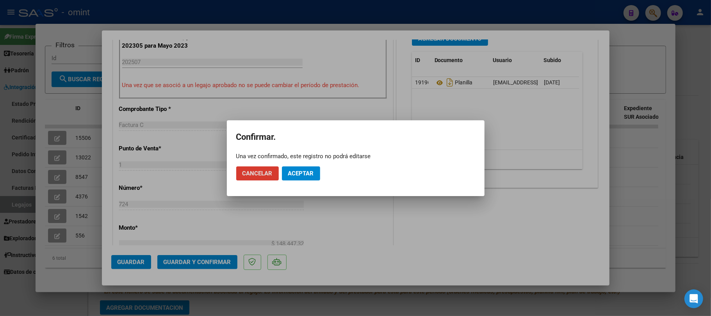
drag, startPoint x: 304, startPoint y: 167, endPoint x: 305, endPoint y: 173, distance: 6.1
click at [304, 169] on button "Aceptar" at bounding box center [301, 173] width 38 height 14
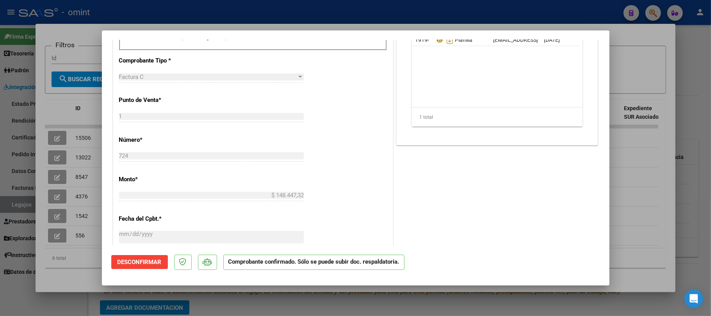
click at [91, 90] on div at bounding box center [355, 158] width 711 height 316
type input "$ 0,00"
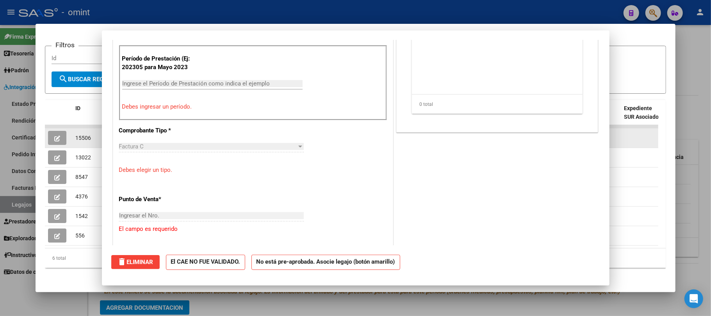
scroll to position [0, 0]
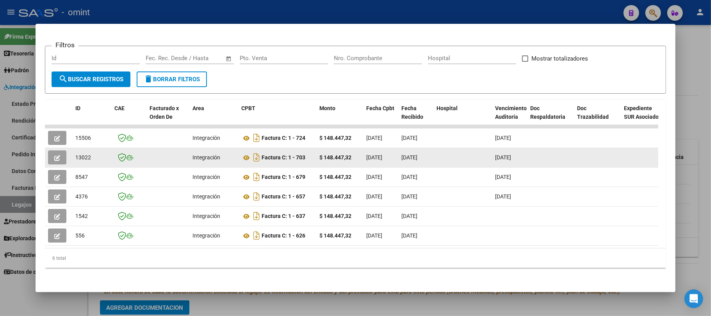
click at [85, 154] on span "13022" at bounding box center [83, 157] width 16 height 6
click at [89, 154] on span "13022" at bounding box center [83, 157] width 16 height 6
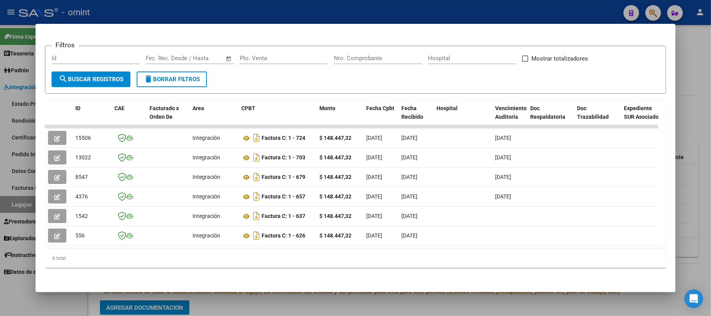
click at [96, 11] on div at bounding box center [355, 158] width 711 height 316
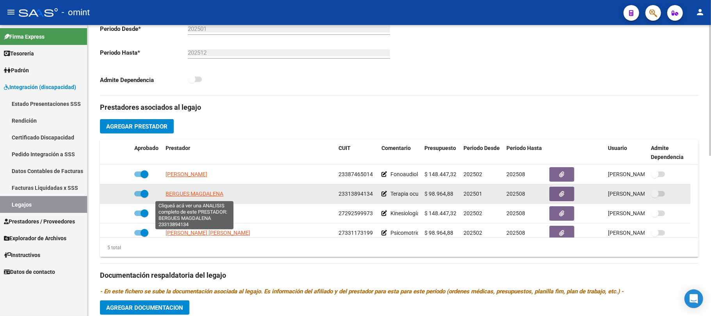
click at [190, 189] on datatable-body-cell "BERGUES MAGDALENA" at bounding box center [248, 193] width 173 height 19
click at [192, 192] on span "BERGUES MAGDALENA" at bounding box center [194, 193] width 58 height 6
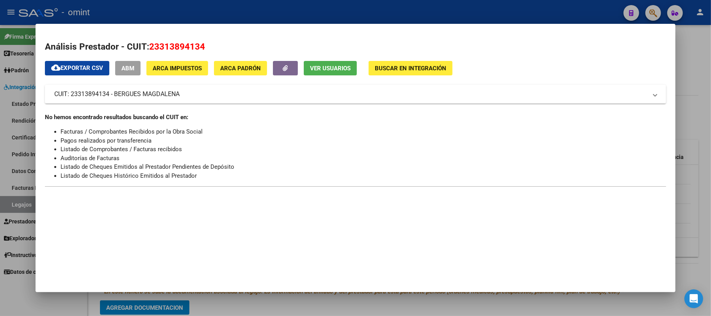
drag, startPoint x: 191, startPoint y: 9, endPoint x: 186, endPoint y: 38, distance: 29.7
click at [191, 8] on div at bounding box center [355, 158] width 711 height 316
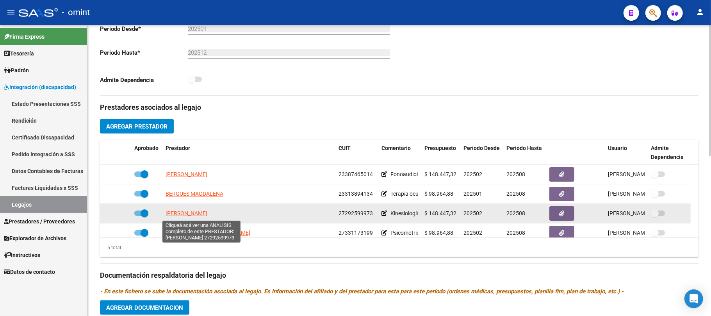
click at [197, 211] on span "FERREYRA LAURA CAROLINA" at bounding box center [186, 213] width 42 height 6
type textarea "27292599973"
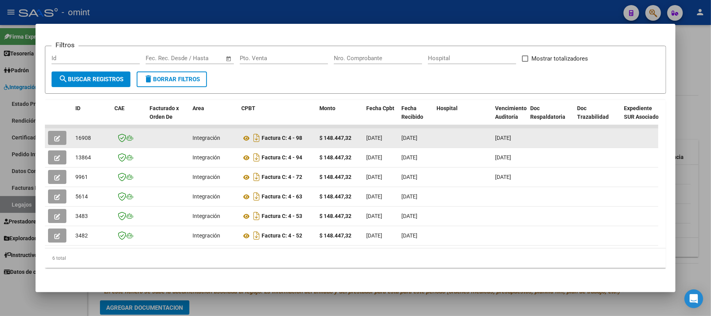
click at [53, 131] on button "button" at bounding box center [57, 138] width 18 height 14
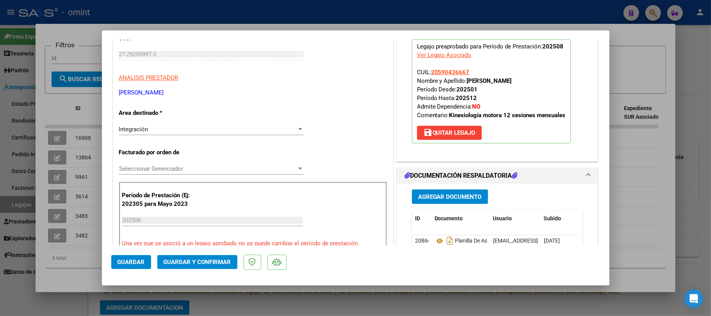
scroll to position [156, 0]
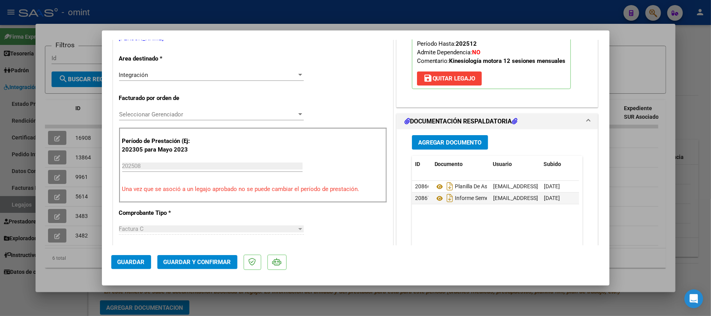
click at [157, 161] on div "202508 Ingrese el Período de Prestación como indica el ejemplo" at bounding box center [212, 166] width 180 height 12
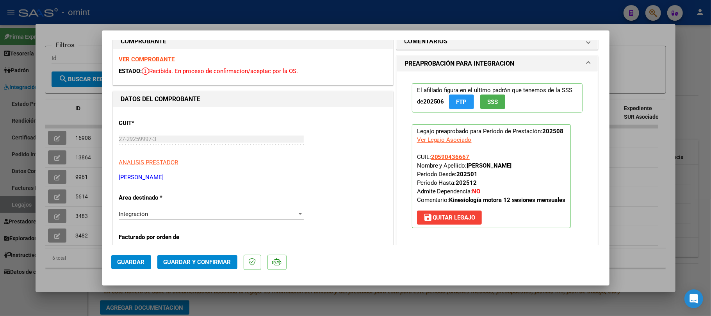
scroll to position [0, 0]
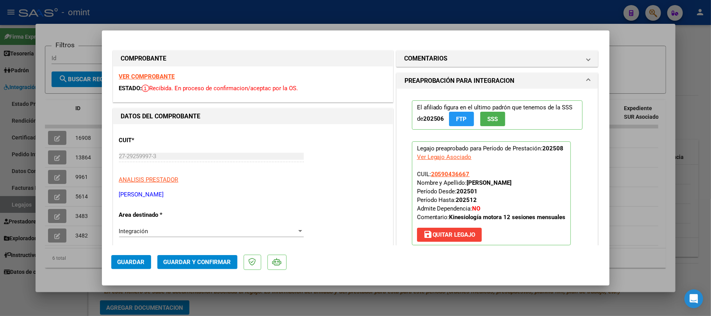
click at [441, 235] on span "save Quitar Legajo" at bounding box center [449, 234] width 52 height 7
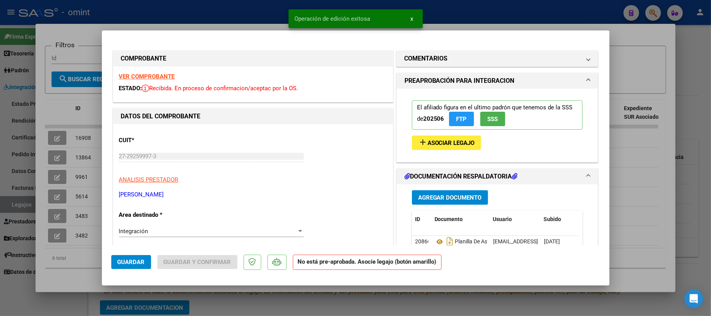
scroll to position [156, 0]
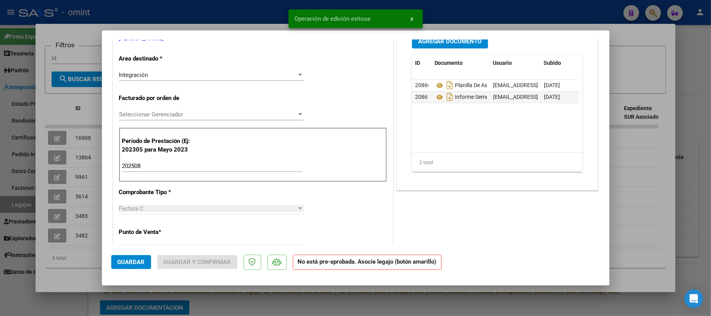
click at [149, 166] on input "202508" at bounding box center [212, 165] width 180 height 7
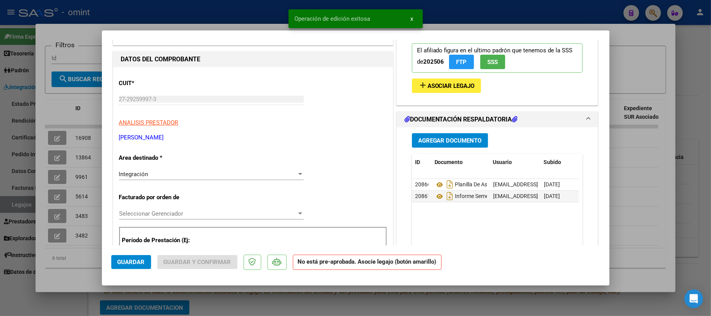
scroll to position [0, 0]
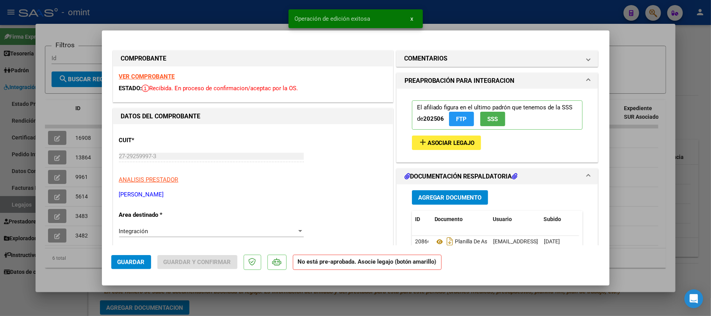
type input "202507"
click at [155, 77] on strong "VER COMPROBANTE" at bounding box center [147, 76] width 56 height 7
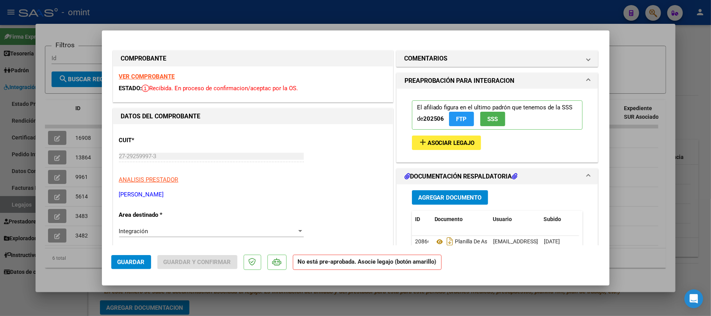
click at [446, 145] on span "Asociar Legajo" at bounding box center [450, 142] width 47 height 7
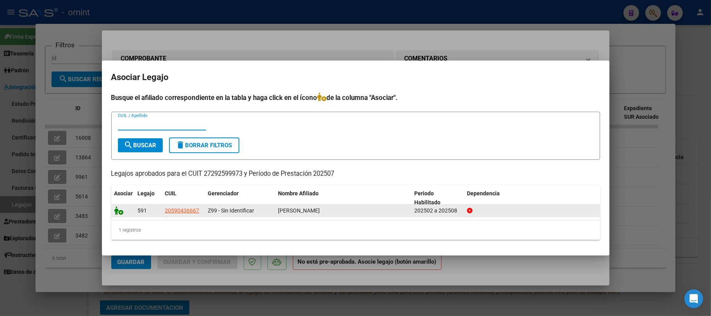
click at [118, 211] on icon at bounding box center [118, 210] width 9 height 9
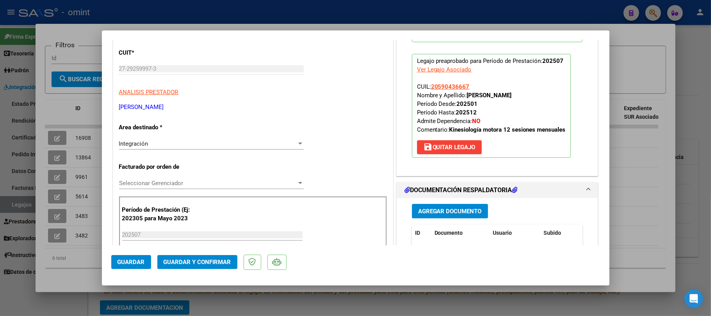
scroll to position [156, 0]
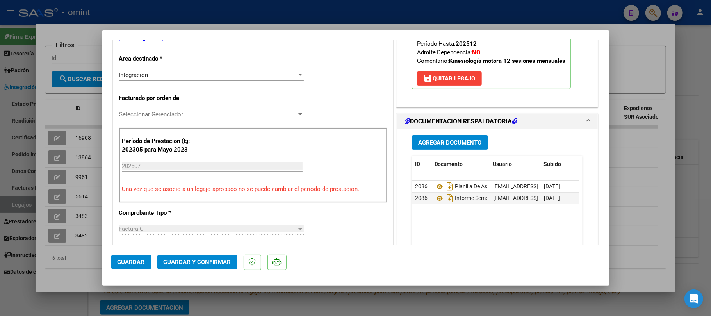
click at [205, 263] on span "Guardar y Confirmar" at bounding box center [198, 261] width 68 height 7
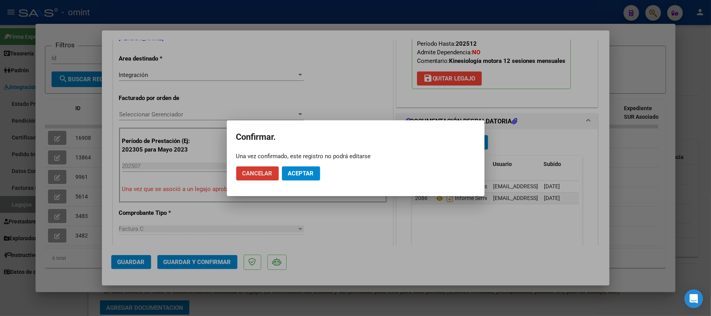
click at [305, 173] on span "Aceptar" at bounding box center [301, 173] width 26 height 7
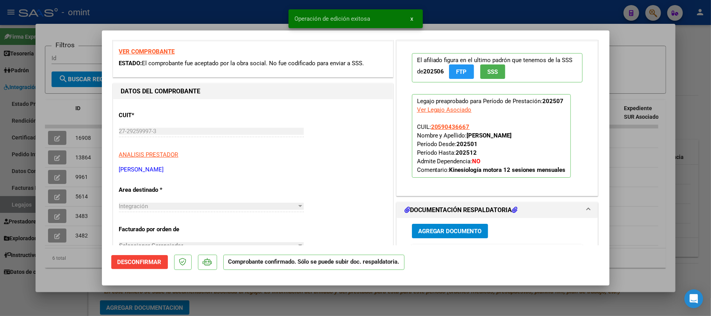
scroll to position [0, 0]
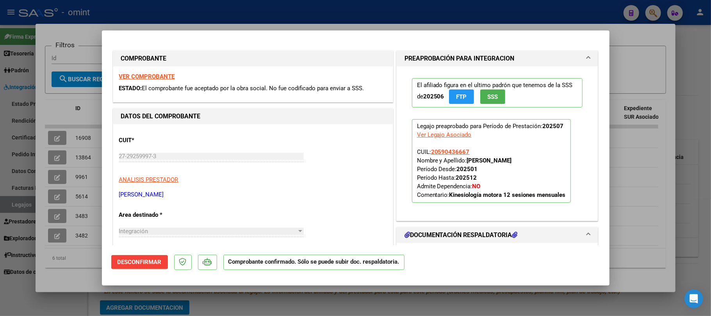
click at [60, 95] on div at bounding box center [355, 158] width 711 height 316
type input "$ 0,00"
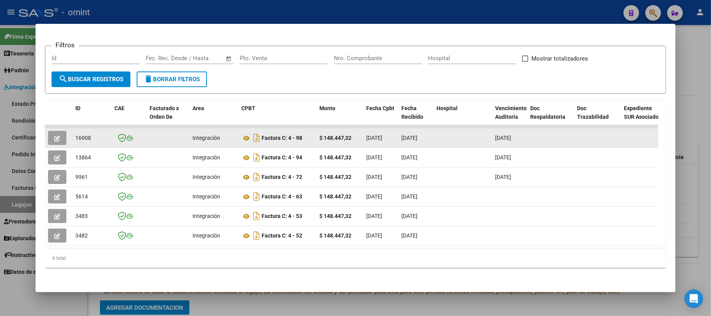
click at [78, 135] on span "16908" at bounding box center [83, 138] width 16 height 6
click at [79, 135] on span "16908" at bounding box center [83, 138] width 16 height 6
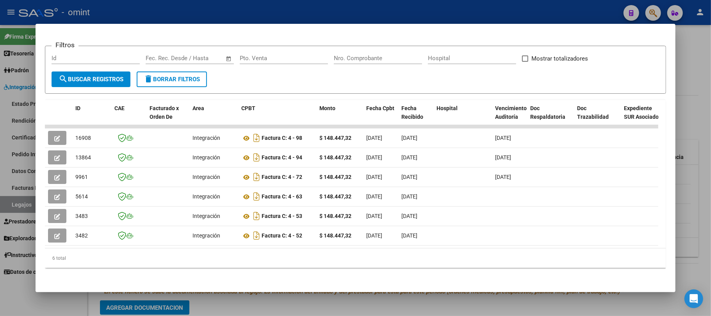
click at [202, 14] on div at bounding box center [355, 158] width 711 height 316
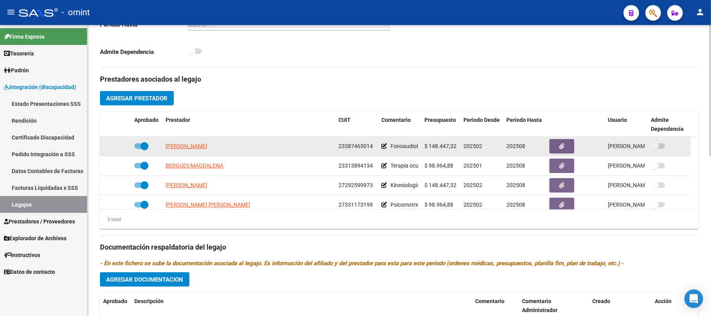
scroll to position [260, 0]
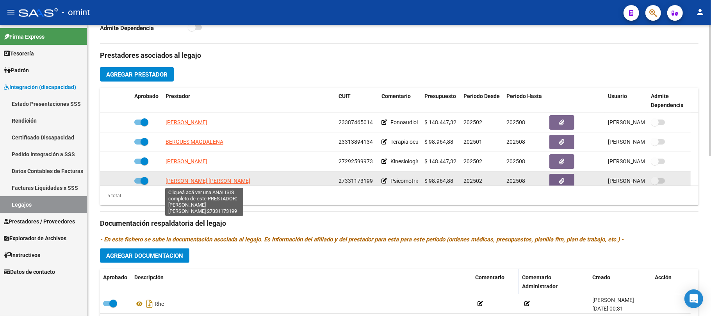
click at [215, 182] on span "CHINCOLLA MARIA FERNANDA" at bounding box center [207, 181] width 85 height 6
type textarea "27331173199"
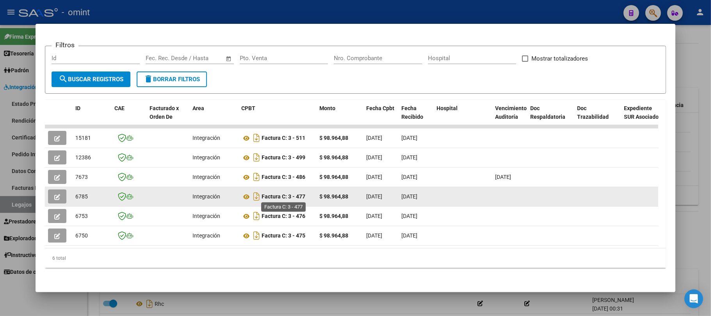
scroll to position [111, 0]
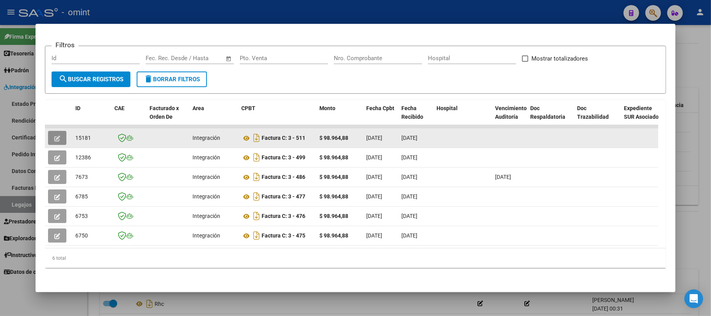
click at [59, 135] on icon "button" at bounding box center [57, 138] width 6 height 6
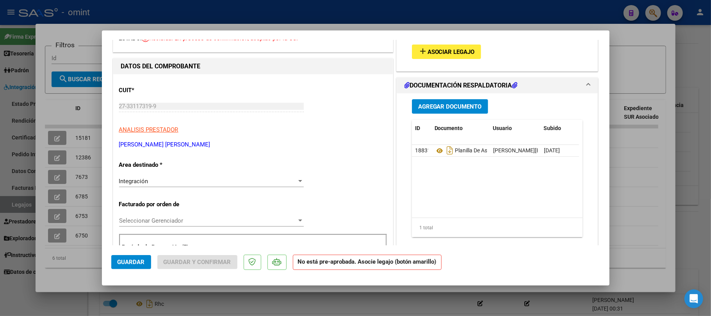
scroll to position [0, 0]
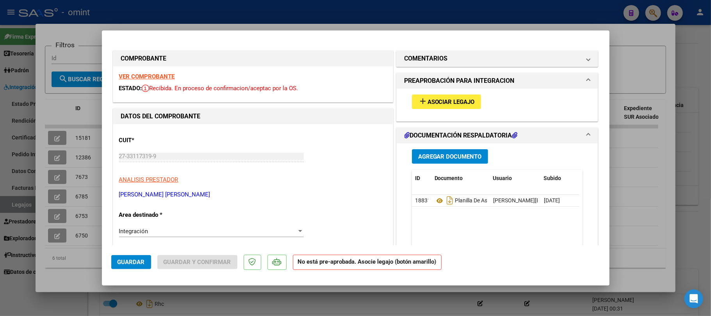
click at [155, 77] on strong "VER COMPROBANTE" at bounding box center [147, 76] width 56 height 7
click at [455, 94] on div "add Asociar Legajo" at bounding box center [497, 102] width 183 height 26
click at [445, 106] on button "add Asociar Legajo" at bounding box center [446, 101] width 69 height 14
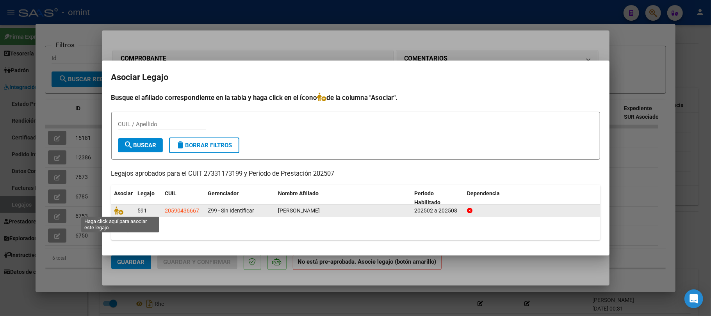
drag, startPoint x: 120, startPoint y: 209, endPoint x: 128, endPoint y: 211, distance: 8.3
click at [121, 209] on icon at bounding box center [118, 210] width 9 height 9
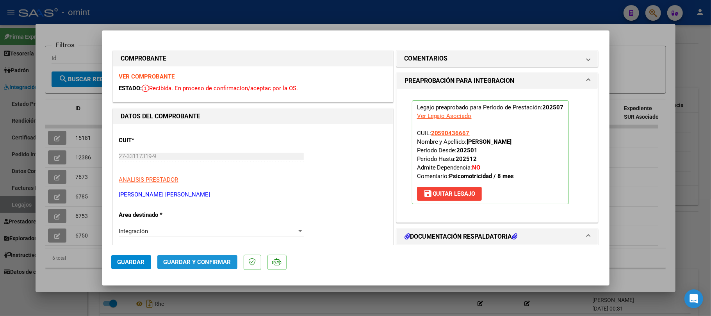
click at [202, 262] on span "Guardar y Confirmar" at bounding box center [198, 261] width 68 height 7
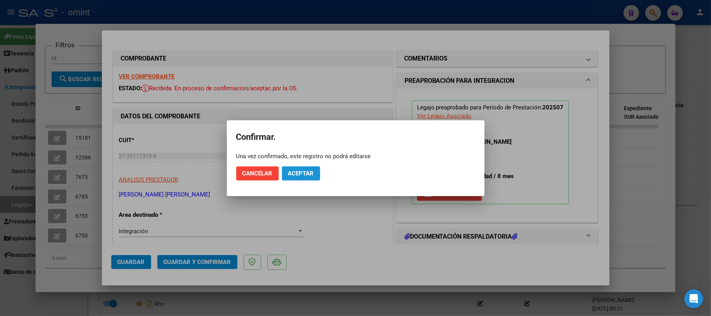
click at [297, 171] on span "Aceptar" at bounding box center [301, 173] width 26 height 7
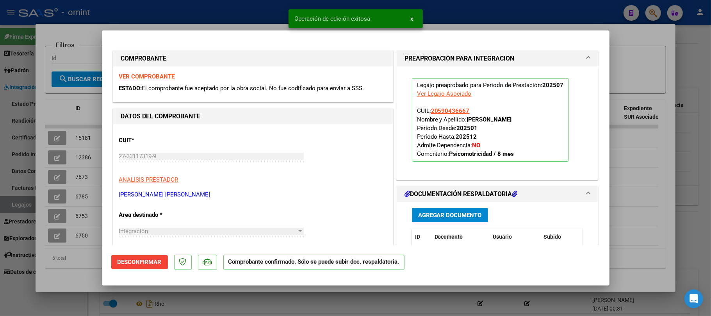
click at [81, 129] on div at bounding box center [355, 158] width 711 height 316
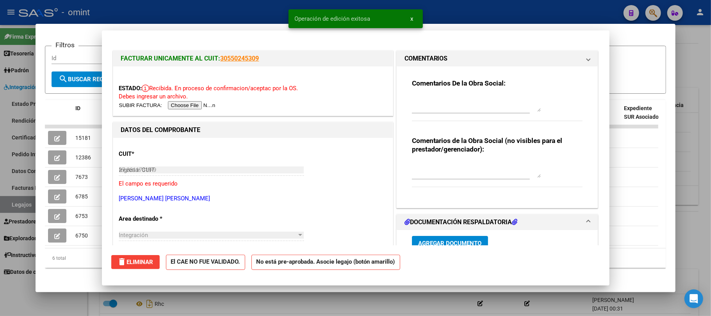
type input "$ 0,00"
click at [81, 135] on span "15181" at bounding box center [83, 138] width 16 height 6
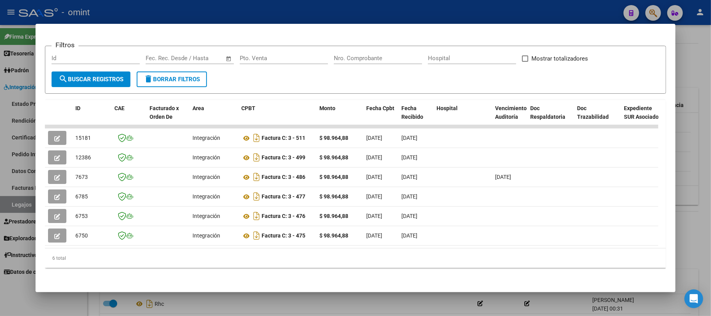
click at [269, 11] on div at bounding box center [355, 158] width 711 height 316
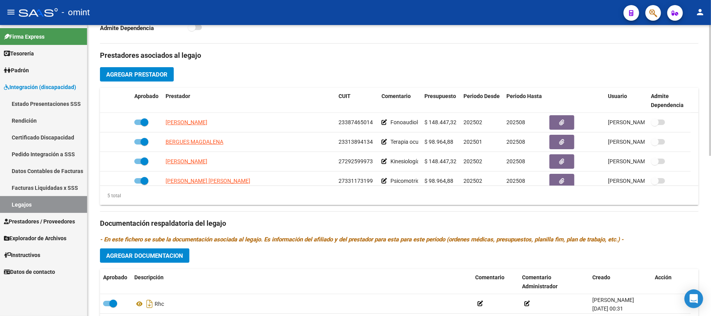
drag, startPoint x: 690, startPoint y: 138, endPoint x: 691, endPoint y: 149, distance: 11.3
click at [691, 149] on datatable-body "MERELES MARIA VICTORIA 23387465014 Fonoaudiología 12 sesiones mensuales $ 148.4…" at bounding box center [399, 149] width 598 height 73
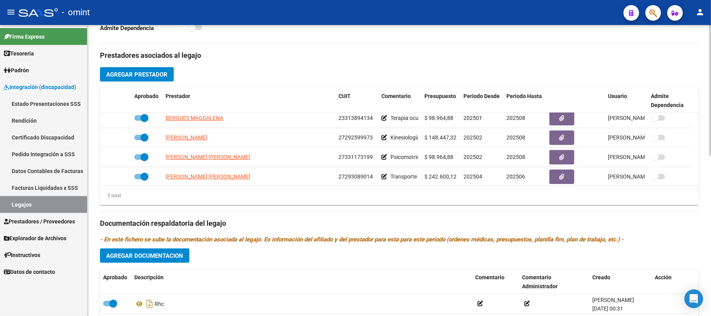
scroll to position [27, 0]
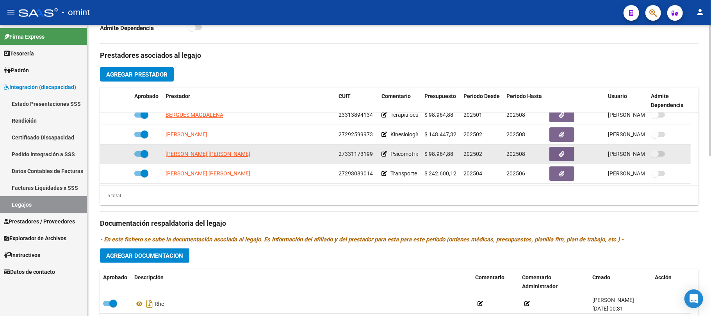
click at [205, 159] on datatable-body-cell "CHINCOLLA MARIA FERNANDA" at bounding box center [248, 153] width 173 height 19
drag, startPoint x: 208, startPoint y: 158, endPoint x: 216, endPoint y: 160, distance: 7.6
click at [210, 158] on app-link-go-to "CHINCOLLA MARIA FERNANDA" at bounding box center [207, 153] width 85 height 9
click at [216, 155] on span "CHINCOLLA MARIA FERNANDA" at bounding box center [207, 154] width 85 height 6
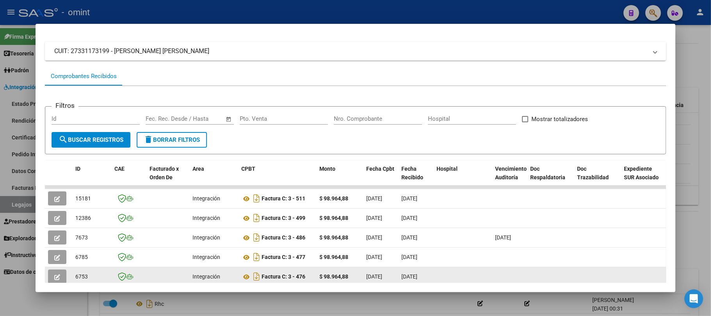
scroll to position [104, 0]
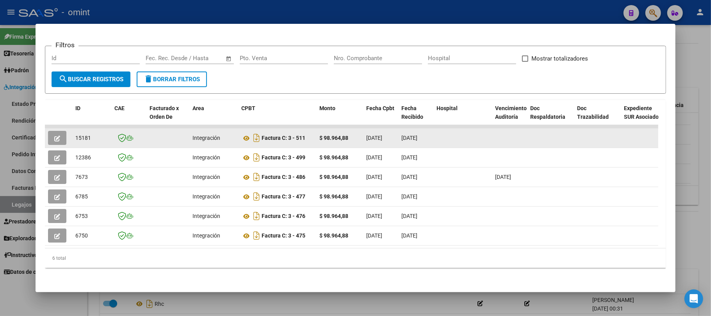
click at [82, 135] on span "15181" at bounding box center [83, 138] width 16 height 6
click at [80, 136] on span "15181" at bounding box center [83, 138] width 16 height 6
click at [54, 138] on button "button" at bounding box center [57, 138] width 18 height 14
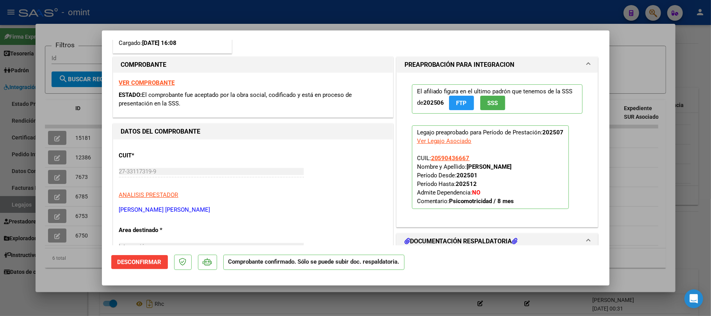
click at [91, 18] on div at bounding box center [355, 158] width 711 height 316
type input "$ 0,00"
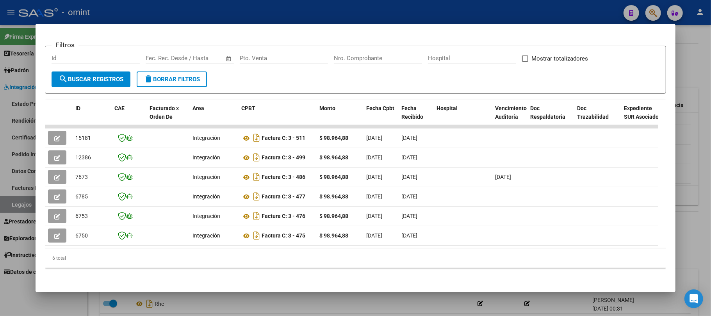
drag, startPoint x: 116, startPoint y: 10, endPoint x: 120, endPoint y: 10, distance: 4.3
click at [117, 10] on div at bounding box center [355, 158] width 711 height 316
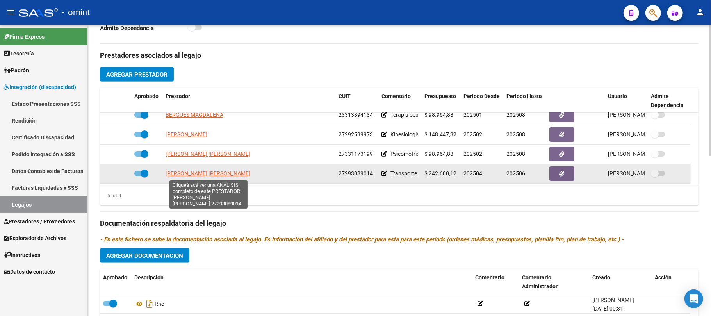
click at [193, 174] on span "URBINA GUADALUPE DEL CARMEN" at bounding box center [207, 173] width 85 height 6
type textarea "27293089014"
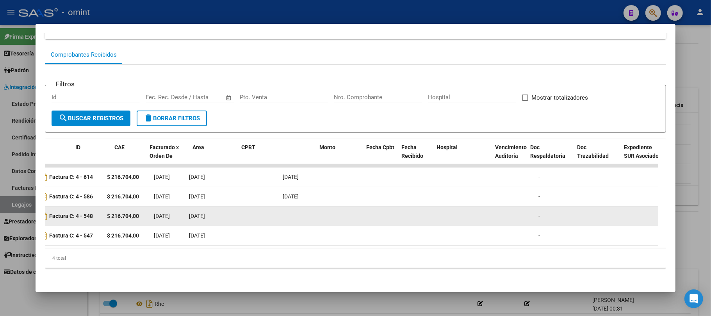
scroll to position [0, 0]
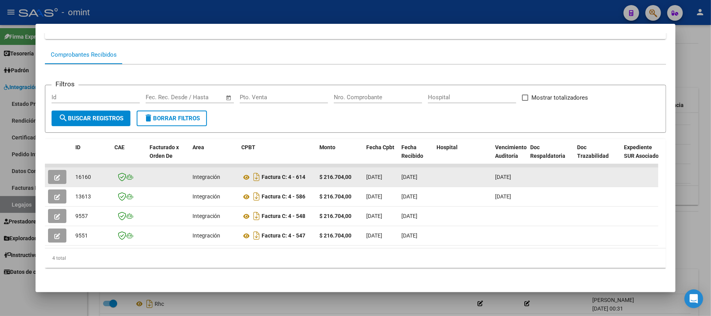
click at [59, 174] on icon "button" at bounding box center [57, 177] width 6 height 6
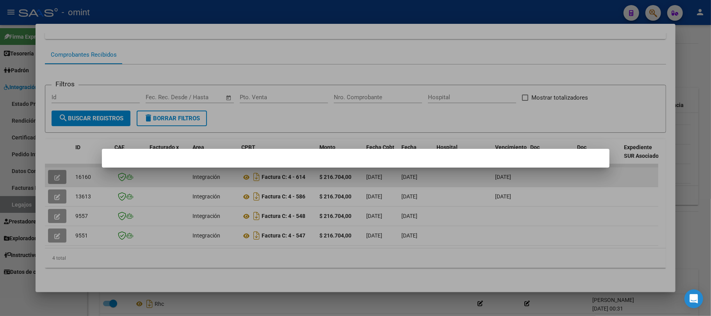
click at [59, 167] on div at bounding box center [355, 158] width 711 height 316
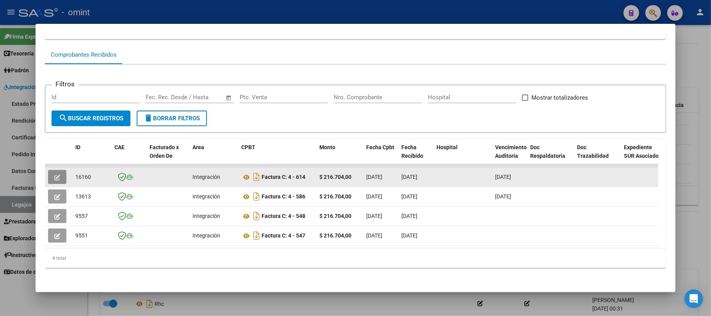
click at [53, 170] on button "button" at bounding box center [57, 177] width 18 height 14
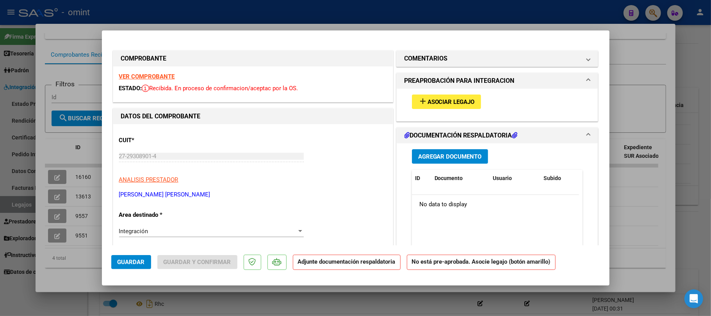
click at [419, 102] on mat-icon "add" at bounding box center [422, 100] width 9 height 9
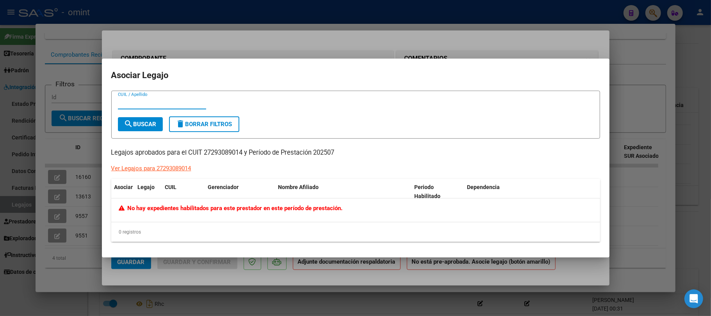
click at [212, 39] on div at bounding box center [355, 158] width 711 height 316
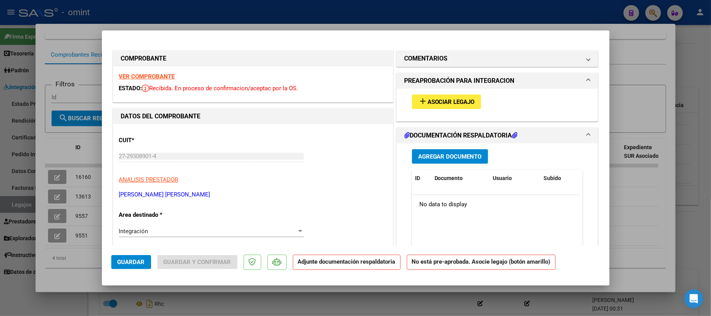
click at [211, 16] on div at bounding box center [355, 158] width 711 height 316
type input "$ 0,00"
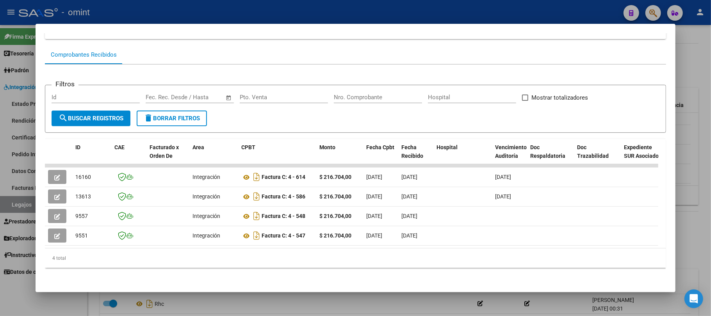
click at [206, 14] on div at bounding box center [355, 158] width 711 height 316
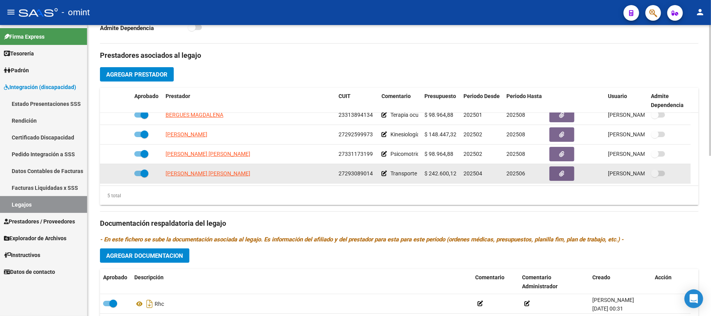
click at [145, 173] on span at bounding box center [144, 173] width 8 height 8
click at [138, 176] on input "checkbox" at bounding box center [138, 176] width 0 height 0
checkbox input "false"
click at [120, 172] on icon at bounding box center [119, 173] width 5 height 5
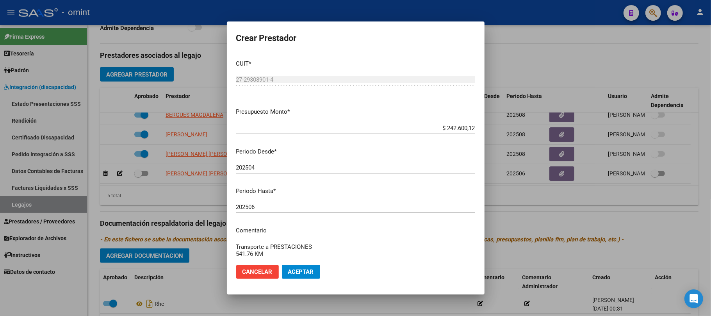
click at [262, 205] on div "202506 Ingresar el periodo" at bounding box center [355, 207] width 239 height 12
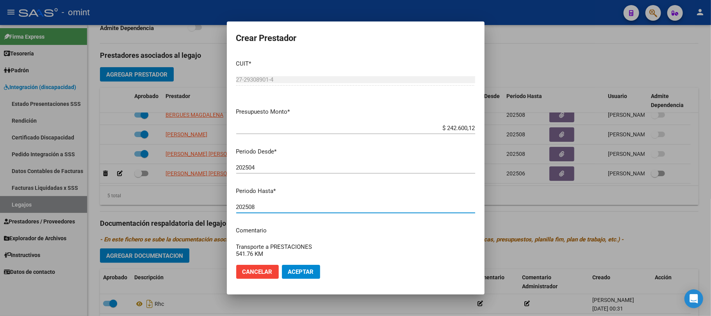
type input "202508"
click at [305, 269] on span "Aceptar" at bounding box center [301, 271] width 26 height 7
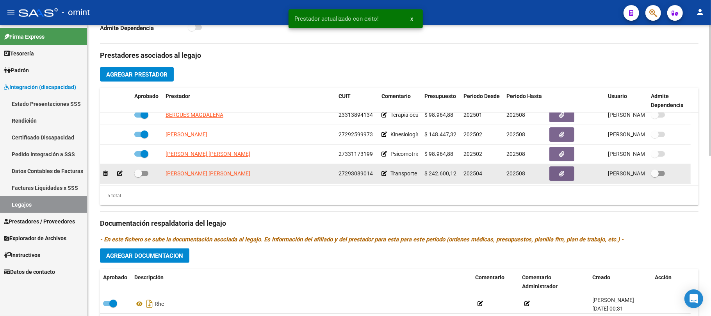
click at [141, 174] on span at bounding box center [138, 173] width 8 height 8
click at [138, 176] on input "checkbox" at bounding box center [138, 176] width 0 height 0
checkbox input "true"
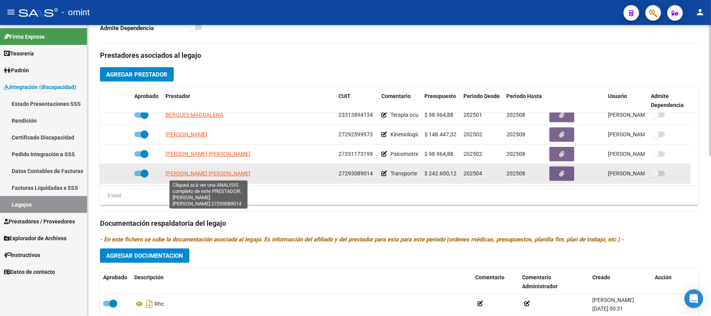
click at [192, 175] on span "URBINA GUADALUPE DEL CARMEN" at bounding box center [207, 173] width 85 height 6
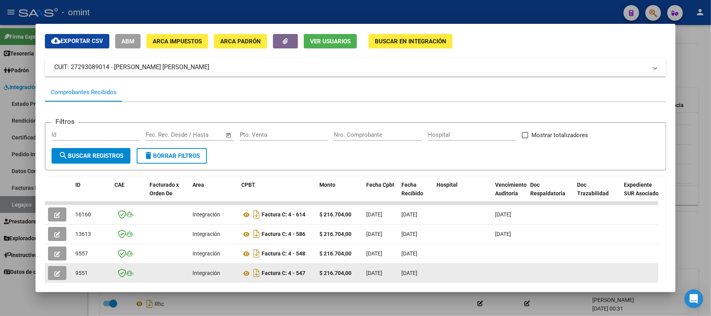
scroll to position [70, 0]
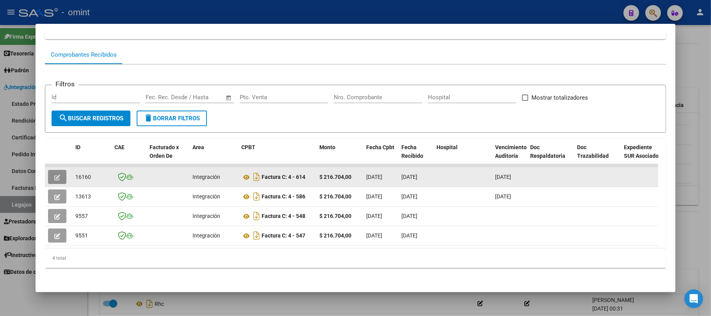
click at [62, 170] on button "button" at bounding box center [57, 177] width 18 height 14
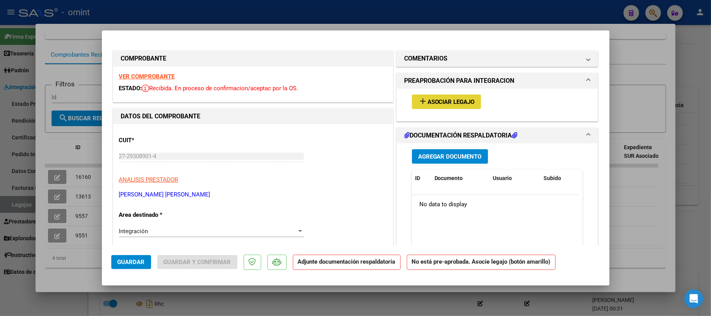
click at [439, 104] on span "Asociar Legajo" at bounding box center [450, 101] width 47 height 7
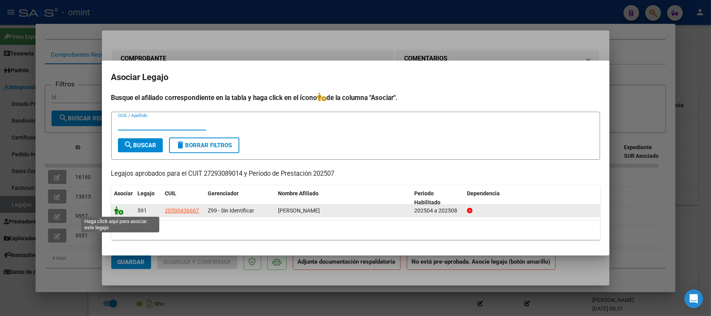
click at [116, 206] on icon at bounding box center [118, 210] width 9 height 9
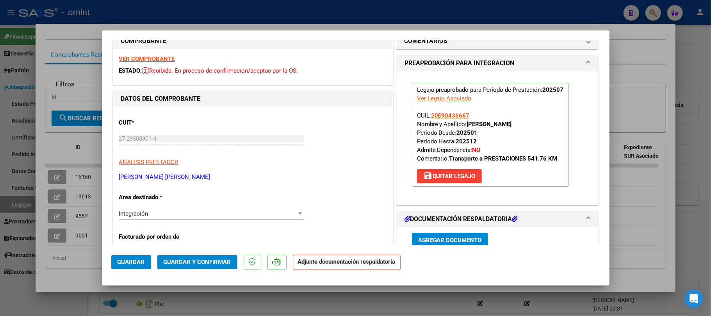
scroll to position [0, 0]
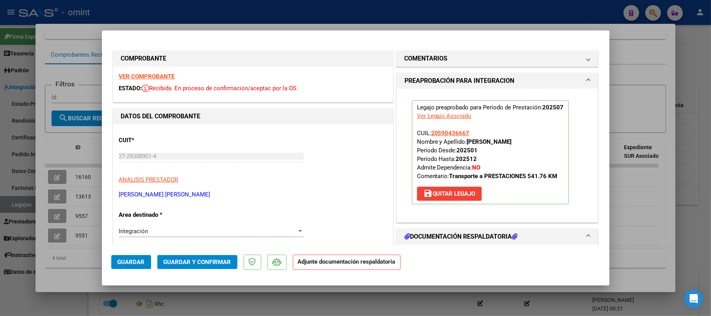
drag, startPoint x: 156, startPoint y: 72, endPoint x: 155, endPoint y: 76, distance: 4.2
click at [156, 73] on div "VER COMPROBANTE ESTADO: Recibida. En proceso de confirmacion/aceptac por la OS." at bounding box center [252, 84] width 279 height 36
click at [155, 77] on strong "VER COMPROBANTE" at bounding box center [147, 76] width 56 height 7
click at [191, 263] on span "Guardar y Confirmar" at bounding box center [198, 261] width 68 height 7
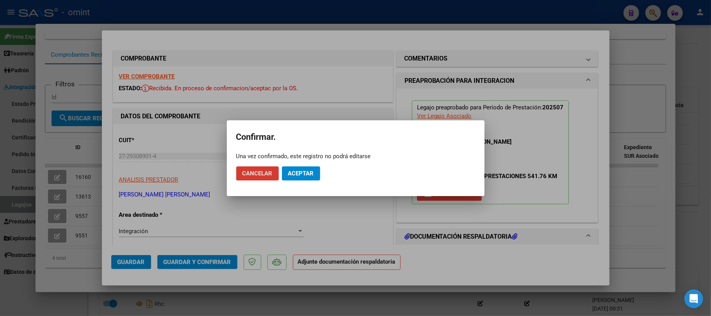
click at [255, 171] on span "Cancelar" at bounding box center [257, 173] width 30 height 7
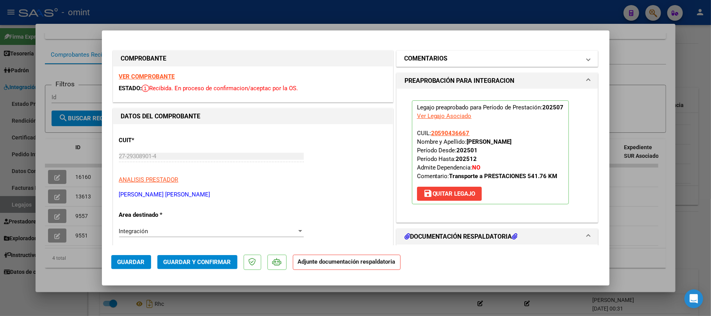
click at [444, 52] on mat-expansion-panel-header "COMENTARIOS" at bounding box center [497, 59] width 201 height 16
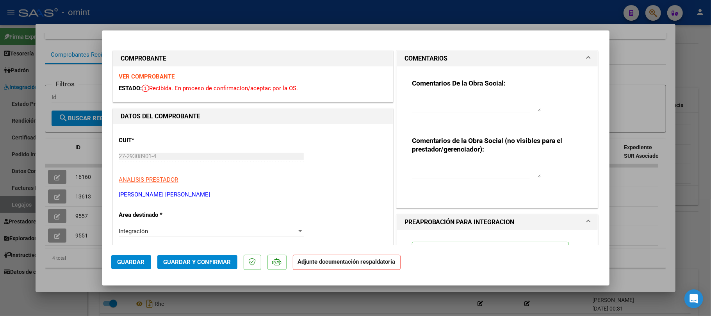
click at [439, 96] on textarea at bounding box center [476, 104] width 129 height 16
type textarea "Estimada, falta cargar planilla de asistencia. por favor cargarla lo antes posi…"
click at [134, 260] on span "Guardar" at bounding box center [130, 261] width 27 height 7
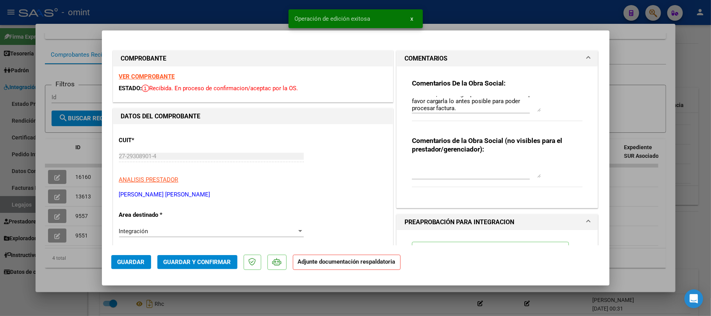
click at [234, 20] on div at bounding box center [355, 158] width 711 height 316
type input "$ 0,00"
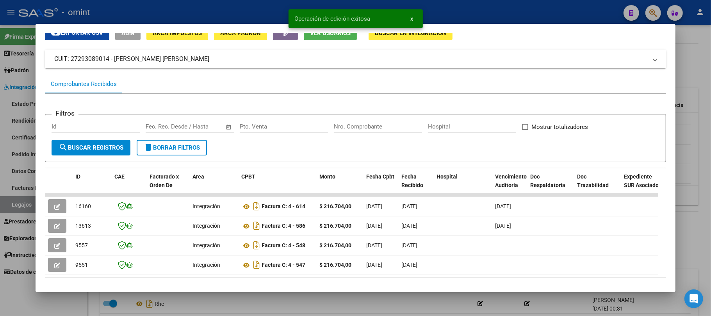
scroll to position [18, 0]
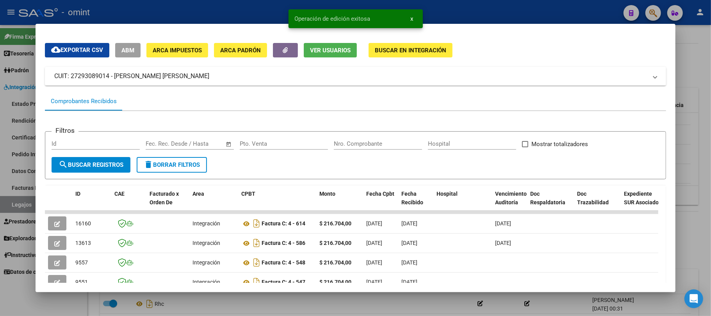
click at [253, 8] on div at bounding box center [355, 158] width 711 height 316
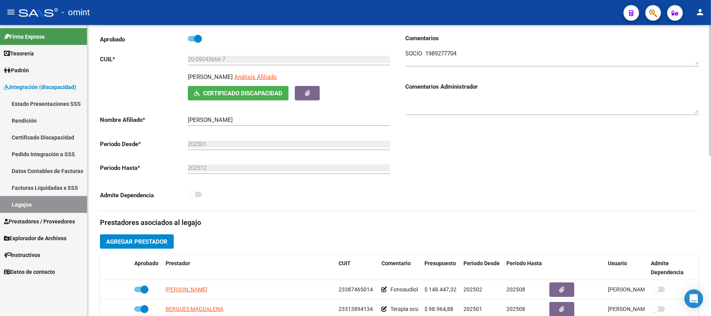
scroll to position [0, 0]
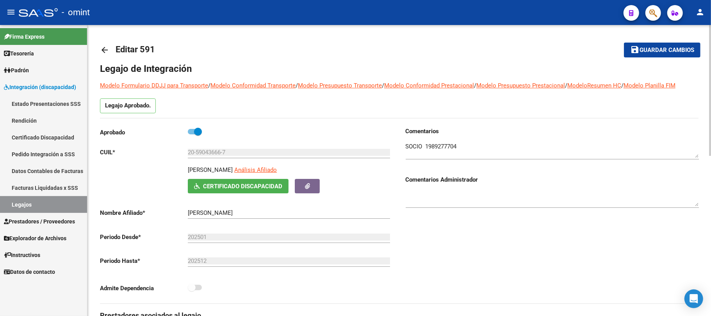
click at [108, 47] on mat-icon "arrow_back" at bounding box center [104, 49] width 9 height 9
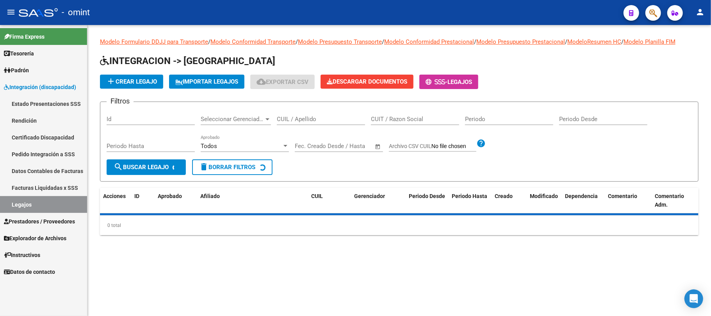
click at [292, 122] on input "CUIL / Apellido" at bounding box center [321, 119] width 88 height 7
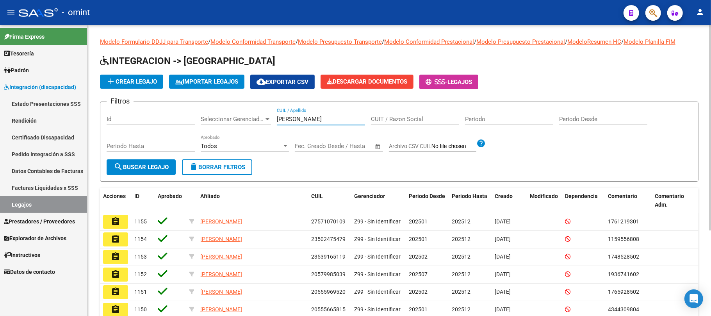
type input "quiroz"
click at [158, 167] on span "search Buscar Legajo" at bounding box center [141, 167] width 55 height 7
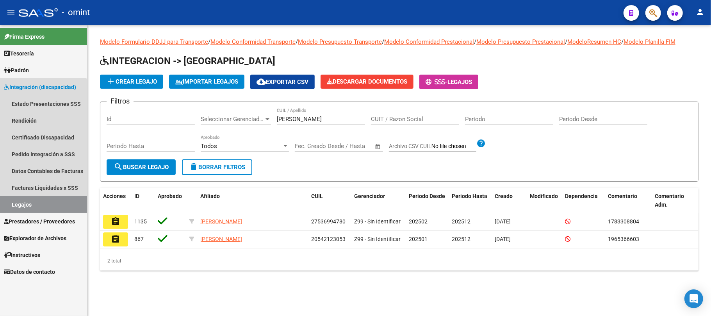
click at [22, 209] on link "Legajos" at bounding box center [43, 204] width 87 height 17
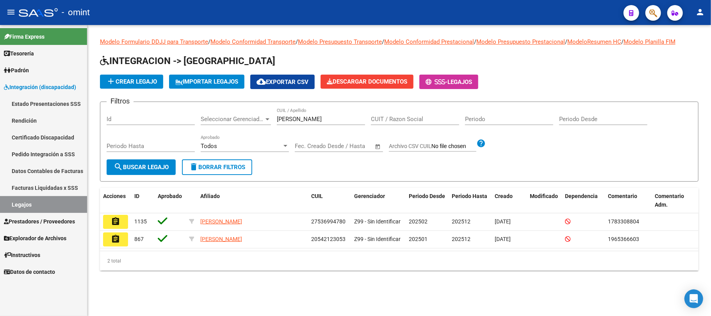
click at [211, 169] on span "delete Borrar Filtros" at bounding box center [217, 167] width 56 height 7
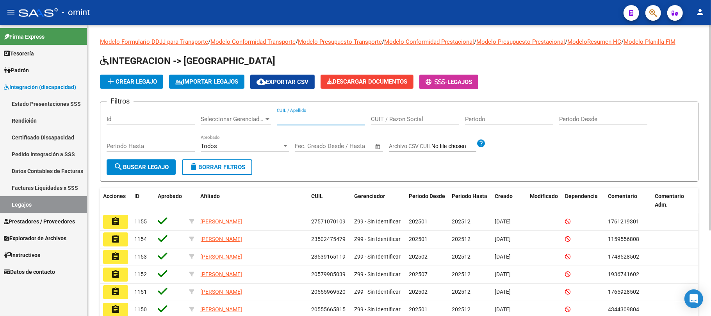
click at [302, 119] on input "CUIL / Apellido" at bounding box center [321, 119] width 88 height 7
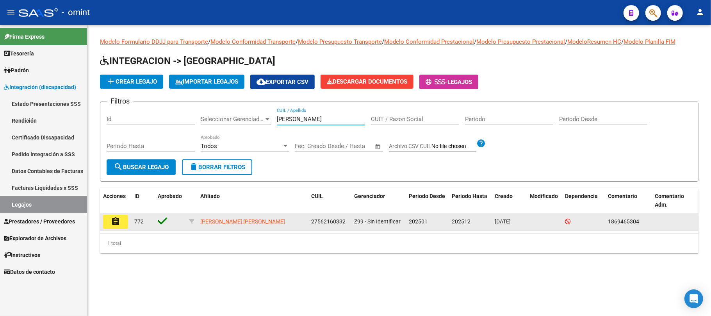
type input "ovalles"
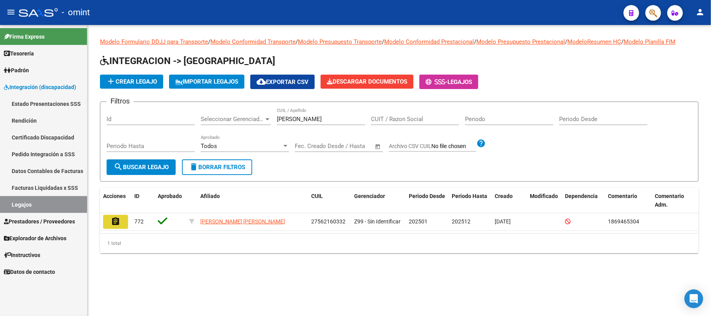
click at [126, 218] on button "assignment" at bounding box center [115, 222] width 25 height 14
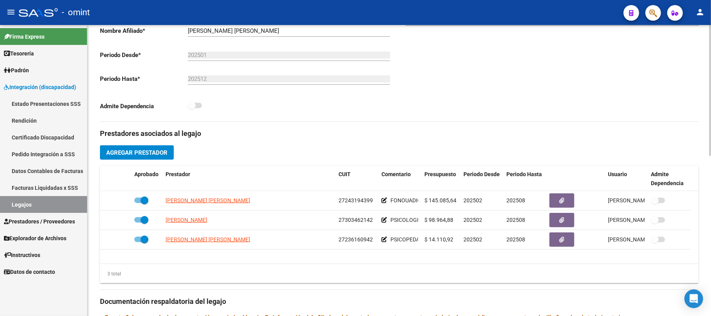
scroll to position [44, 0]
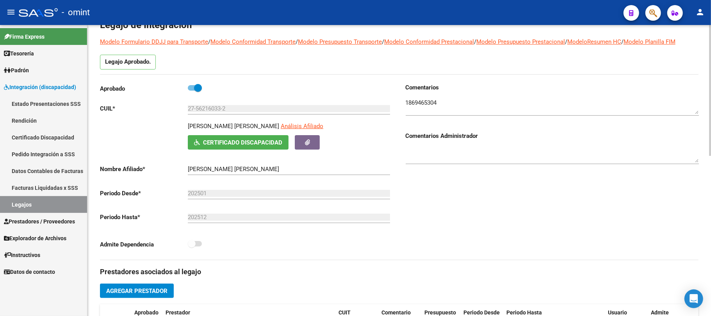
click at [427, 107] on textarea at bounding box center [551, 106] width 293 height 16
click at [428, 107] on textarea at bounding box center [551, 106] width 293 height 16
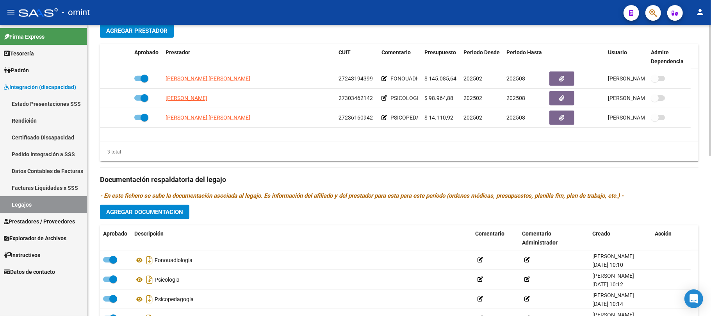
scroll to position [252, 0]
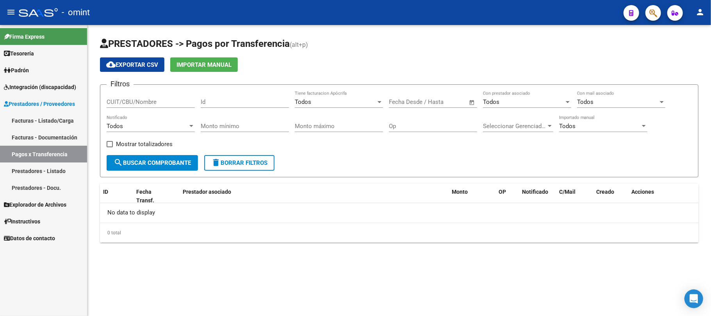
click at [54, 83] on span "Integración (discapacidad)" at bounding box center [40, 87] width 72 height 9
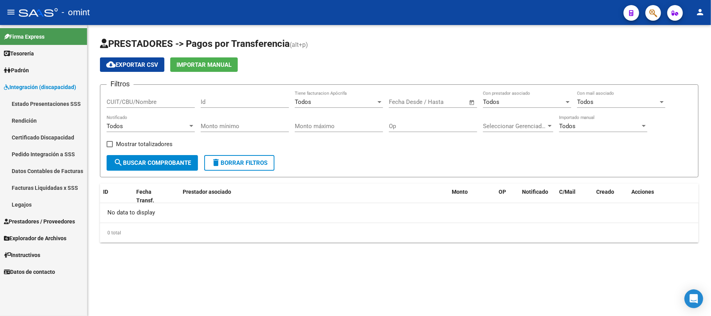
click at [55, 189] on link "Facturas Liquidadas x SSS" at bounding box center [43, 187] width 87 height 17
